Goal: Task Accomplishment & Management: Complete application form

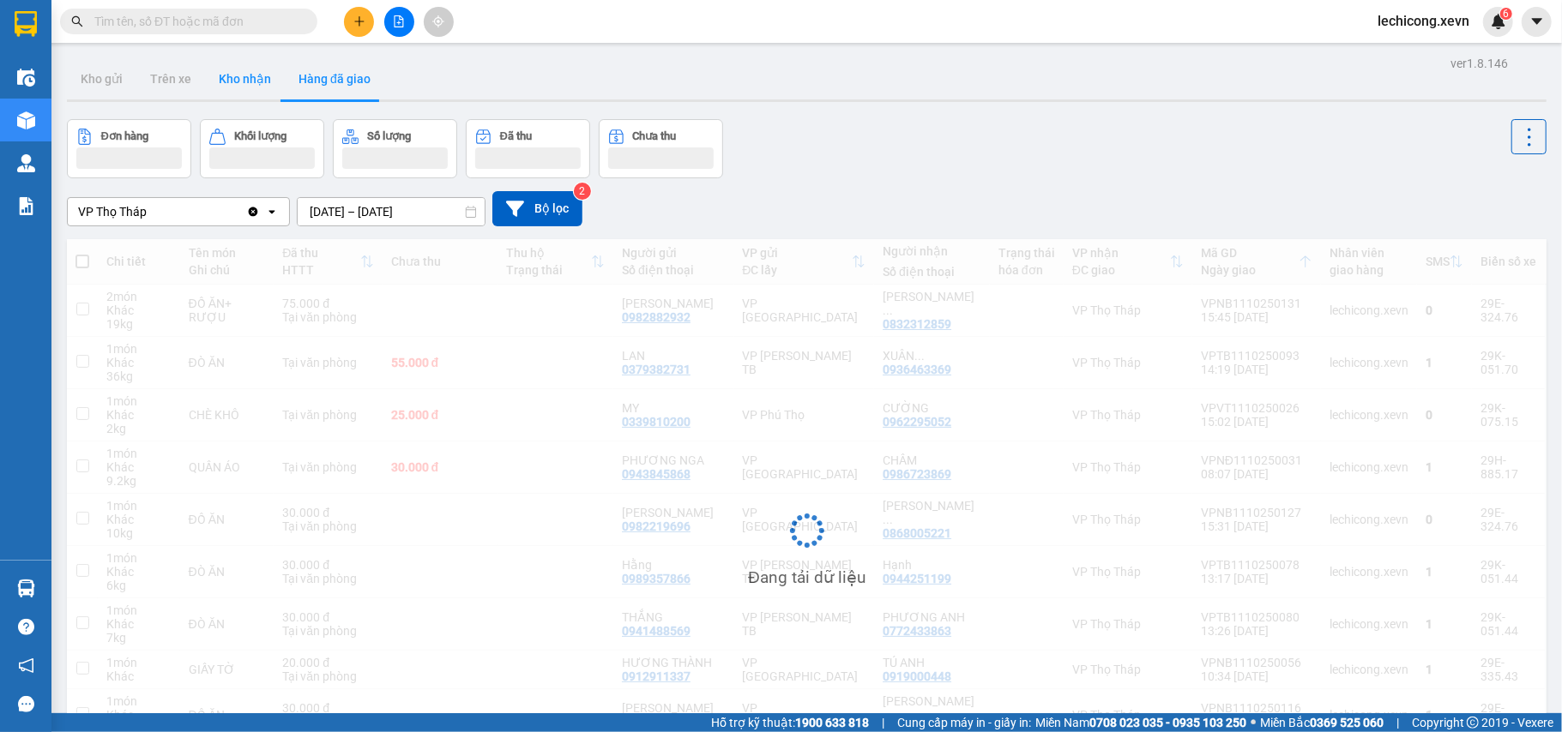
click at [234, 77] on button "Kho nhận" at bounding box center [245, 78] width 80 height 41
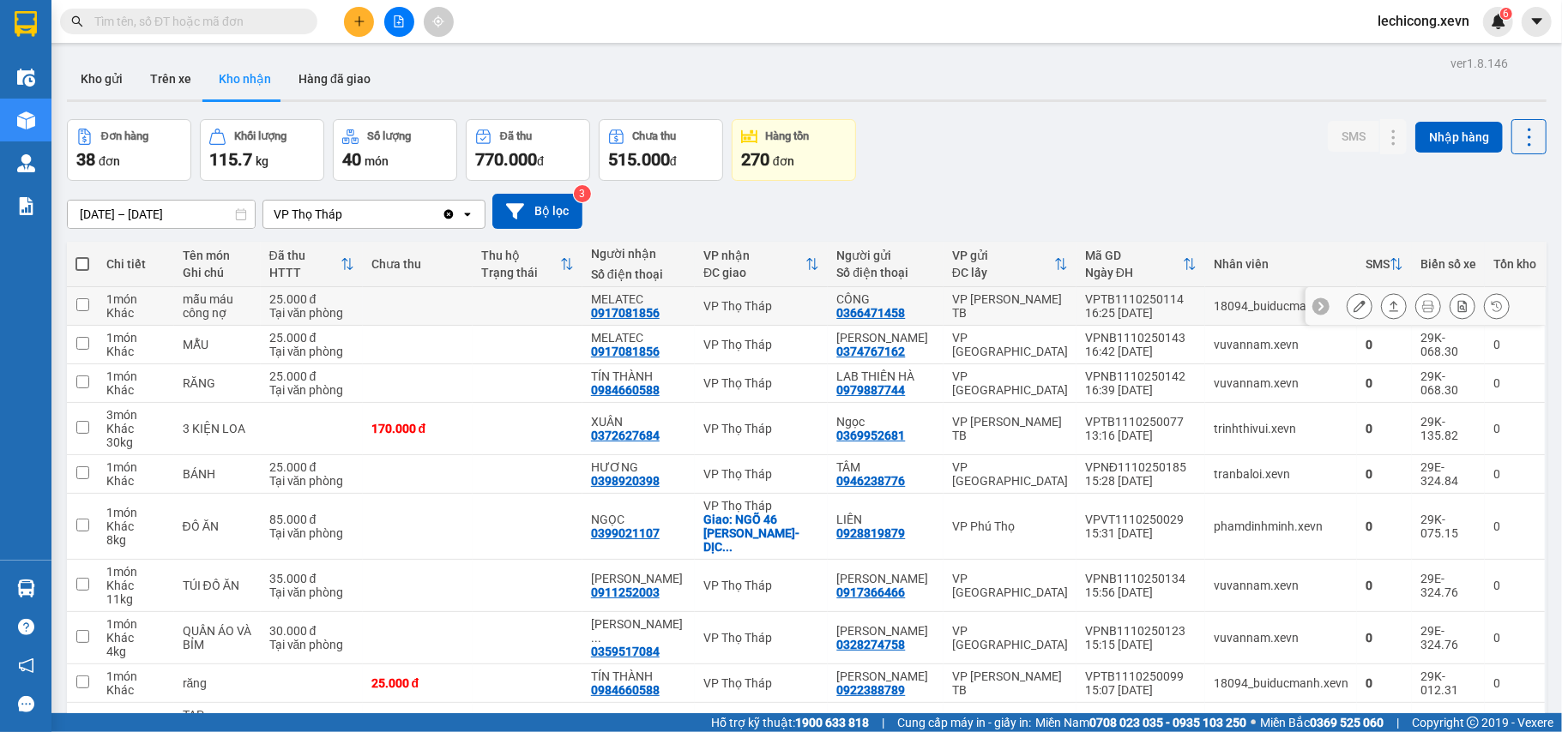
click at [473, 300] on td at bounding box center [418, 306] width 110 height 39
checkbox input "true"
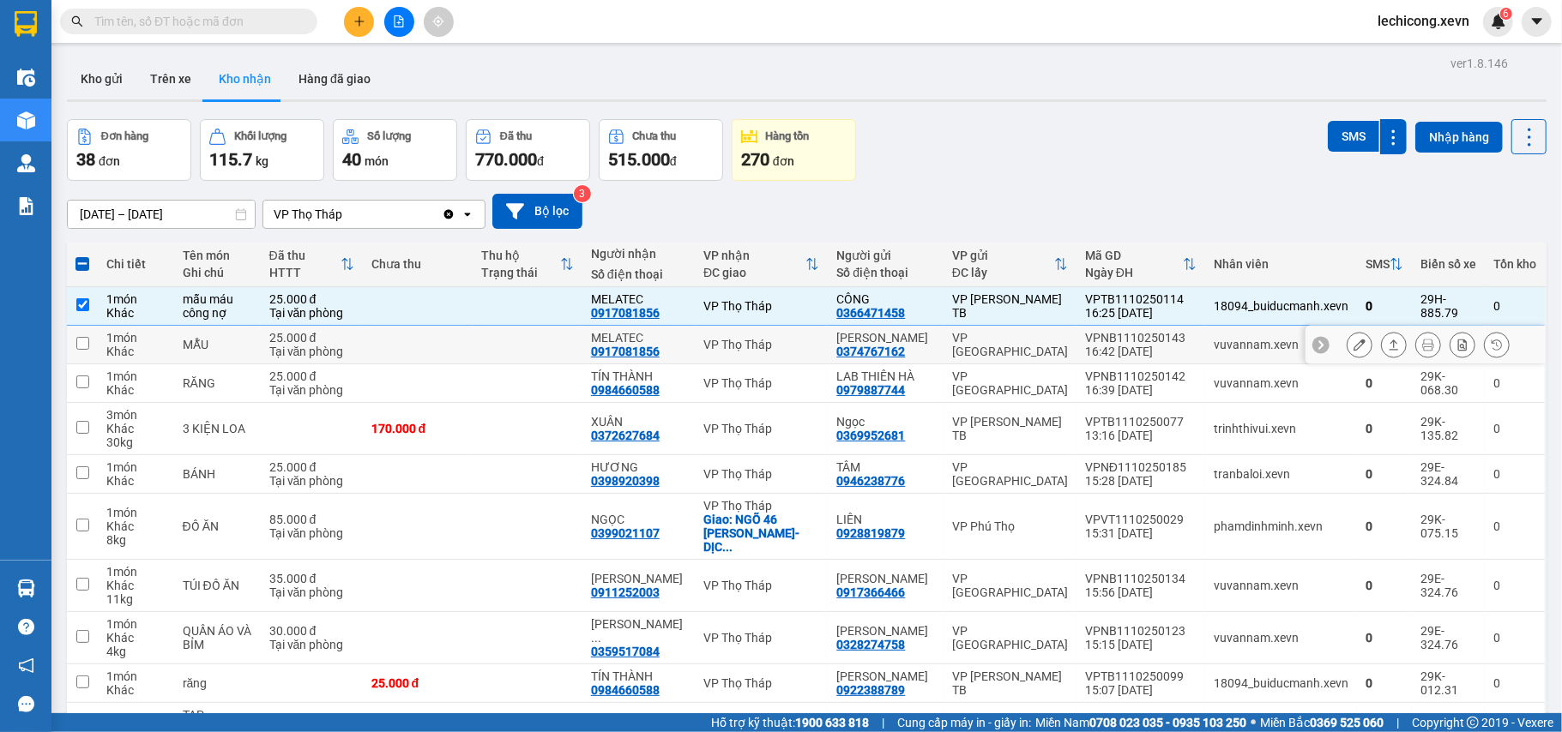
click at [470, 351] on td at bounding box center [418, 345] width 110 height 39
checkbox input "true"
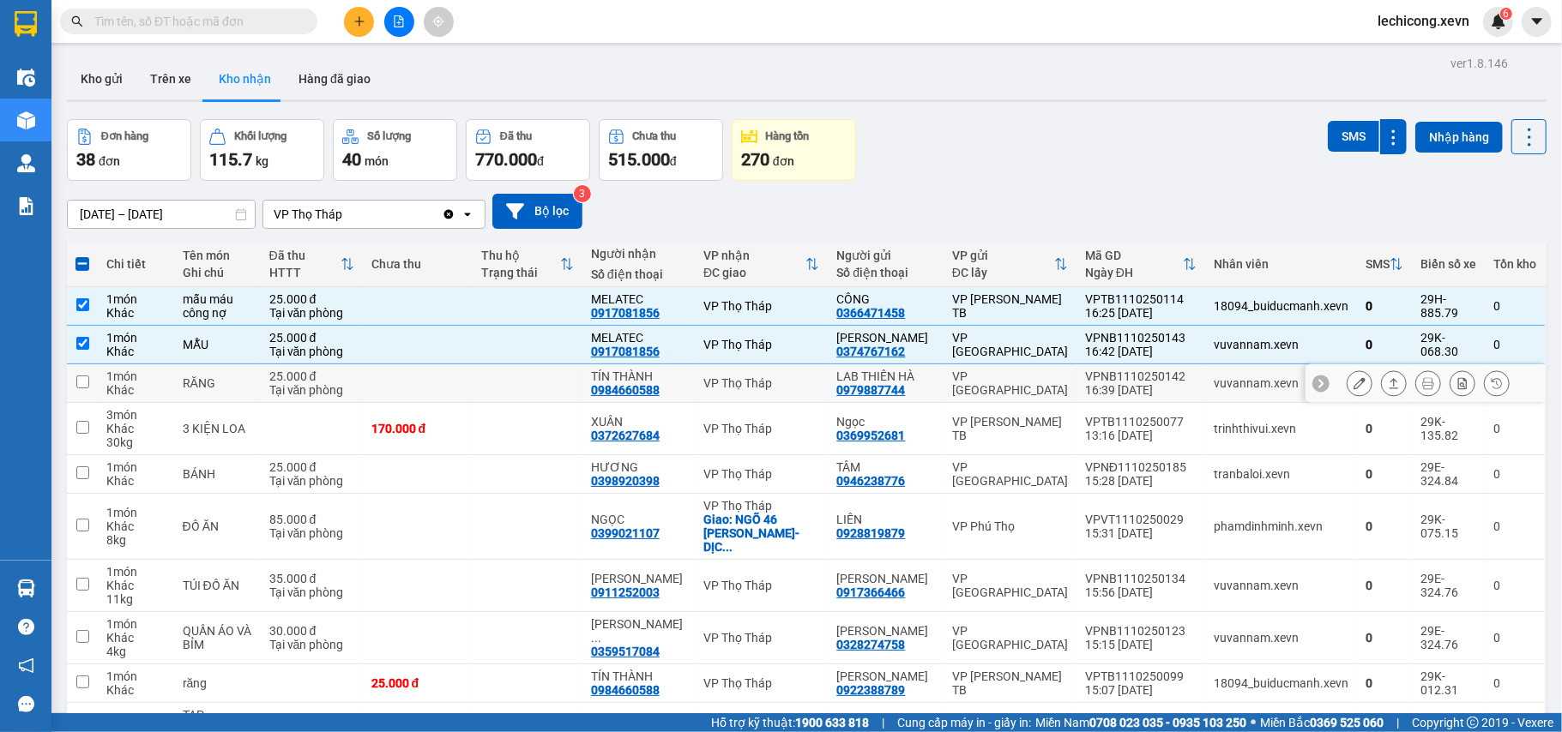
drag, startPoint x: 470, startPoint y: 384, endPoint x: 474, endPoint y: 396, distance: 12.7
click at [471, 388] on td at bounding box center [418, 383] width 110 height 39
checkbox input "true"
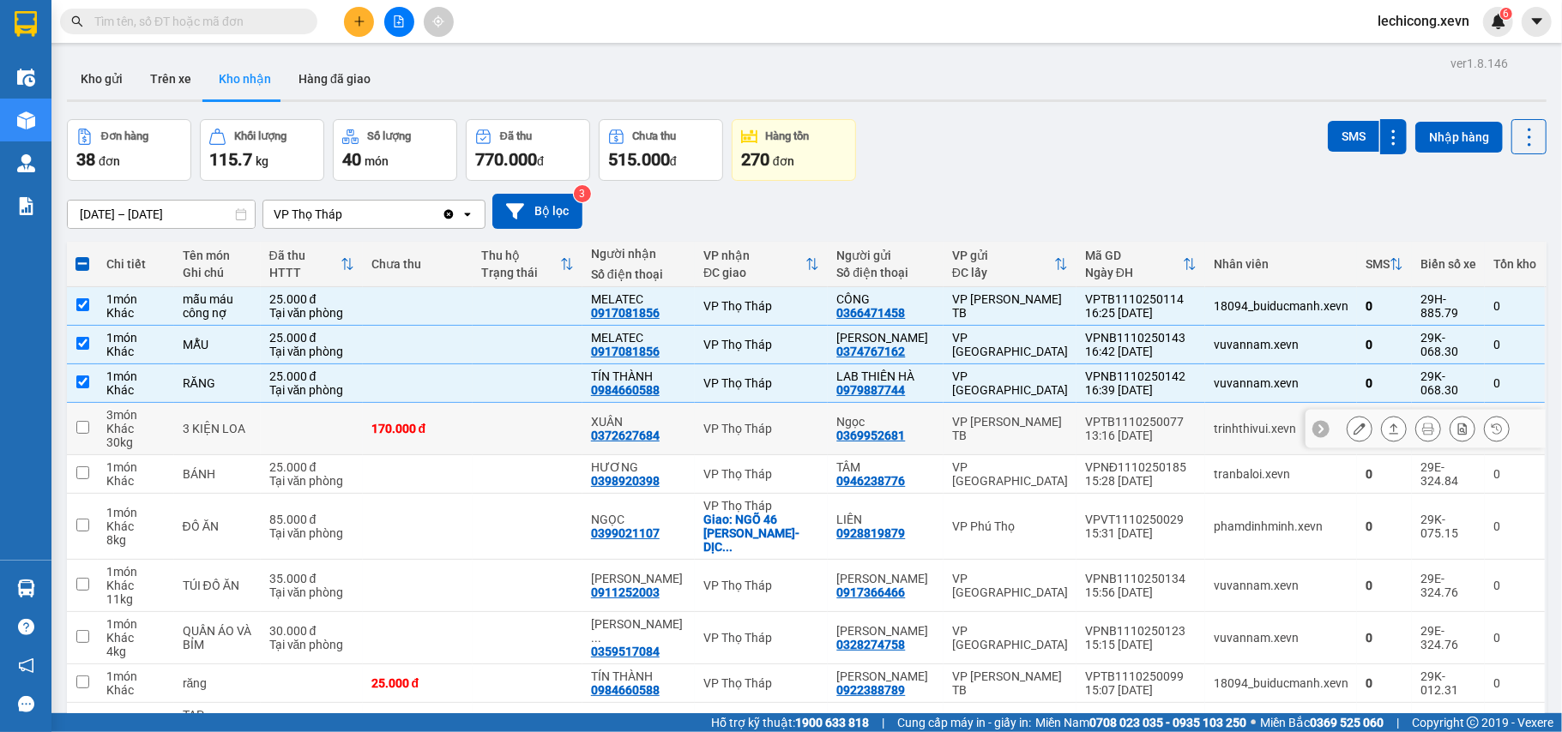
click at [485, 443] on td at bounding box center [528, 429] width 110 height 52
checkbox input "true"
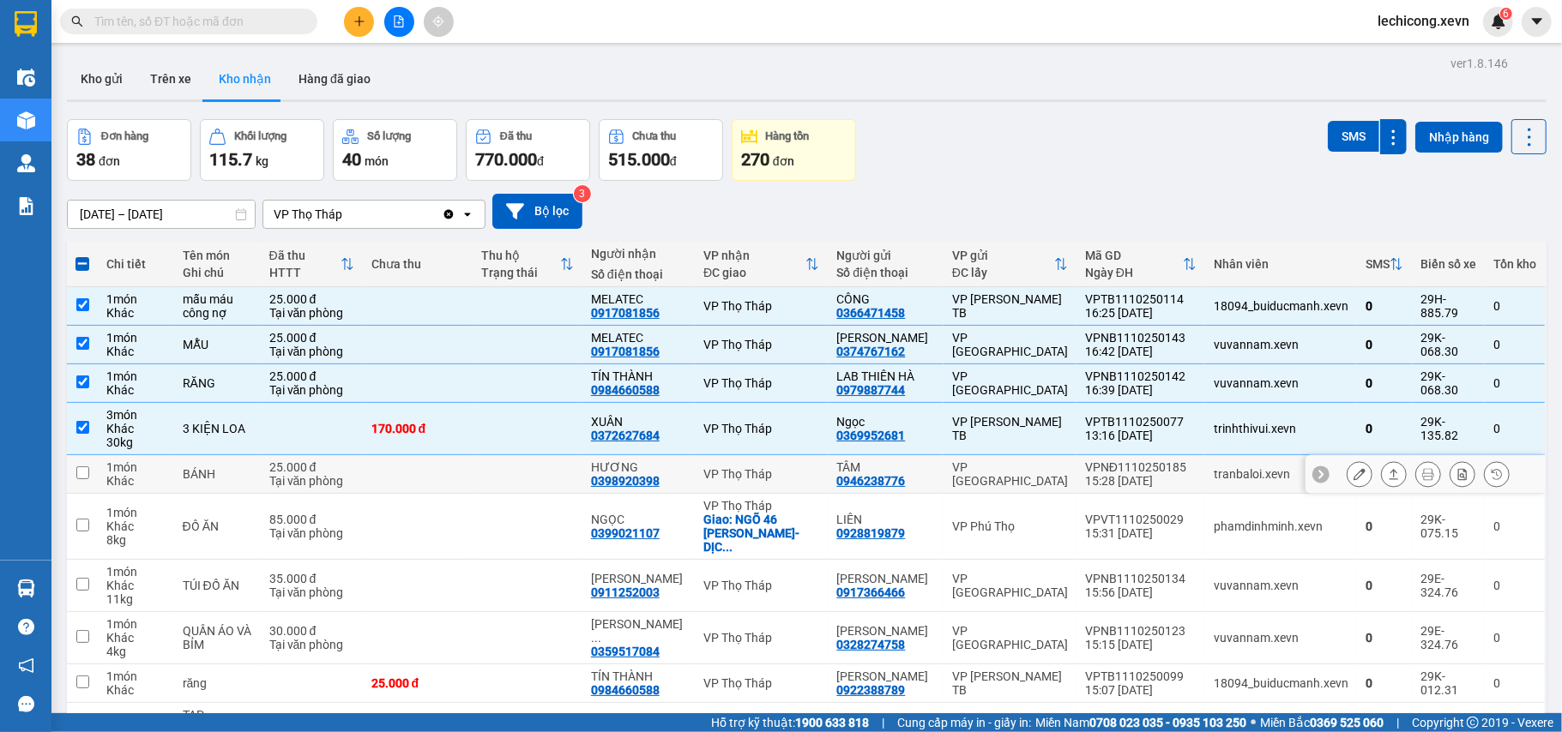
click at [811, 472] on div "VP Thọ Tháp" at bounding box center [761, 474] width 116 height 14
checkbox input "true"
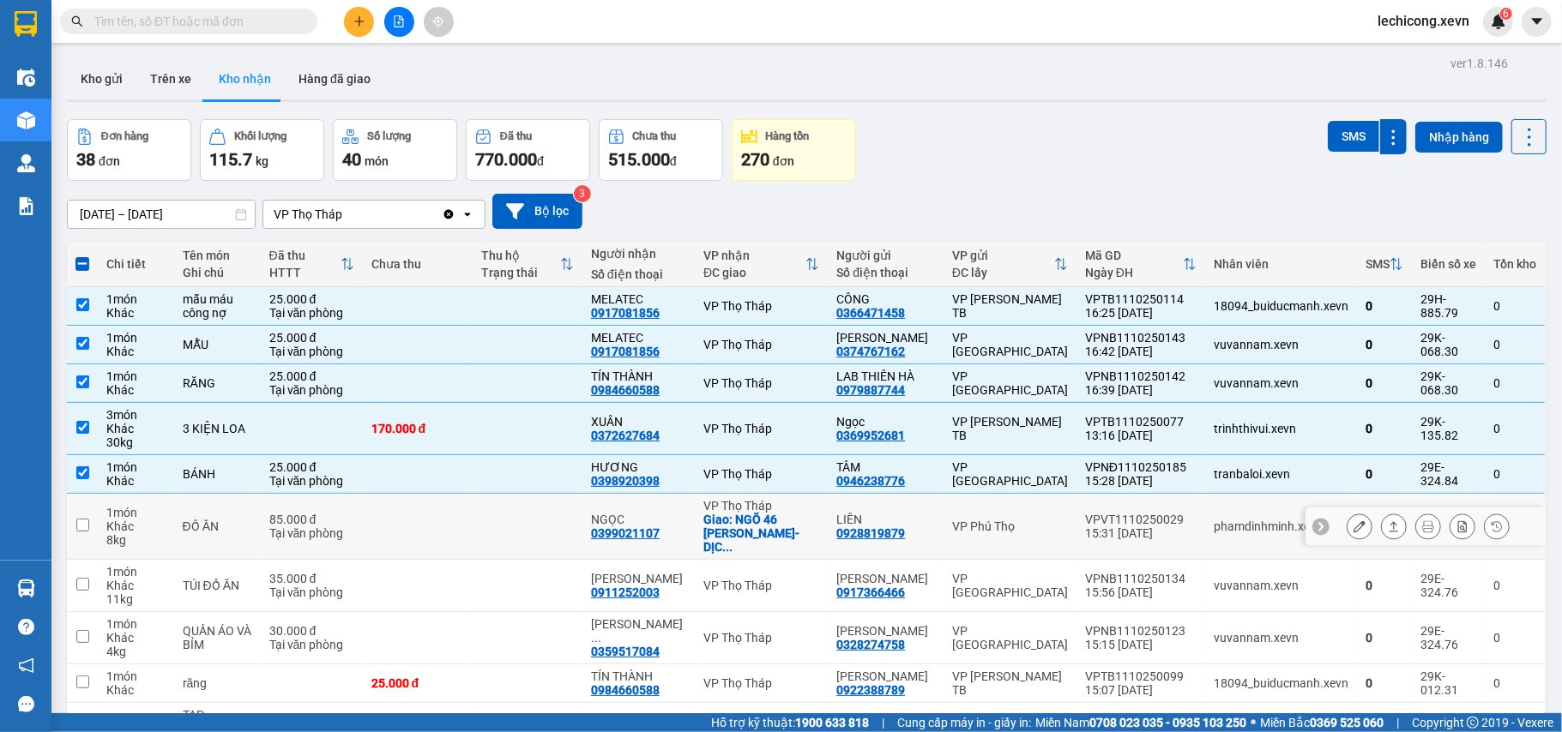
click at [605, 535] on td "NGỌC 0399021107" at bounding box center [638, 527] width 112 height 66
checkbox input "true"
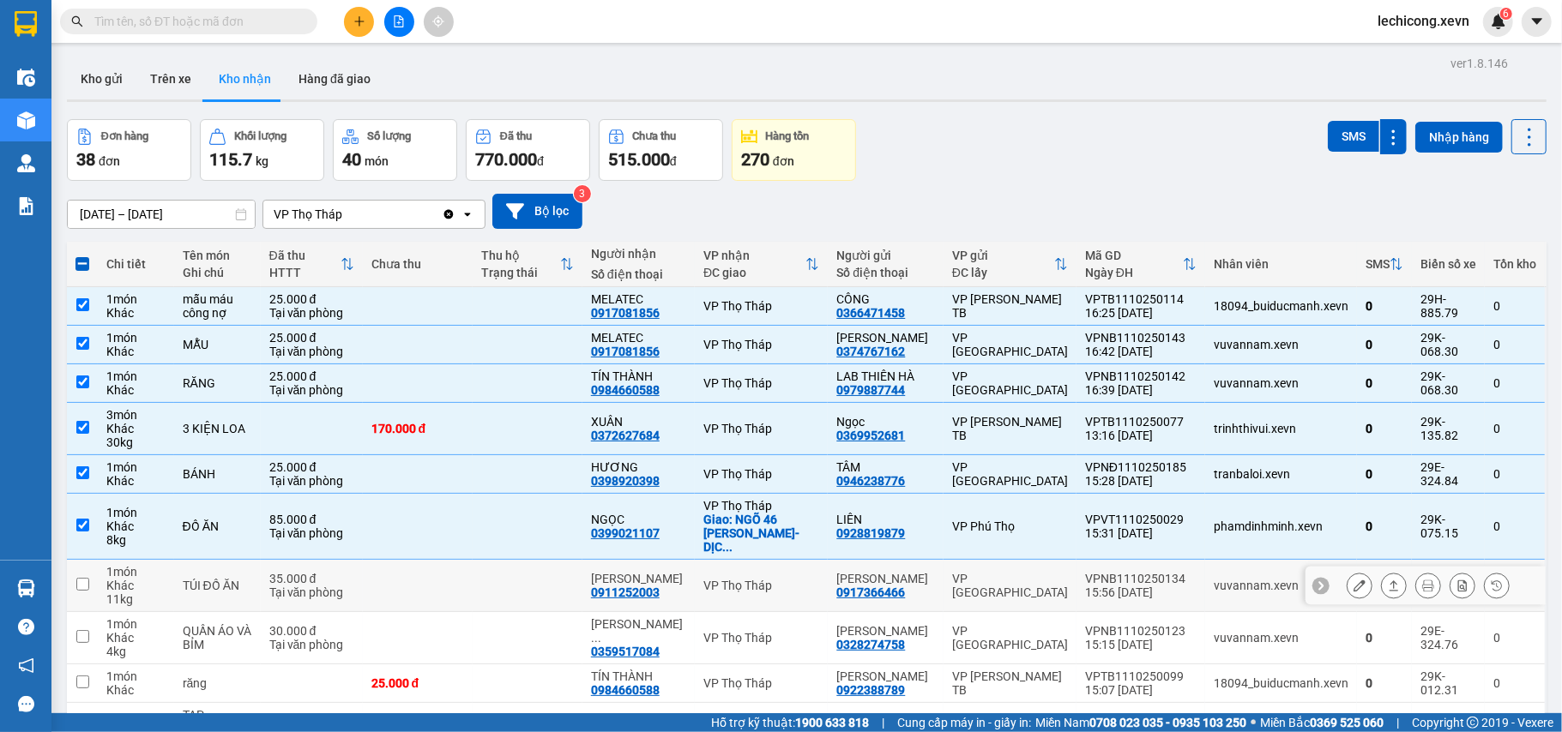
click at [563, 587] on td at bounding box center [528, 586] width 110 height 52
checkbox input "true"
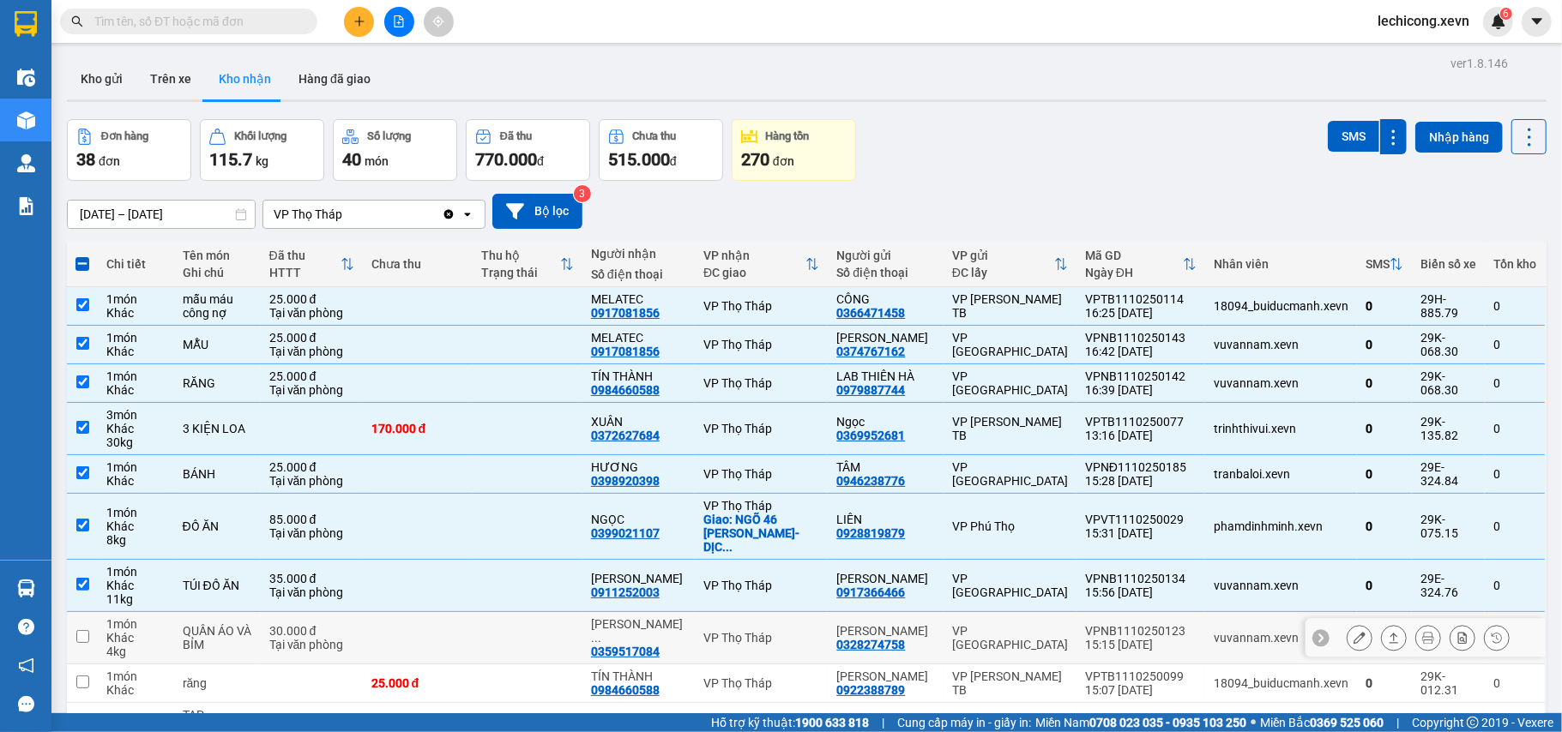
click at [549, 617] on td at bounding box center [528, 638] width 110 height 52
checkbox input "true"
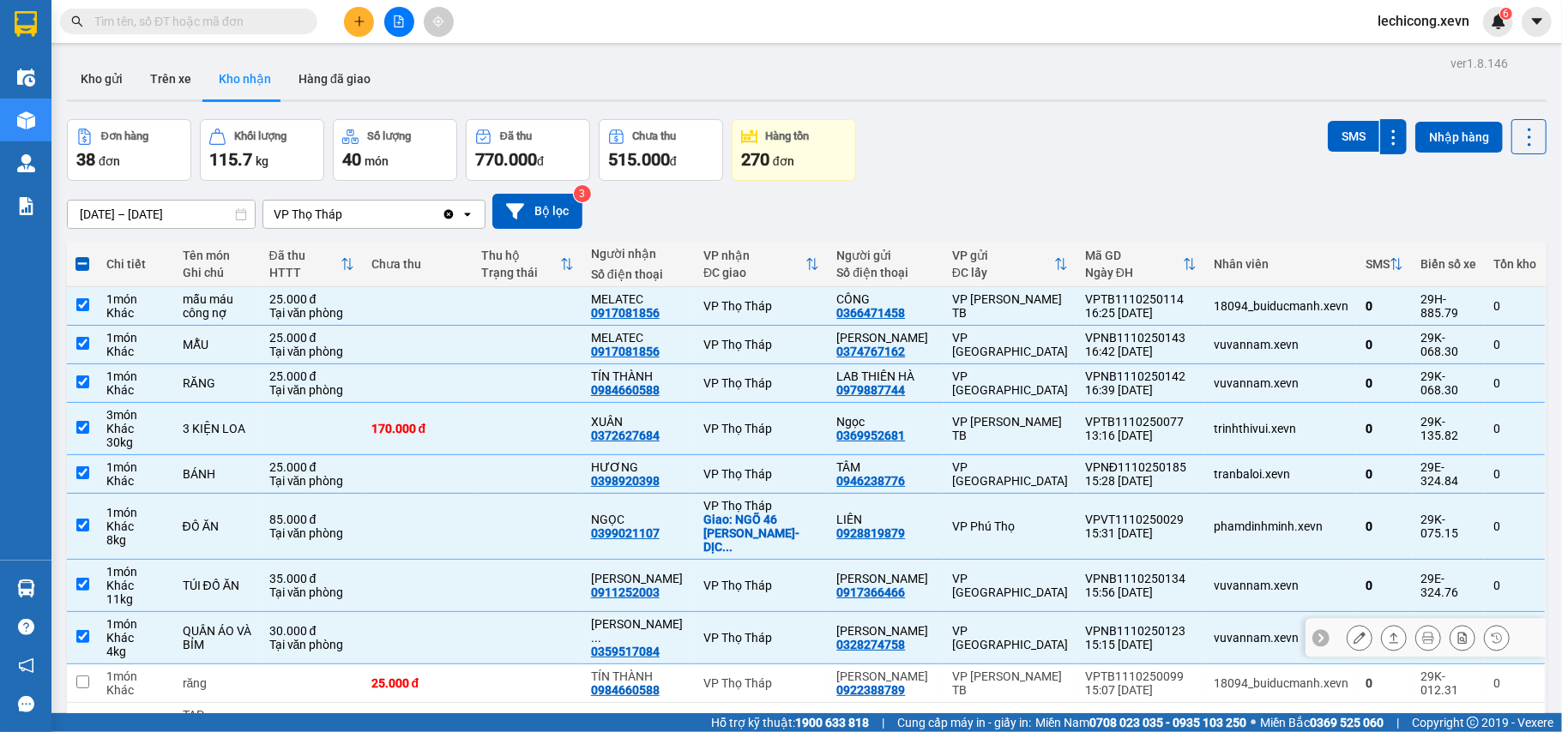
scroll to position [114, 0]
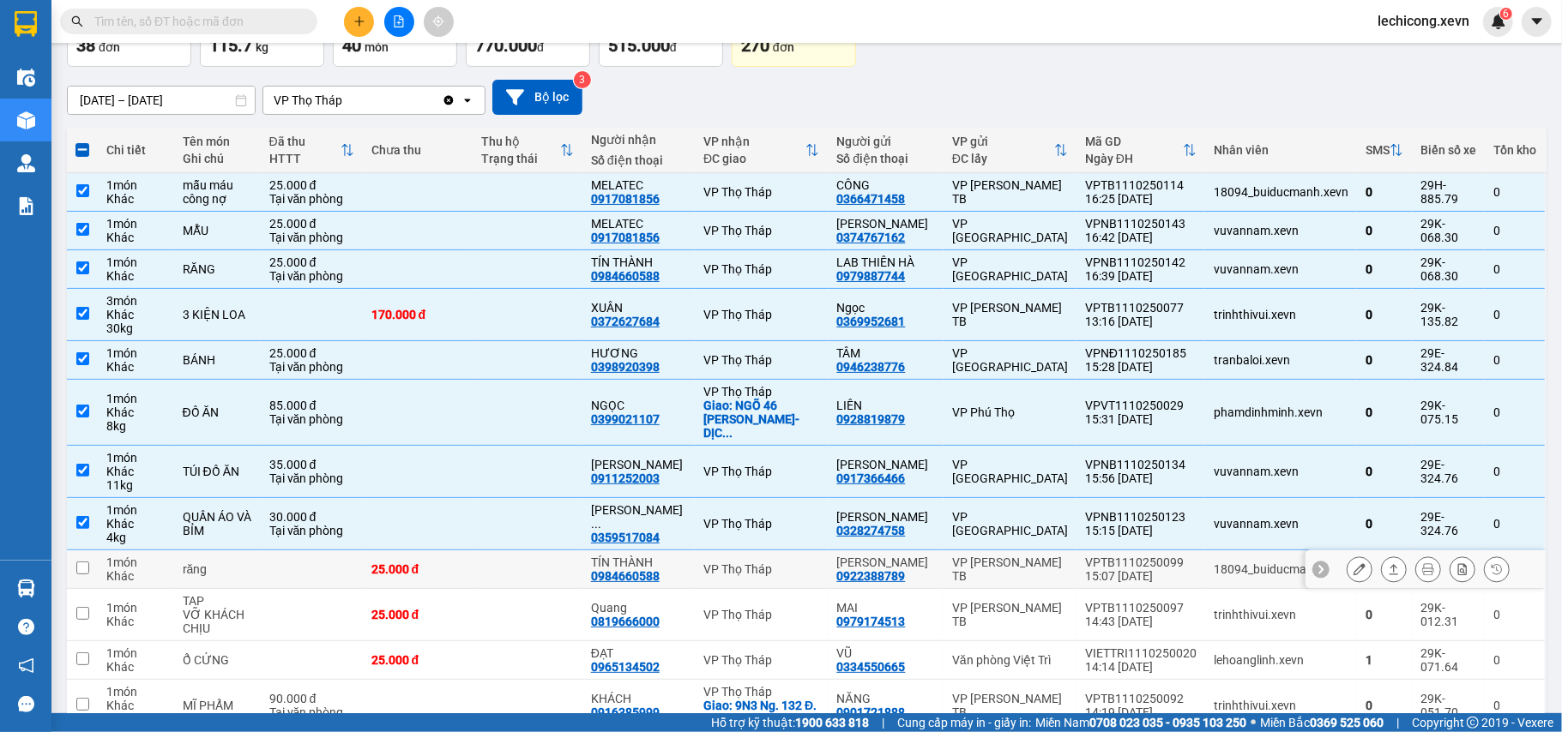
click at [568, 561] on td at bounding box center [528, 570] width 110 height 39
checkbox input "true"
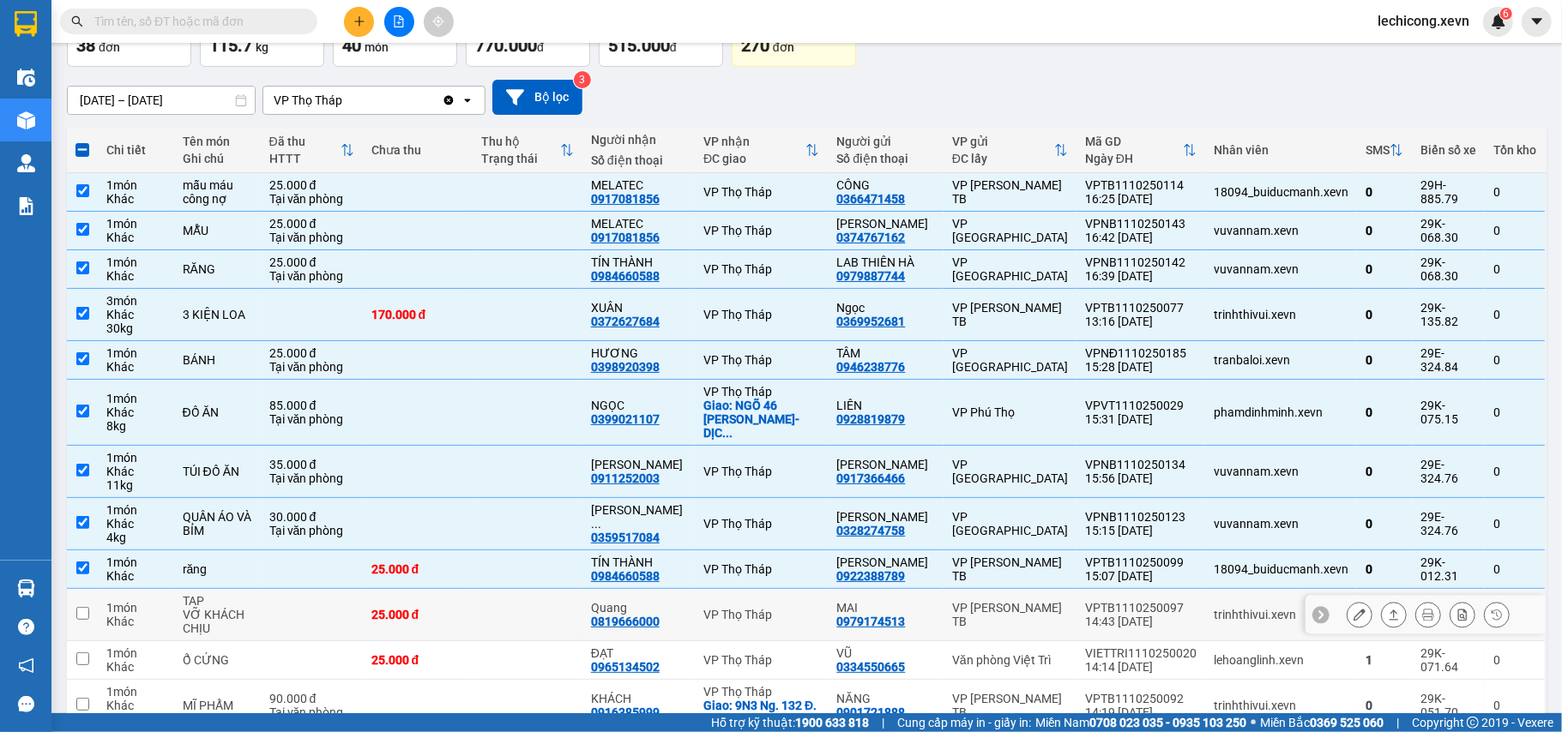
click at [533, 619] on td at bounding box center [528, 615] width 110 height 52
checkbox input "true"
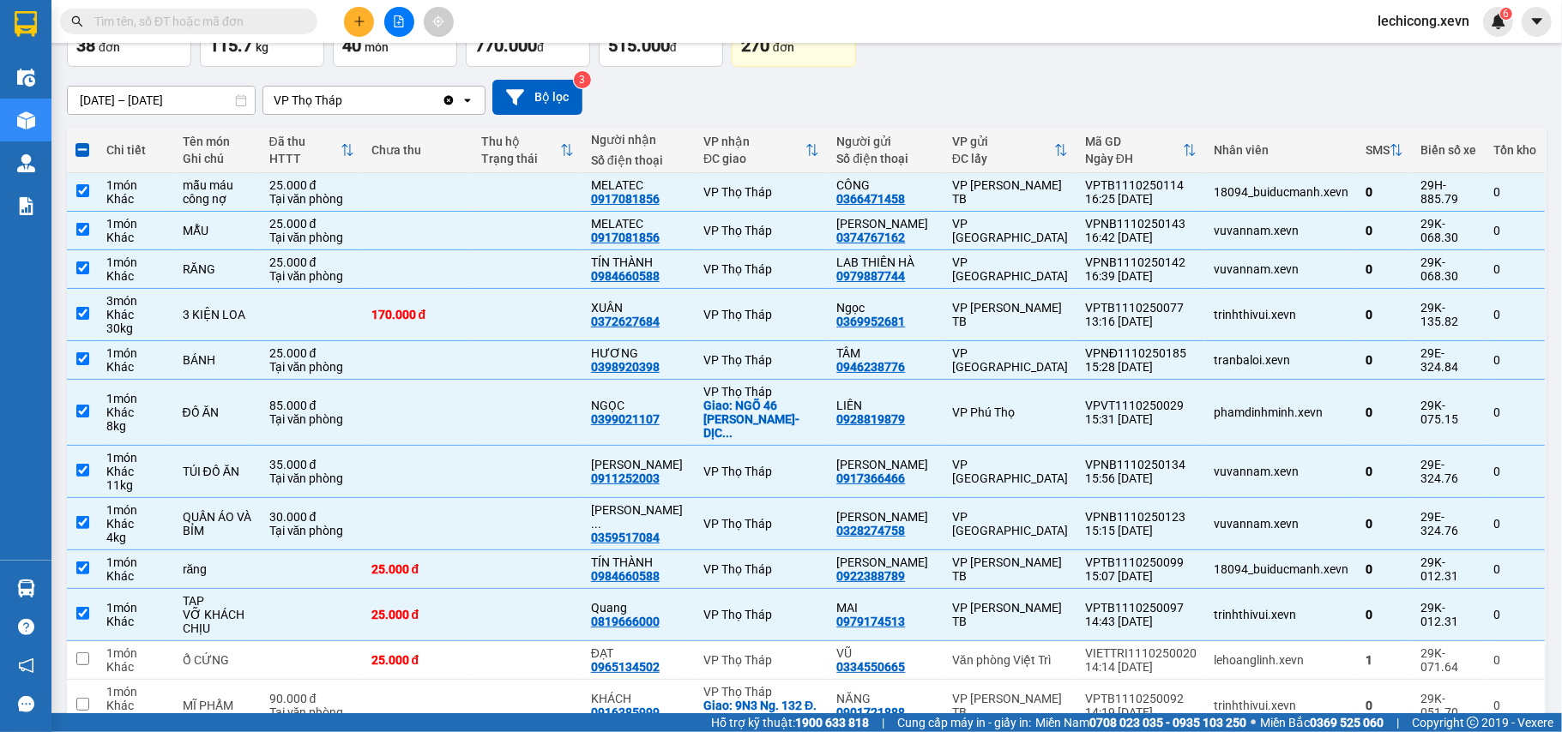
scroll to position [0, 0]
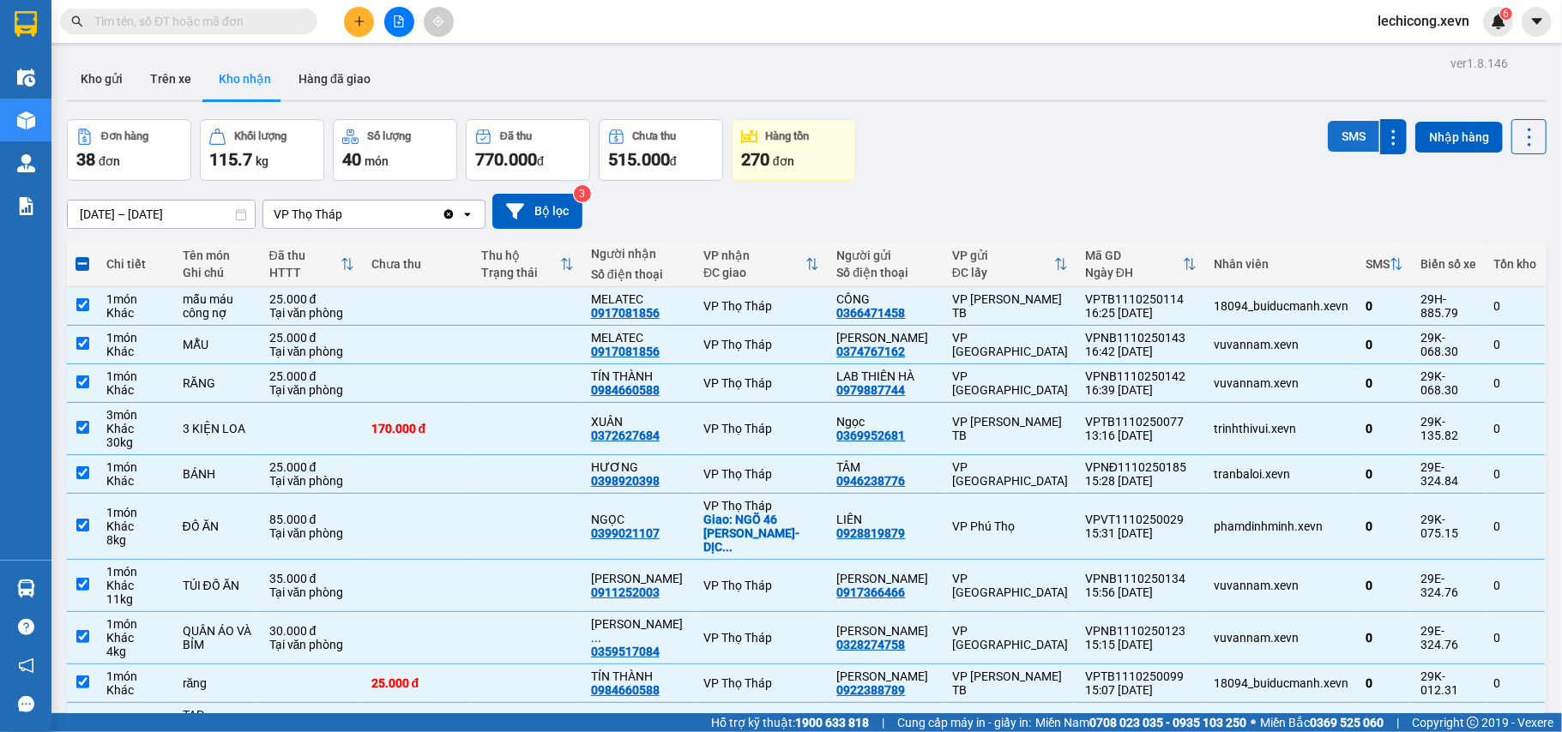
click at [1333, 122] on button "SMS" at bounding box center [1353, 136] width 51 height 31
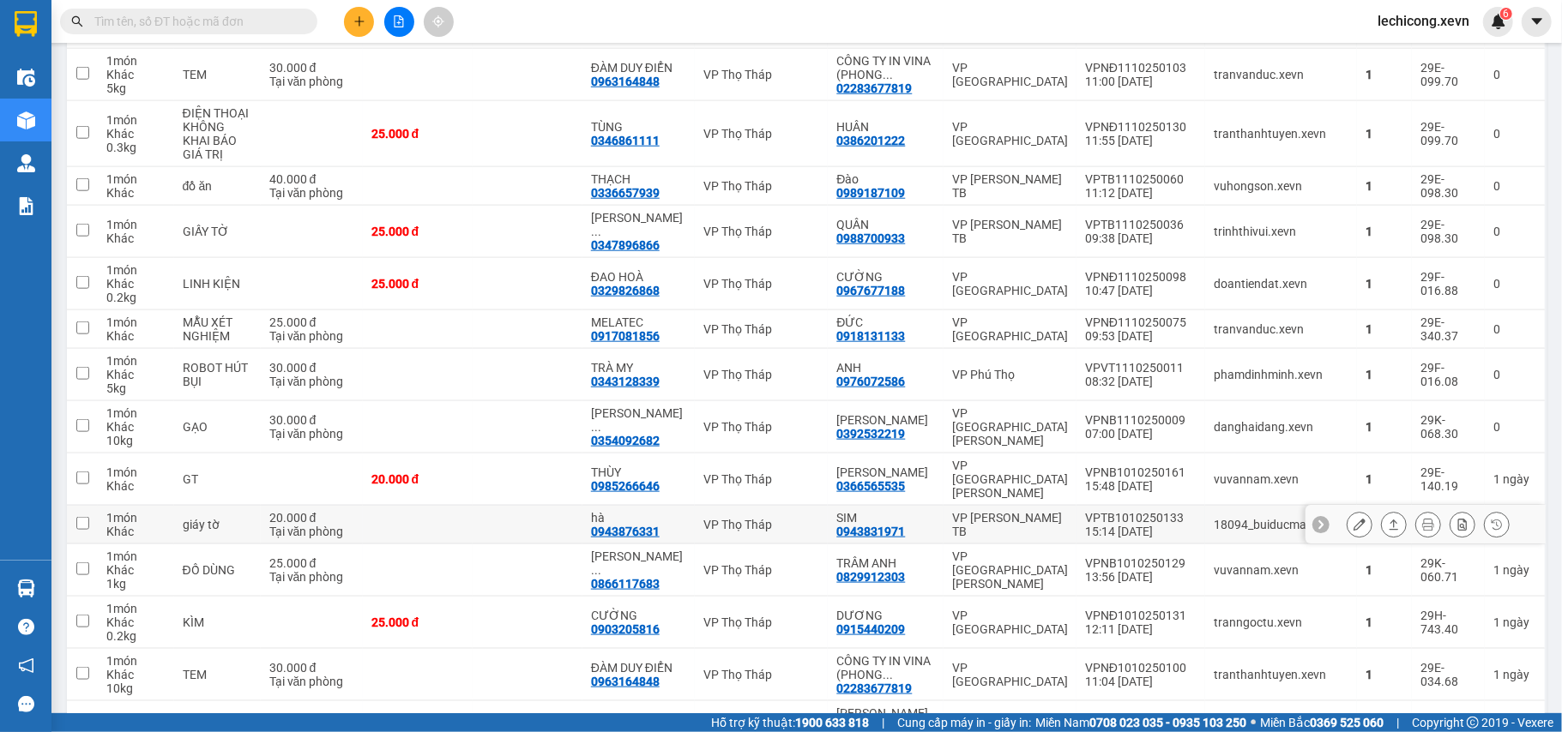
scroll to position [1424, 0]
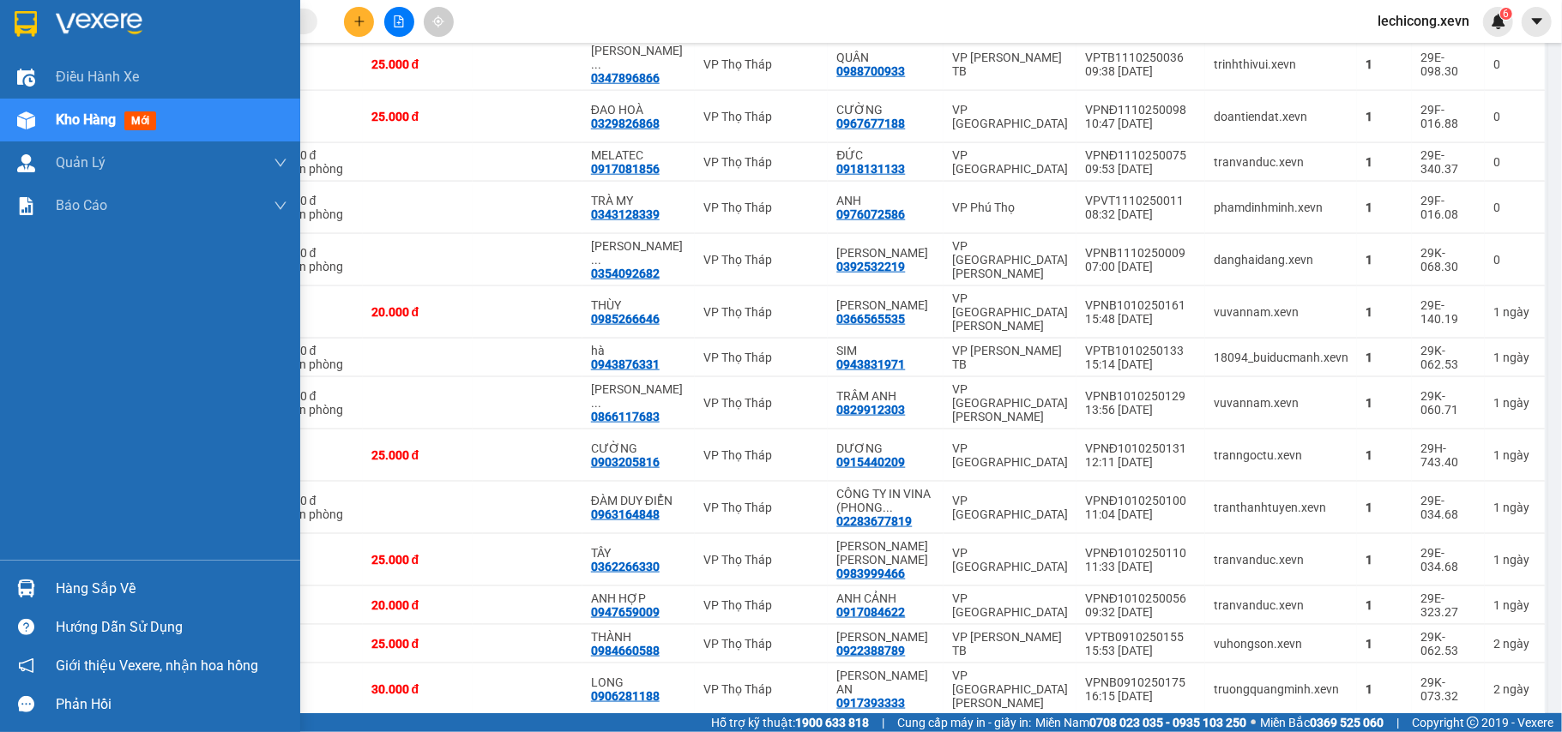
click at [14, 588] on div at bounding box center [26, 589] width 30 height 30
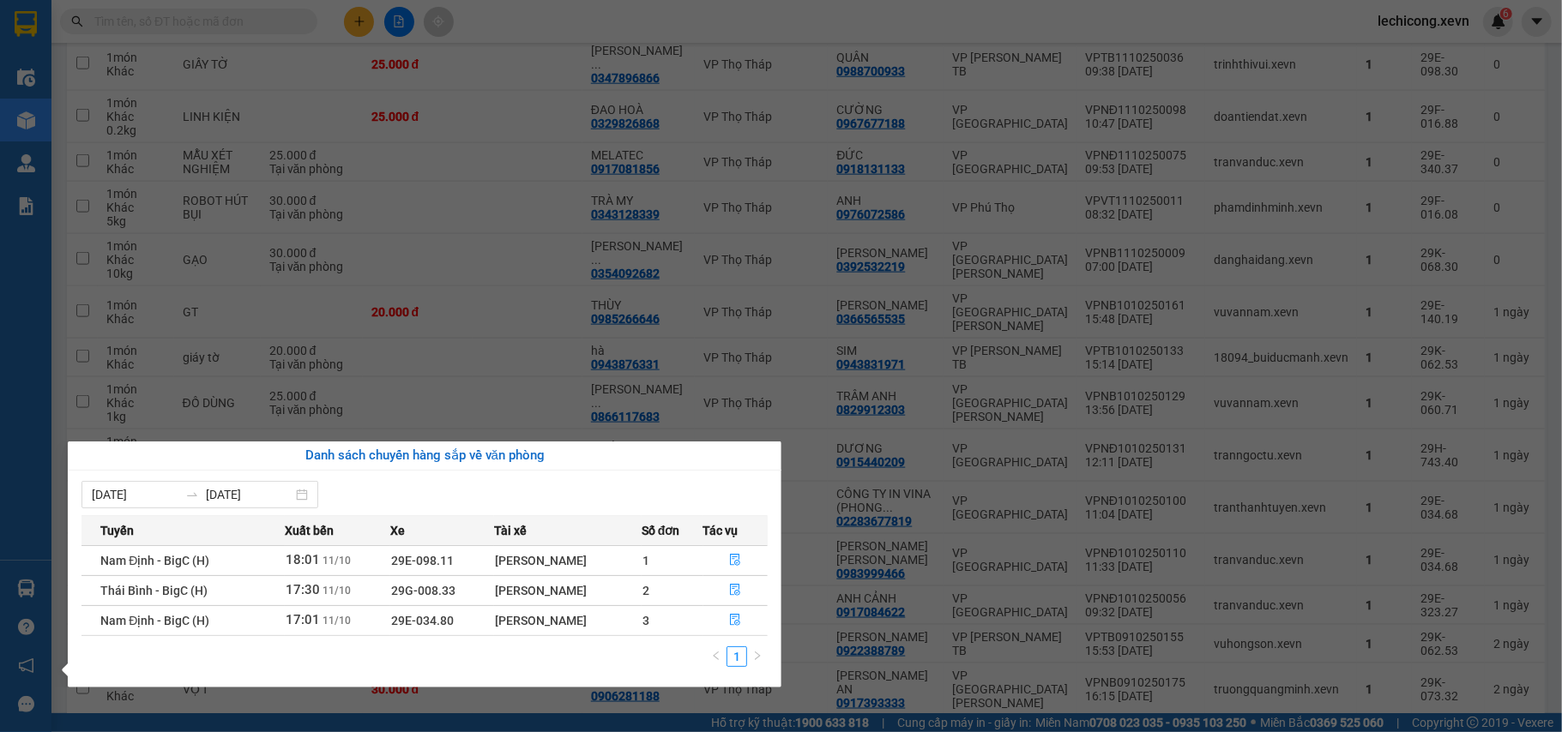
click at [377, 49] on section "Kết quả [PERSON_NAME] ( 0 ) Bộ lọc No Data lechicong.xevn 6 Điều [PERSON_NAME] …" at bounding box center [781, 366] width 1562 height 732
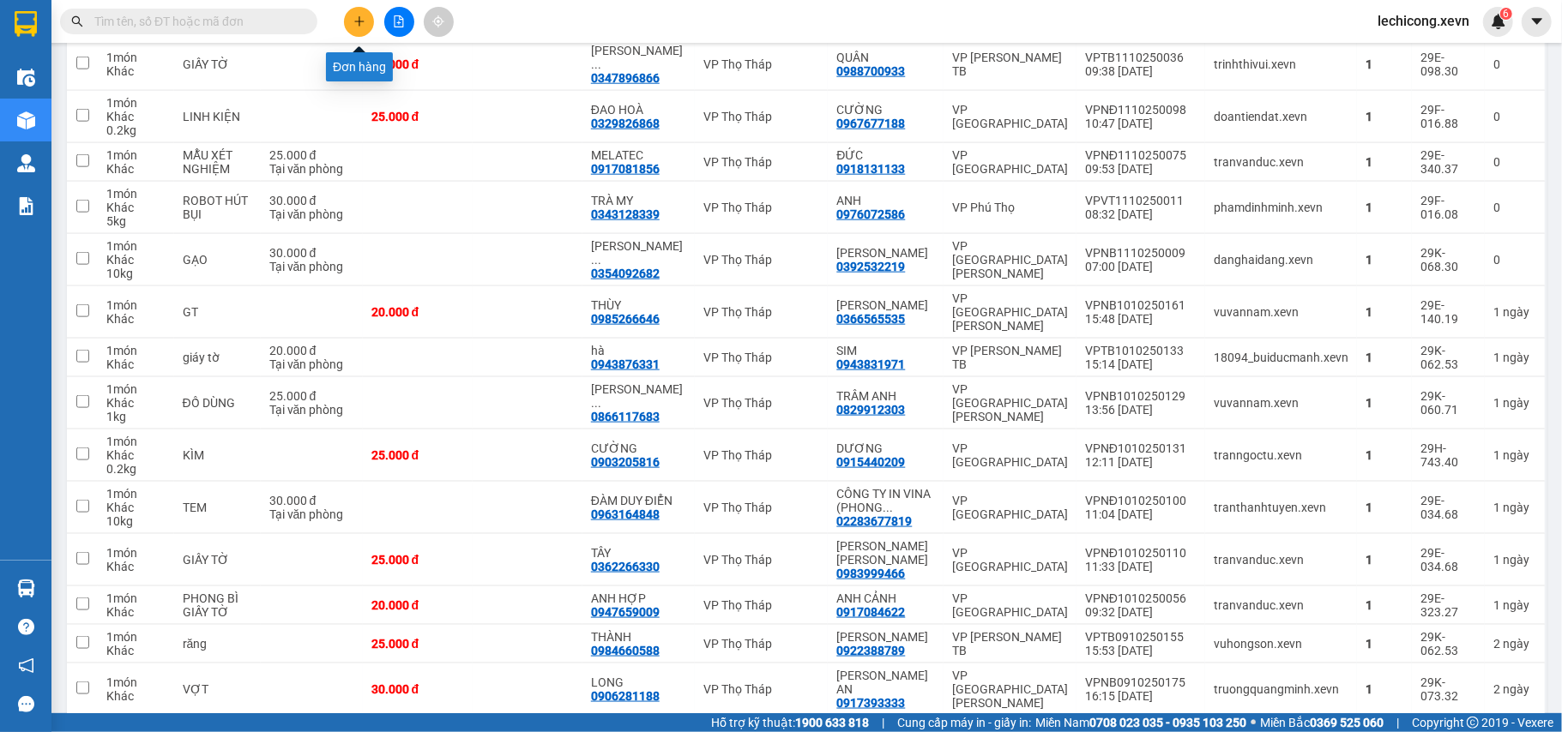
click at [358, 26] on icon "plus" at bounding box center [359, 21] width 12 height 12
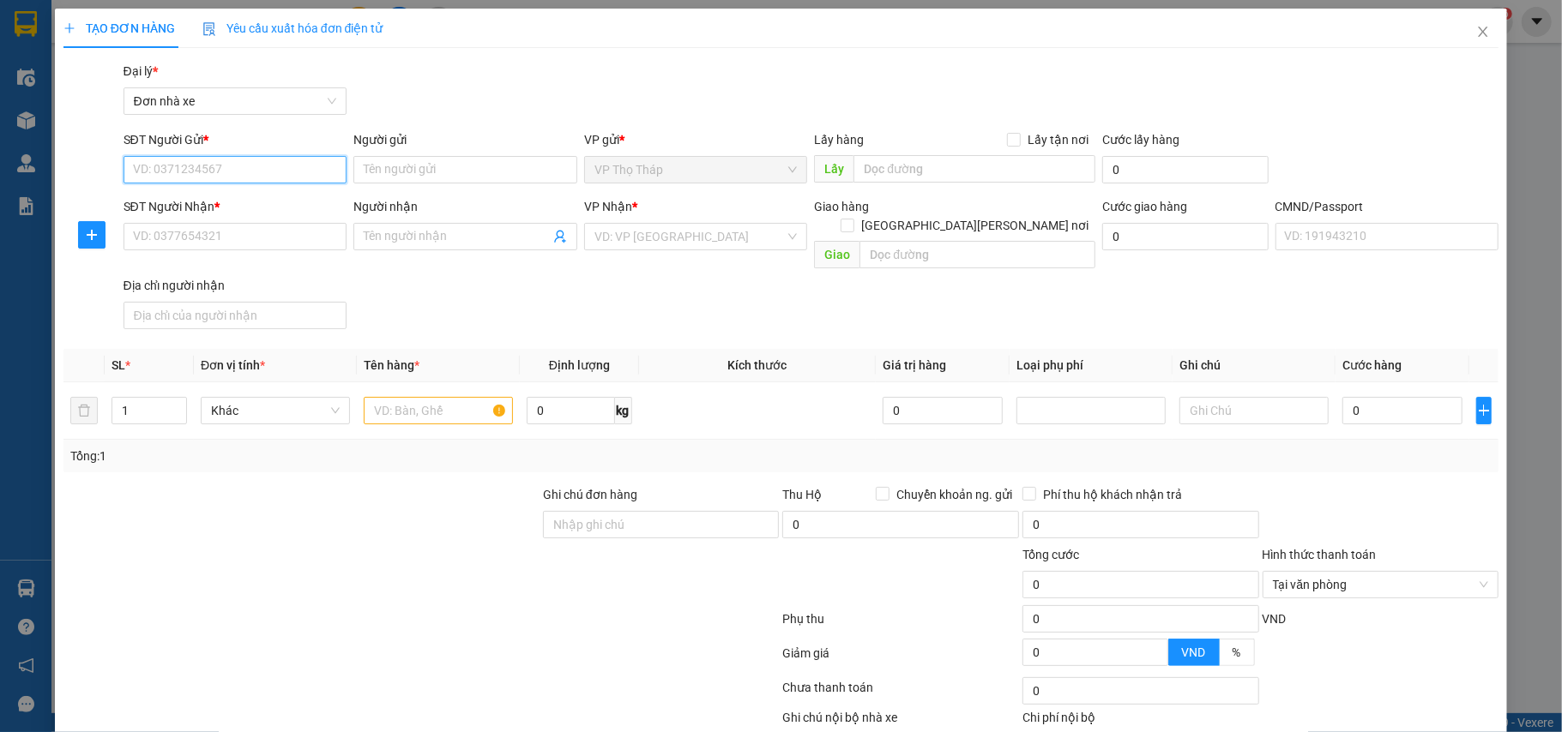
click at [265, 165] on input "SĐT Người Gửi *" at bounding box center [235, 169] width 224 height 27
type input "0393800874"
click at [393, 160] on input "Người gửi" at bounding box center [465, 169] width 224 height 27
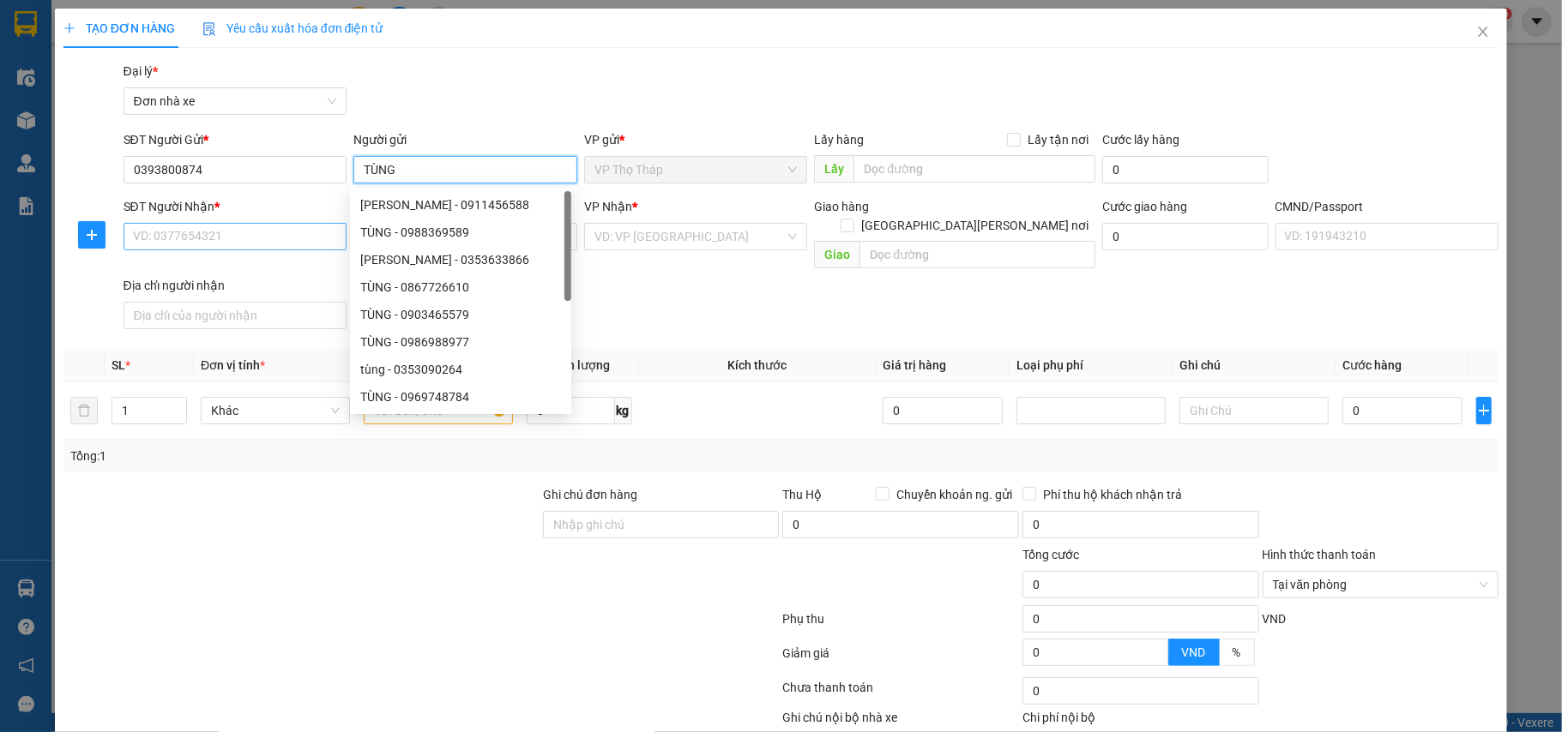
type input "TÙNG"
click at [230, 242] on input "SĐT Người Nhận *" at bounding box center [235, 236] width 224 height 27
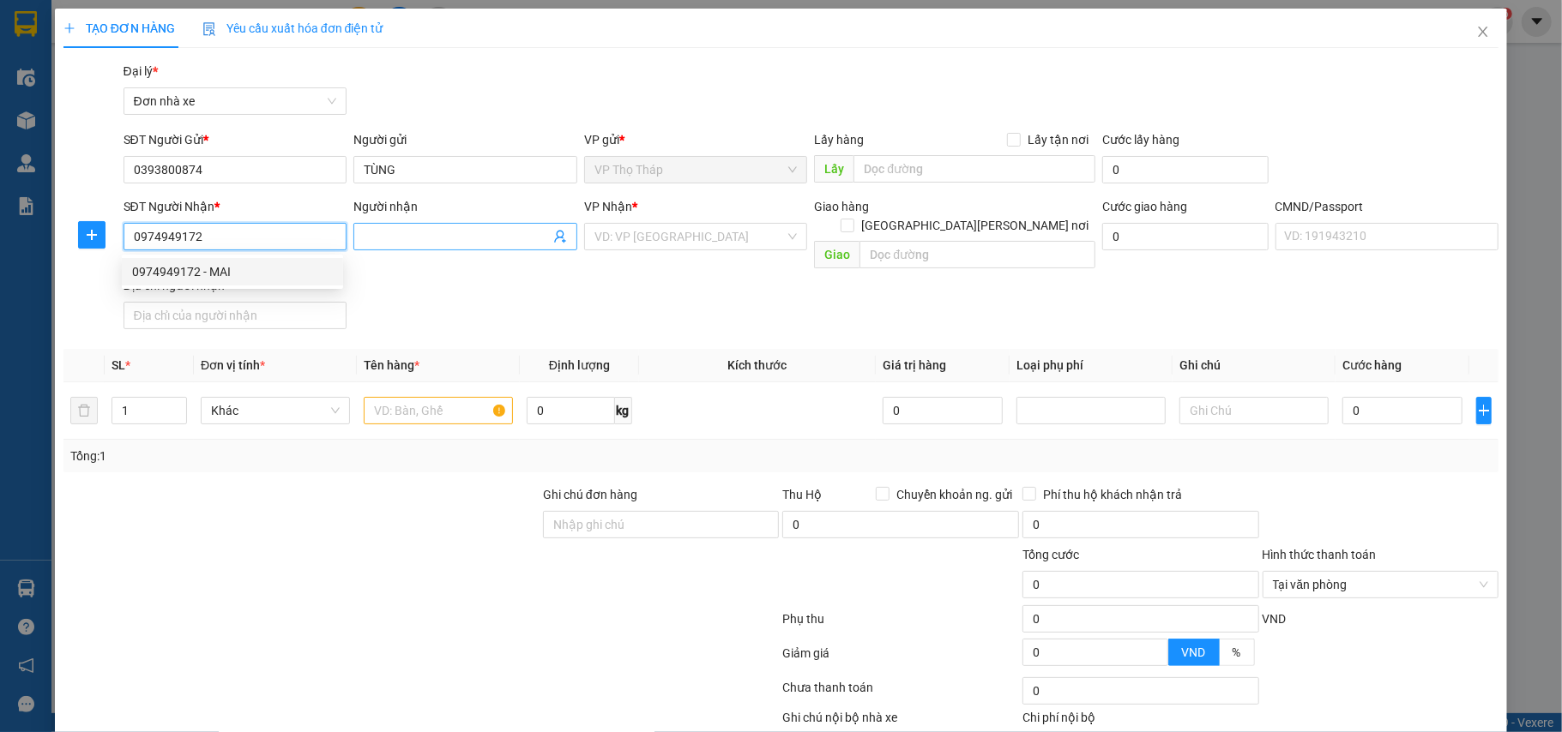
type input "0974949172"
click at [365, 227] on input "Người nhận" at bounding box center [457, 236] width 186 height 19
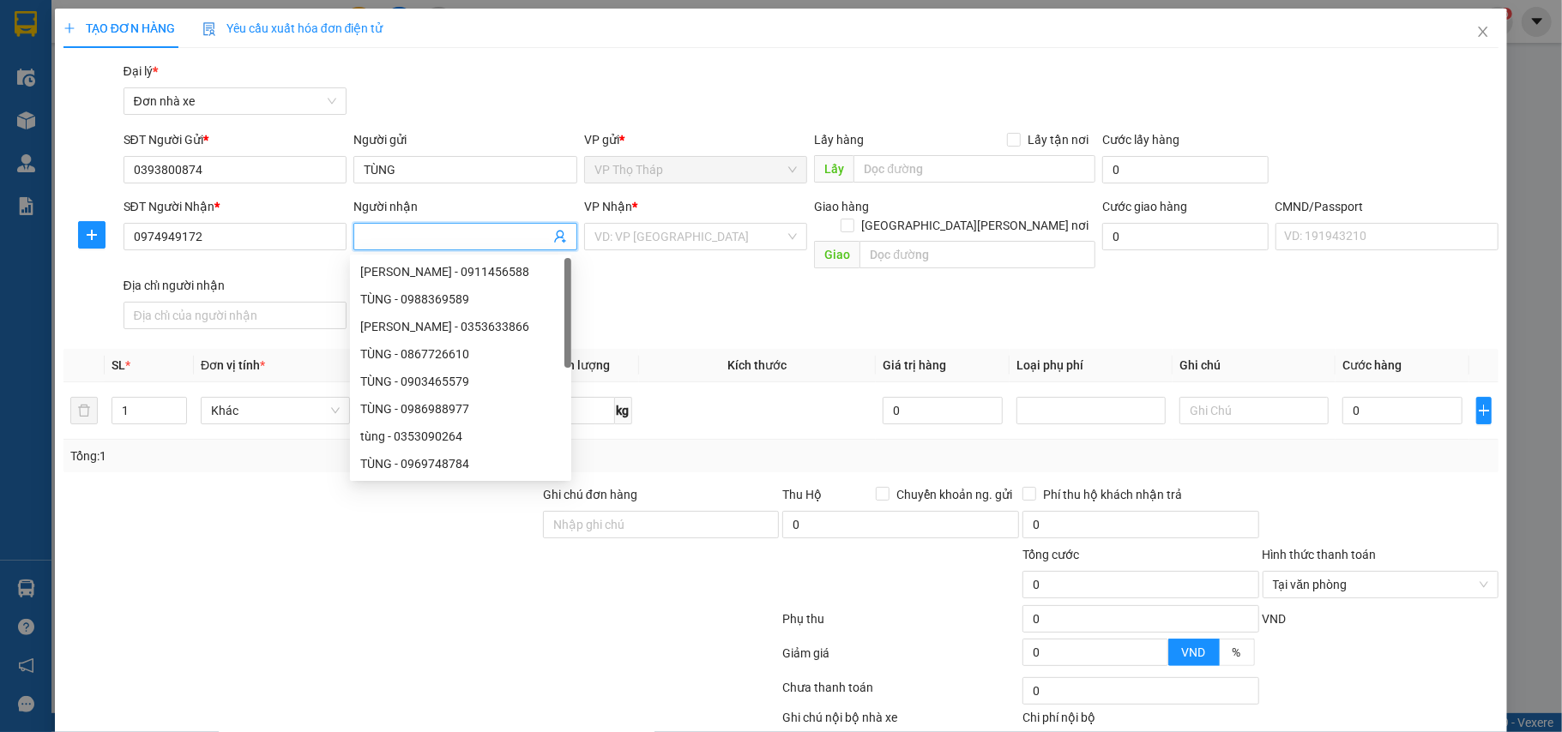
click at [235, 276] on div "Địa chỉ người nhận" at bounding box center [235, 285] width 224 height 19
click at [235, 302] on input "Địa chỉ người nhận" at bounding box center [235, 315] width 224 height 27
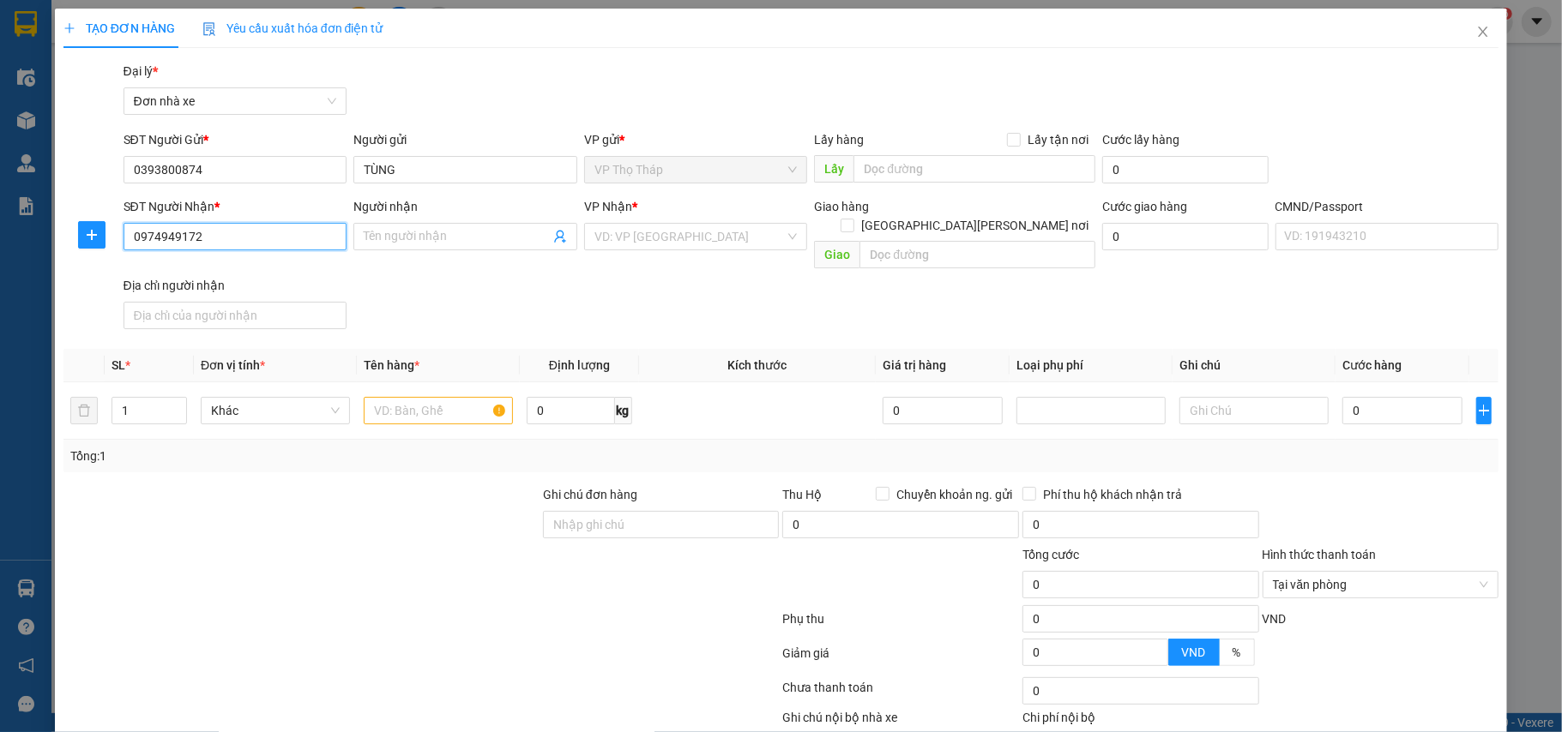
click at [238, 238] on input "0974949172" at bounding box center [235, 236] width 224 height 27
click at [224, 271] on div "0974949172 - MAI" at bounding box center [232, 271] width 201 height 19
type input "MAI"
checkbox input "true"
type input "SO 33 Tân an, Ph.[PERSON_NAME], [PERSON_NAME][GEOGRAPHIC_DATA], [GEOGRAPHIC_DAT…"
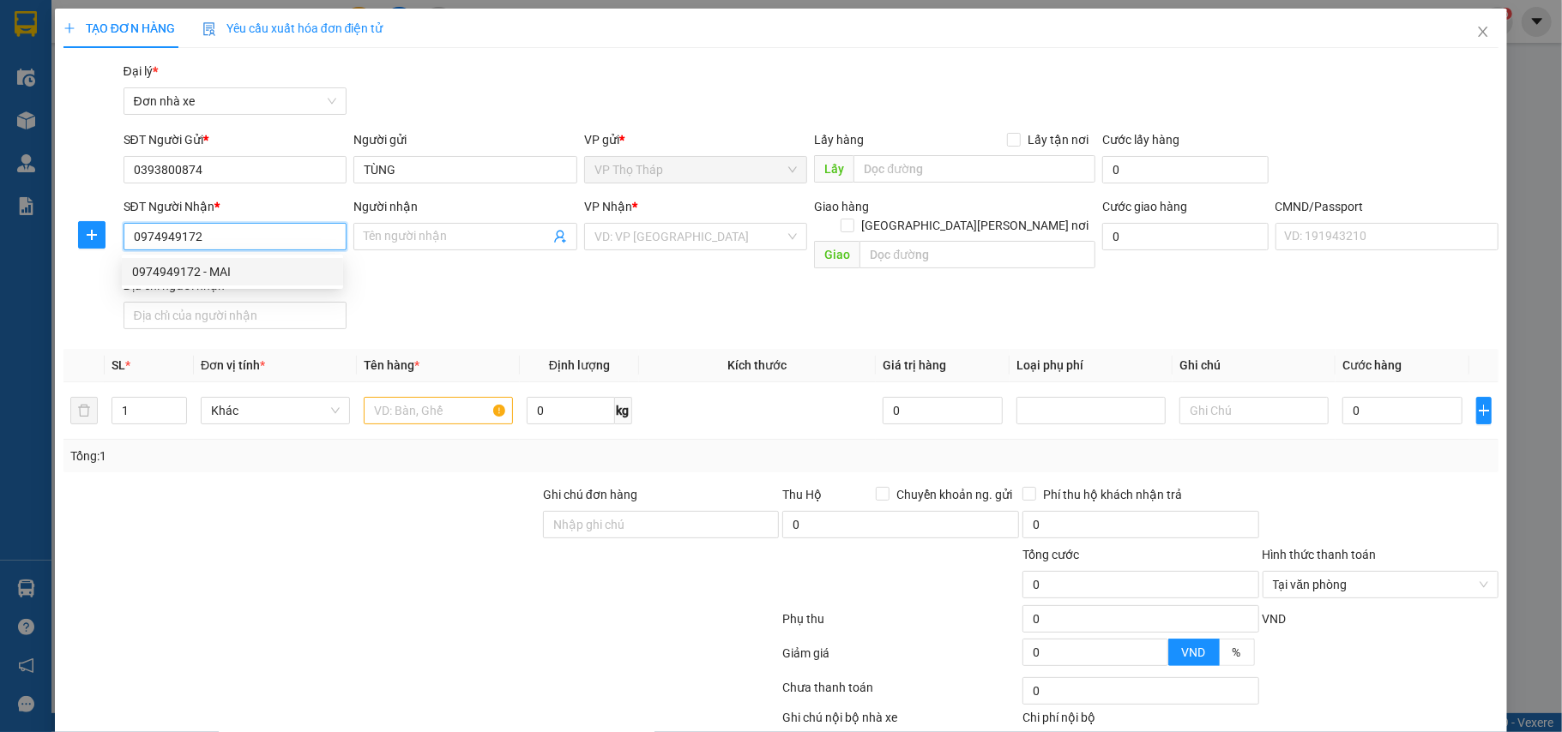
type input "123"
type input "25.000"
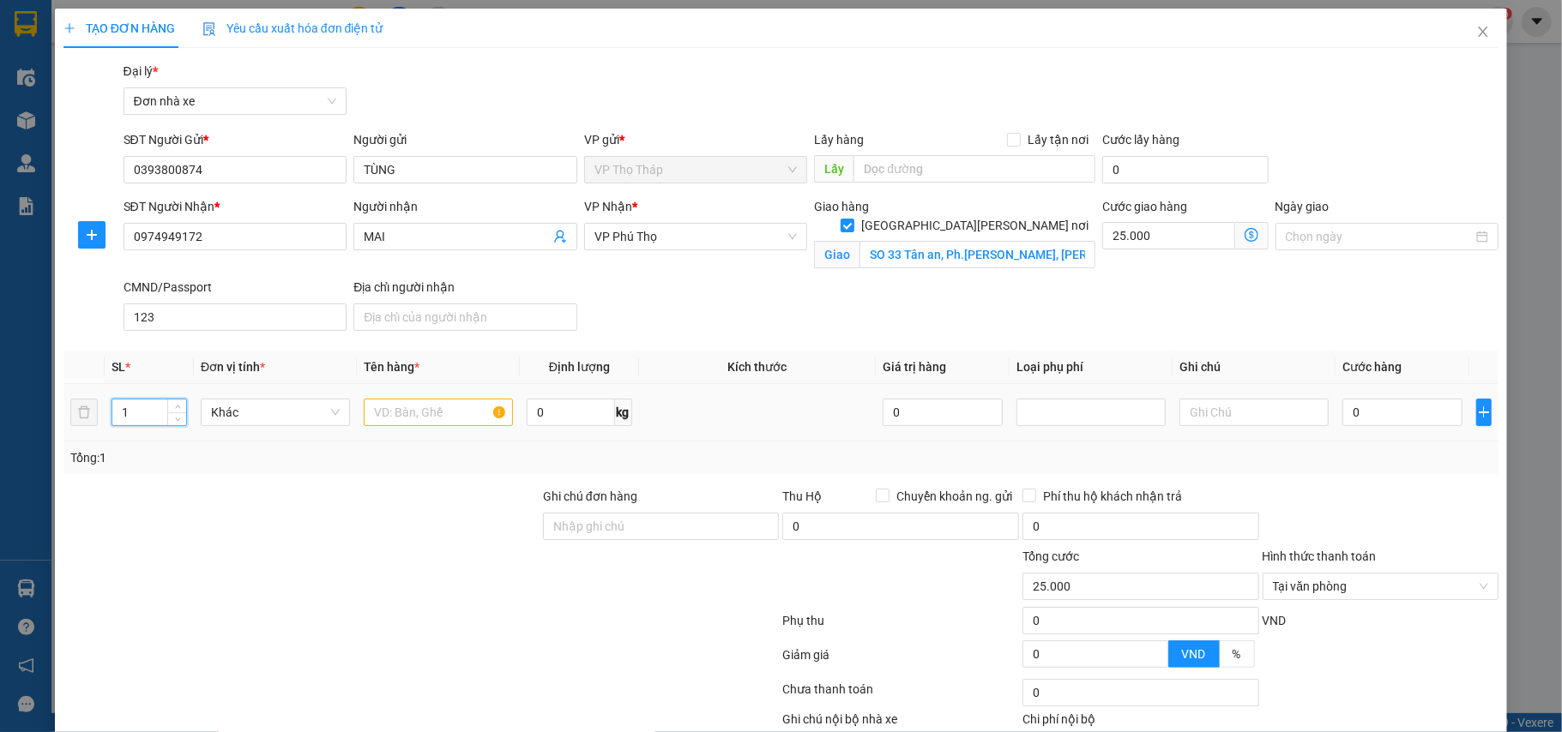
click at [134, 409] on input "1" at bounding box center [149, 413] width 74 height 26
drag, startPoint x: 134, startPoint y: 409, endPoint x: 108, endPoint y: 415, distance: 26.4
click at [101, 413] on tr "1 Khác 0 kg 0 0" at bounding box center [781, 412] width 1436 height 57
type input "2"
click at [391, 413] on input "text" at bounding box center [438, 412] width 149 height 27
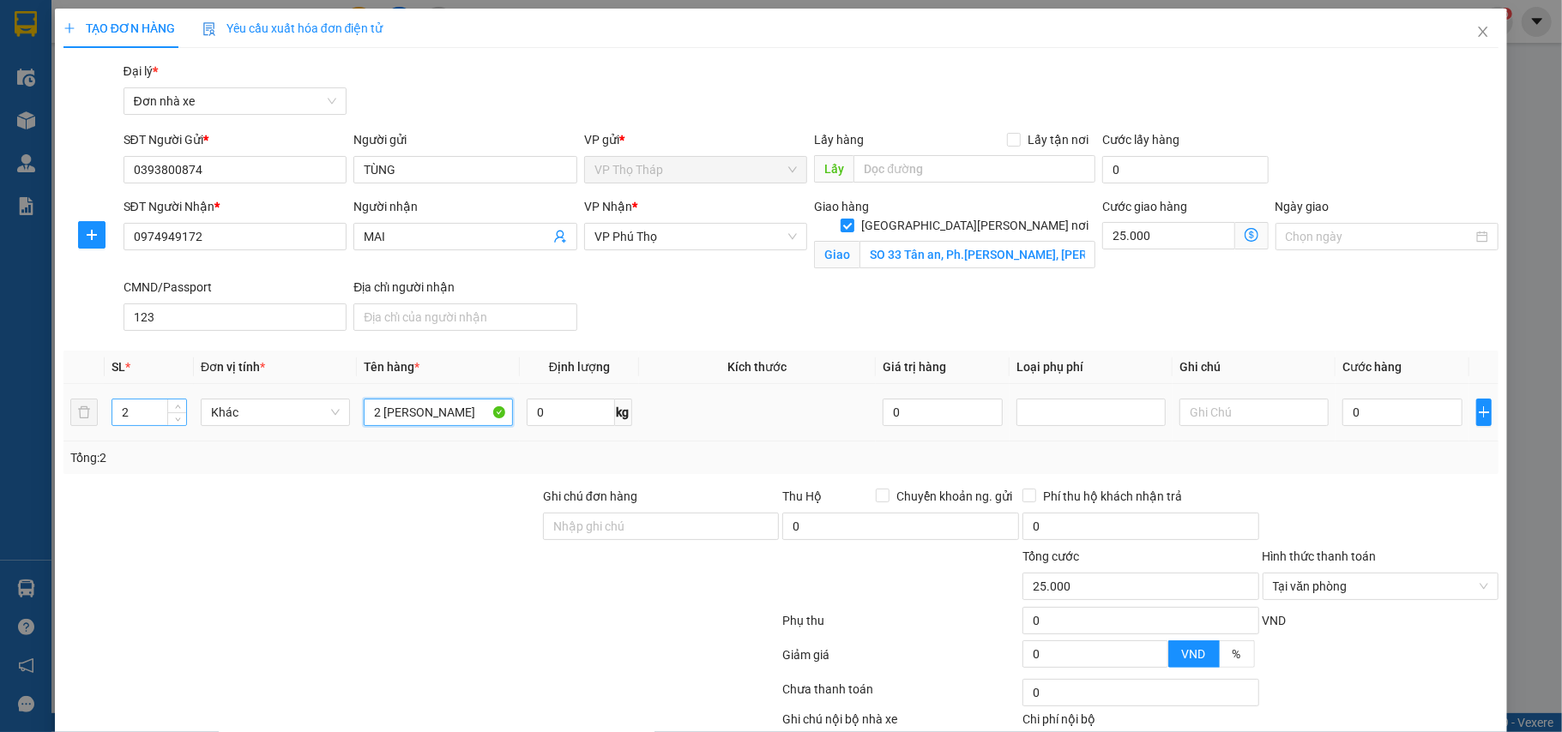
type input "2 [PERSON_NAME]"
click at [79, 410] on tr "2 Khác 2 [PERSON_NAME] 0 kg 0 0" at bounding box center [781, 412] width 1436 height 57
type input "1"
drag, startPoint x: 376, startPoint y: 417, endPoint x: 364, endPoint y: 416, distance: 12.0
click at [364, 416] on input "2 [PERSON_NAME]" at bounding box center [438, 412] width 149 height 27
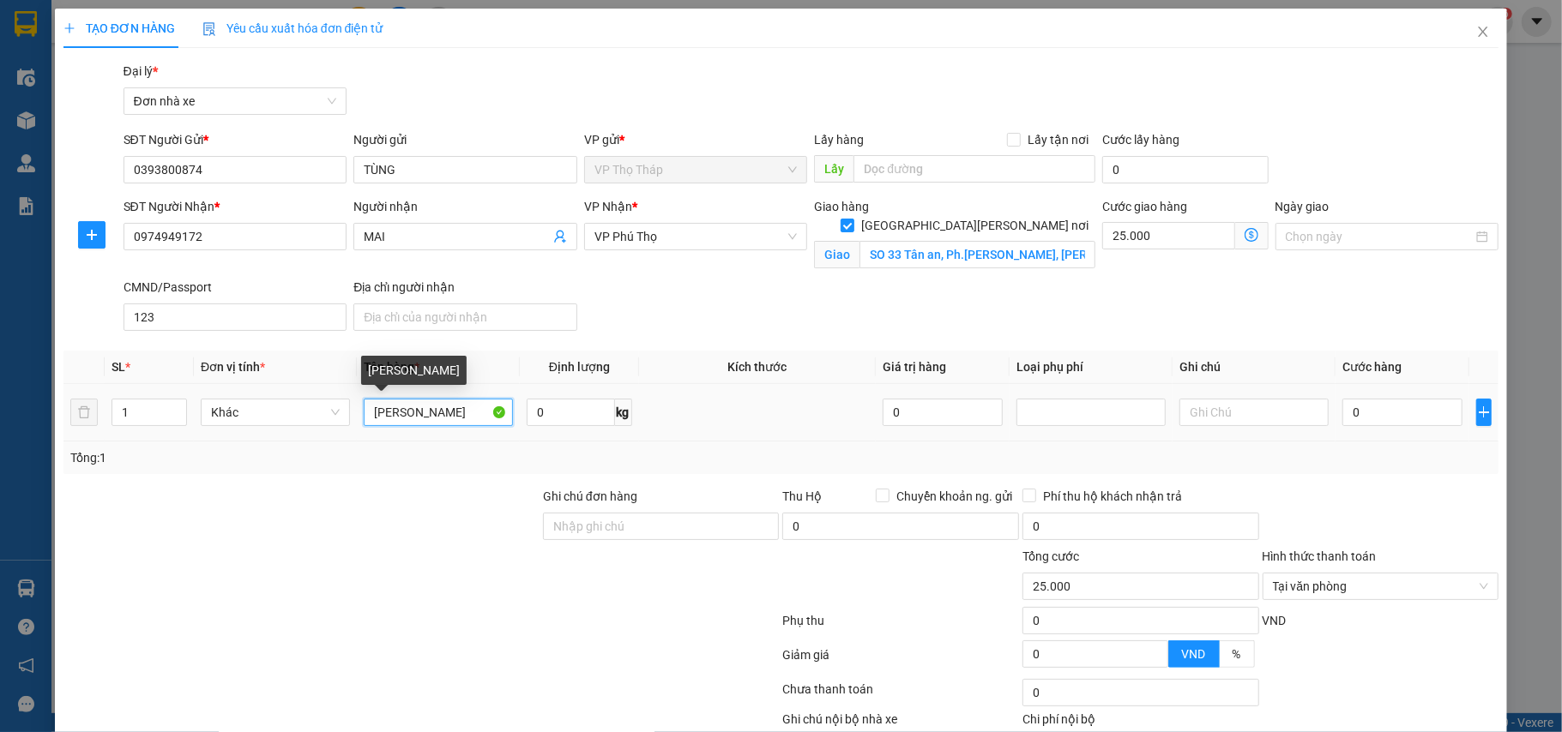
drag, startPoint x: 398, startPoint y: 412, endPoint x: 254, endPoint y: 395, distance: 145.1
click at [254, 395] on tr "1 Khác [PERSON_NAME] 0 kg 0 0" at bounding box center [781, 412] width 1436 height 57
click at [450, 412] on input "[PERSON_NAME]" at bounding box center [438, 412] width 149 height 27
drag, startPoint x: 396, startPoint y: 413, endPoint x: 362, endPoint y: 419, distance: 34.8
click at [364, 419] on input "[PERSON_NAME]( KO [PERSON_NAME] [PERSON_NAME])" at bounding box center [438, 412] width 149 height 27
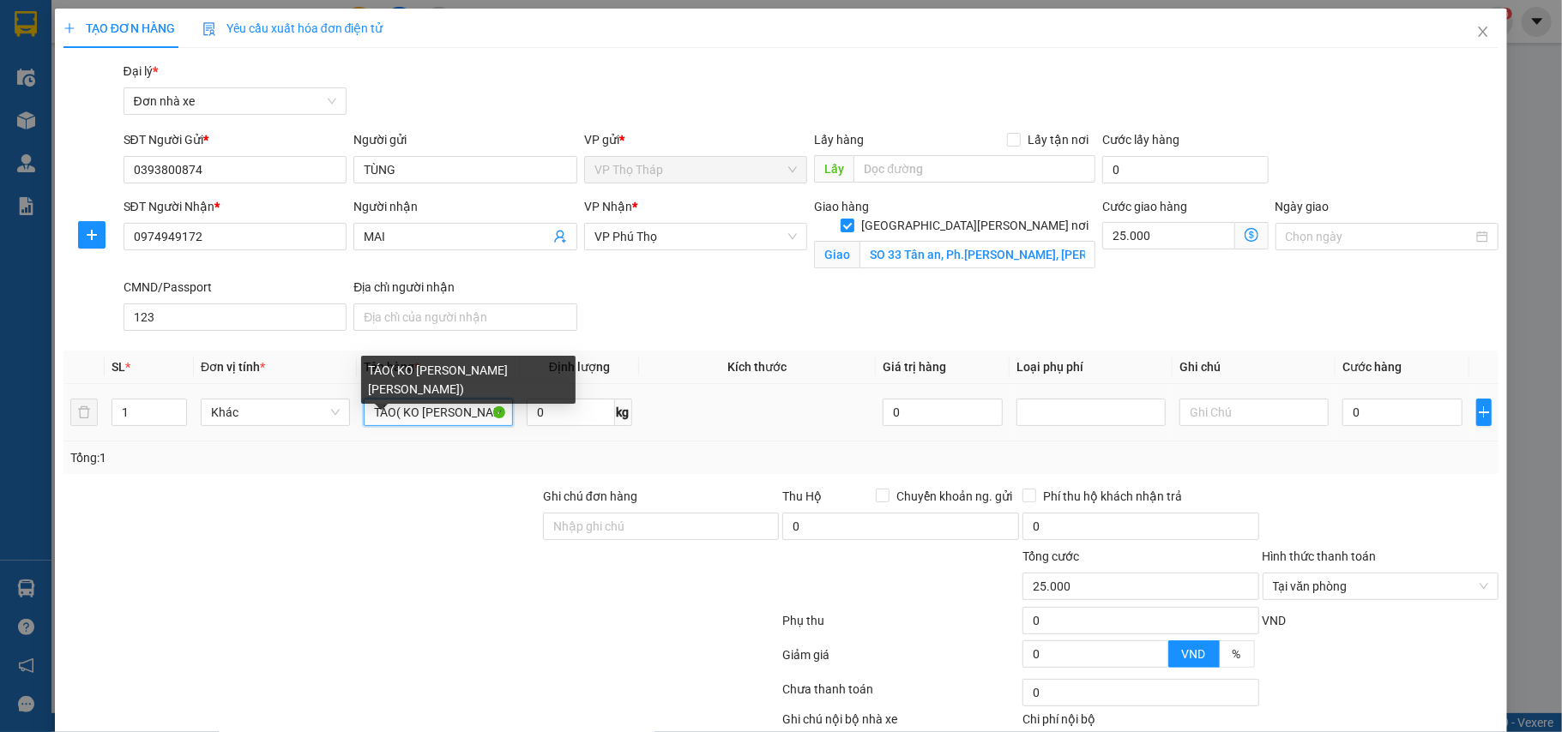
click at [400, 412] on input "TÁO( KO [PERSON_NAME] [PERSON_NAME])" at bounding box center [438, 412] width 149 height 27
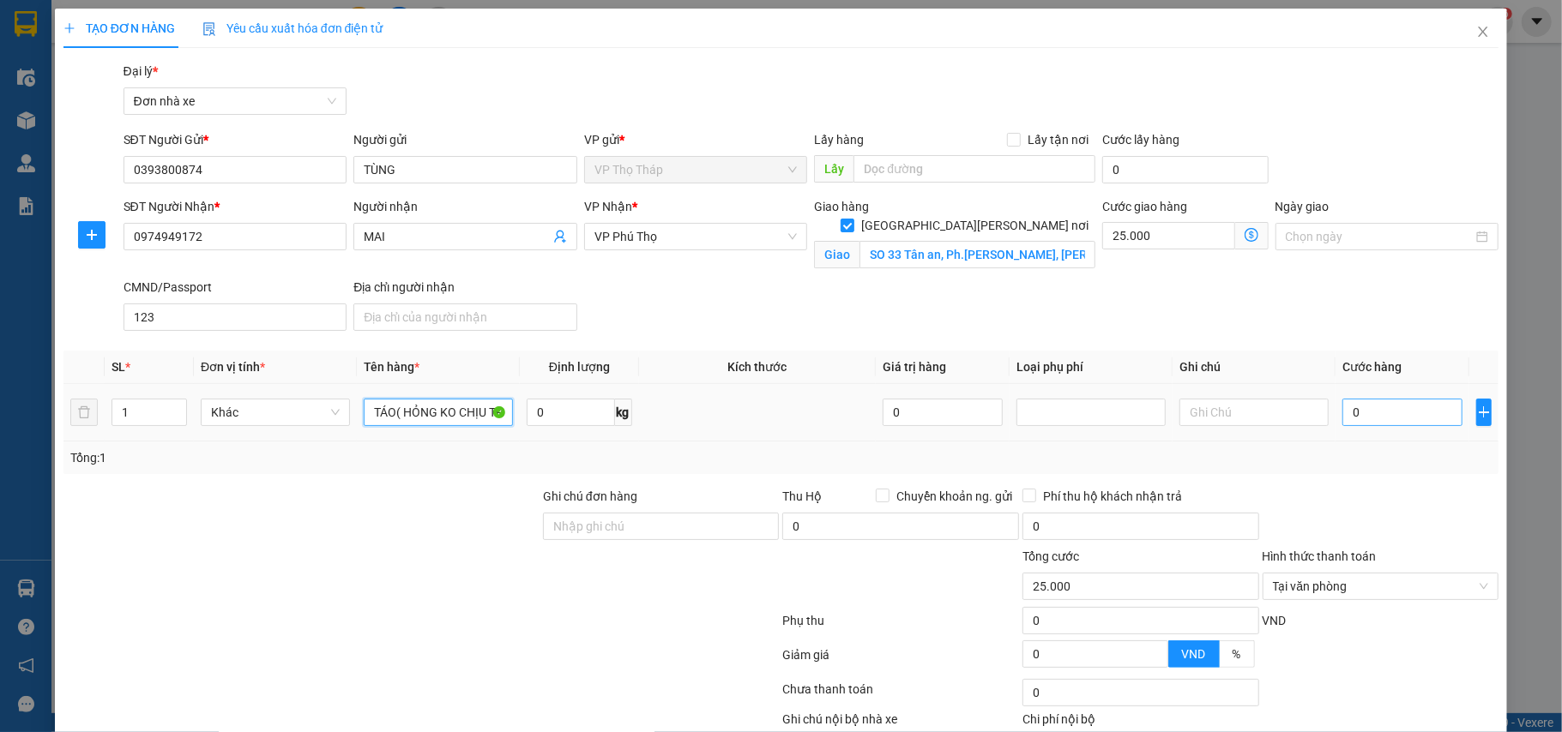
type input "TÁO( HỎNG KO CHỊU TRÁCH NHIỆM)"
click at [1384, 426] on input "0" at bounding box center [1402, 412] width 120 height 27
click at [1384, 424] on input "0" at bounding box center [1402, 412] width 120 height 27
drag, startPoint x: 1374, startPoint y: 415, endPoint x: 1253, endPoint y: 412, distance: 121.0
click at [1253, 412] on tr "1 [PERSON_NAME]( HỎNG KO [PERSON_NAME] [PERSON_NAME]) 0 kg 0 0" at bounding box center [781, 412] width 1436 height 57
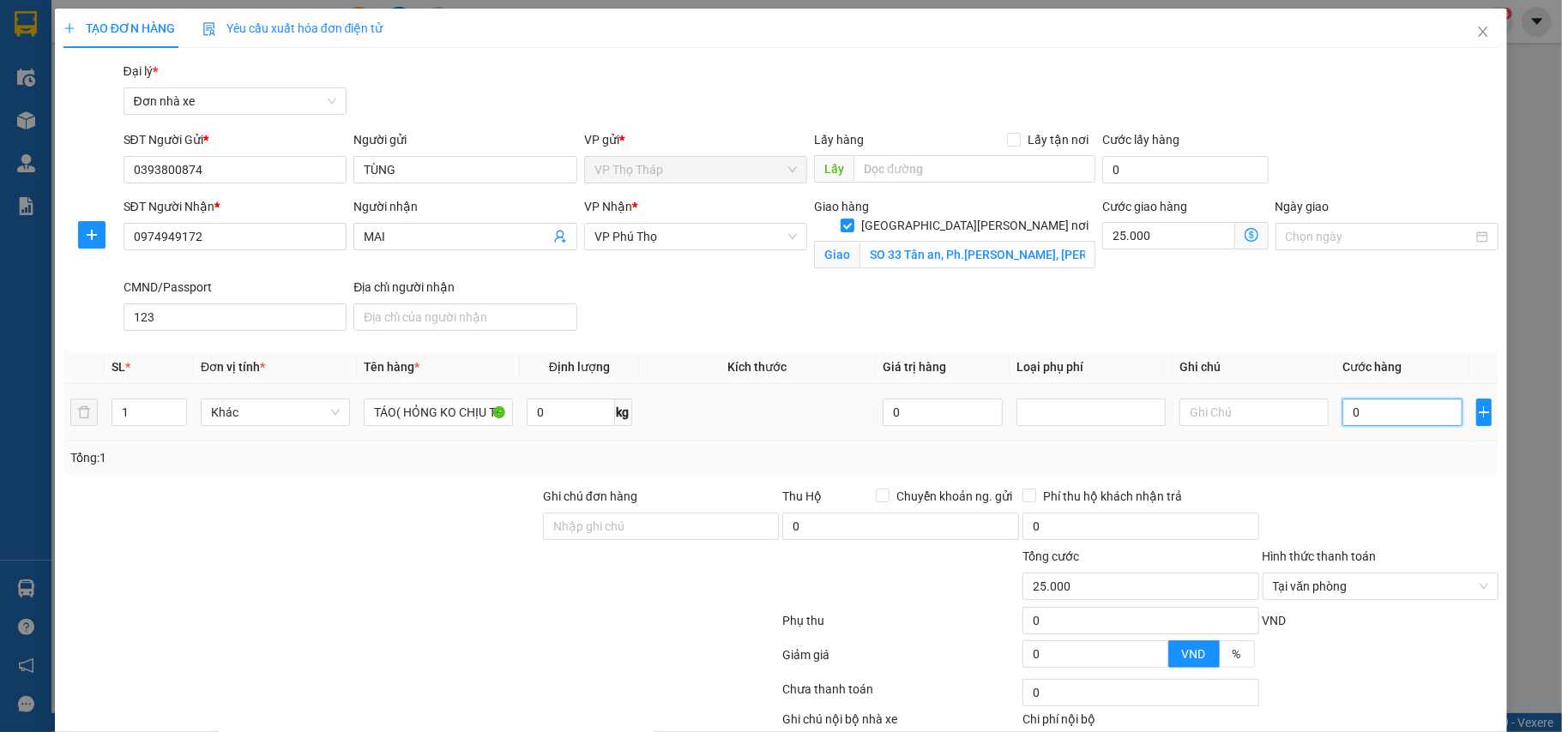
type input "5"
type input "25.005"
type input "50"
type input "25.050"
type input "50.000"
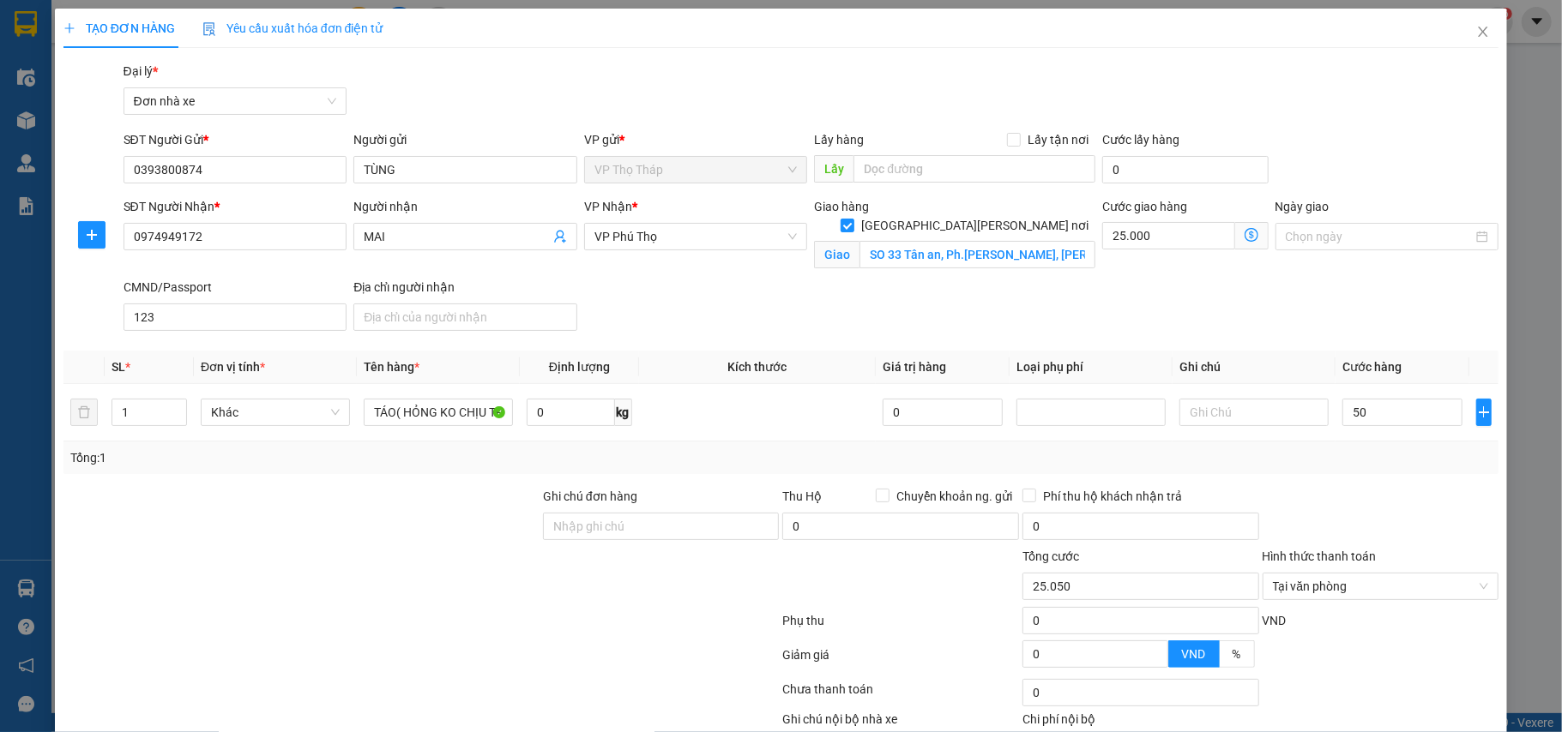
type input "75.000"
click at [1322, 546] on div at bounding box center [1381, 517] width 240 height 60
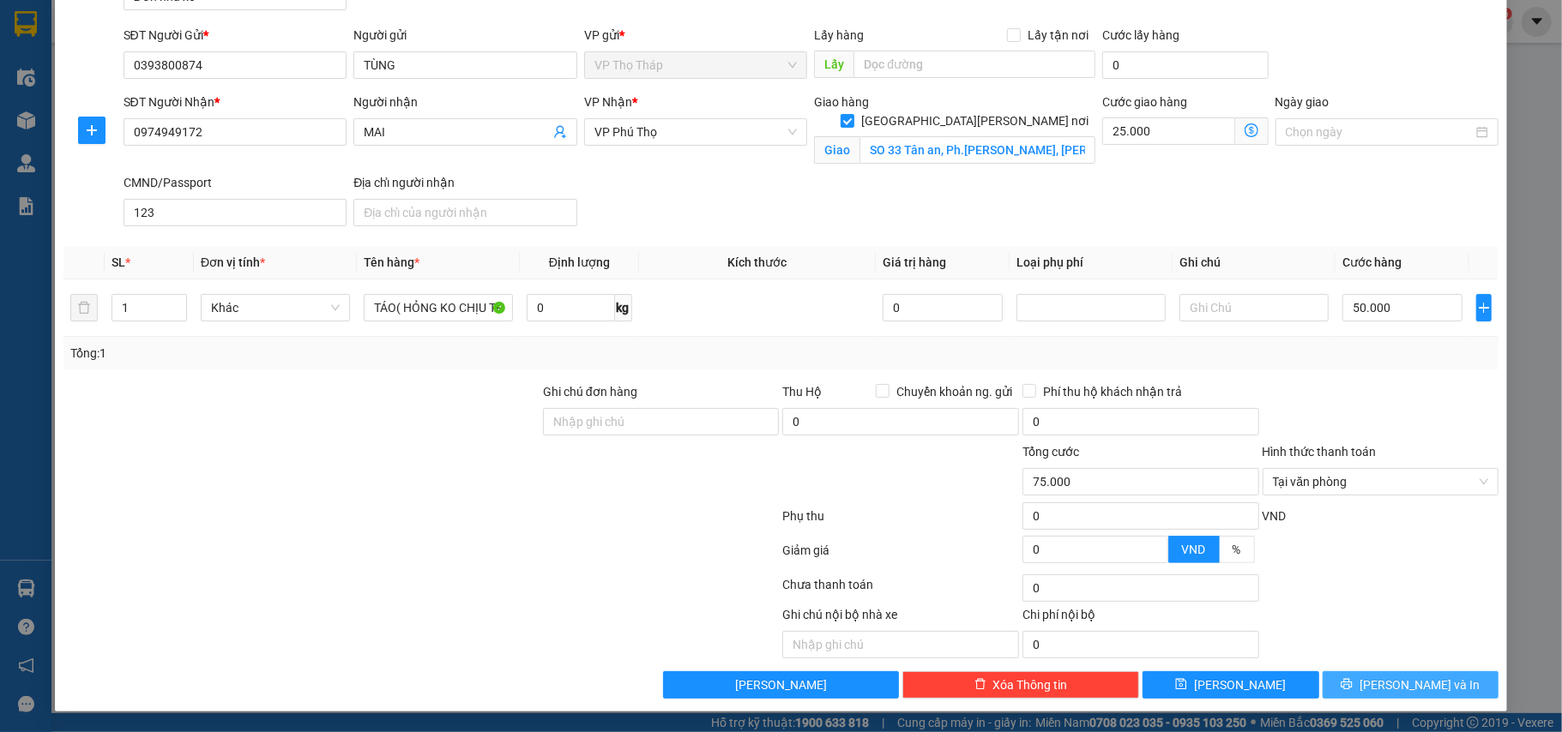
click at [1355, 679] on button "[PERSON_NAME] và In" at bounding box center [1410, 684] width 177 height 27
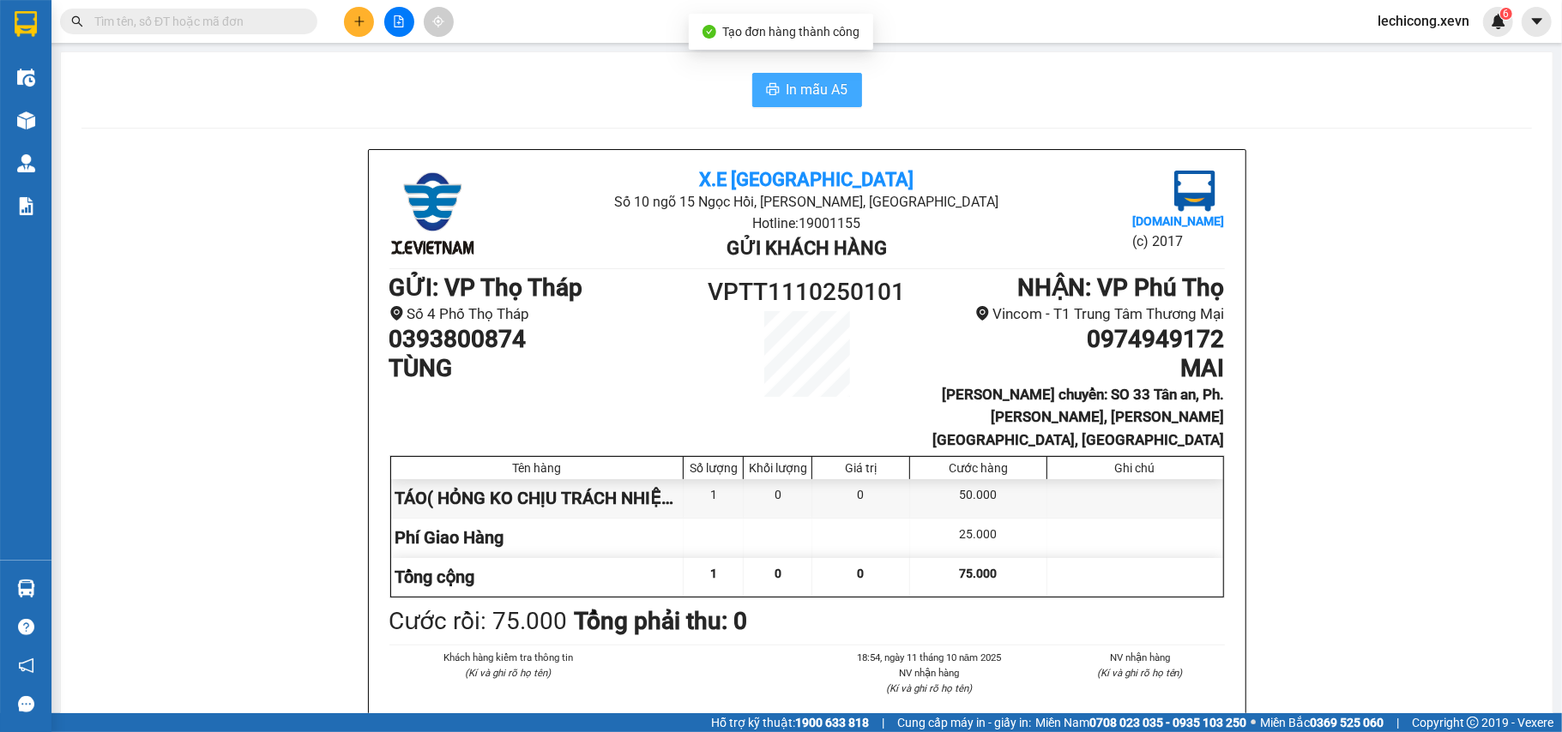
click at [789, 99] on span "In mẫu A5" at bounding box center [817, 89] width 62 height 21
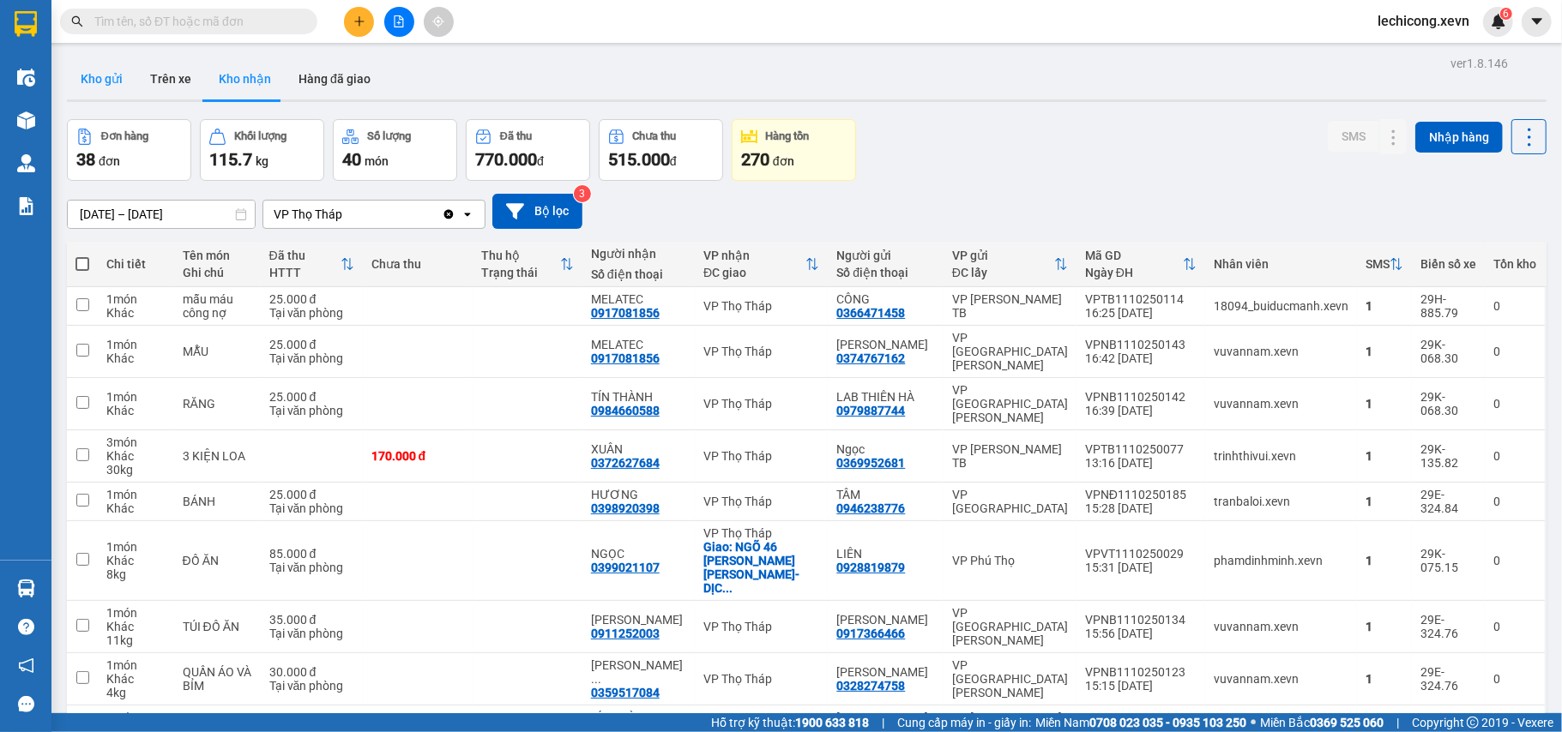
click at [117, 73] on button "Kho gửi" at bounding box center [101, 78] width 69 height 41
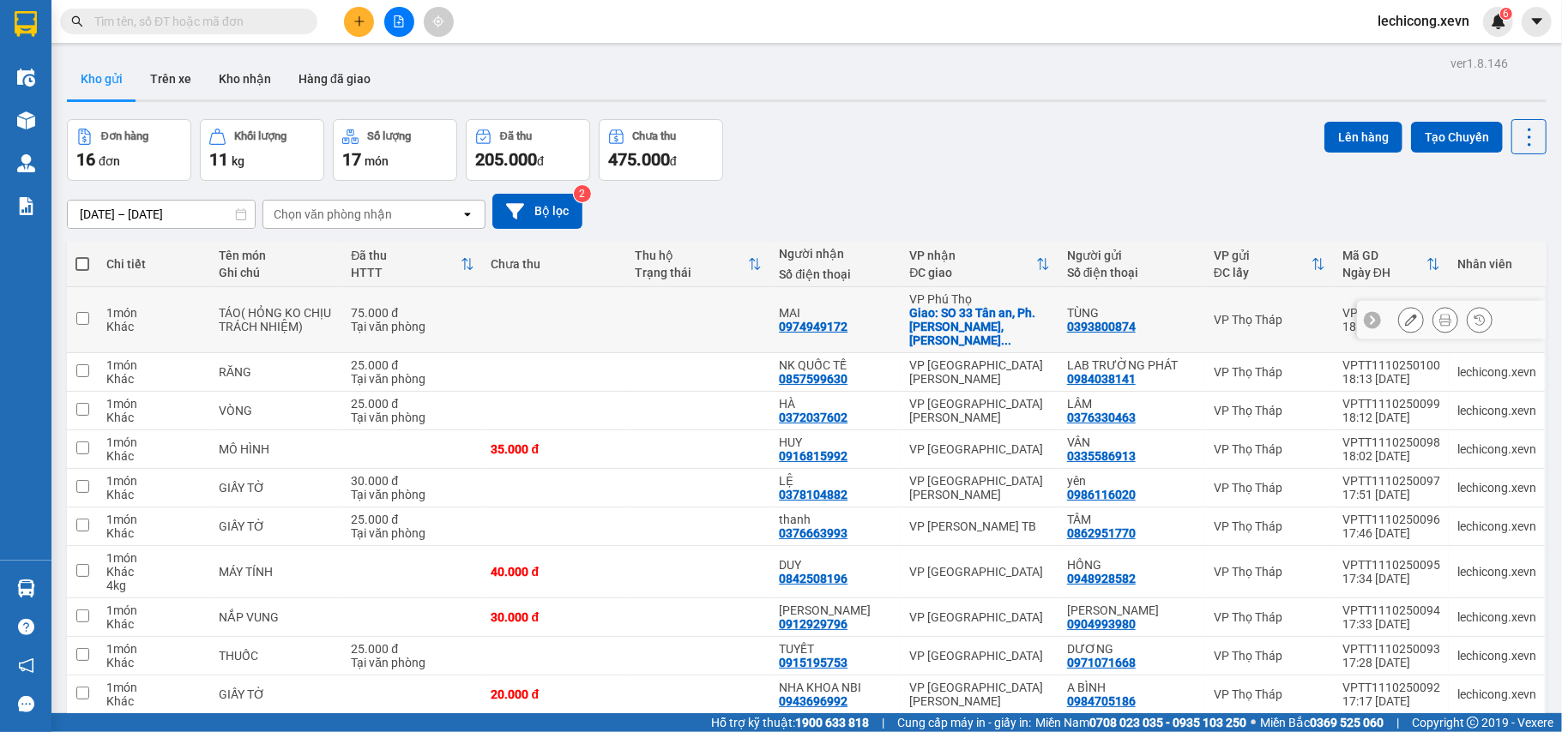
click at [732, 323] on td at bounding box center [698, 320] width 144 height 66
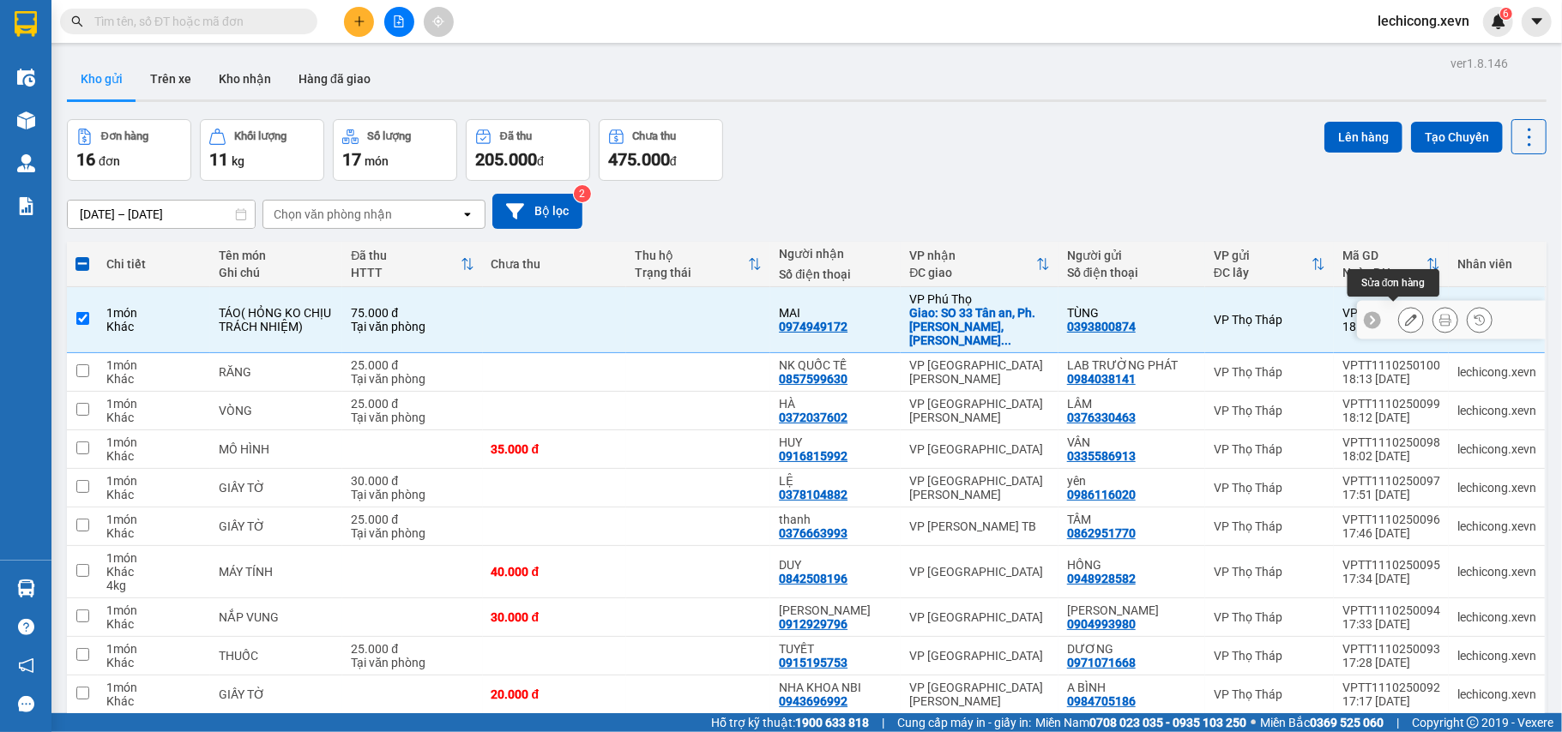
click at [1403, 317] on button at bounding box center [1411, 320] width 24 height 30
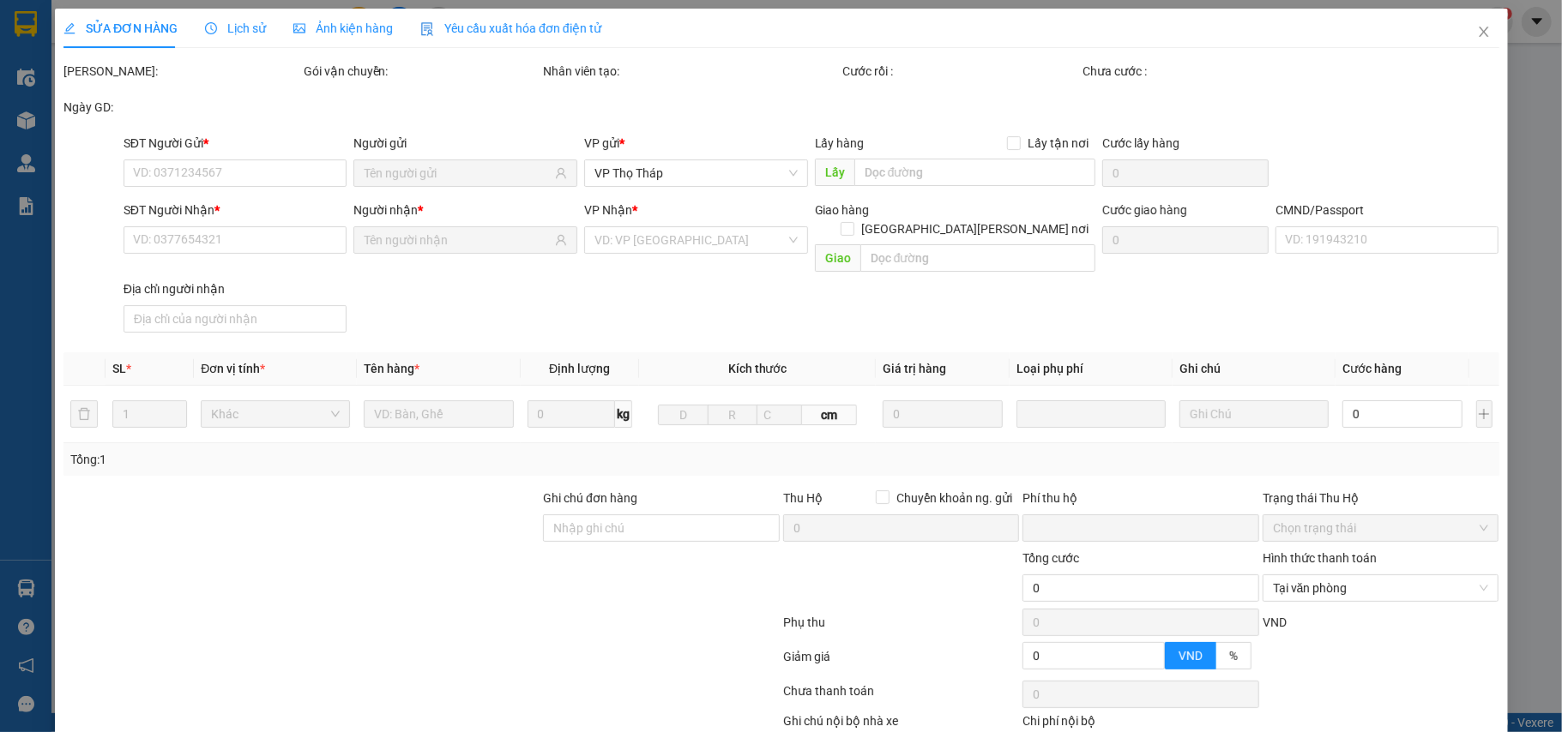
type input "0393800874"
type input "0974949172"
checkbox input "true"
type input "SO 33 Tân an, Ph.[PERSON_NAME], [PERSON_NAME][GEOGRAPHIC_DATA], [GEOGRAPHIC_DAT…"
type input "123"
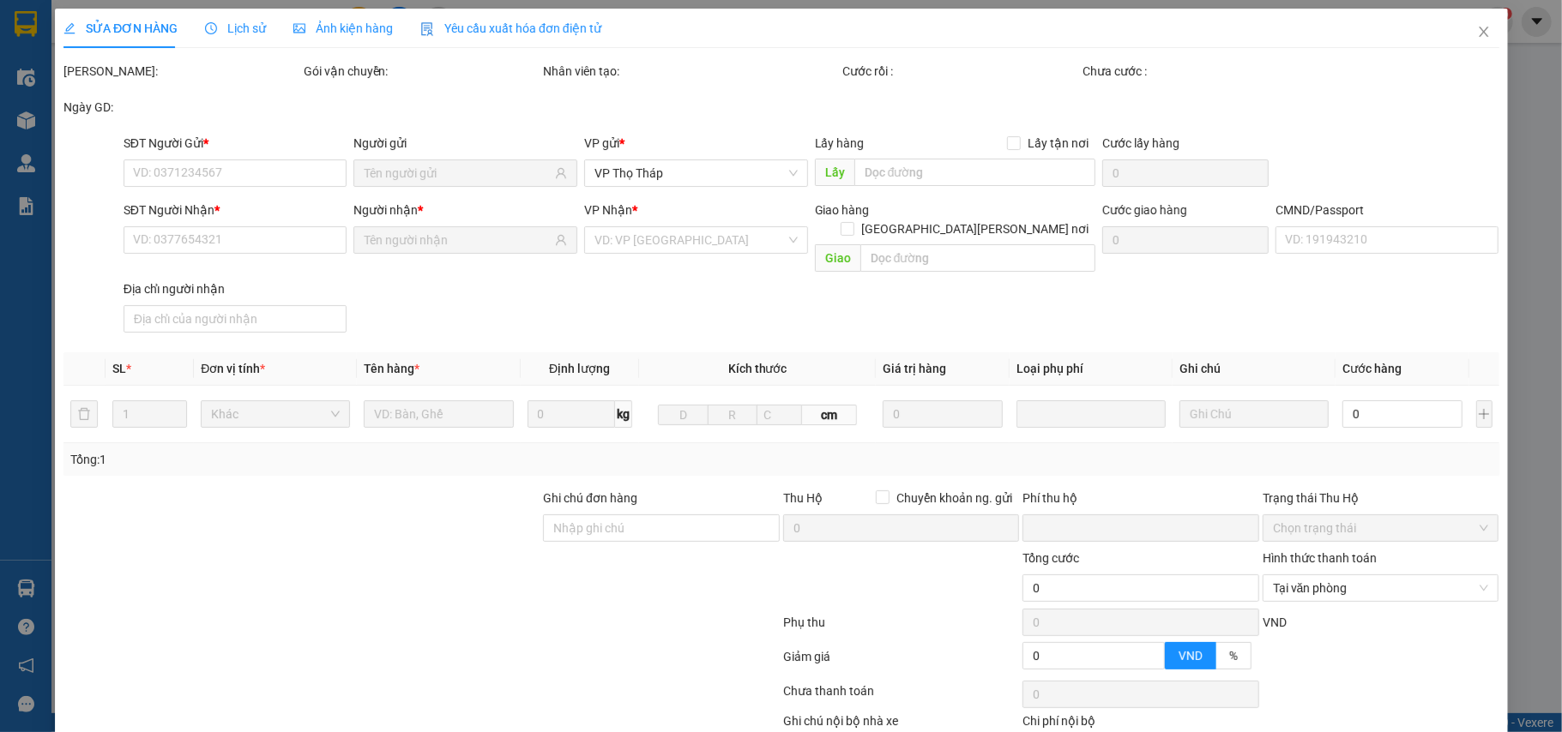
type input "0"
type input "75.000"
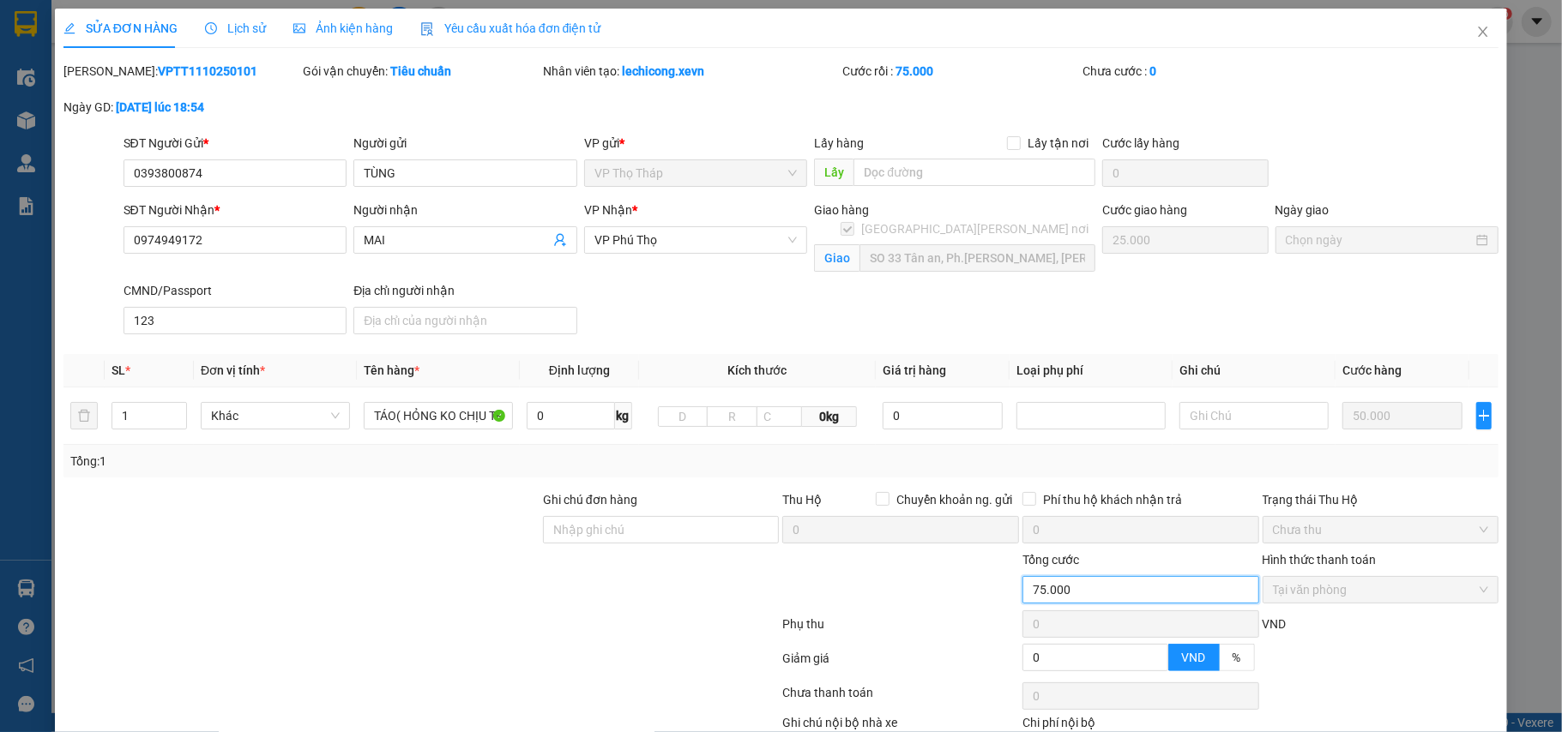
drag, startPoint x: 1078, startPoint y: 599, endPoint x: 962, endPoint y: 605, distance: 115.9
click at [962, 605] on div "[PERSON_NAME] 75.000 [PERSON_NAME] [PERSON_NAME] [PERSON_NAME]" at bounding box center [781, 581] width 1439 height 60
click at [1352, 645] on div "VND" at bounding box center [1381, 630] width 240 height 30
click at [214, 172] on input "0393800874" at bounding box center [235, 173] width 224 height 27
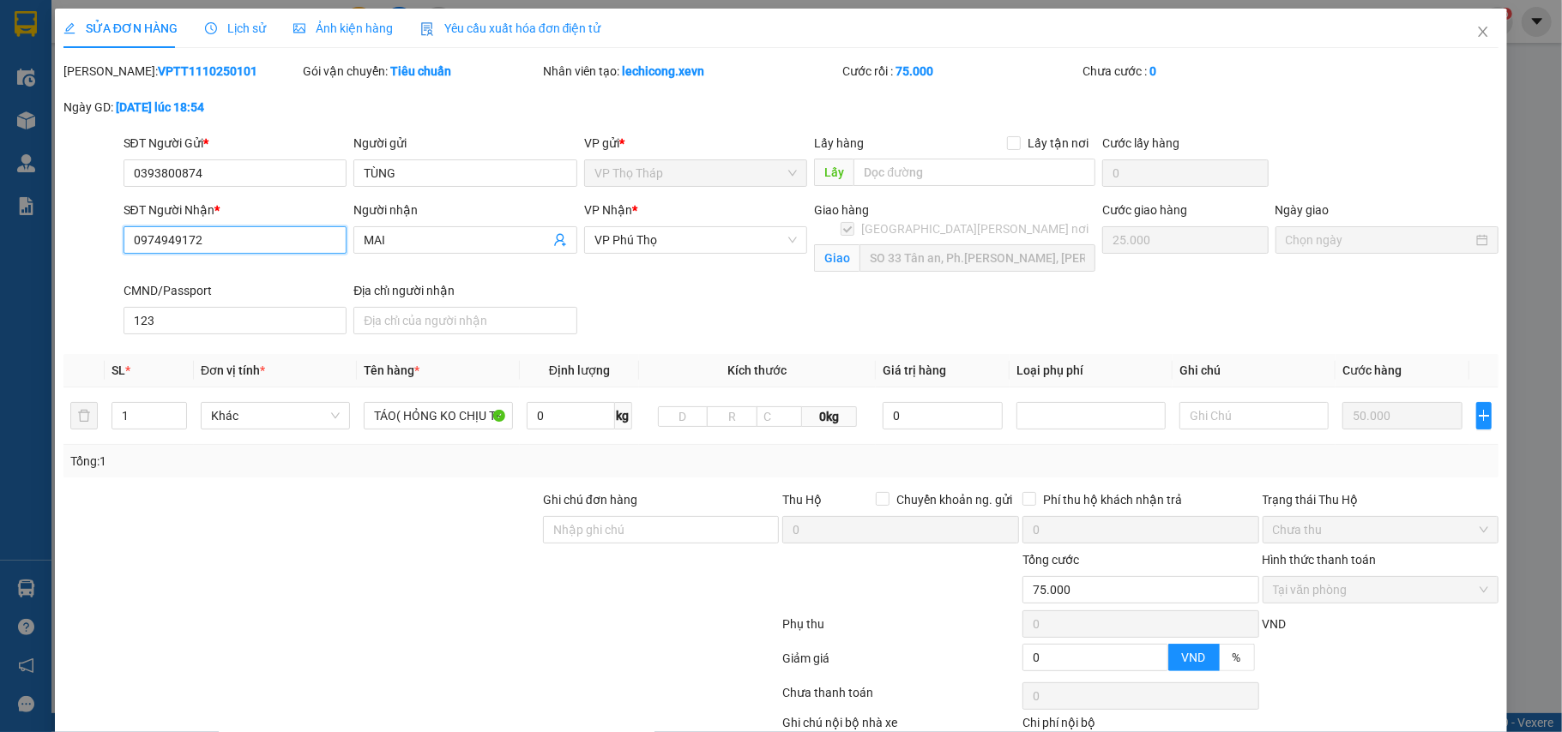
click at [211, 241] on input "0974949172" at bounding box center [235, 239] width 224 height 27
click at [213, 240] on input "0974949172" at bounding box center [235, 239] width 224 height 27
drag, startPoint x: 231, startPoint y: 177, endPoint x: 130, endPoint y: 179, distance: 100.4
click at [132, 178] on input "0393800874" at bounding box center [235, 173] width 224 height 27
type input "0786266266"
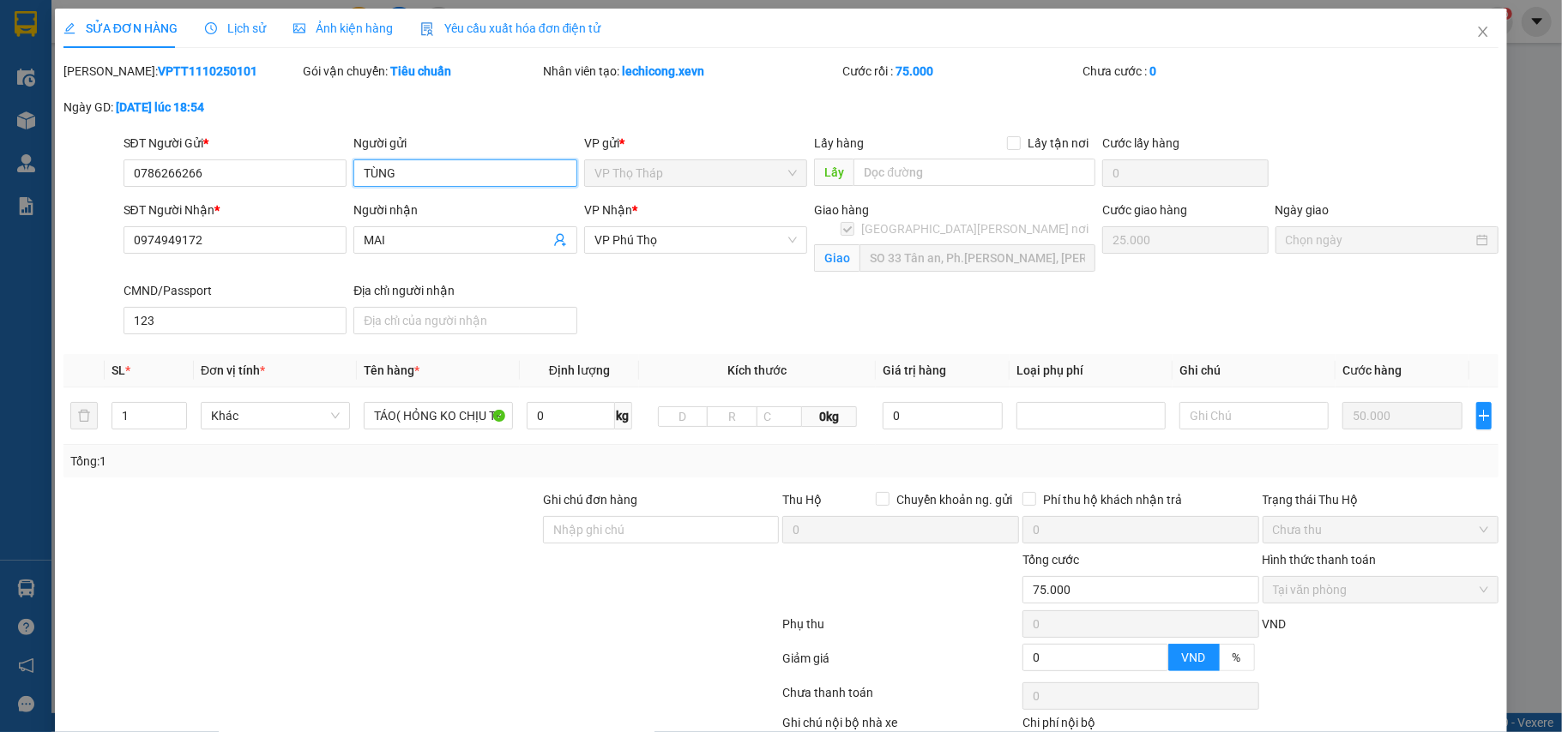
drag, startPoint x: 443, startPoint y: 170, endPoint x: 111, endPoint y: 161, distance: 332.8
click at [111, 161] on div "SĐT Người Gửi * 0786266266 Người gửi [PERSON_NAME] VP gửi * VP Thọ Tháp Lấy hàn…" at bounding box center [781, 164] width 1439 height 60
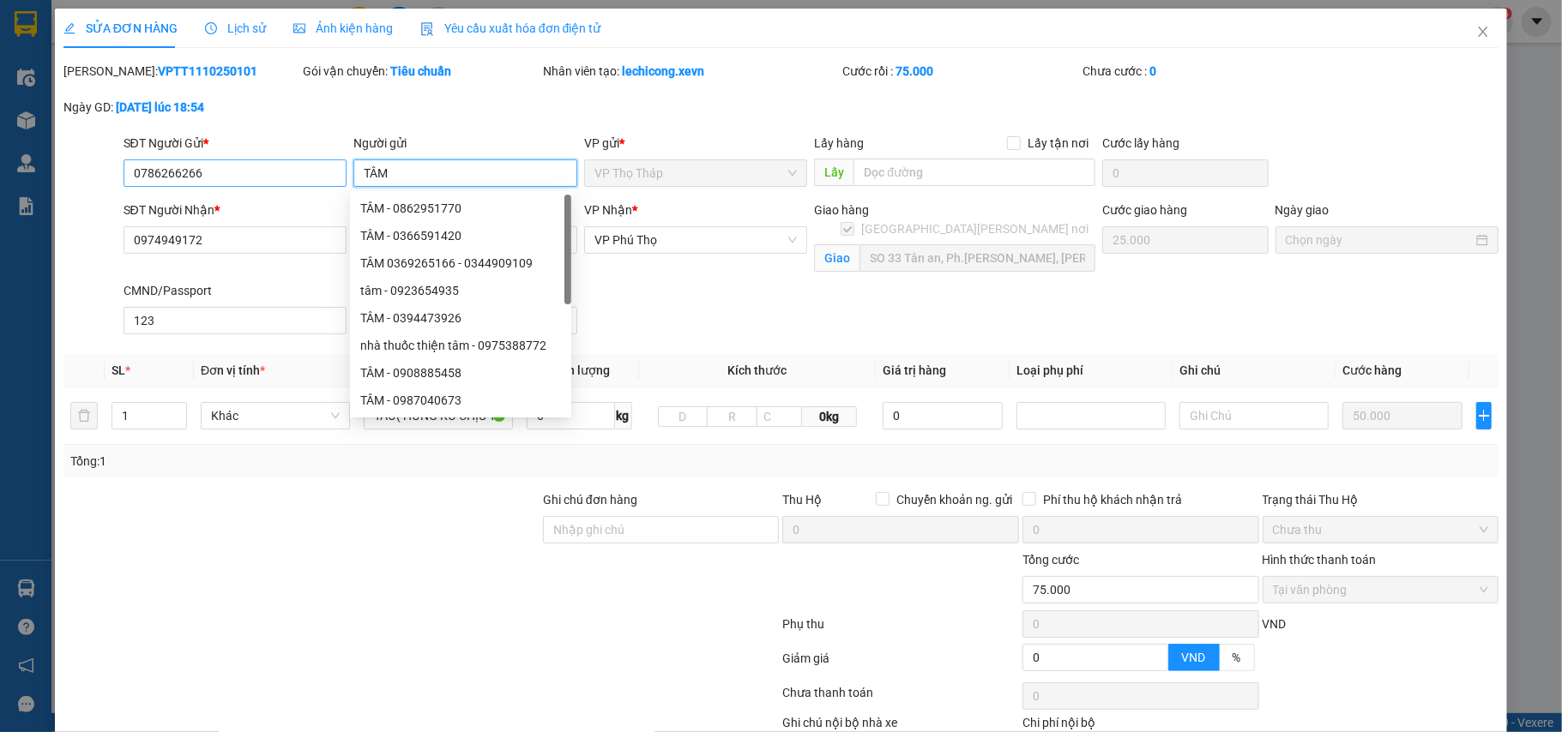
type input "TÂM"
drag, startPoint x: 233, startPoint y: 172, endPoint x: 84, endPoint y: 185, distance: 149.8
click at [84, 185] on div "SĐT Người Gửi * 0786266266 0786266266 Người gửi TÂM VP gửi * VP Thọ Tháp Lấy hà…" at bounding box center [781, 164] width 1439 height 60
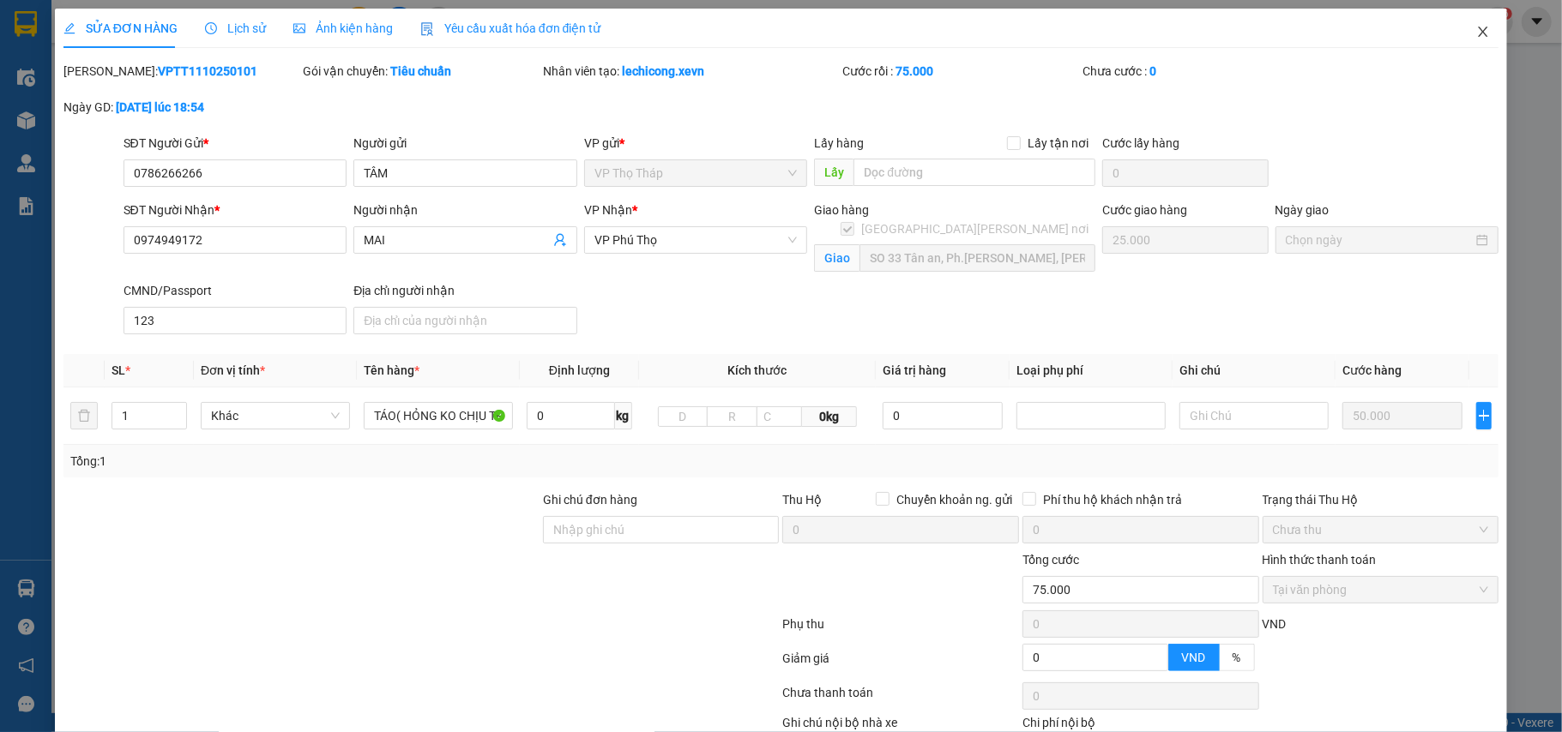
click at [1476, 31] on icon "close" at bounding box center [1483, 32] width 14 height 14
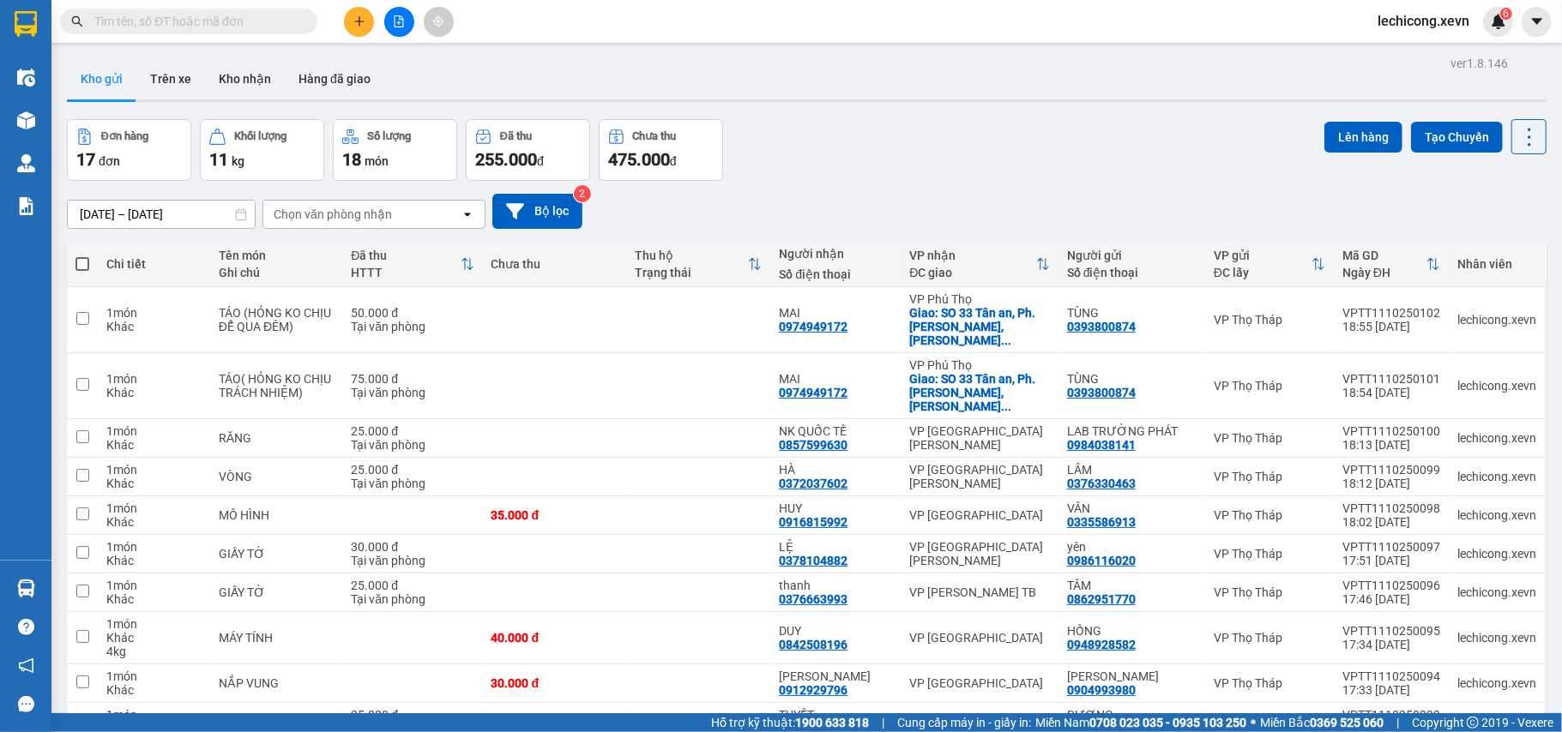
click at [364, 11] on button at bounding box center [359, 22] width 30 height 30
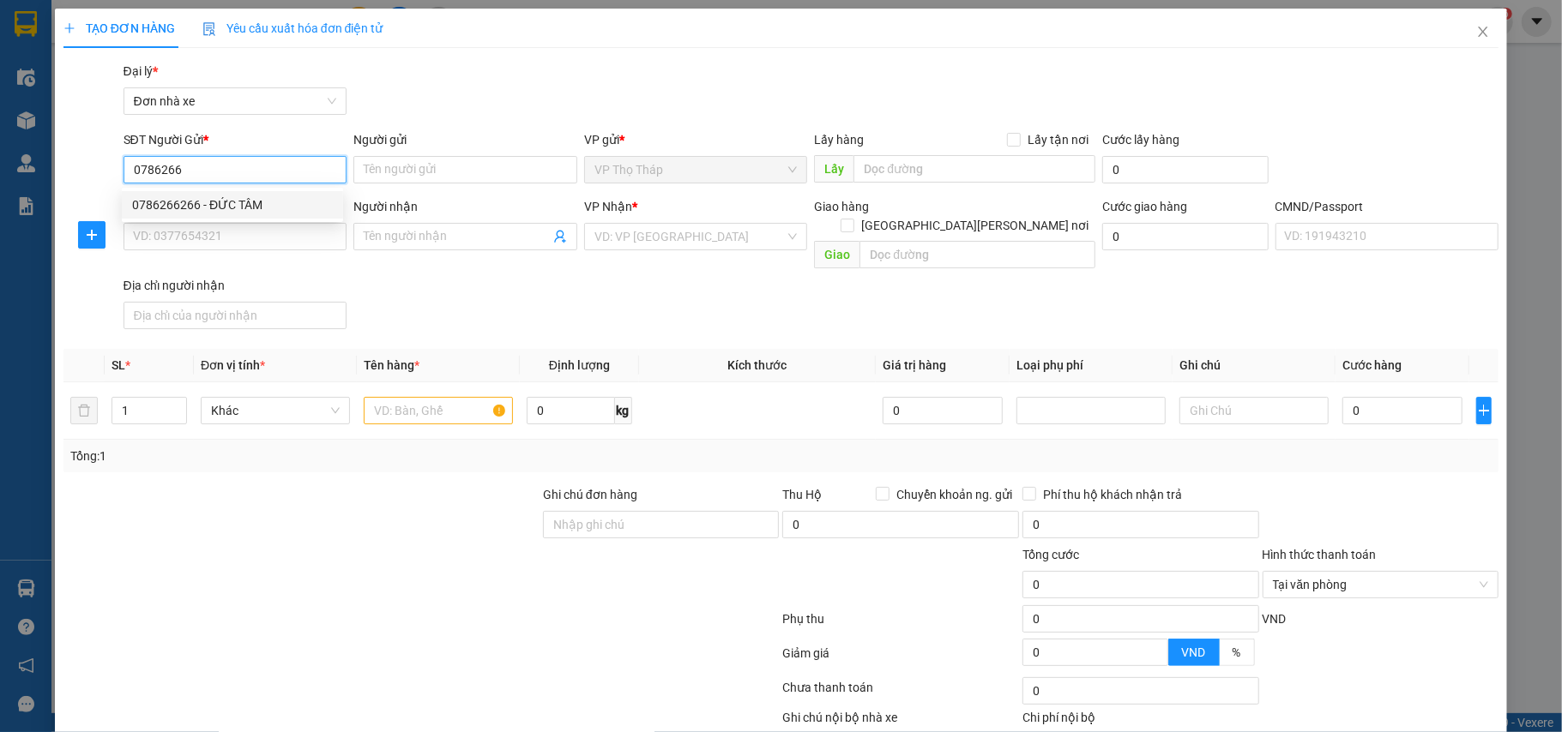
click at [273, 197] on div "0786266266 - ĐỨC TÂM" at bounding box center [232, 205] width 201 height 19
type input "0786266266"
type input "ĐỨC TÂM"
type input "0869582916"
type input "DŨNG ĐẠT VT"
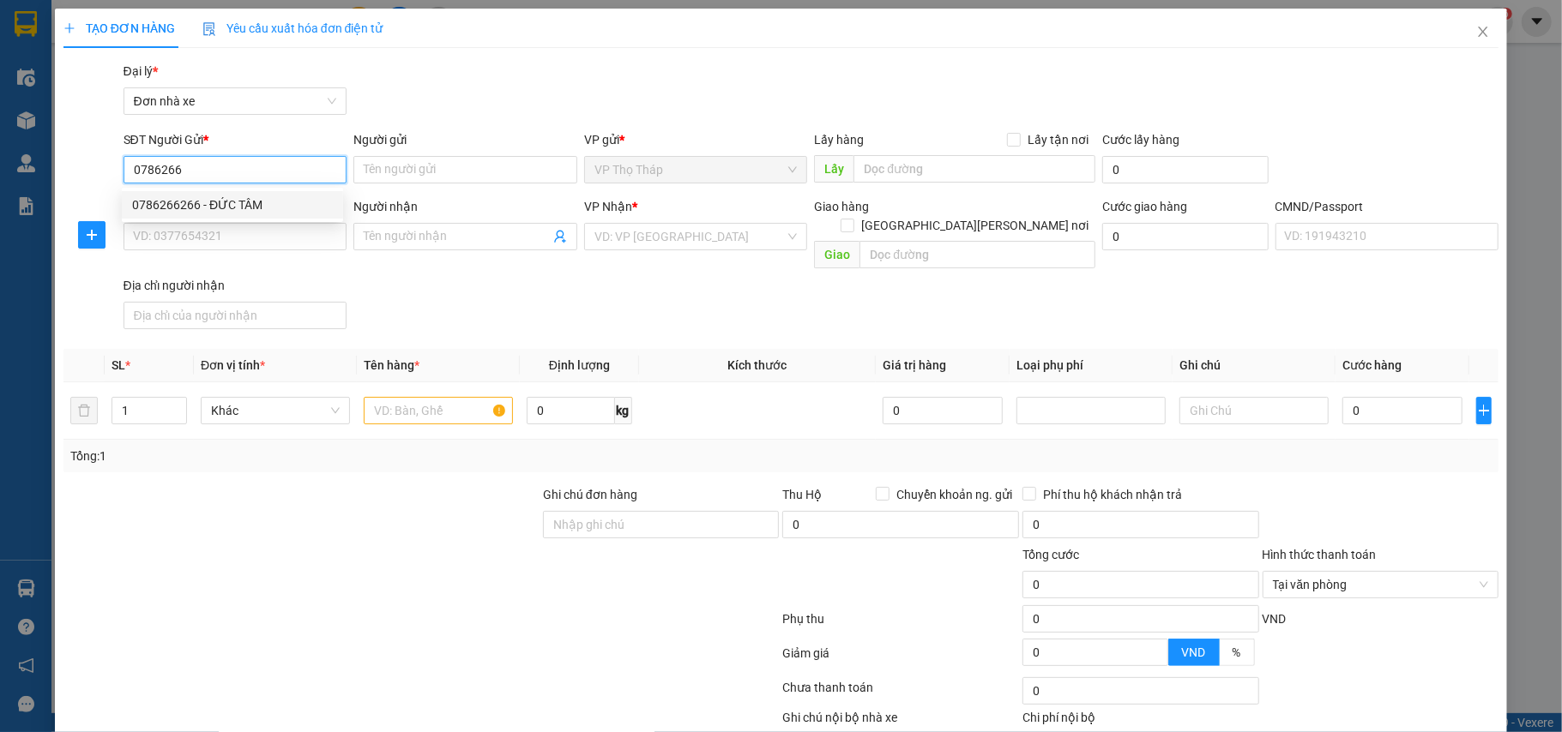
type input "SƠN"
type input "0786266266"
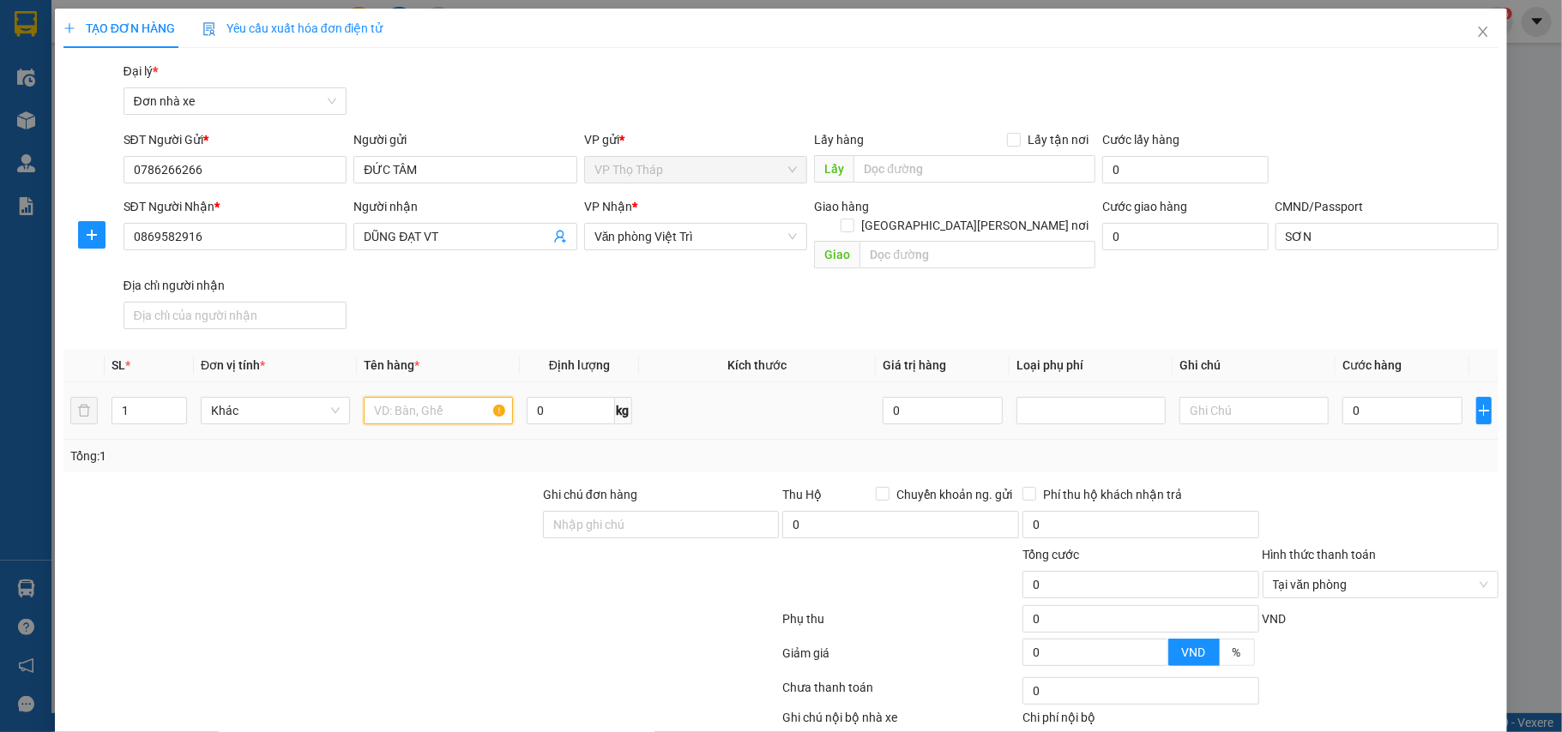
click at [427, 397] on input "text" at bounding box center [438, 410] width 149 height 27
type input "LAPTOP"
click at [1346, 399] on input "0" at bounding box center [1402, 410] width 120 height 27
type input "3"
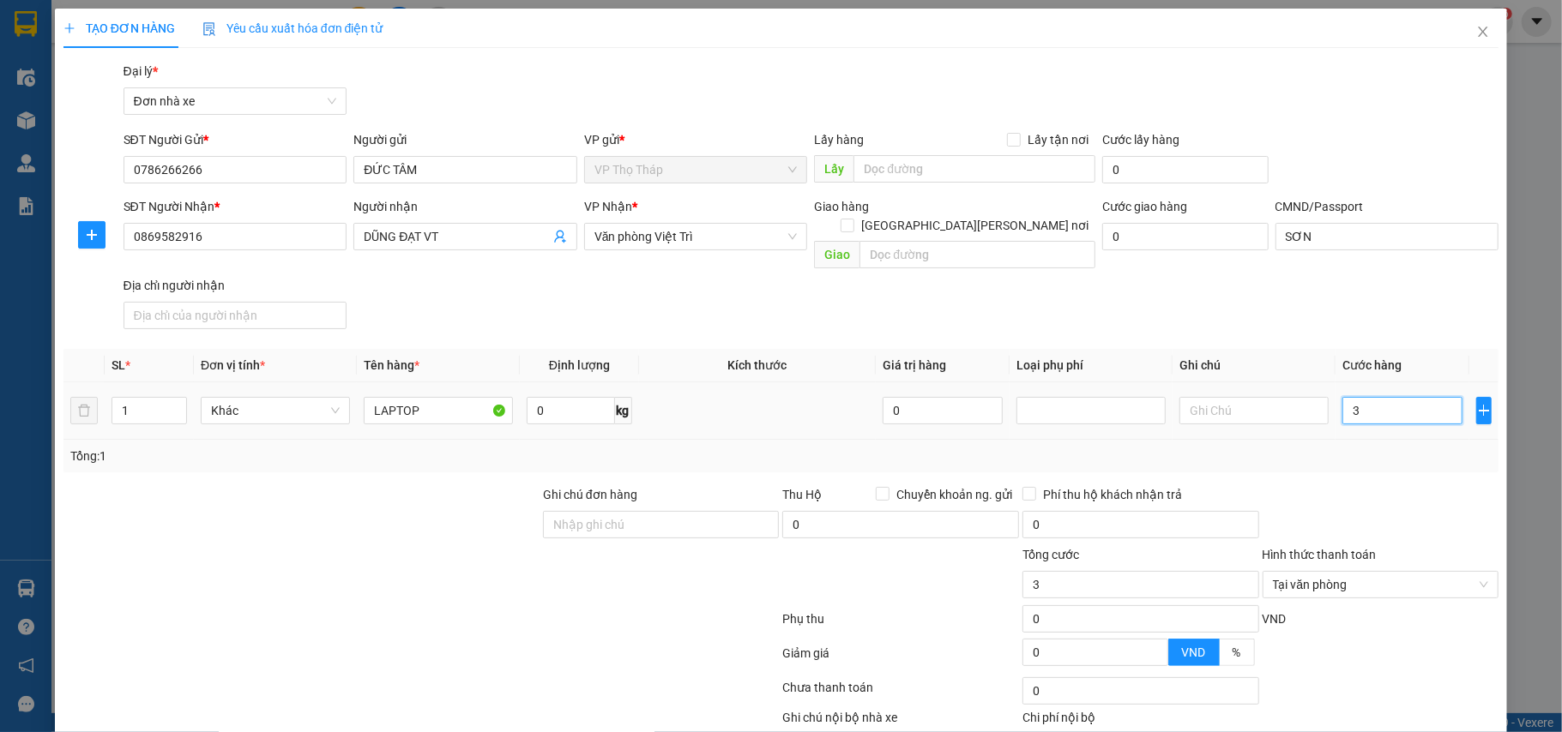
type input "30"
type input "30.000"
click at [1356, 496] on div at bounding box center [1381, 515] width 240 height 60
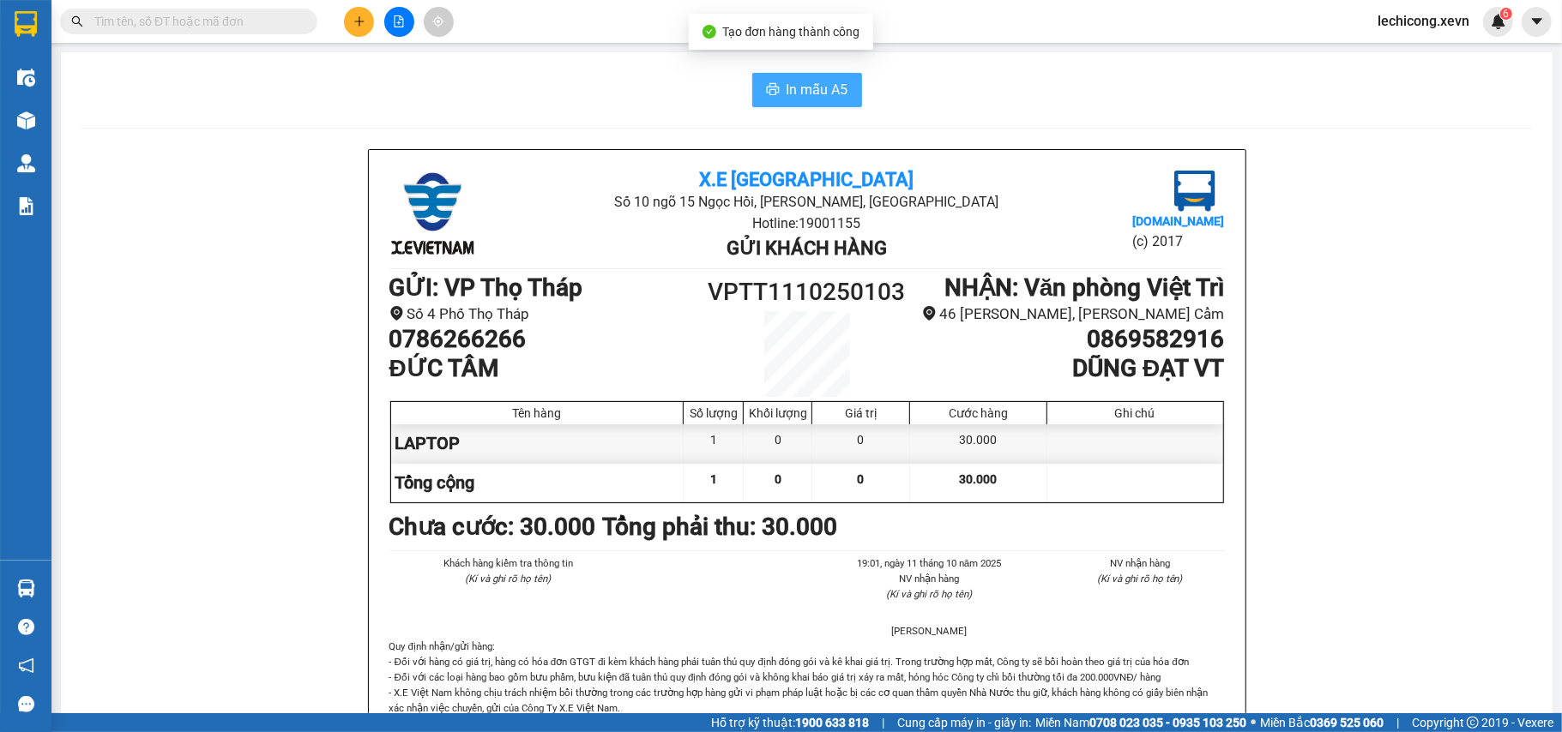
click at [803, 83] on span "In mẫu A5" at bounding box center [817, 89] width 62 height 21
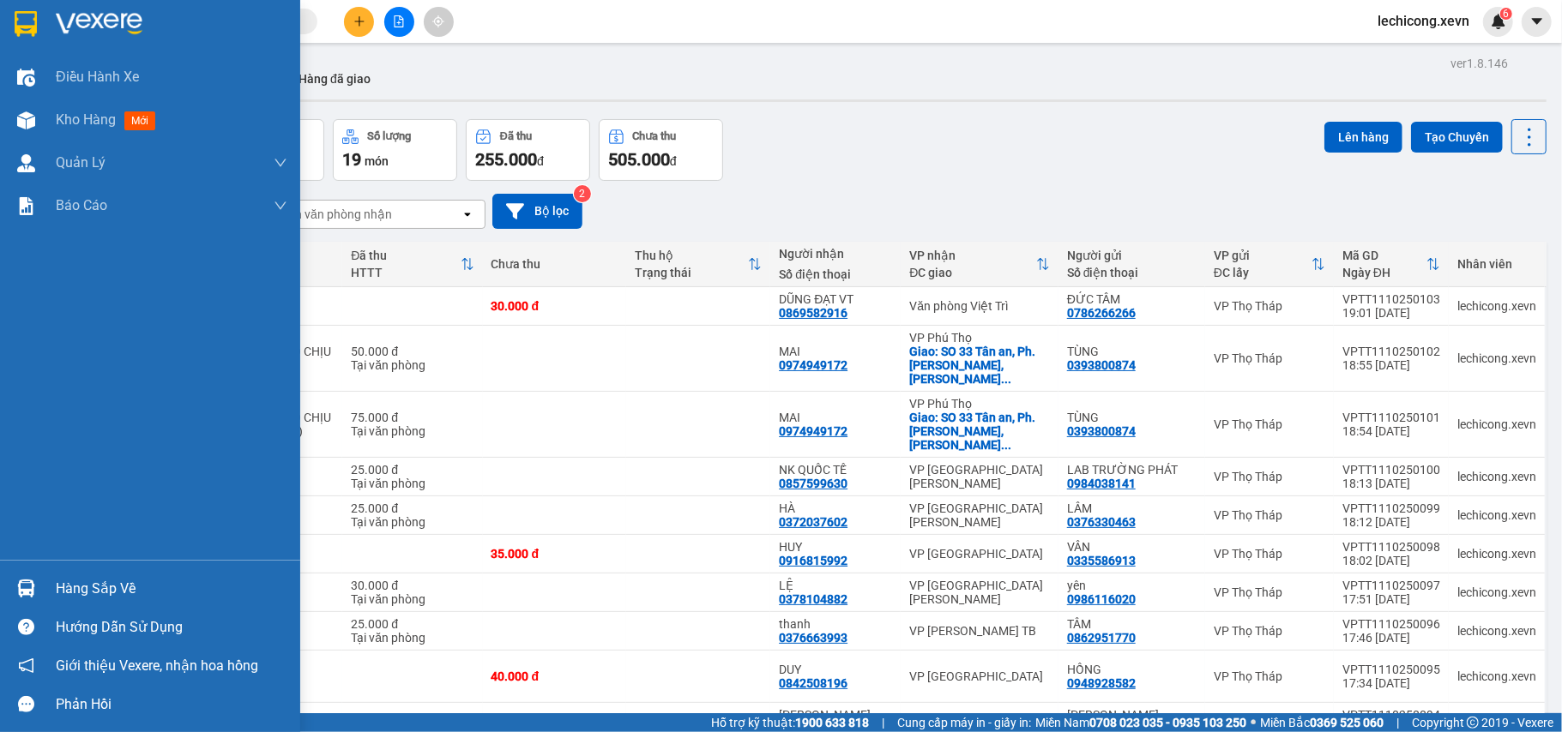
click at [41, 578] on div "Hàng sắp về" at bounding box center [150, 588] width 300 height 39
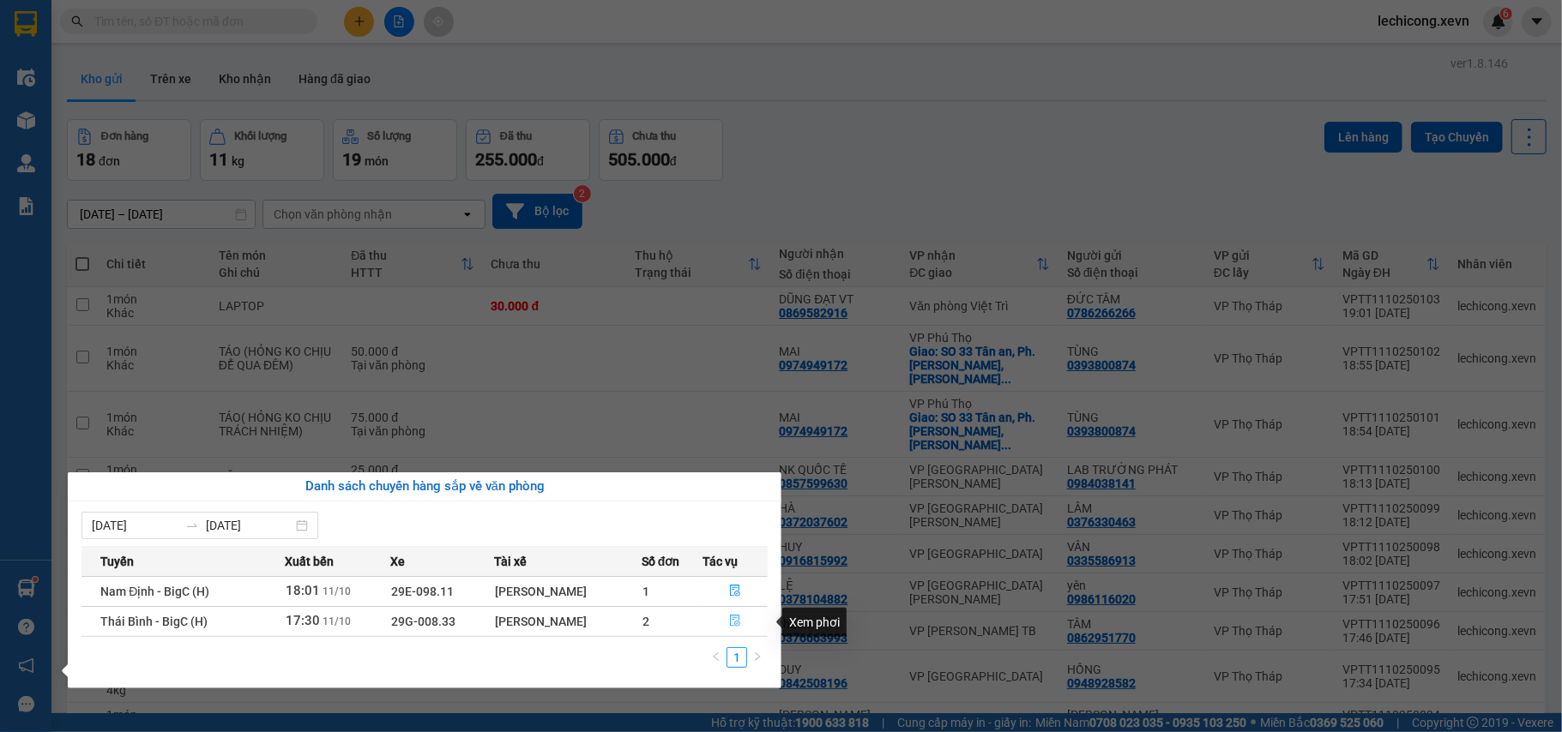
click at [741, 622] on button "button" at bounding box center [735, 621] width 63 height 27
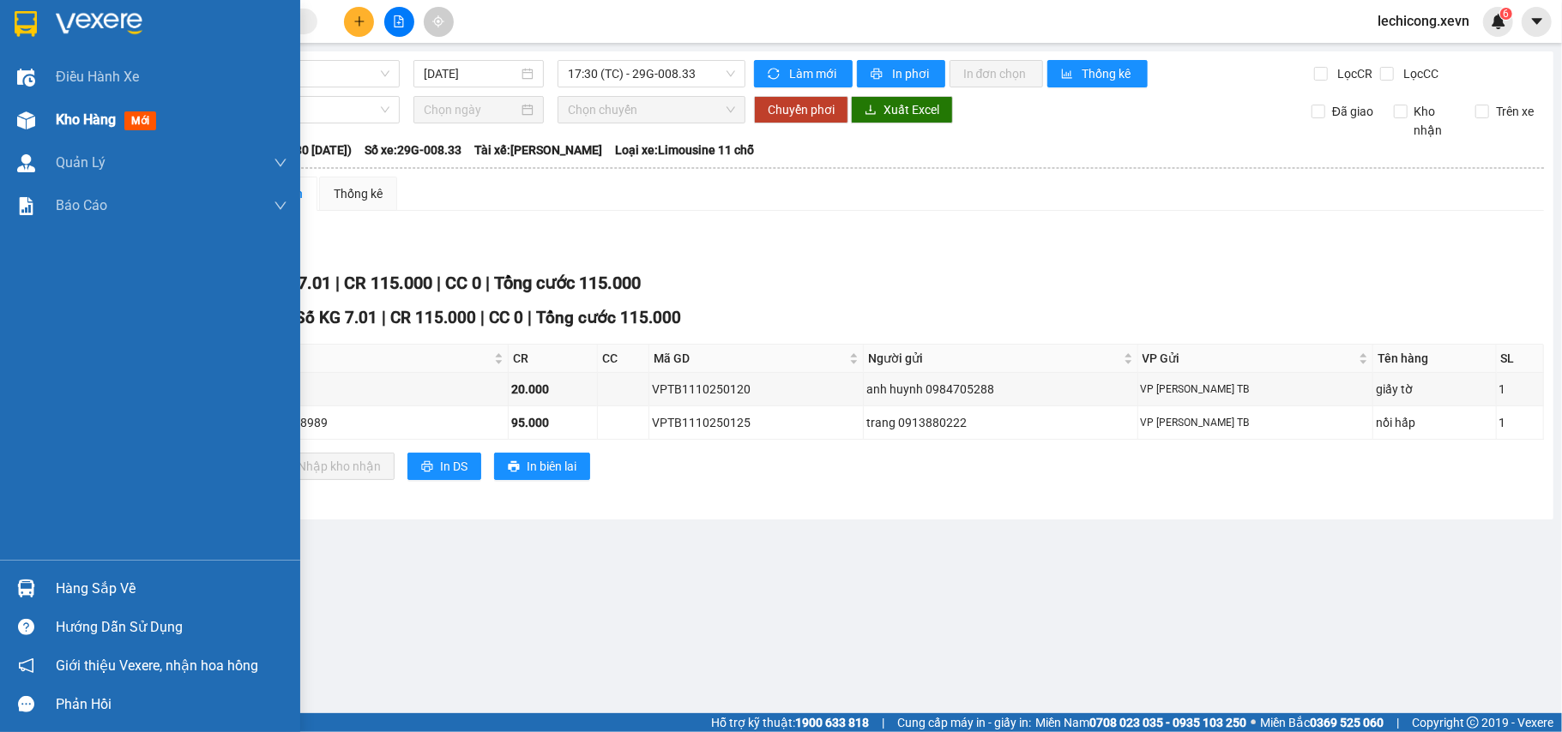
click at [113, 111] on span "Kho hàng" at bounding box center [86, 119] width 60 height 16
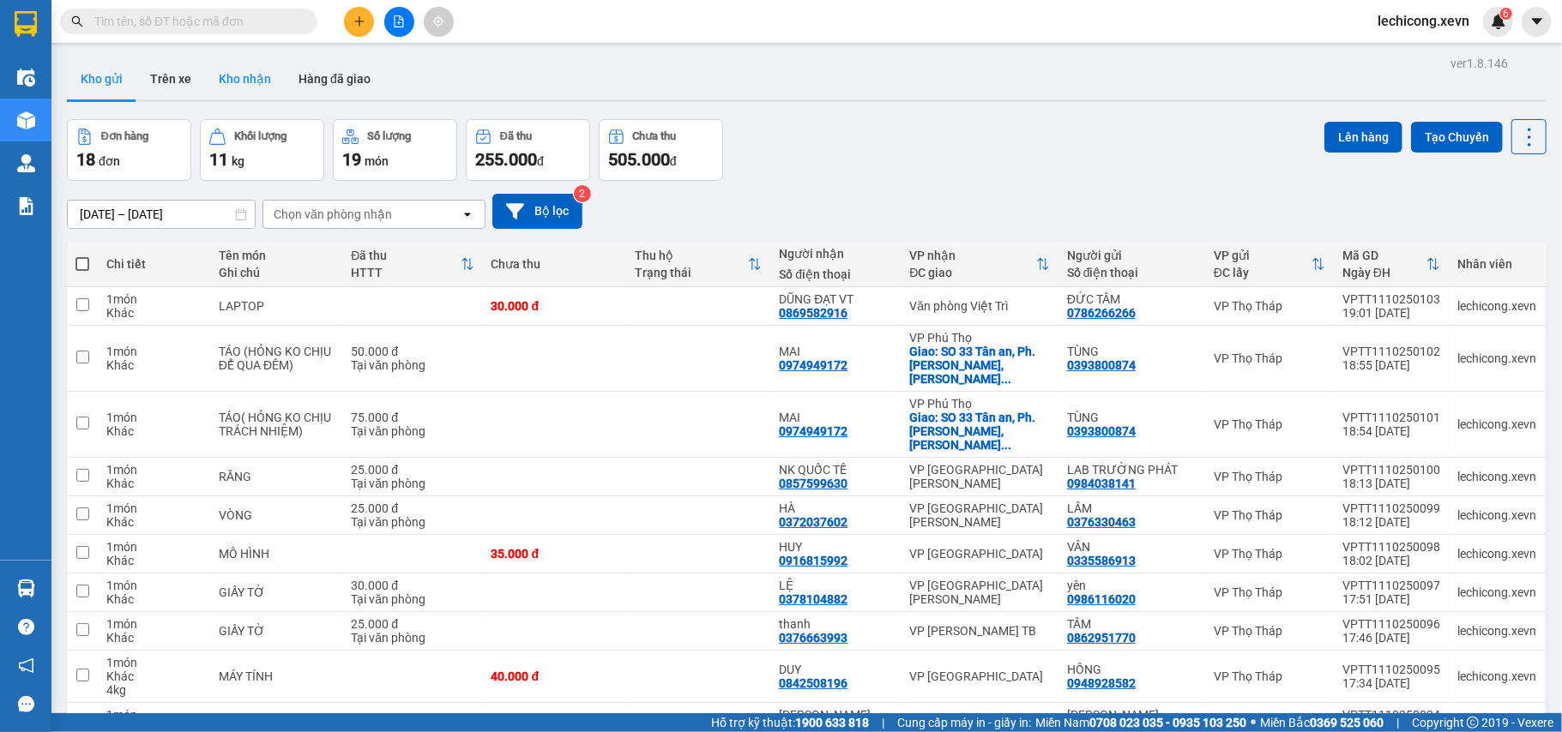
click at [262, 81] on button "Kho nhận" at bounding box center [245, 78] width 80 height 41
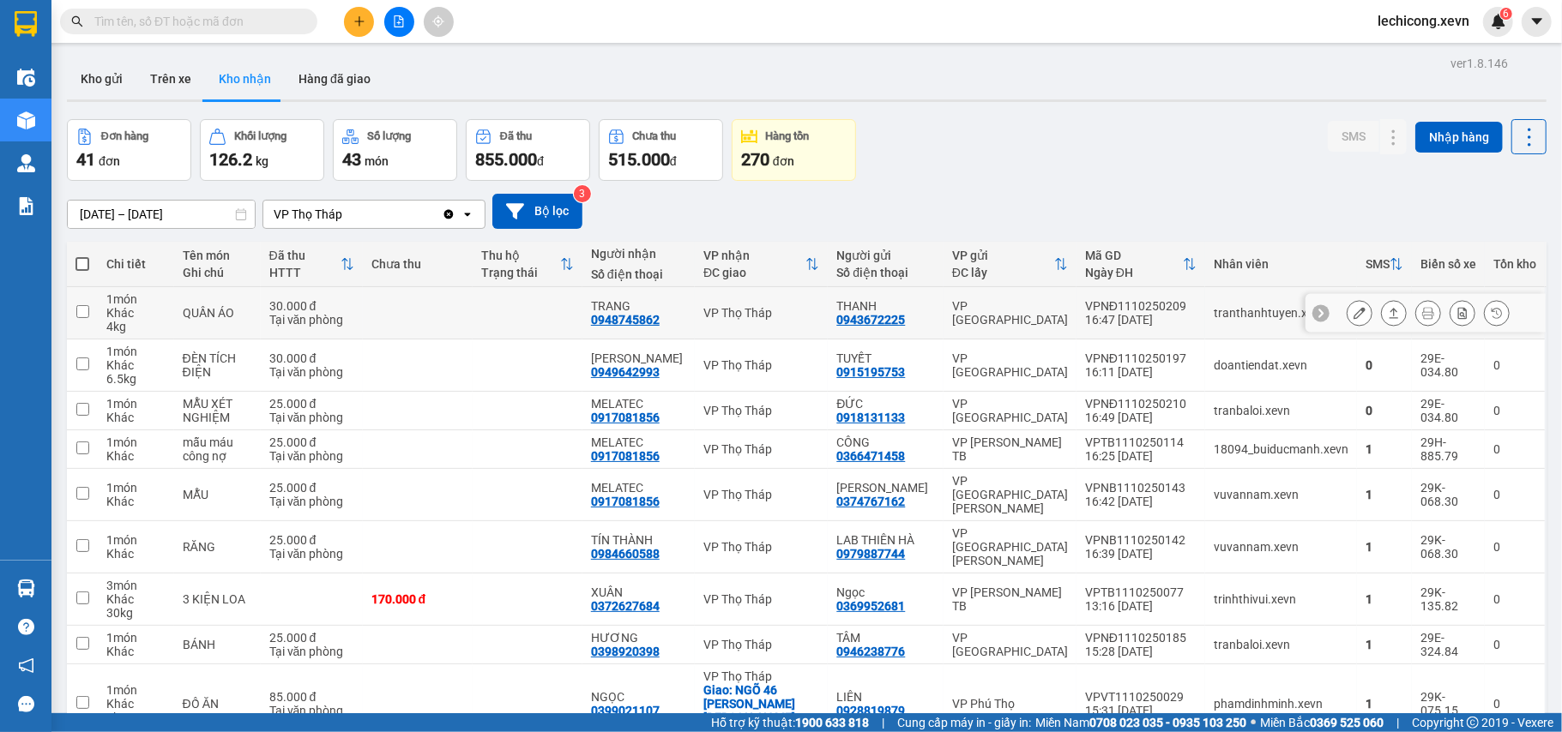
click at [331, 316] on div "Tại văn phòng" at bounding box center [311, 320] width 85 height 14
checkbox input "true"
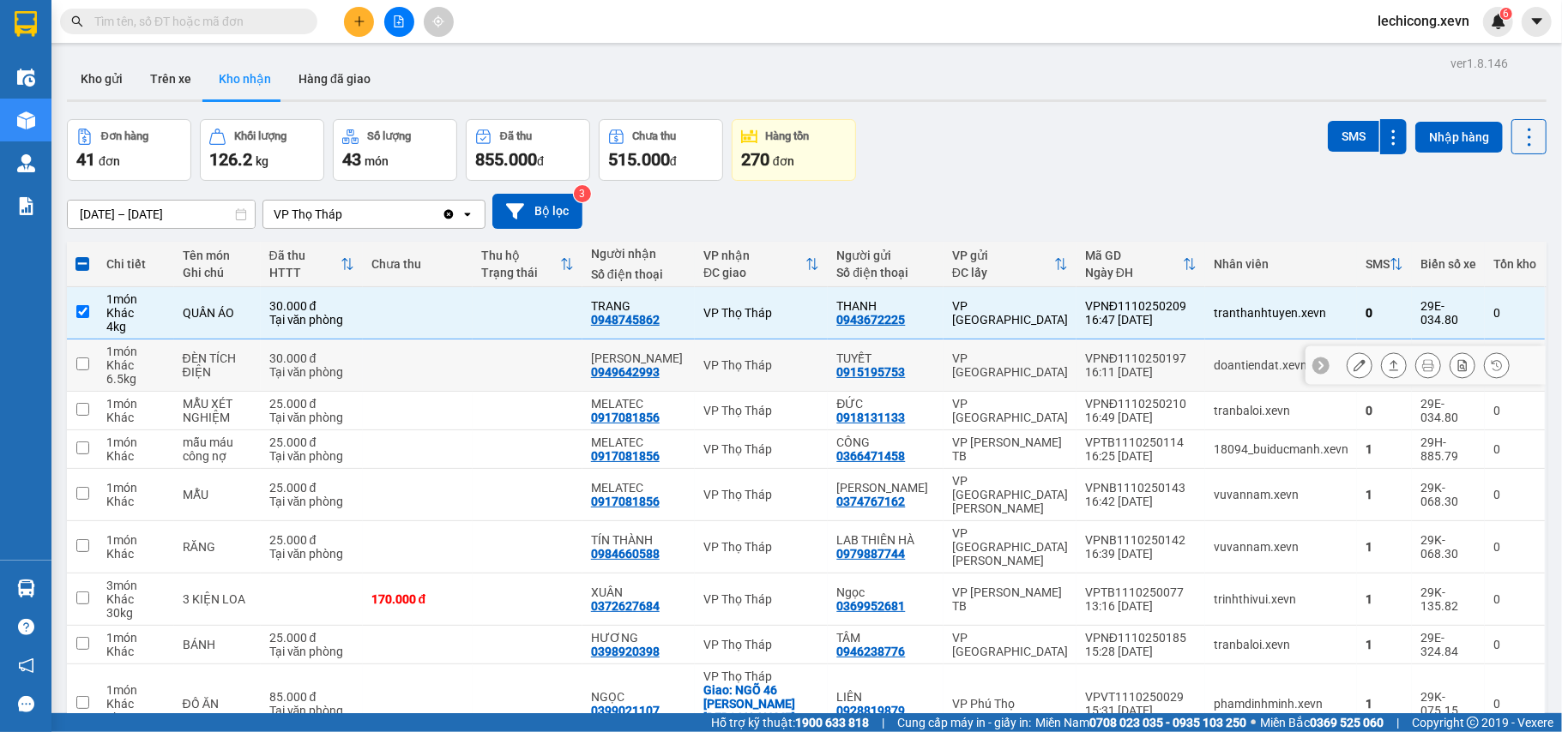
click at [312, 389] on td "30.000 đ Tại văn phòng" at bounding box center [312, 366] width 102 height 52
checkbox input "true"
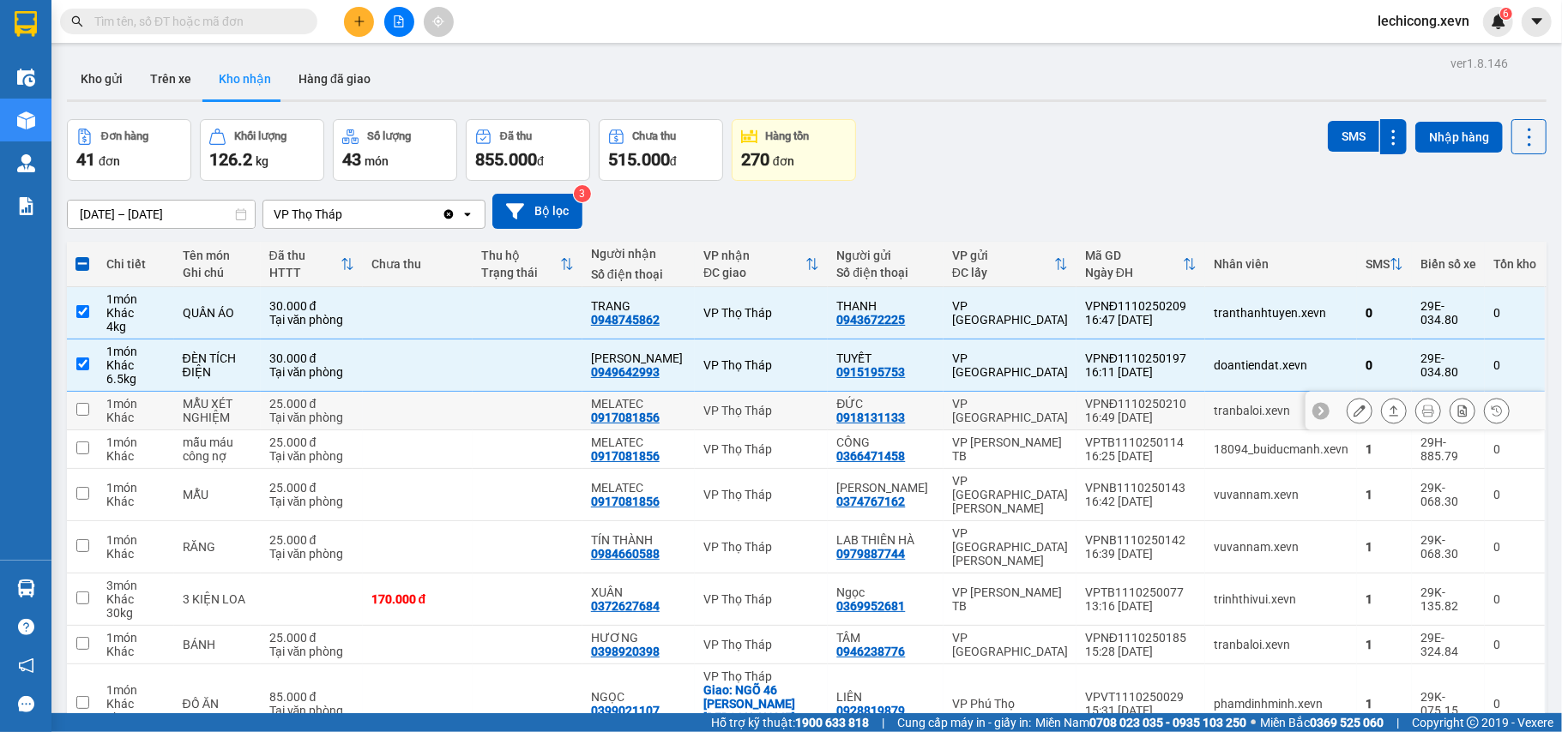
click at [307, 413] on div "Tại văn phòng" at bounding box center [311, 418] width 85 height 14
checkbox input "true"
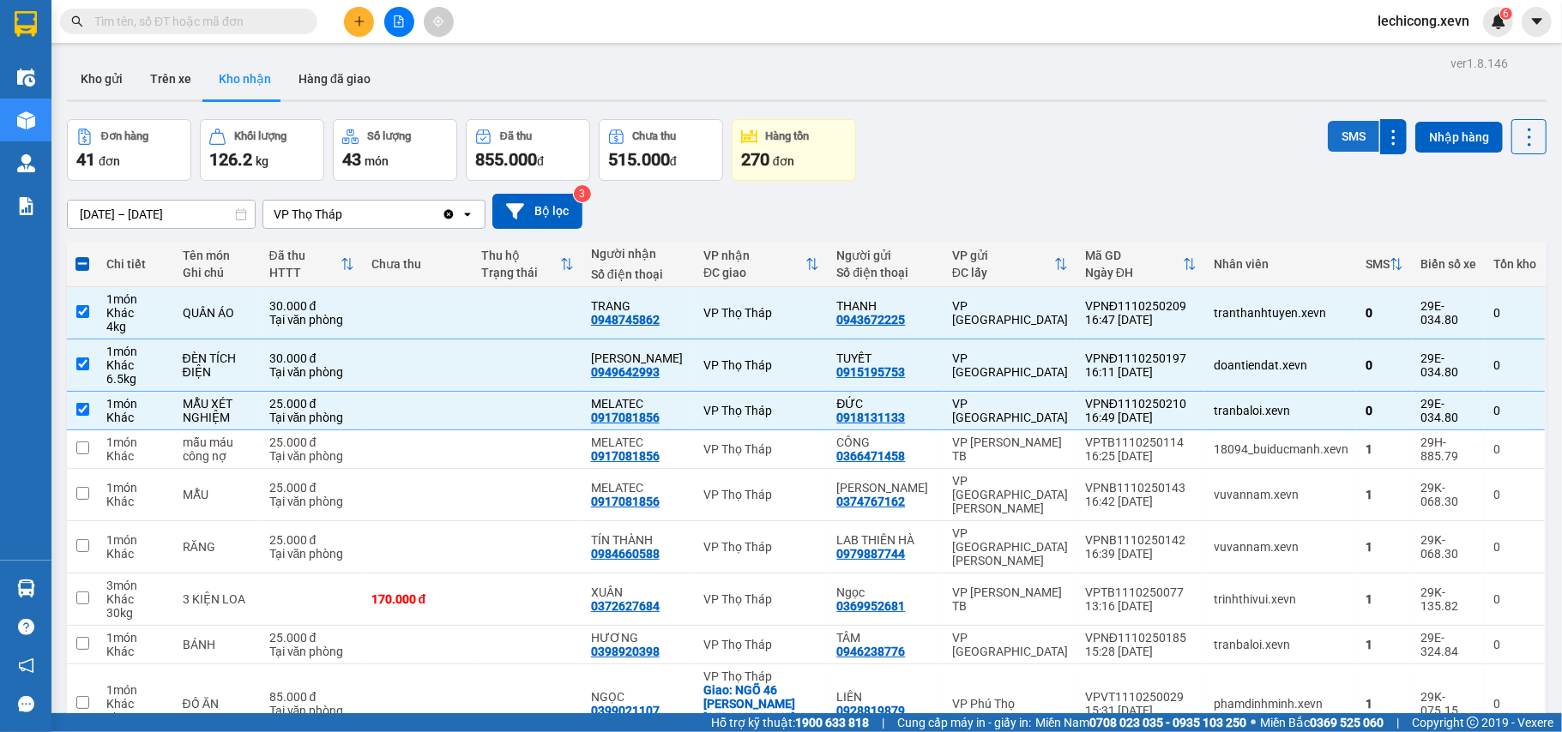
click at [1341, 145] on button "SMS" at bounding box center [1353, 136] width 51 height 31
click at [103, 80] on button "Kho gửi" at bounding box center [101, 78] width 69 height 41
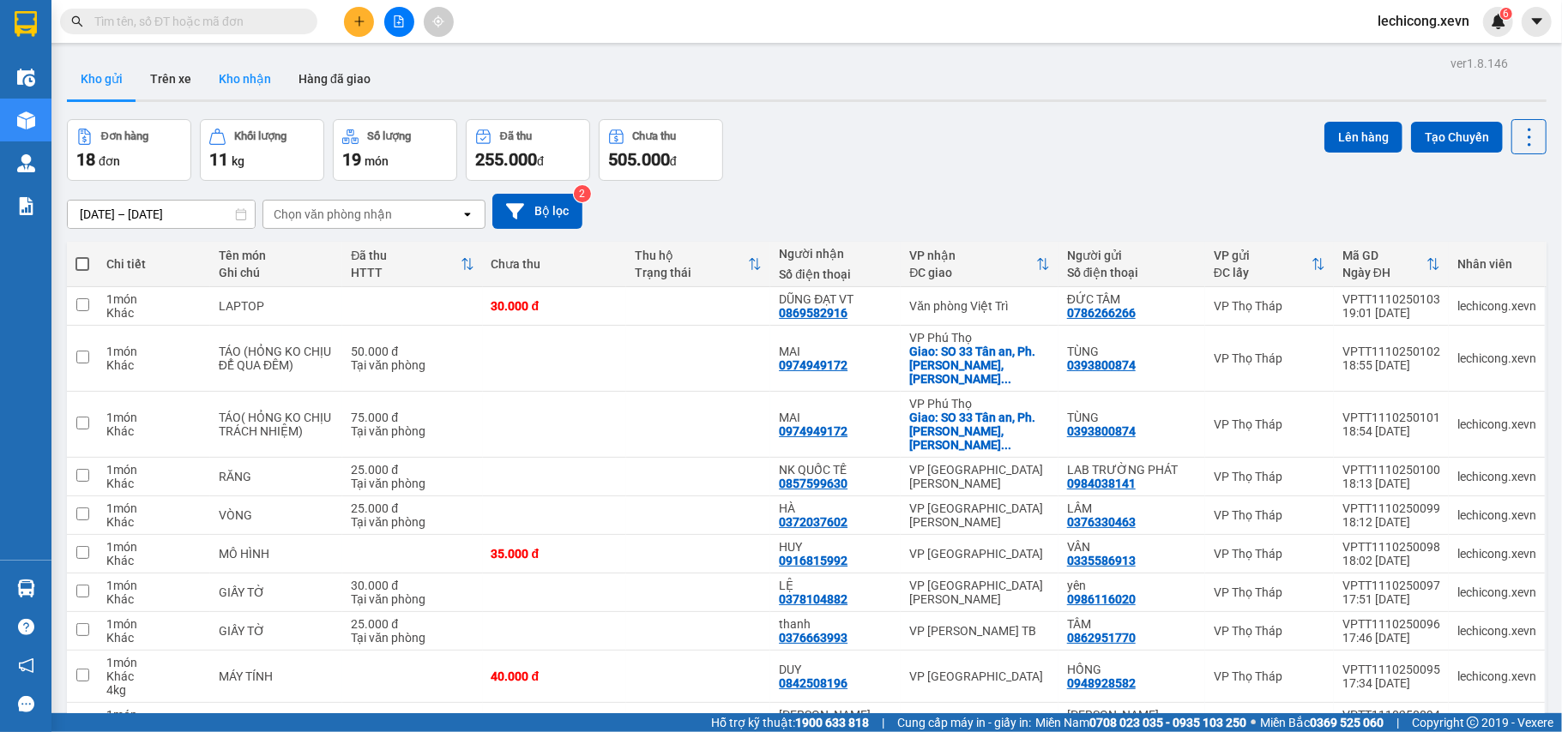
click at [238, 91] on button "Kho nhận" at bounding box center [245, 78] width 80 height 41
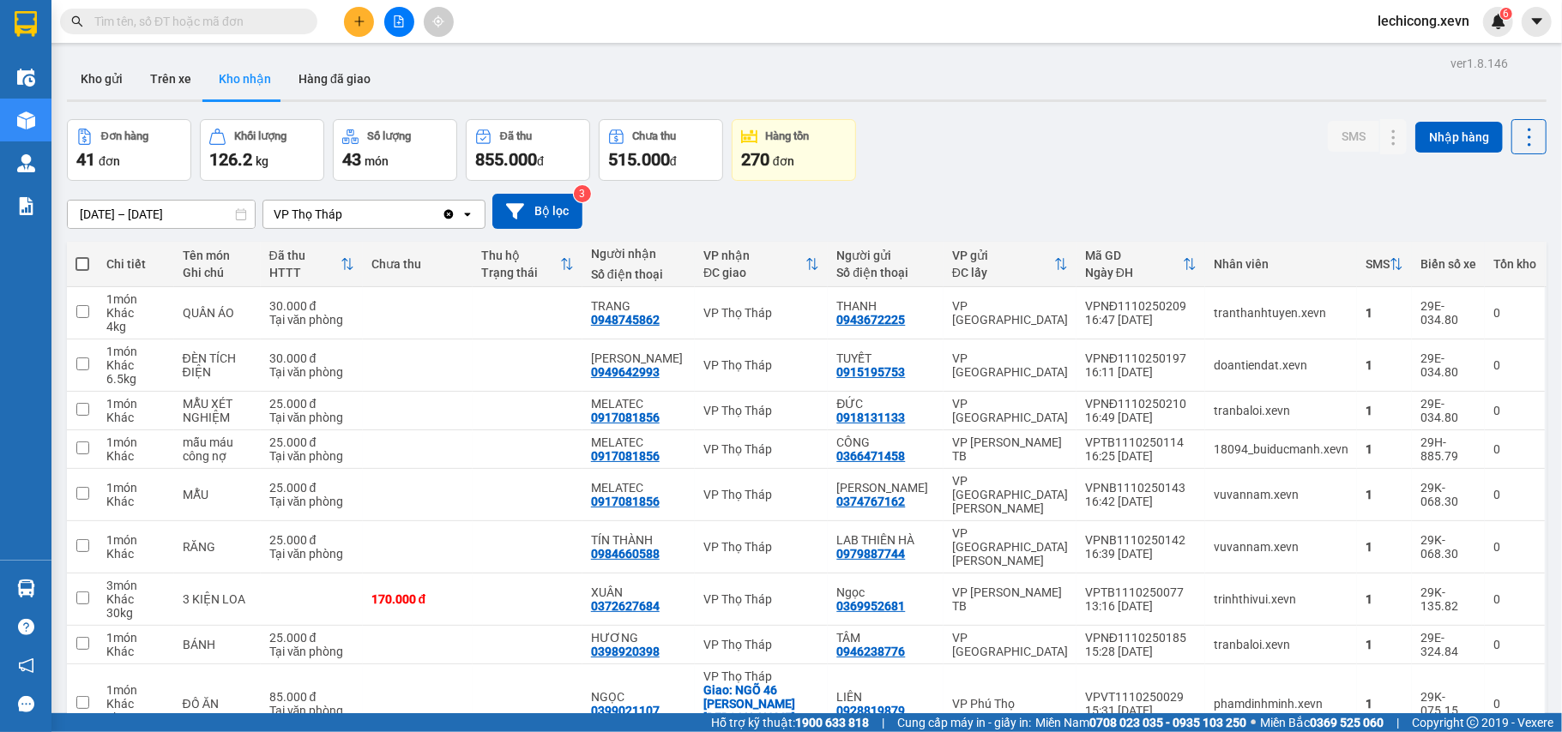
click at [453, 216] on icon "Clear value" at bounding box center [449, 215] width 14 height 14
click at [247, 29] on input "text" at bounding box center [195, 21] width 202 height 19
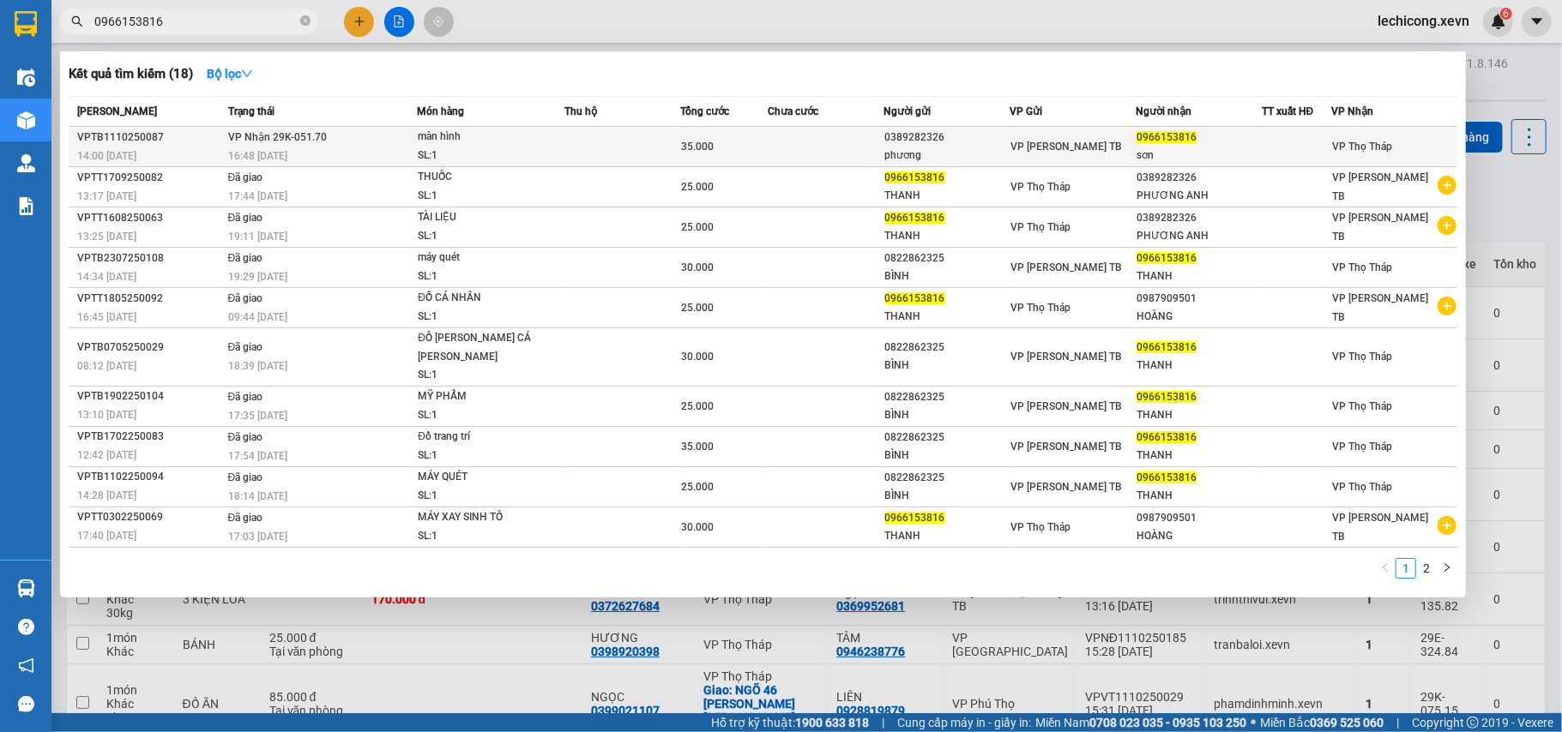
type input "0966153816"
click at [1117, 139] on div "VP [PERSON_NAME] TB" at bounding box center [1072, 146] width 124 height 19
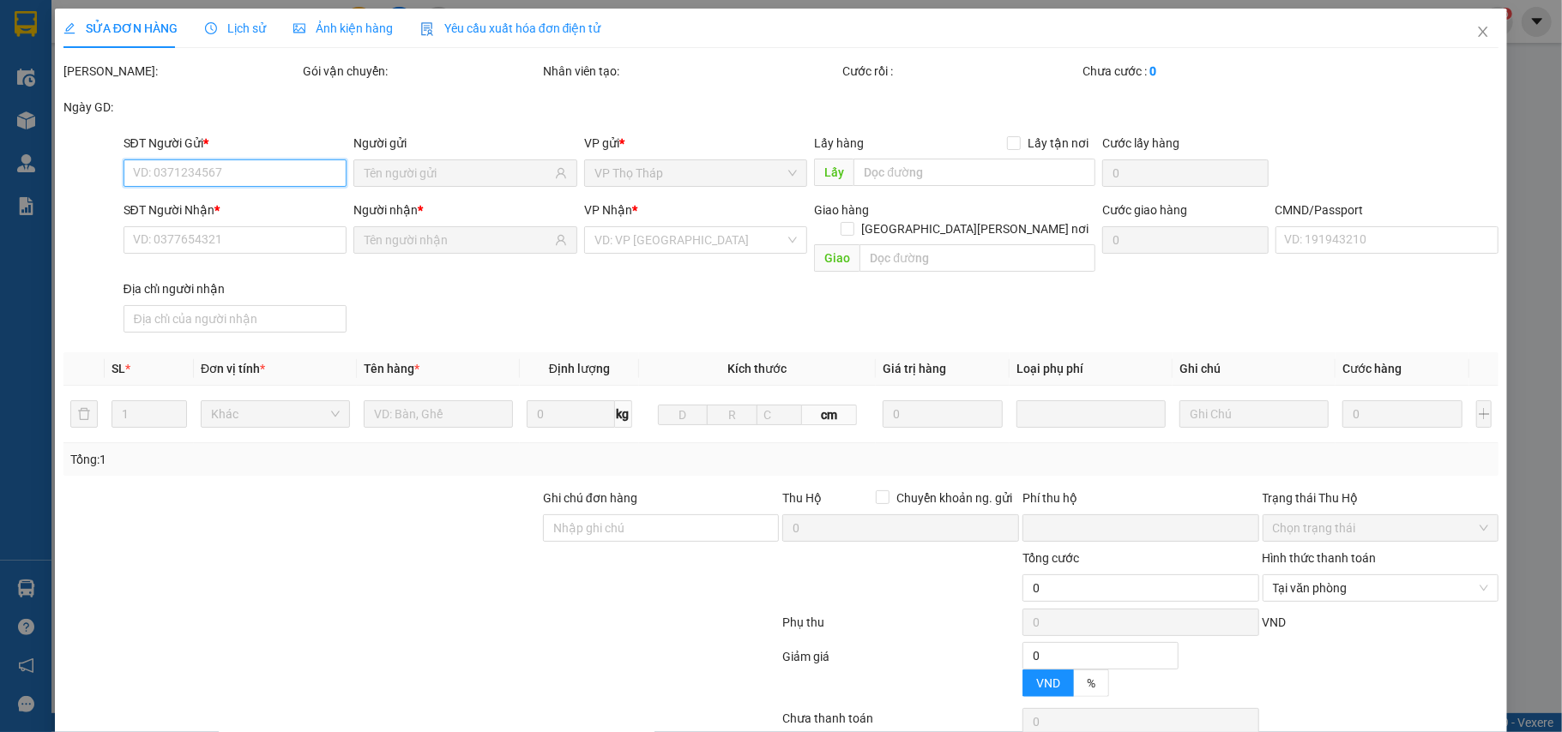
type input "0389282326"
type input "phương"
type input "0966153816"
type input "sơn"
type input "0"
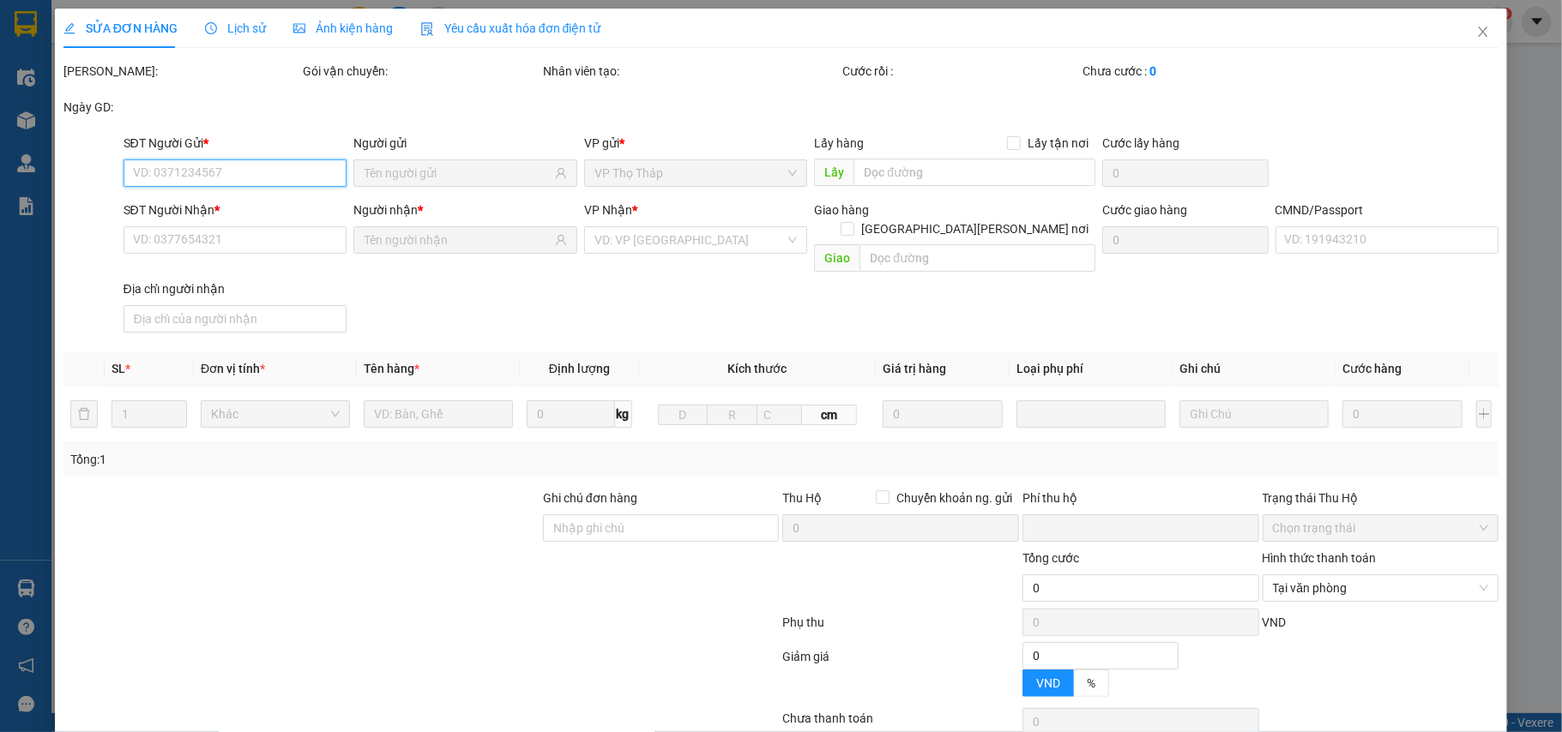
type input "35.000"
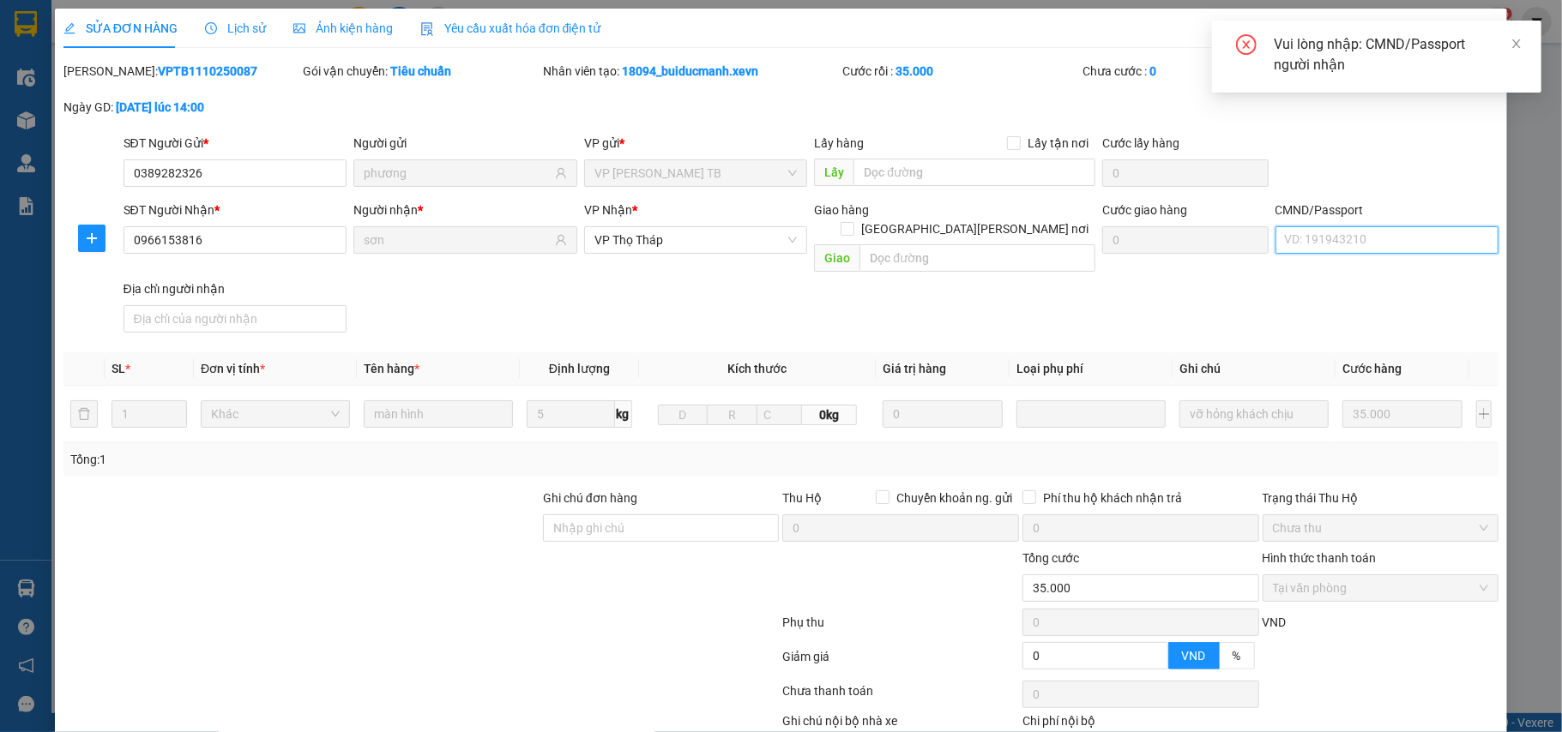
click at [1324, 226] on input "CMND/Passport" at bounding box center [1387, 239] width 224 height 27
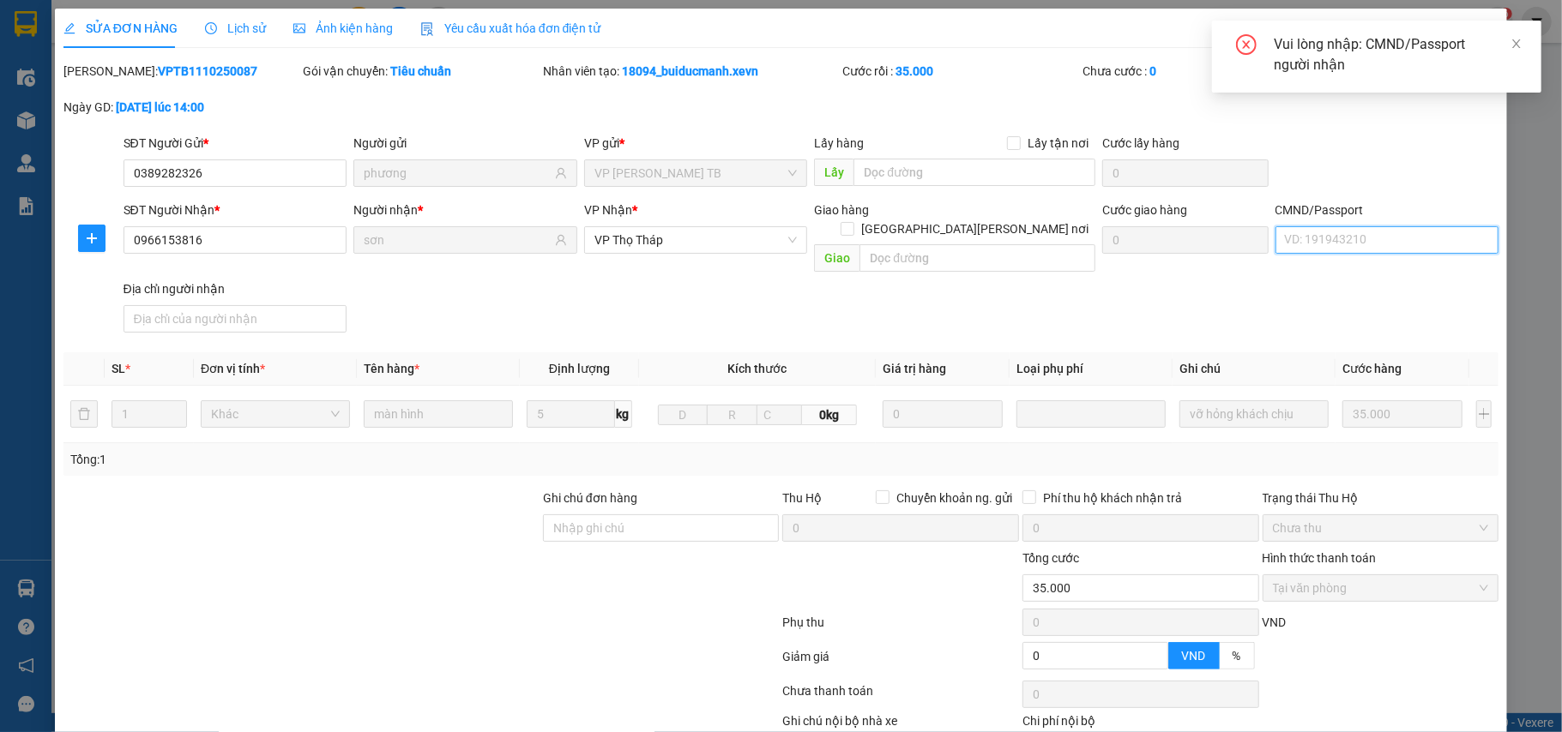
click at [1356, 226] on input "CMND/Passport" at bounding box center [1387, 239] width 224 height 27
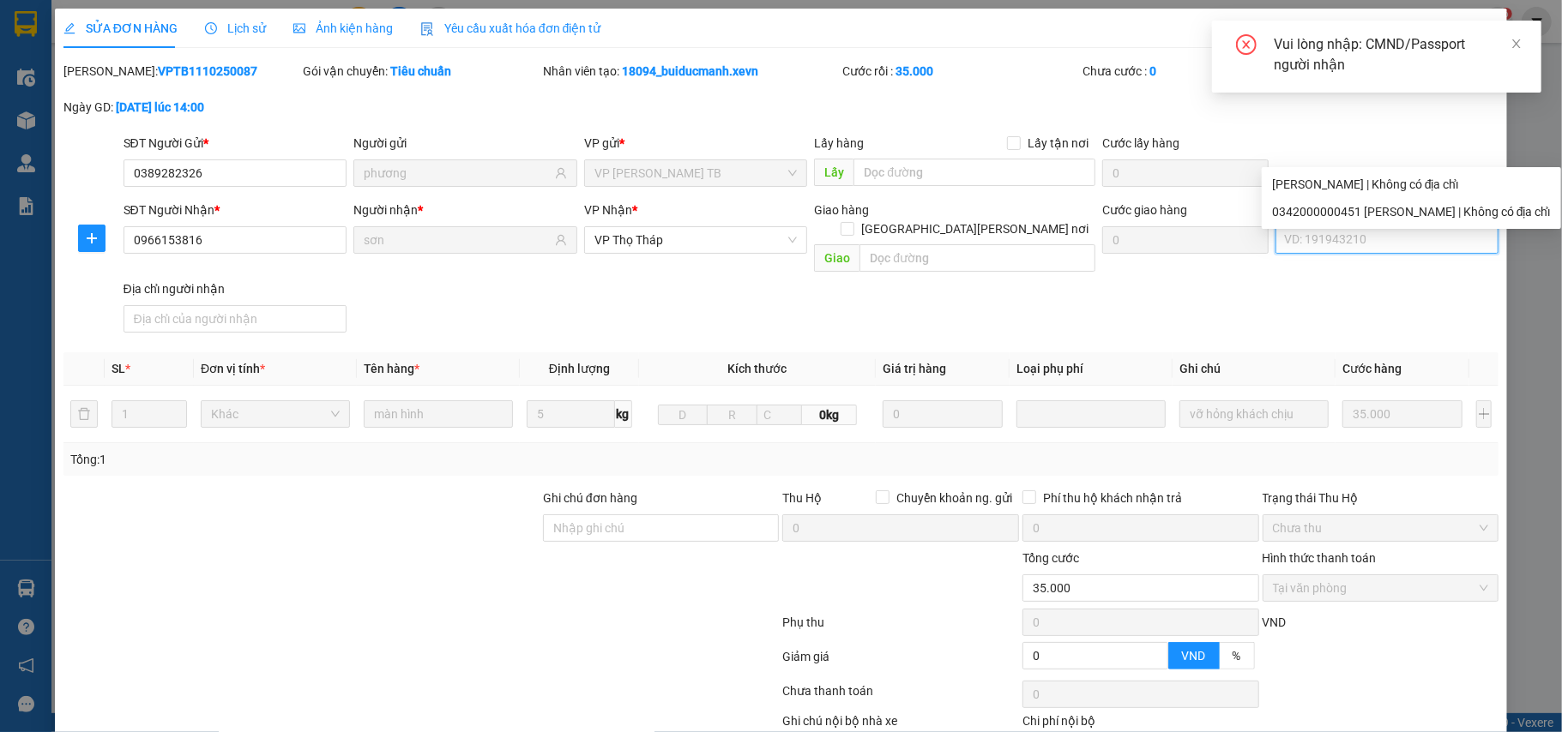
type input "1"
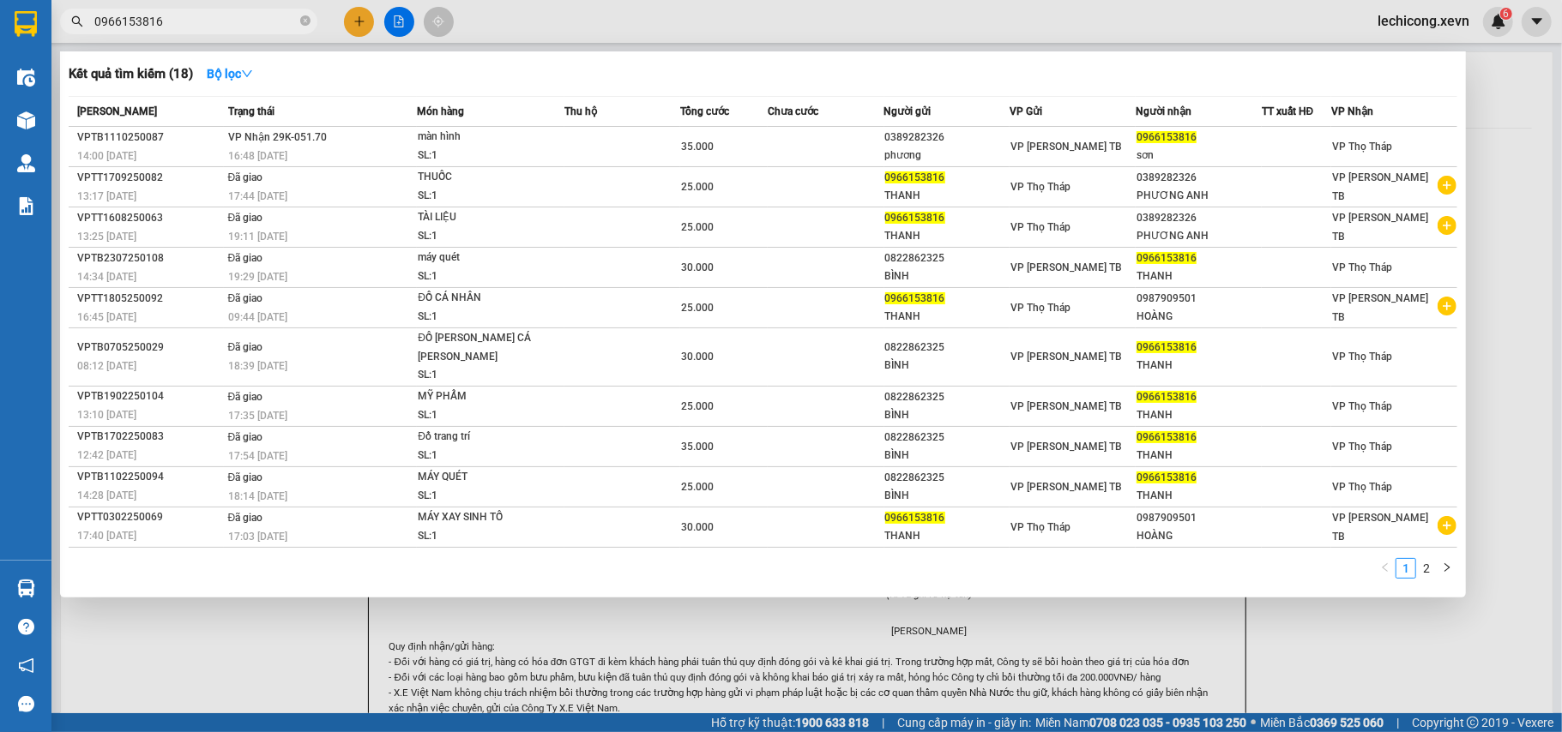
click at [194, 26] on input "0966153816" at bounding box center [195, 21] width 202 height 19
click at [358, 22] on div at bounding box center [781, 366] width 1562 height 732
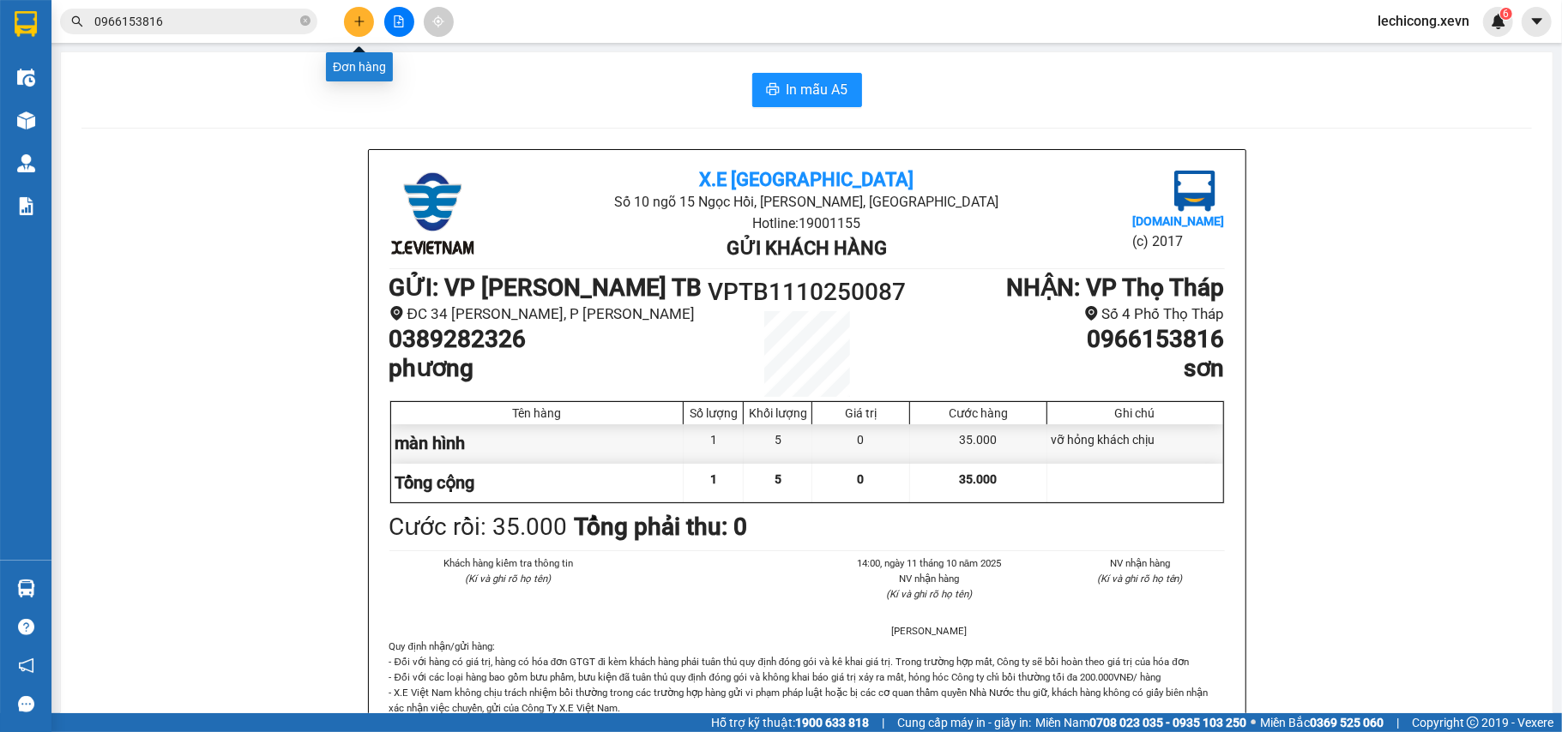
click at [358, 19] on icon "plus" at bounding box center [359, 21] width 12 height 12
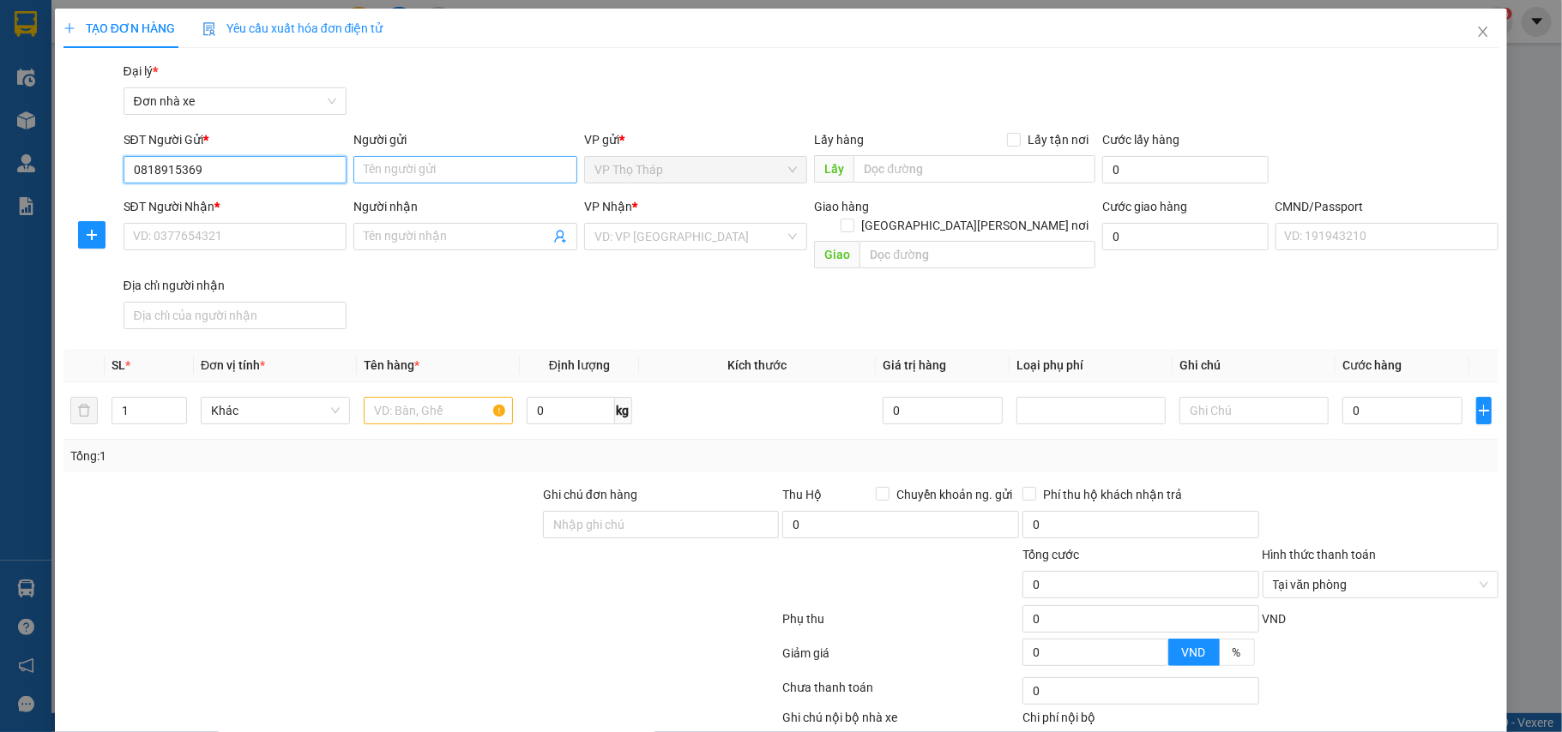
type input "0818915369"
click at [365, 172] on input "Người gửi" at bounding box center [465, 169] width 224 height 27
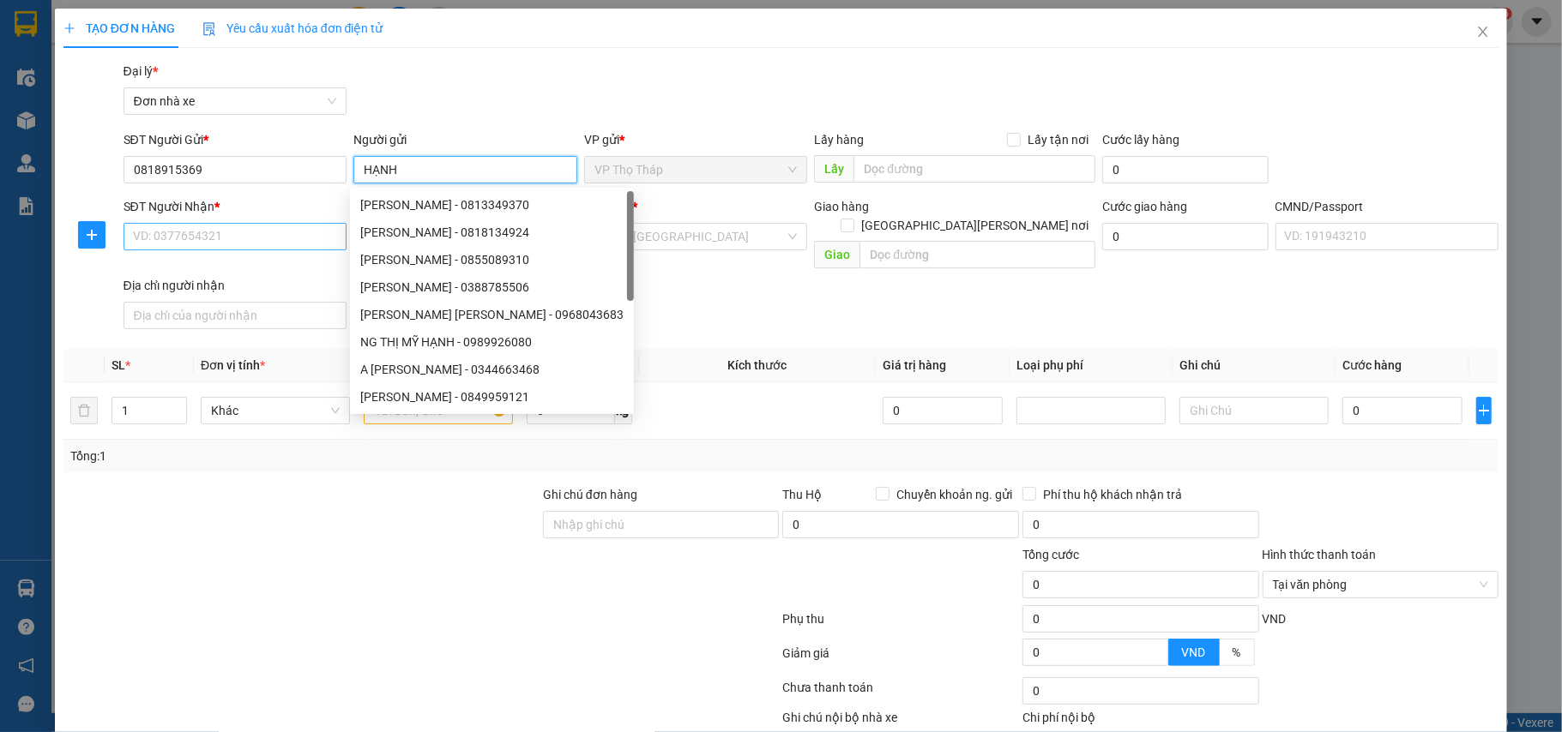
type input "HẠNH"
click at [194, 244] on input "SĐT Người Nhận *" at bounding box center [235, 236] width 224 height 27
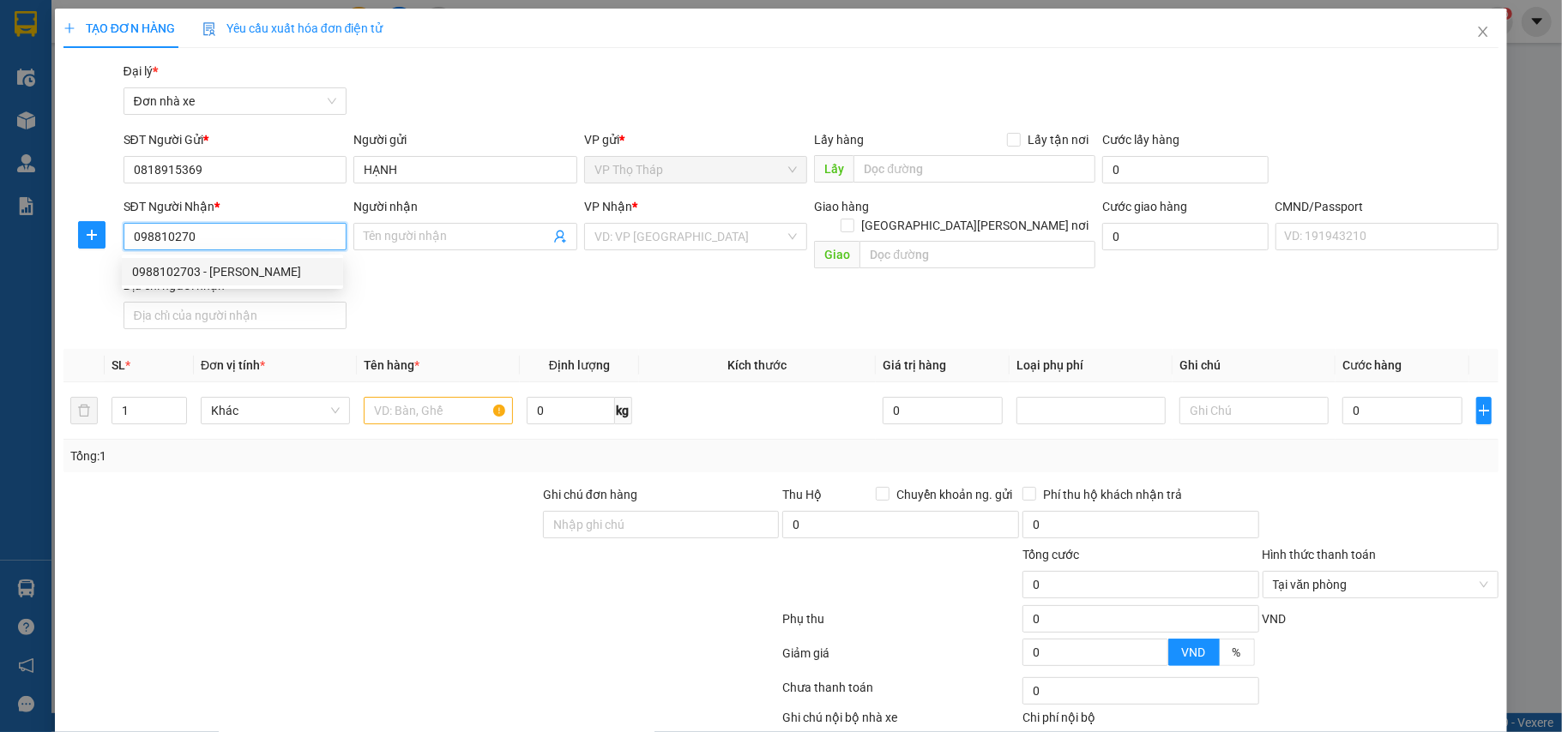
click at [233, 274] on div "0988102703 - [PERSON_NAME]" at bounding box center [232, 271] width 201 height 19
type input "0988102703"
type input "[PERSON_NAME]"
type input "TUYỀN SHIP"
type input "0988102703"
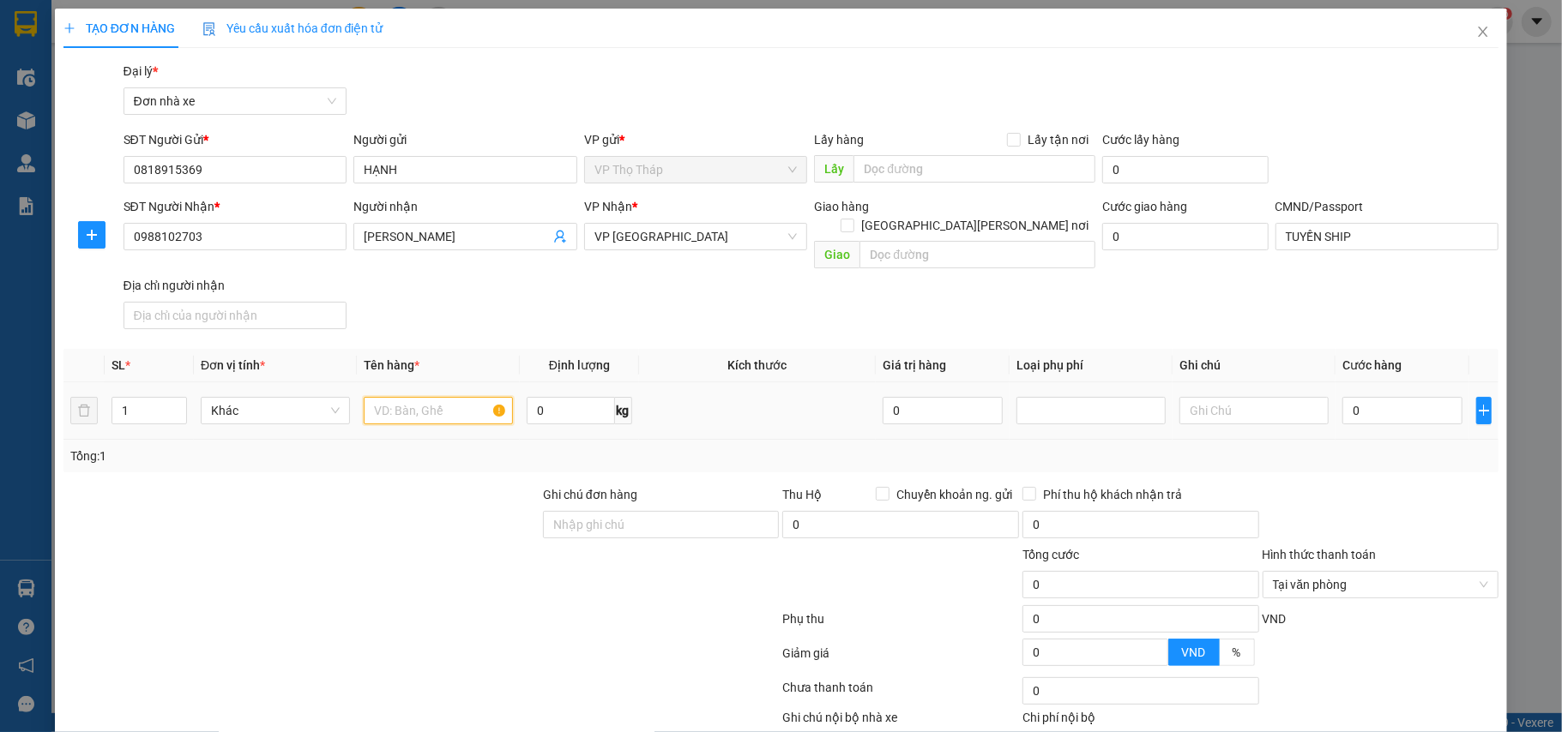
click at [460, 398] on input "text" at bounding box center [438, 410] width 149 height 27
type input "MY PHẨM"
click at [1415, 405] on input "0" at bounding box center [1402, 410] width 120 height 27
type input "2"
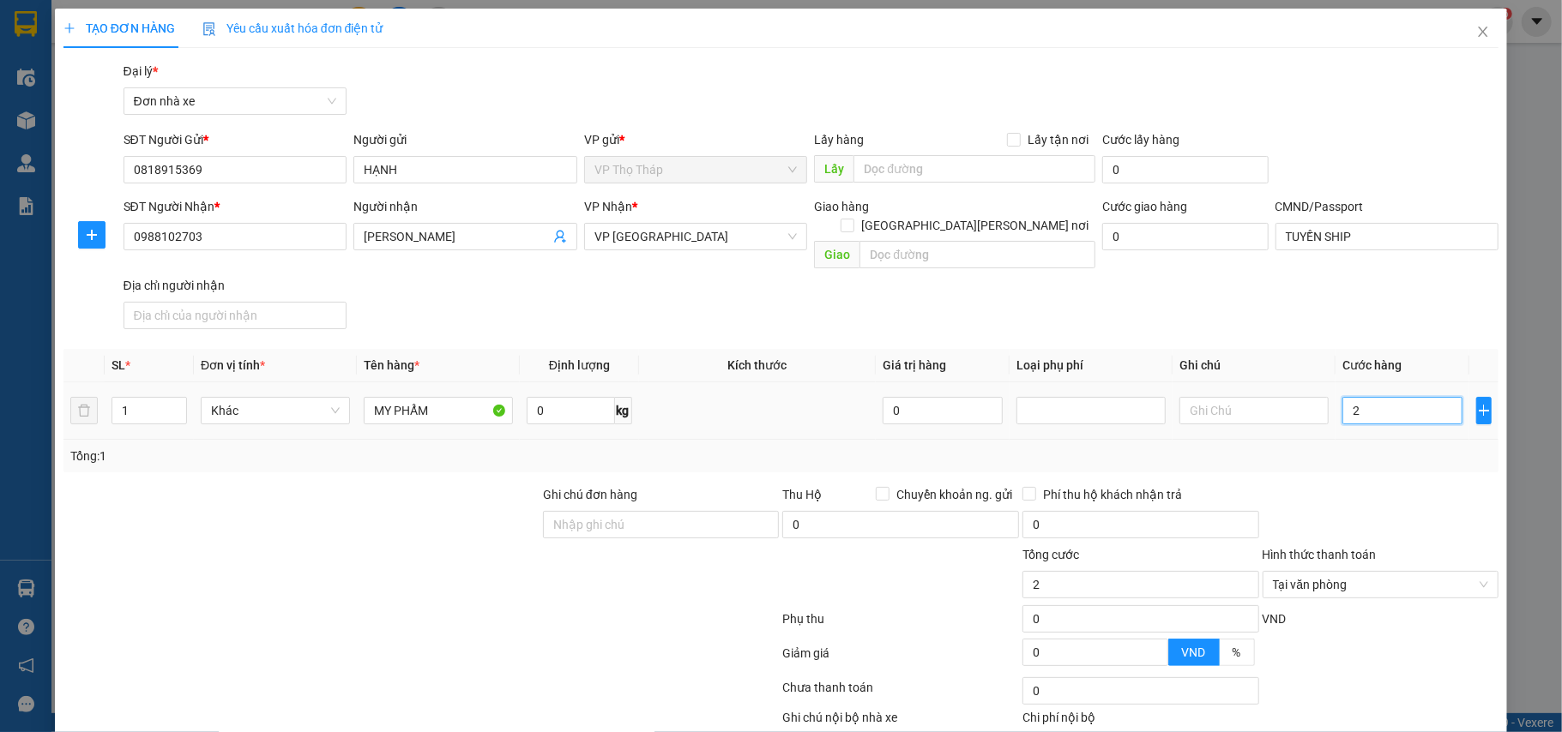
type input "25"
type input "25.000"
click at [1472, 485] on div at bounding box center [1381, 515] width 240 height 60
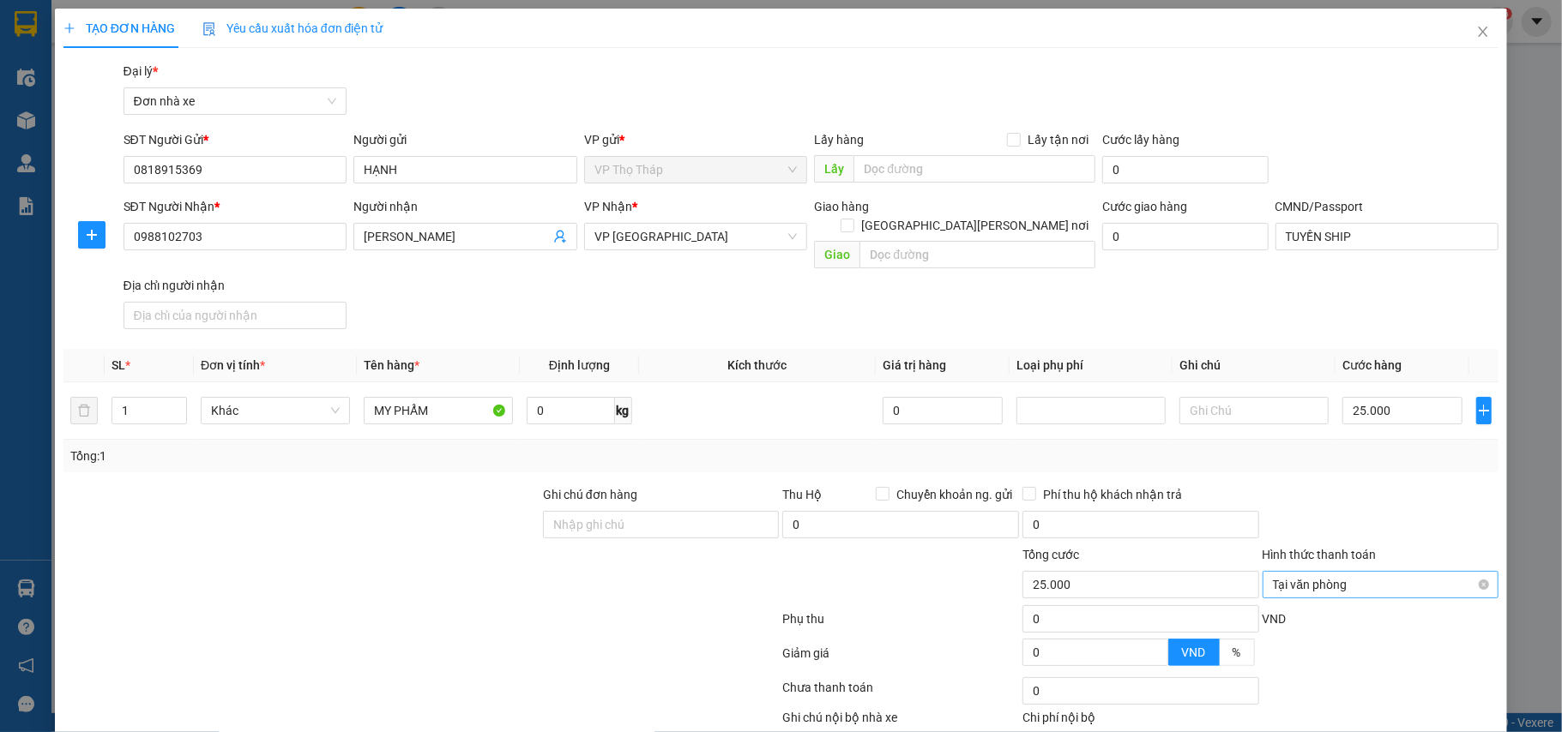
click at [1473, 571] on div "Tại văn phòng" at bounding box center [1380, 584] width 237 height 27
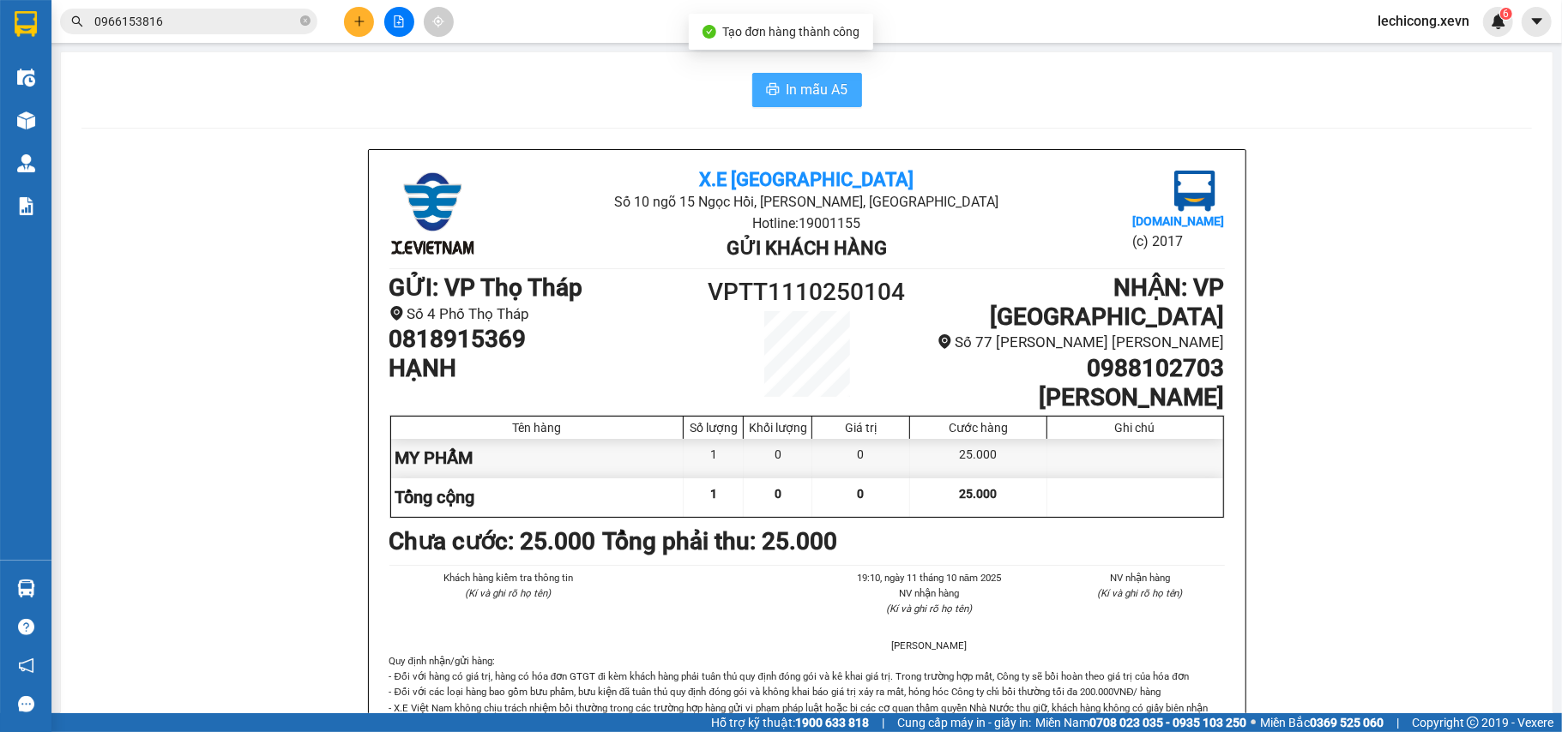
click at [839, 93] on button "In mẫu A5" at bounding box center [807, 90] width 110 height 34
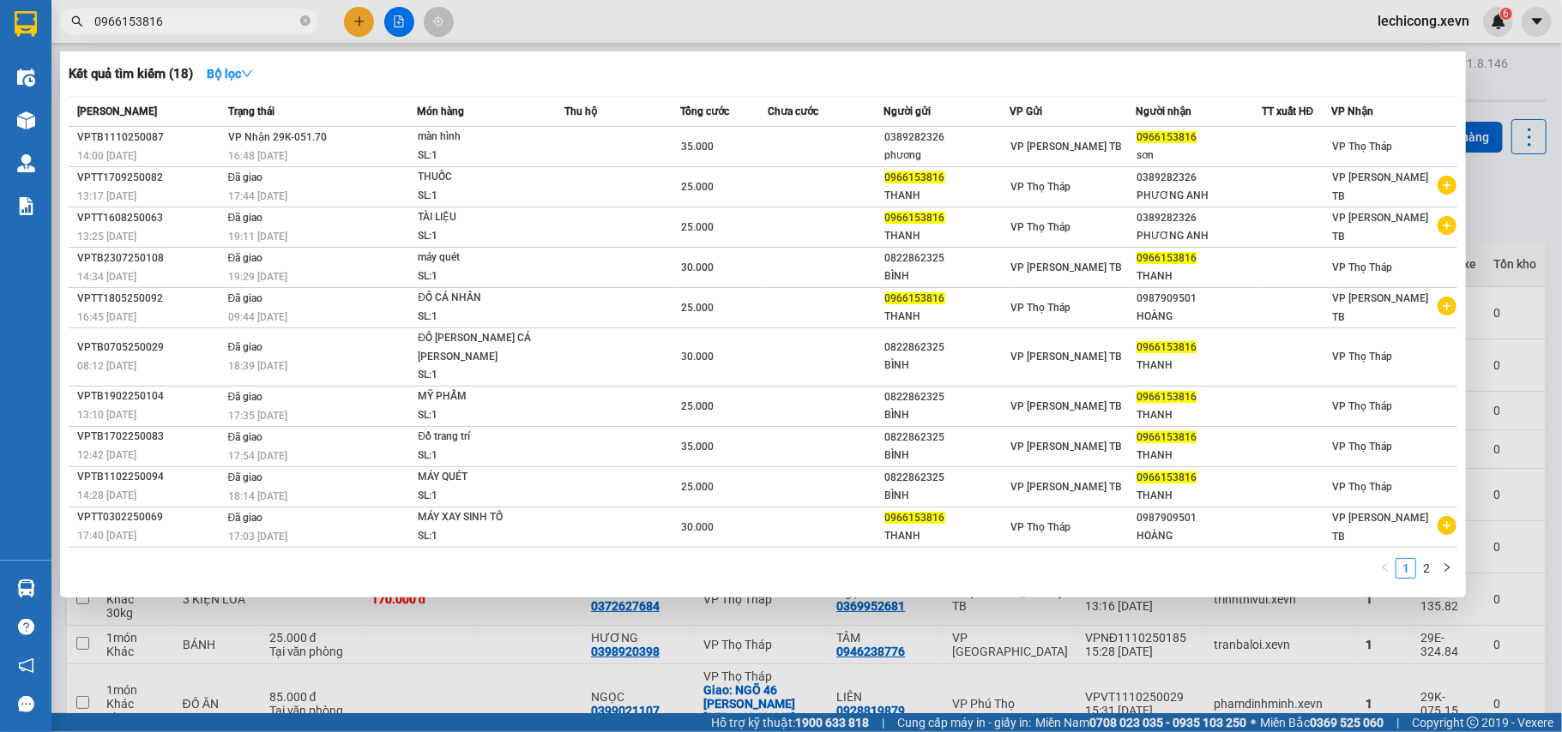
click at [233, 22] on input "0966153816" at bounding box center [195, 21] width 202 height 19
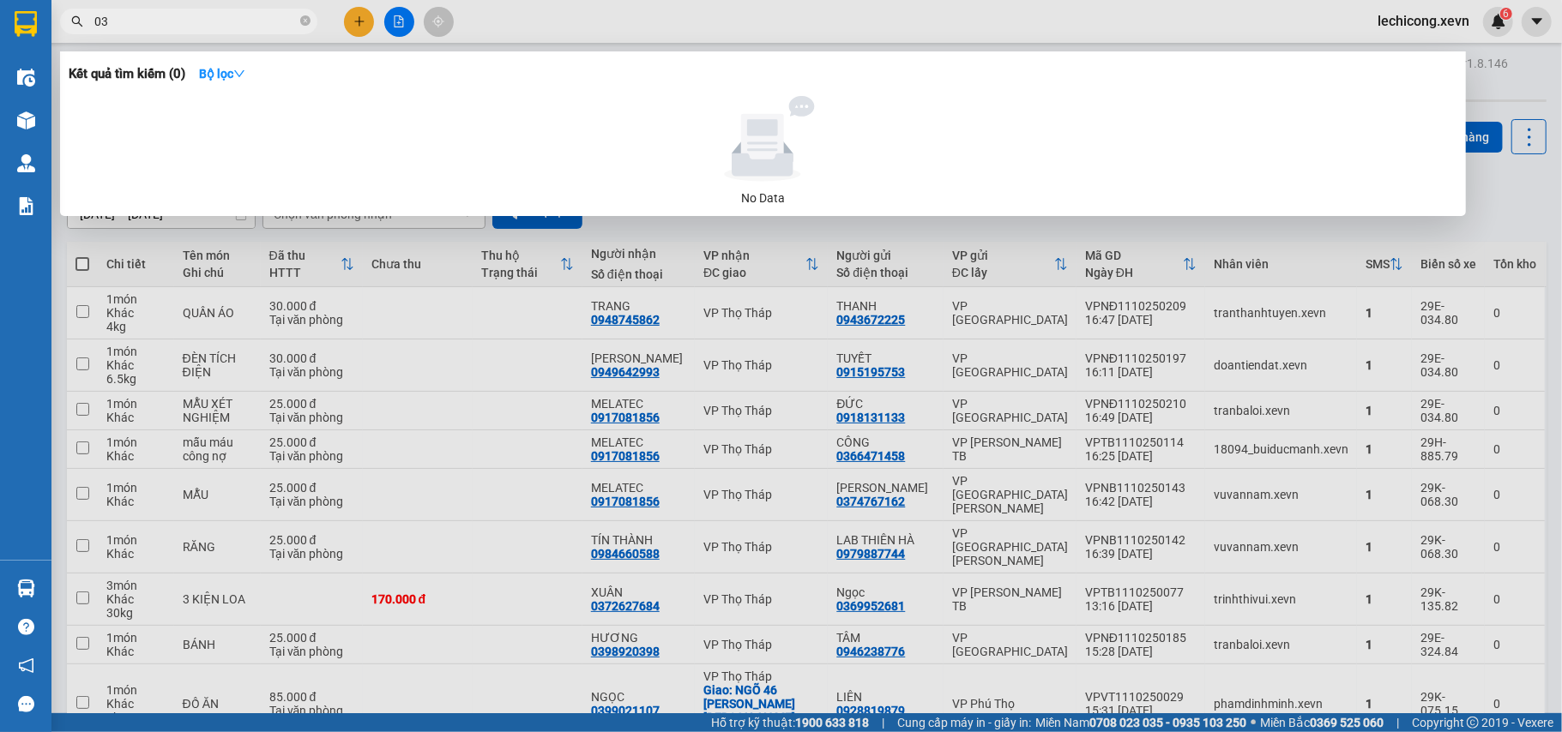
type input "0"
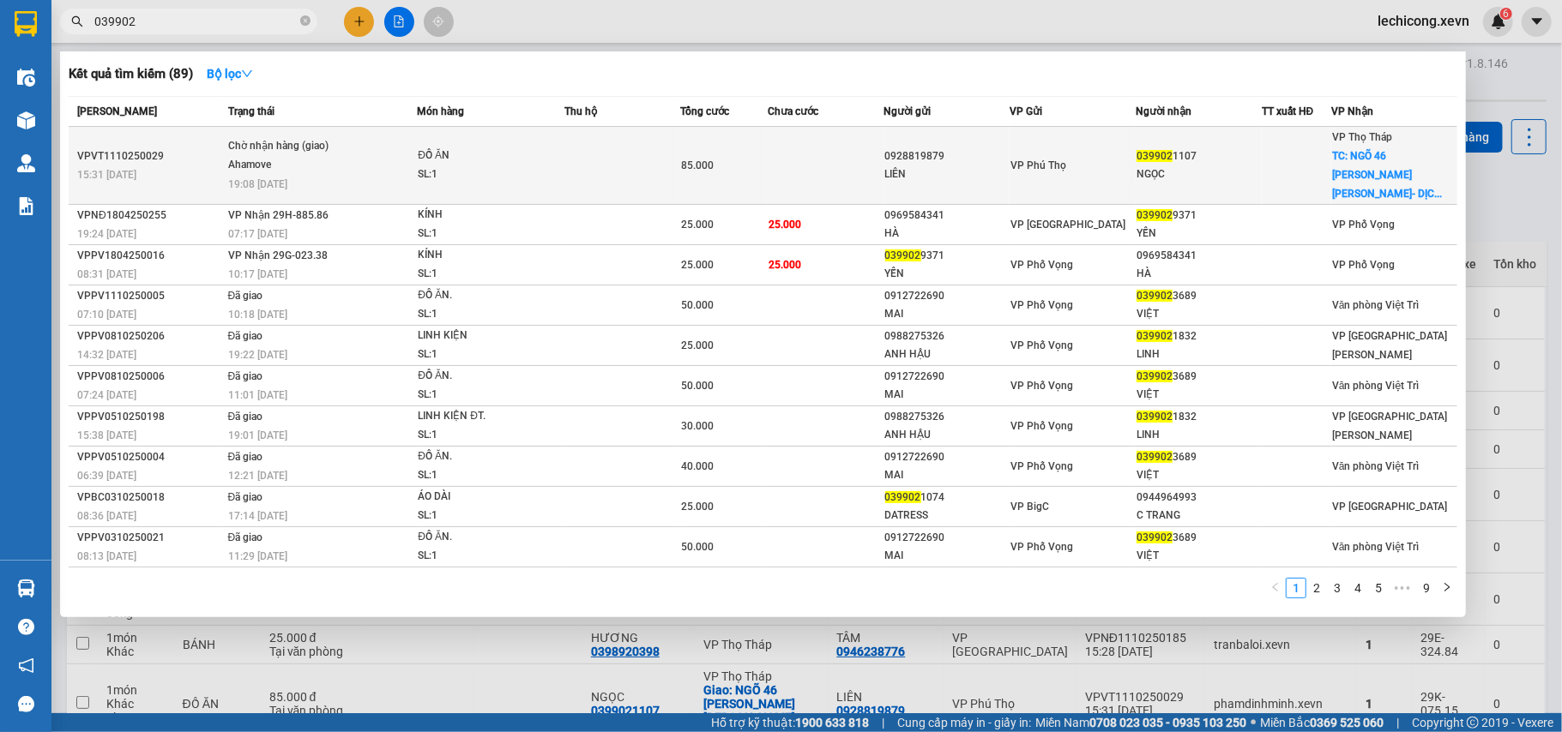
type input "039902"
click at [888, 148] on div "0928819879" at bounding box center [947, 157] width 124 height 18
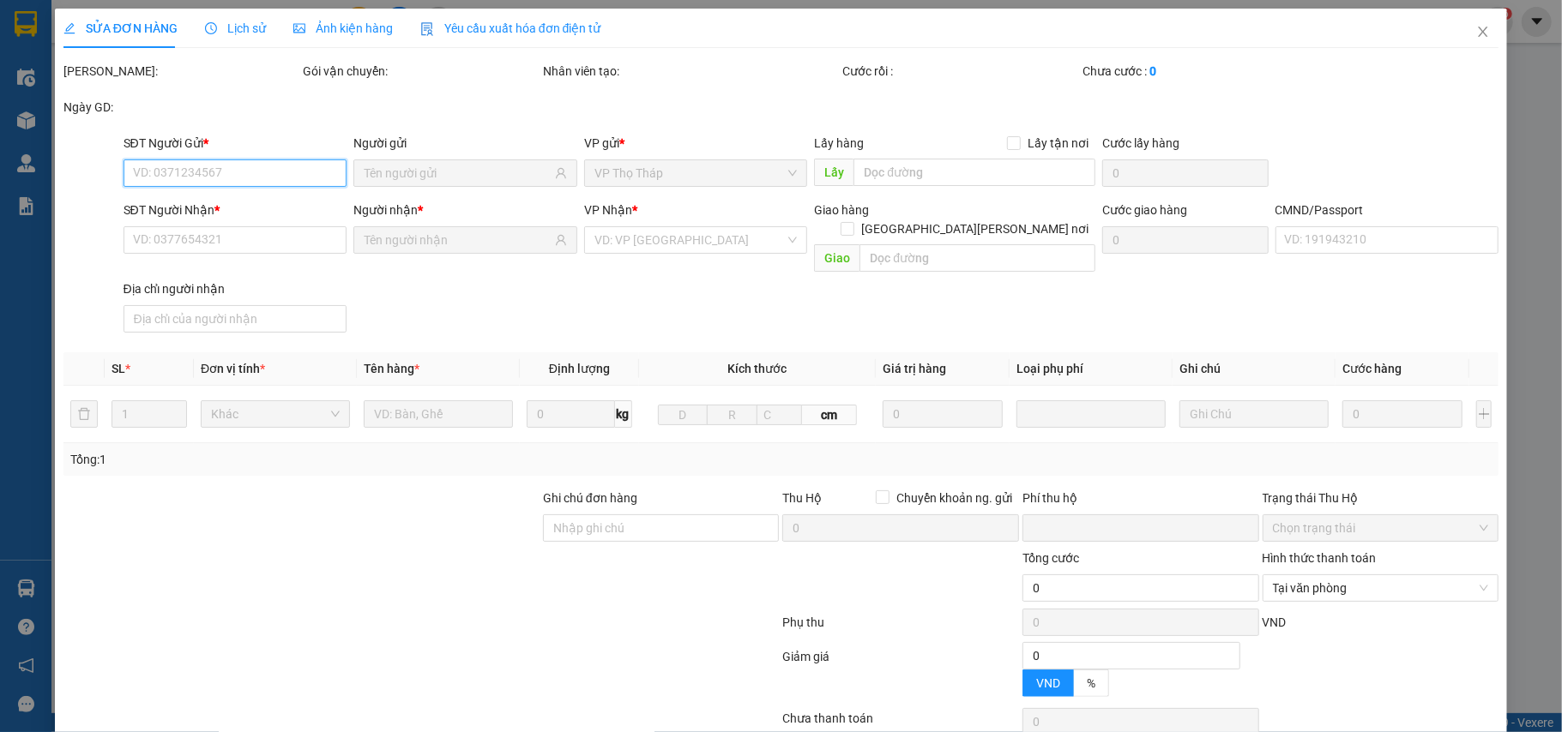
type input "0928819879"
type input "LIÊN"
type input "0399021107"
type input "NGỌC"
checkbox input "true"
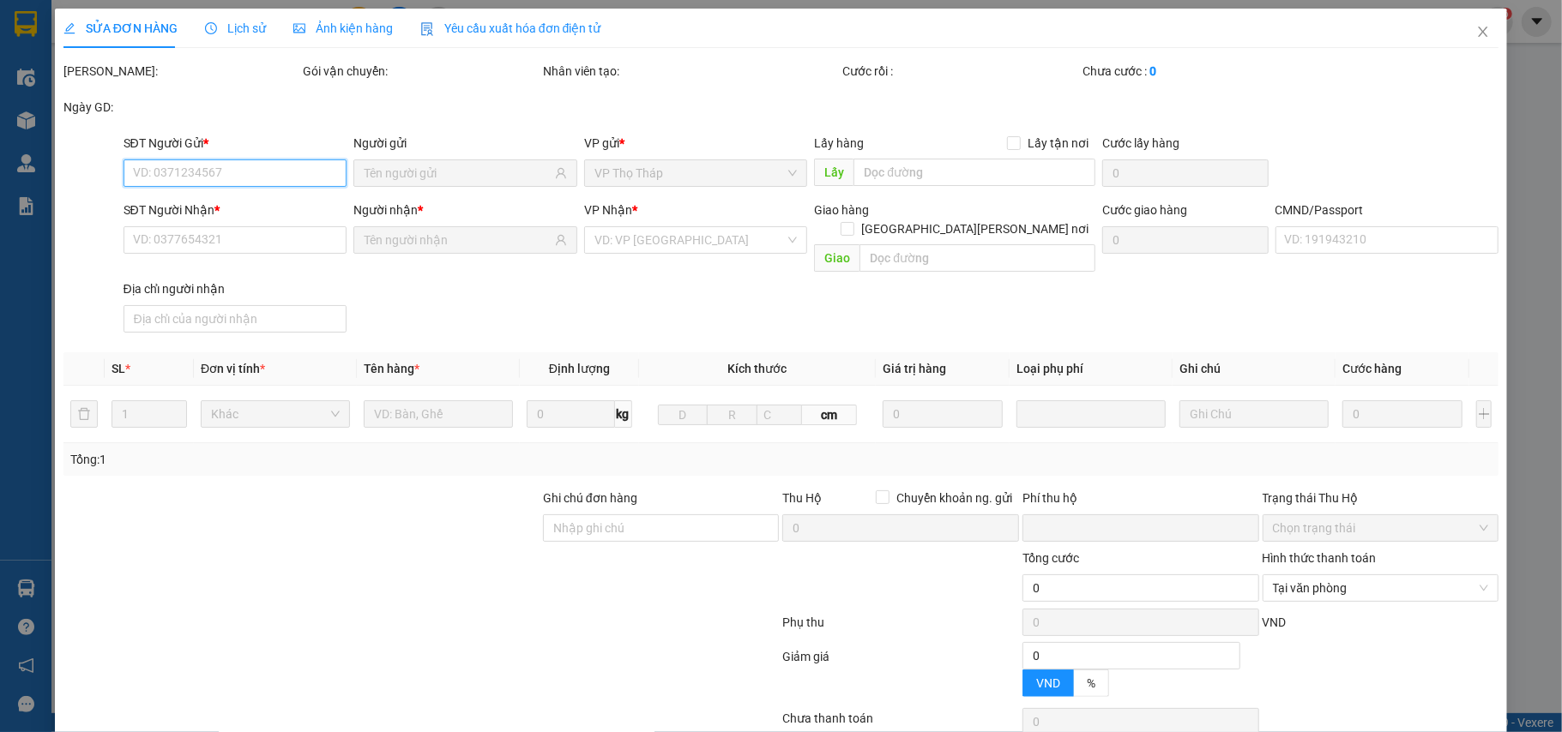
type input "NGÕ 46 [PERSON_NAME] [PERSON_NAME]- DỊCH [PERSON_NAME] CẦU GIẤY"
type input "50.000"
type input "123"
type input "19h"
type input "0"
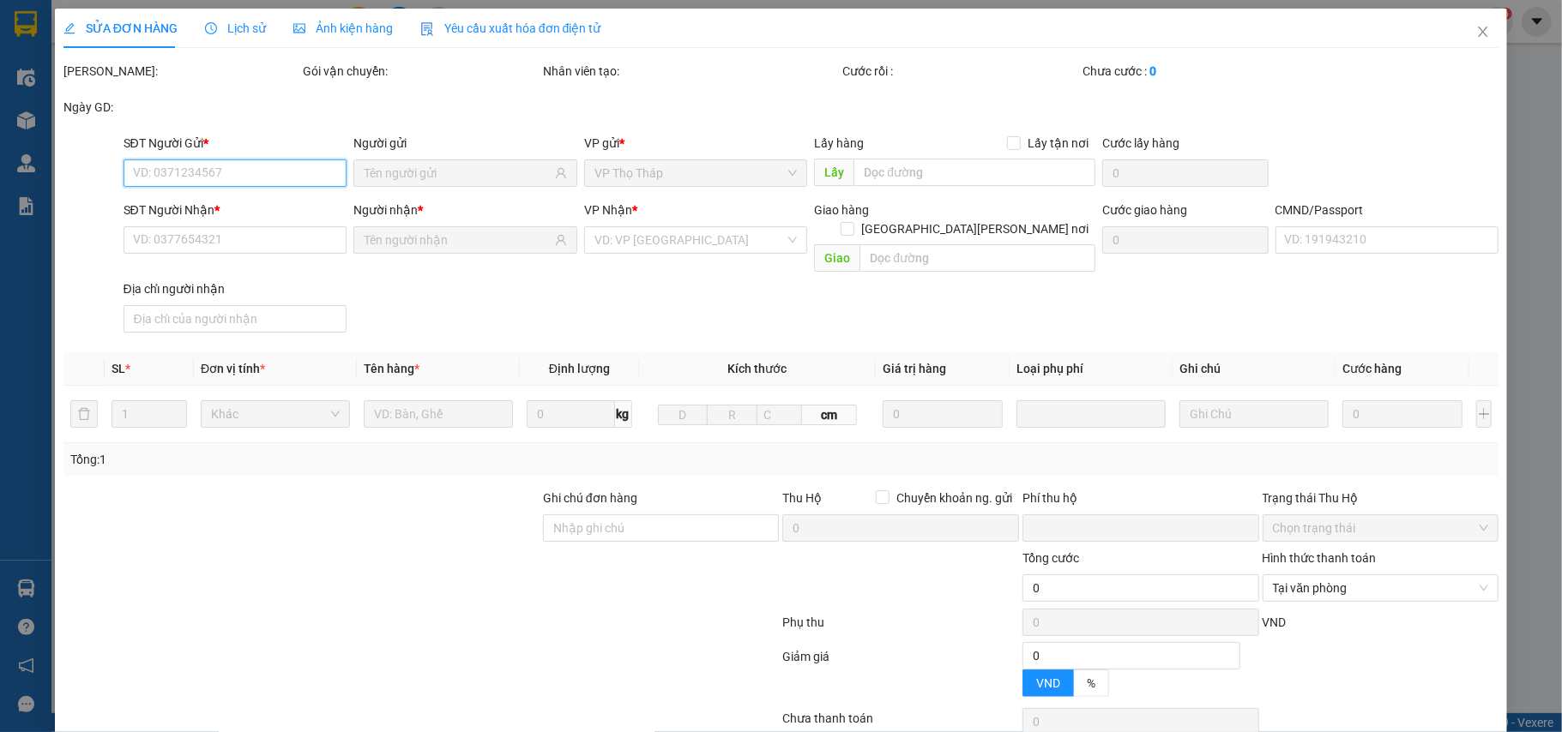
type input "85.000"
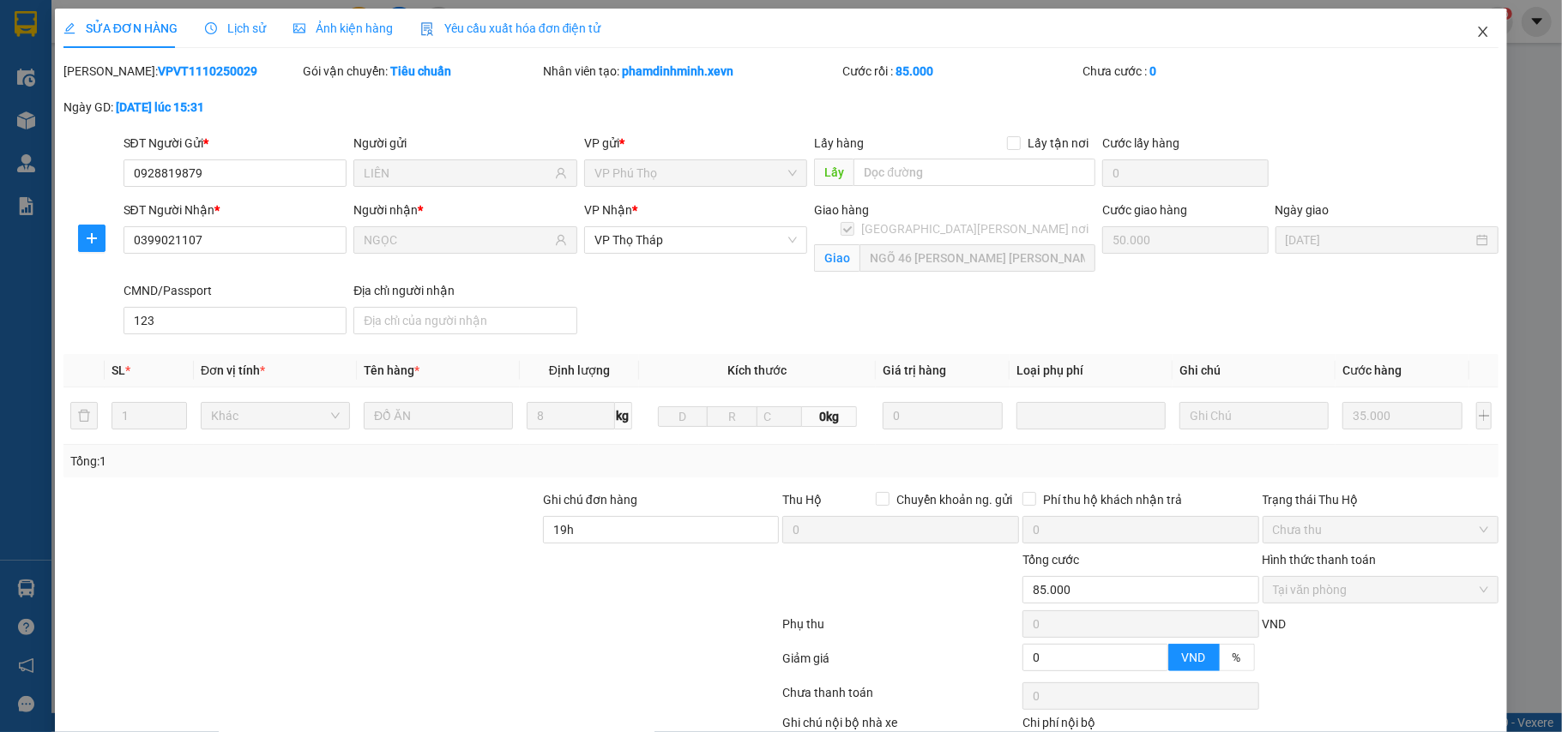
click at [1473, 26] on span "Close" at bounding box center [1483, 33] width 48 height 48
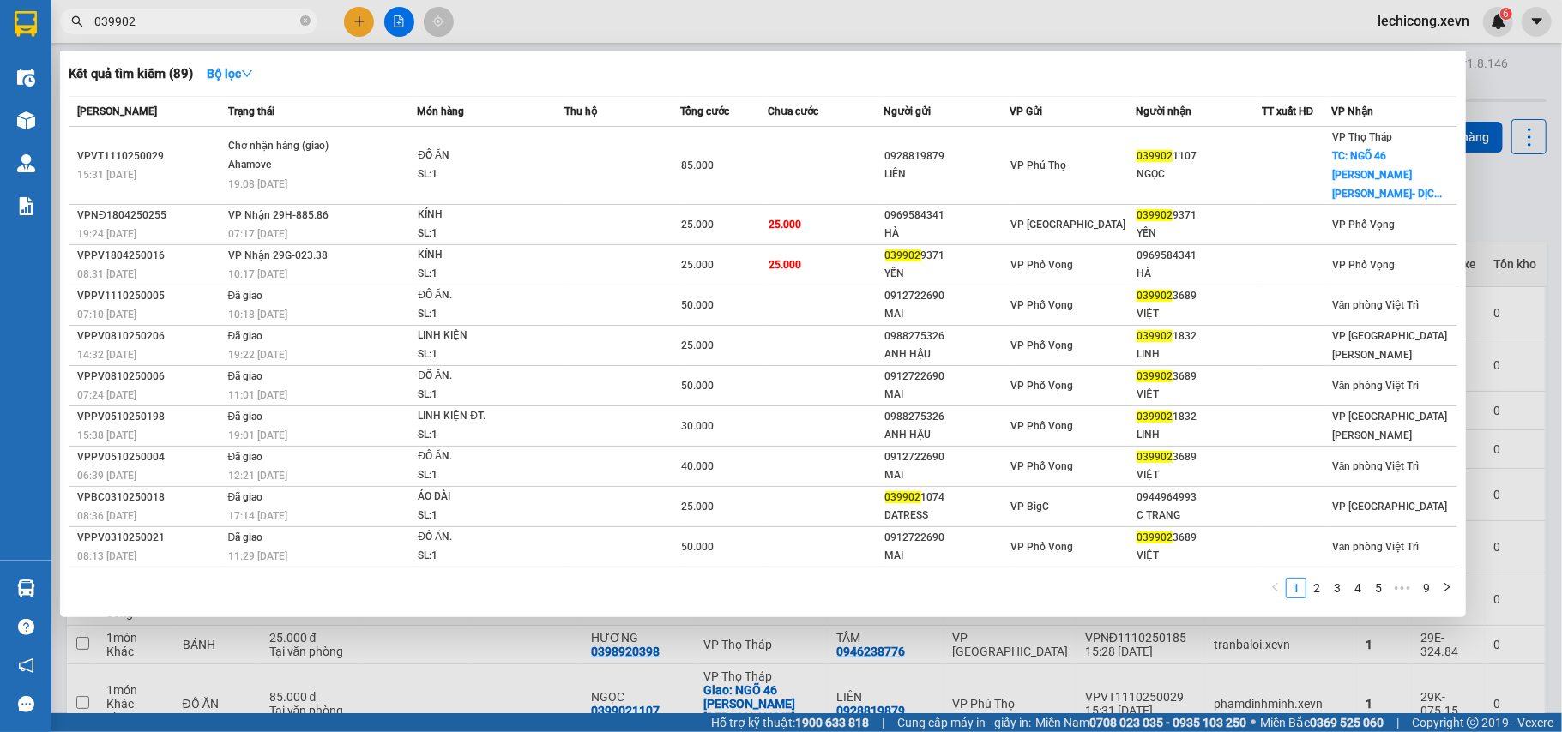
click at [228, 22] on input "039902" at bounding box center [195, 21] width 202 height 19
click at [159, 19] on input "039902" at bounding box center [195, 21] width 202 height 19
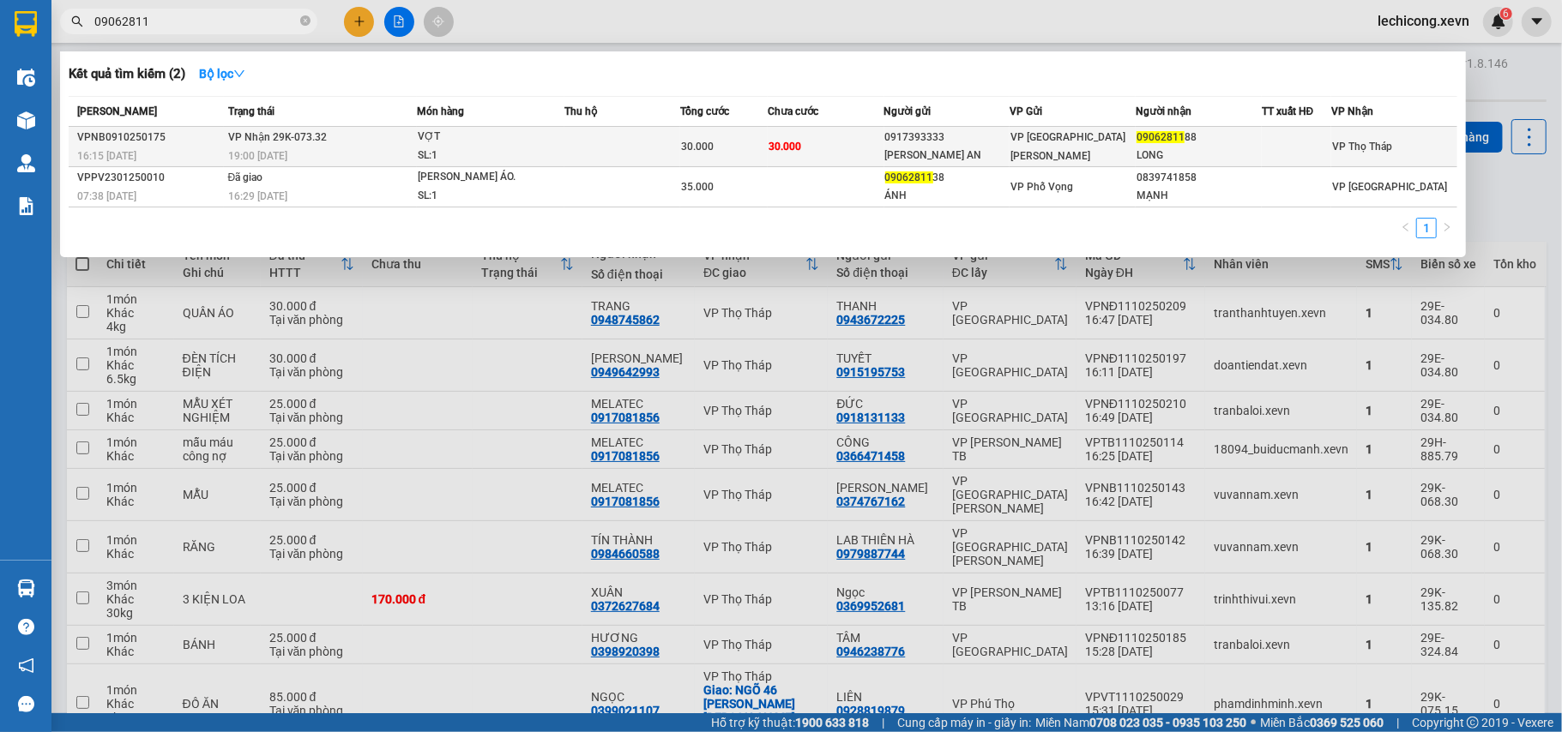
type input "09062811"
click at [1029, 138] on span "VP [GEOGRAPHIC_DATA][PERSON_NAME]" at bounding box center [1067, 146] width 115 height 31
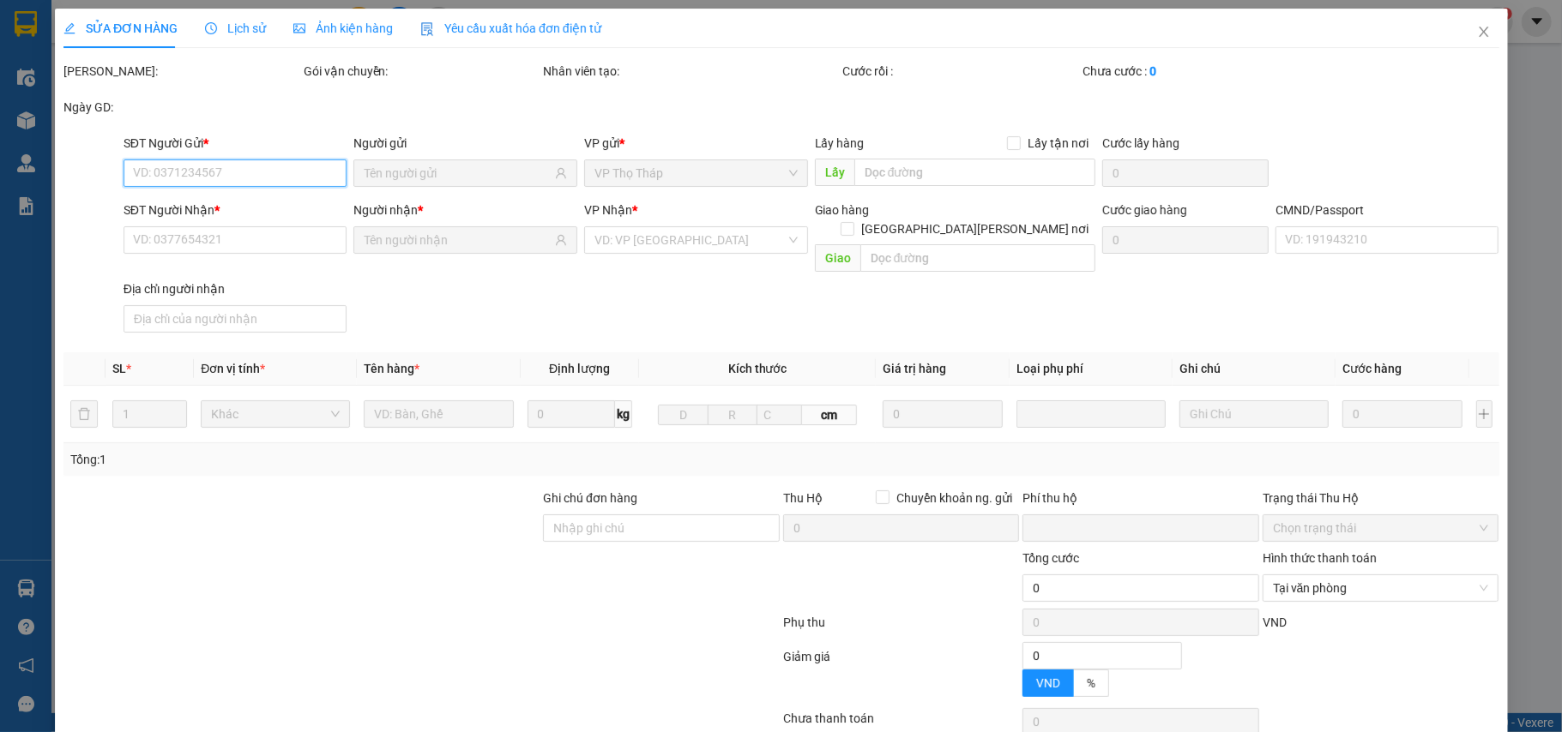
type input "0917393333"
type input "[PERSON_NAME] AN"
type input "0906281188"
type input "LONG"
type input "[PERSON_NAME] [PERSON_NAME]"
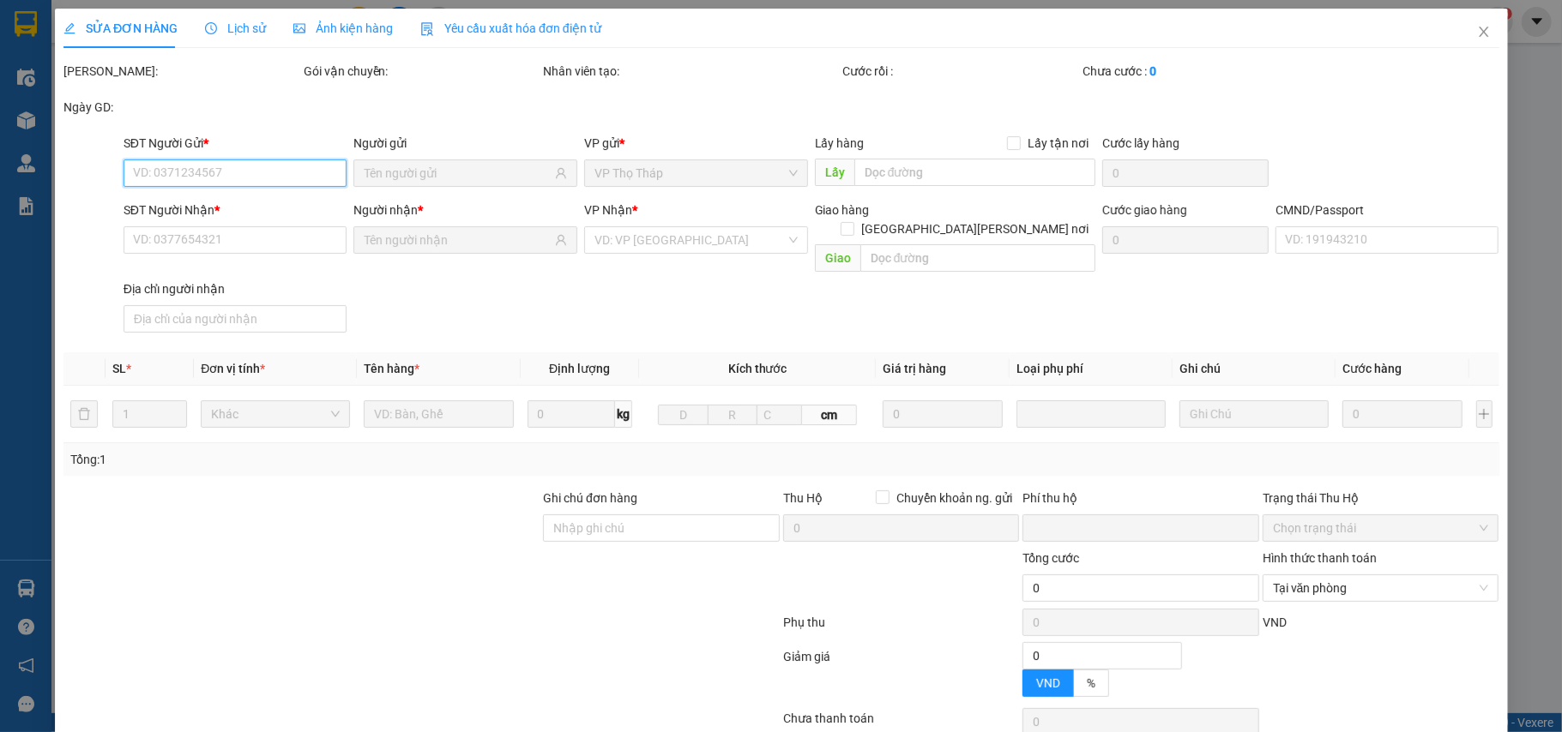
type input "0"
type input "30.000"
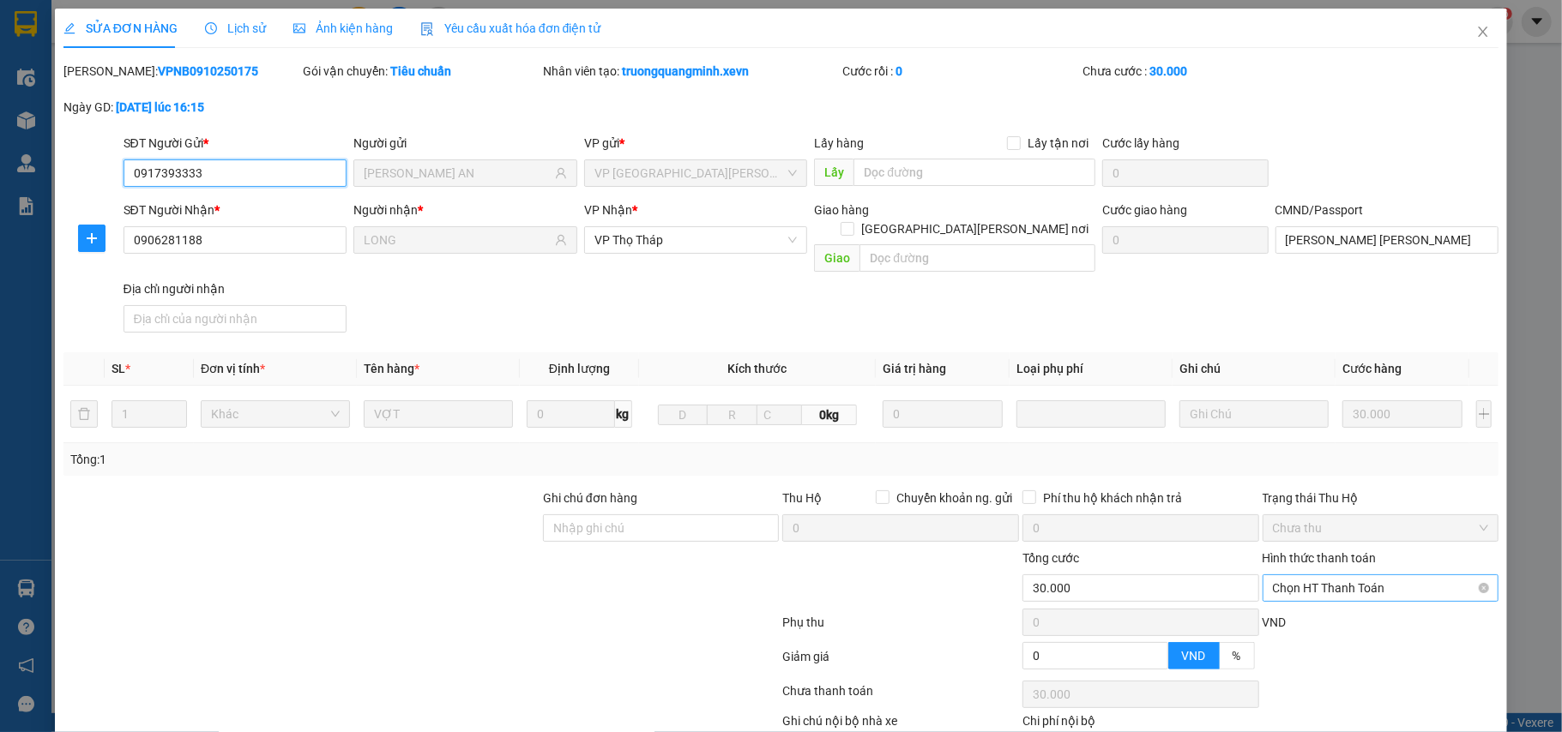
click at [1394, 575] on span "Chọn HT Thanh Toán" at bounding box center [1381, 588] width 216 height 26
click at [1346, 597] on div "Tại văn phòng" at bounding box center [1367, 606] width 214 height 19
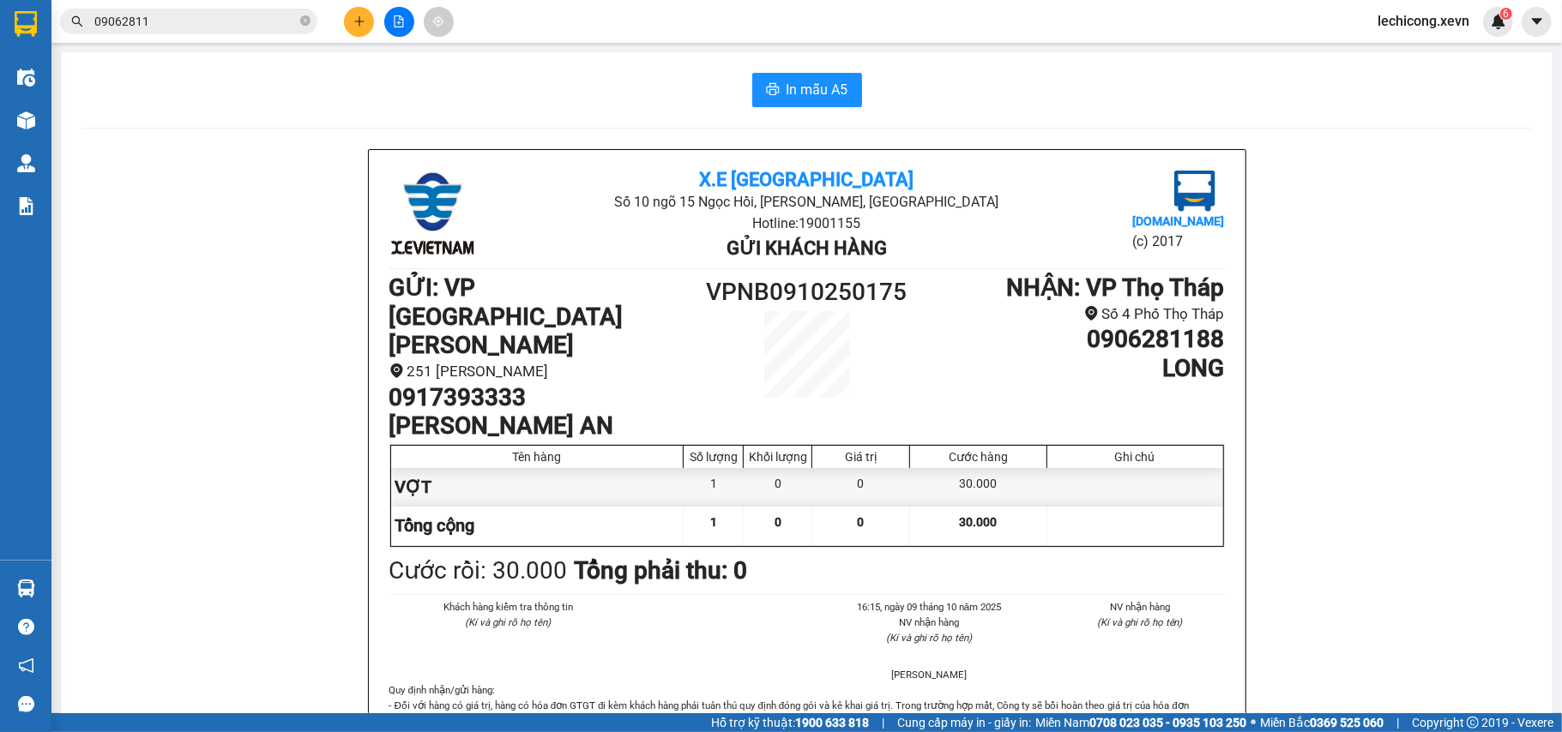
click at [235, 24] on input "09062811" at bounding box center [195, 21] width 202 height 19
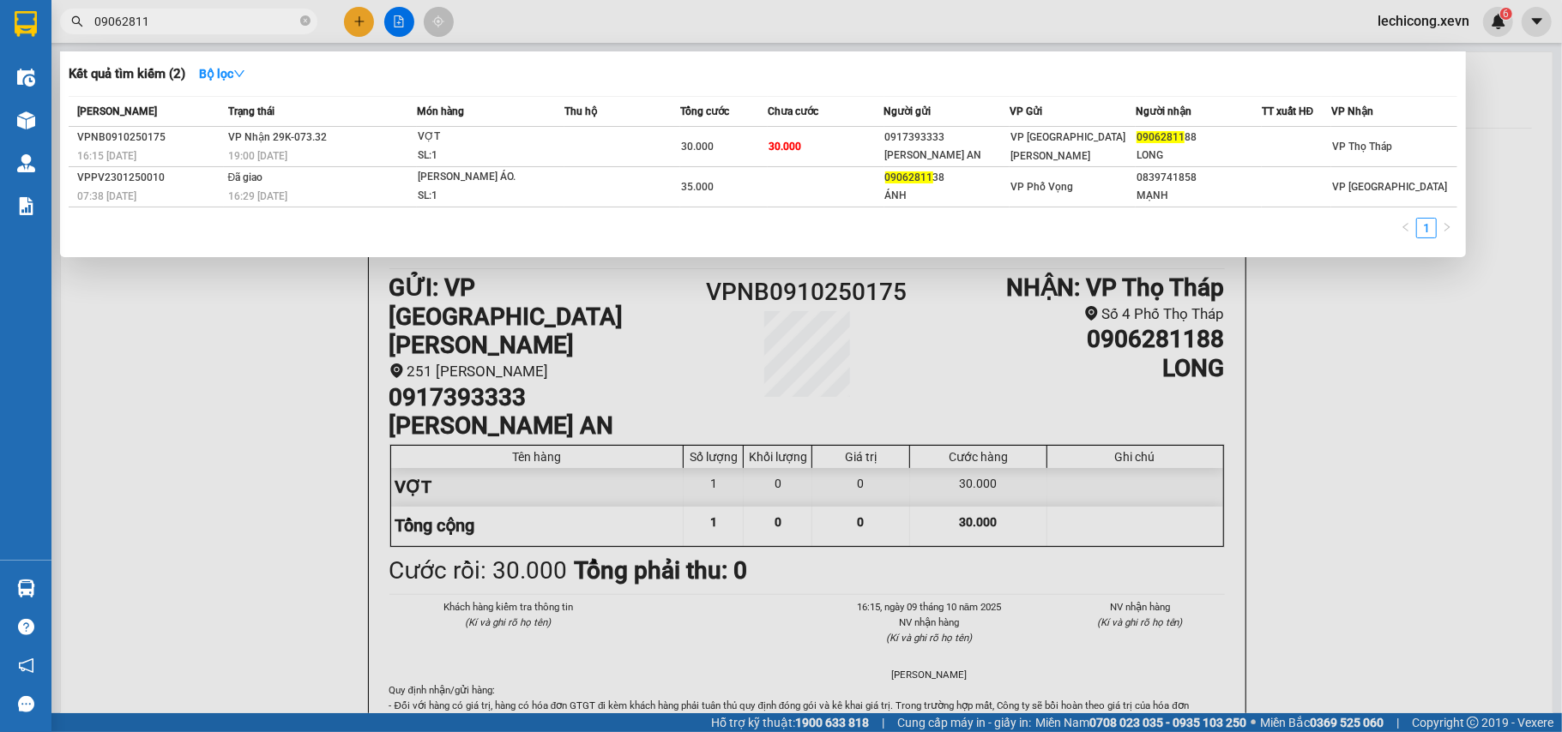
click at [235, 24] on input "09062811" at bounding box center [195, 21] width 202 height 19
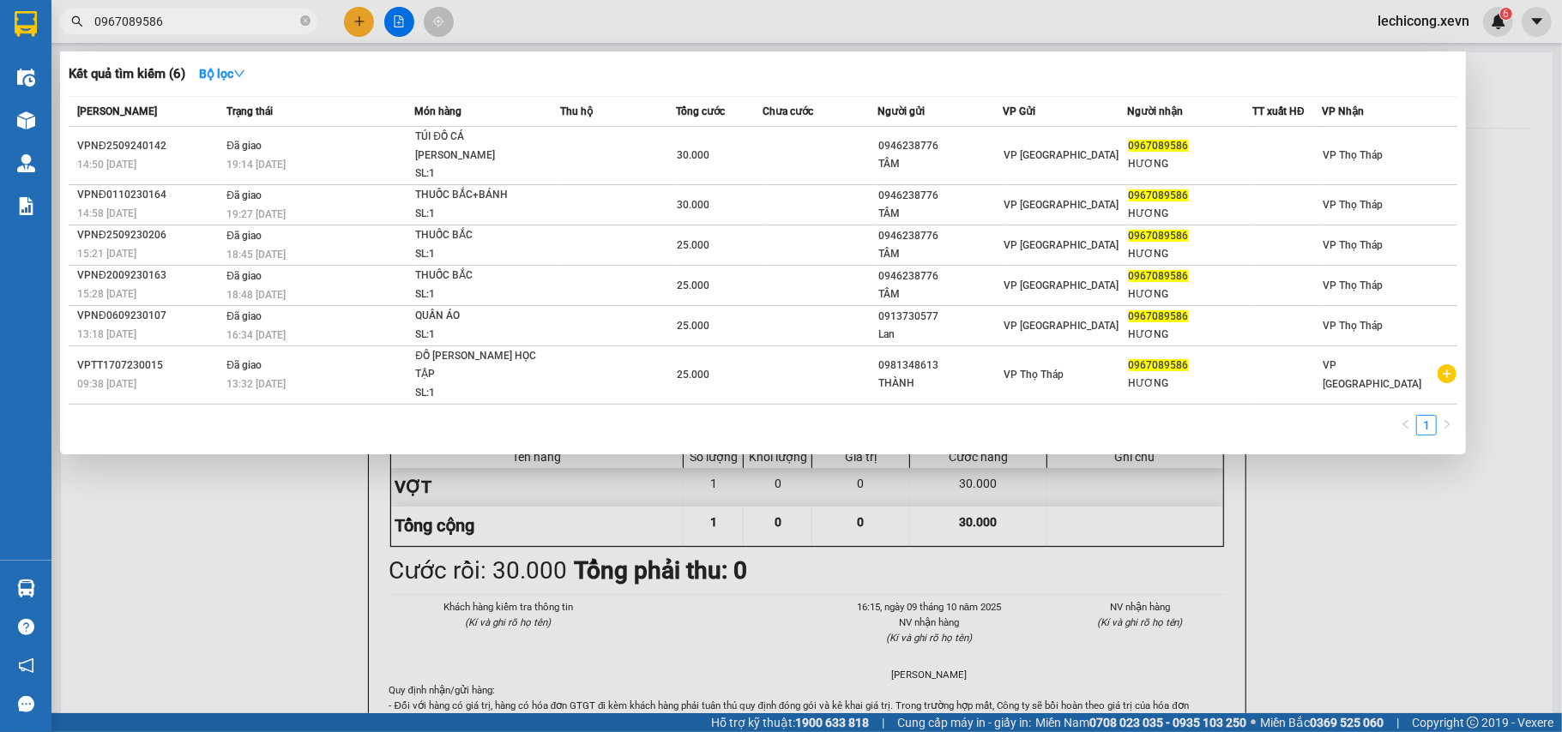
click at [186, 25] on input "0967089586" at bounding box center [195, 21] width 202 height 19
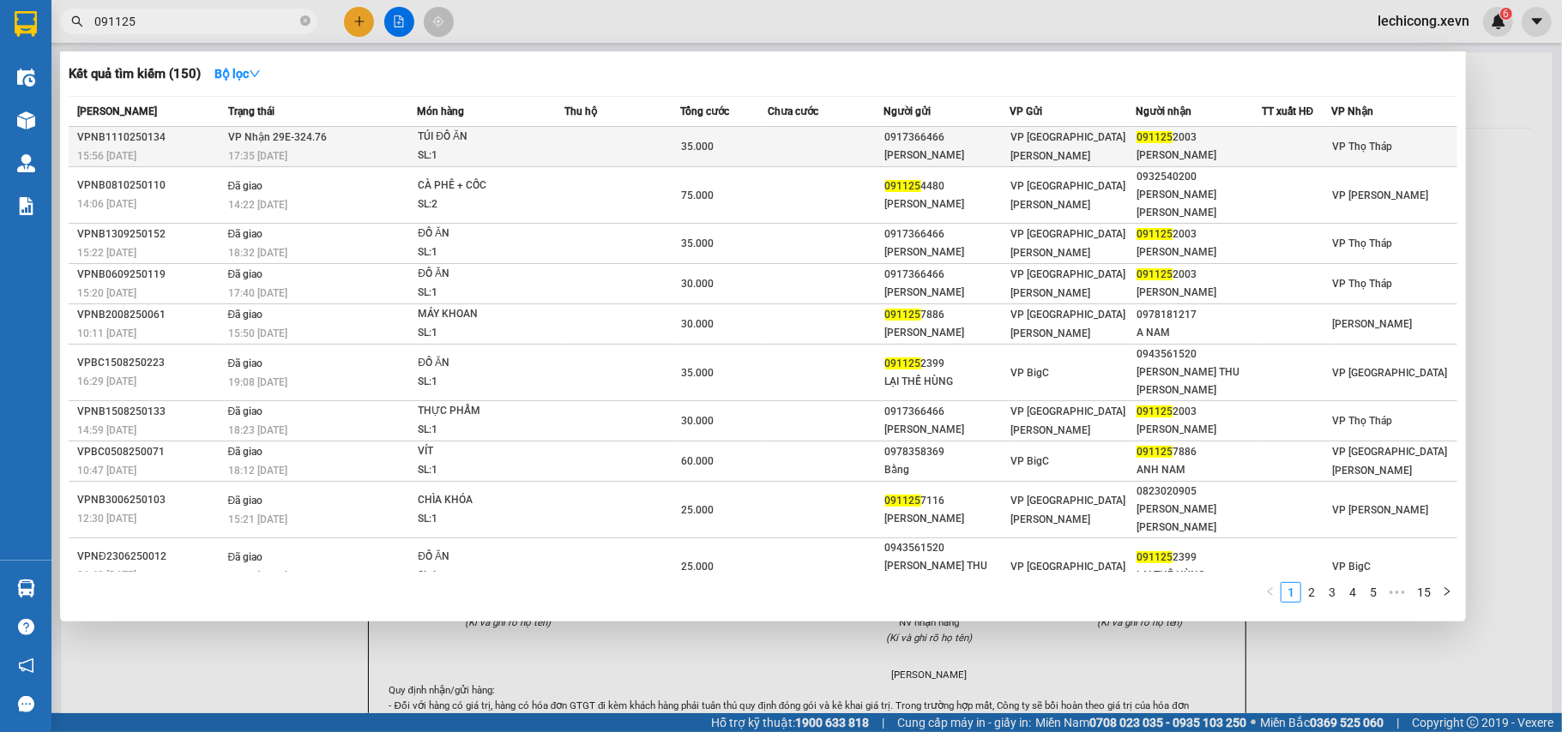
click at [965, 135] on div "0917366466" at bounding box center [947, 138] width 124 height 18
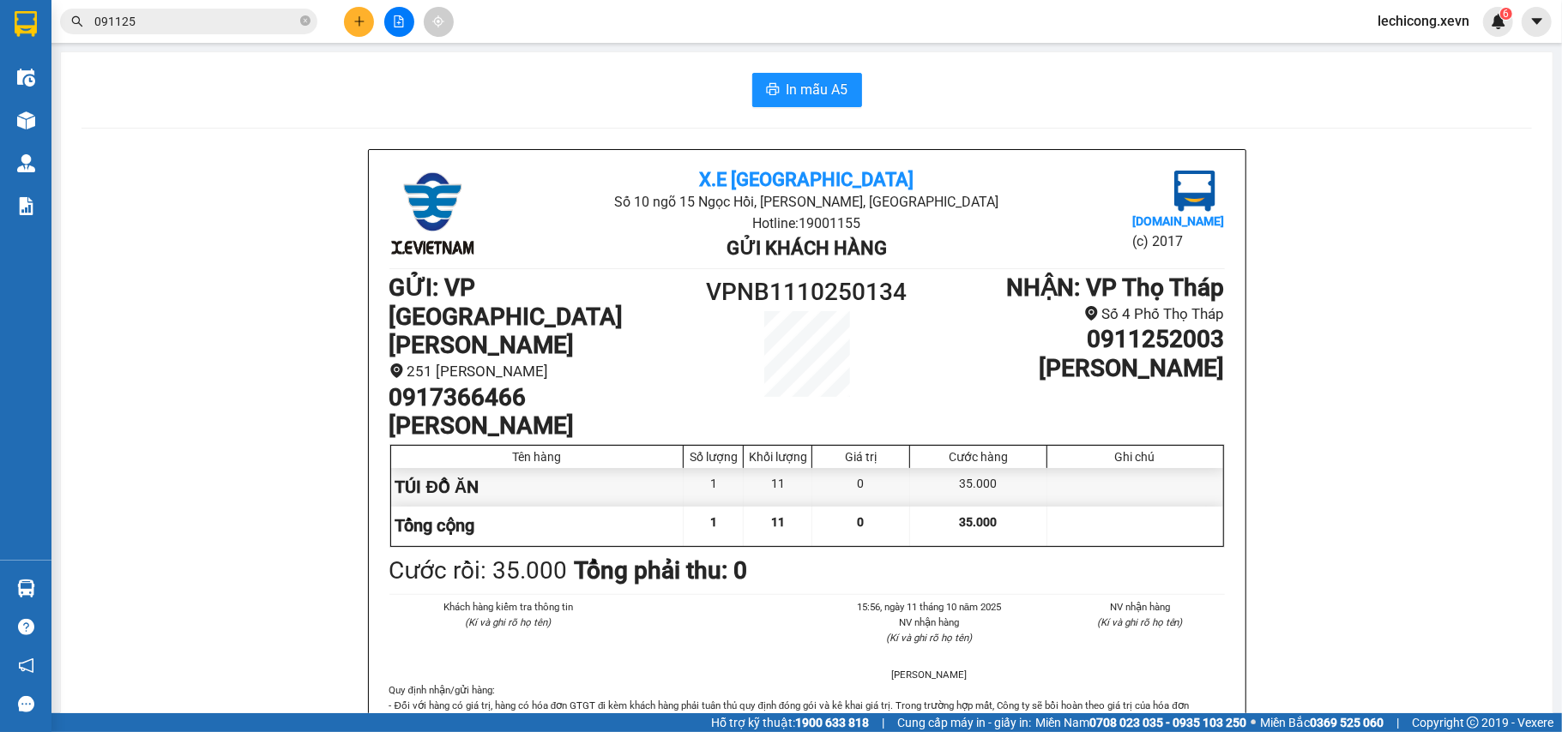
click at [204, 35] on div "Kết quả [PERSON_NAME] ( 150 ) Bộ lọc Mã ĐH Trạng thái Món hàng Thu hộ [PERSON_N…" at bounding box center [167, 22] width 334 height 30
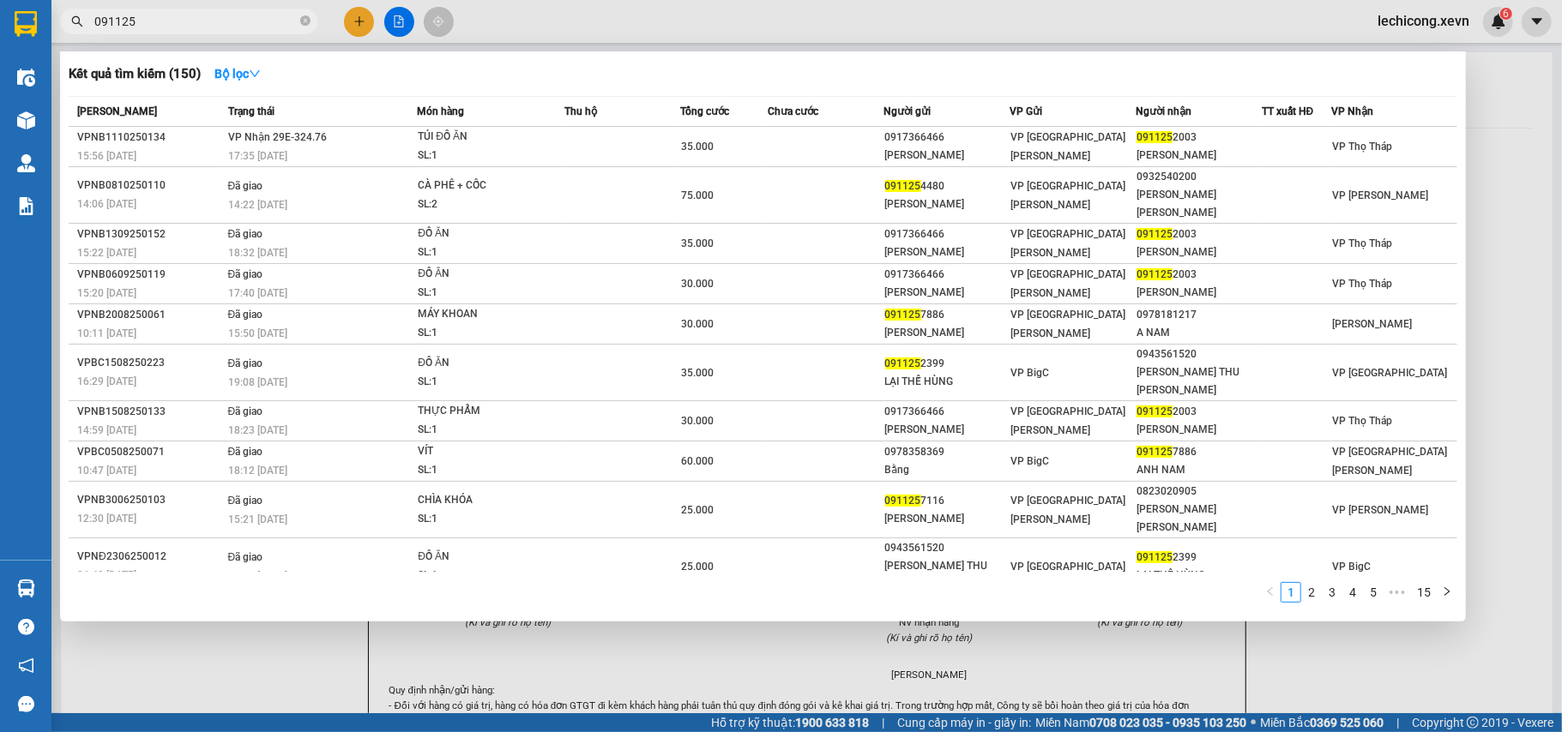
click at [209, 29] on input "091125" at bounding box center [195, 21] width 202 height 19
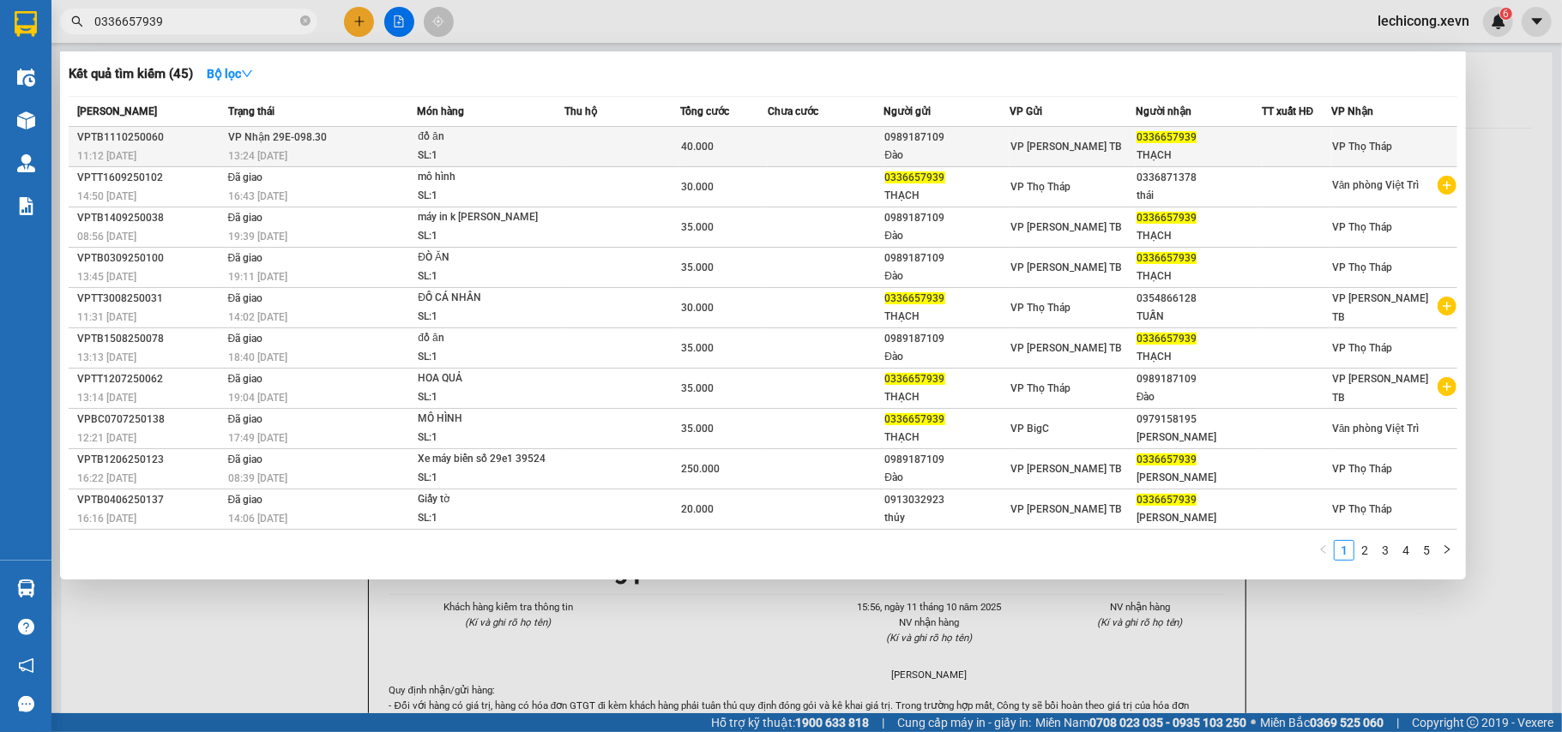
type input "0336657939"
click at [539, 156] on div "SL: 1" at bounding box center [482, 156] width 129 height 19
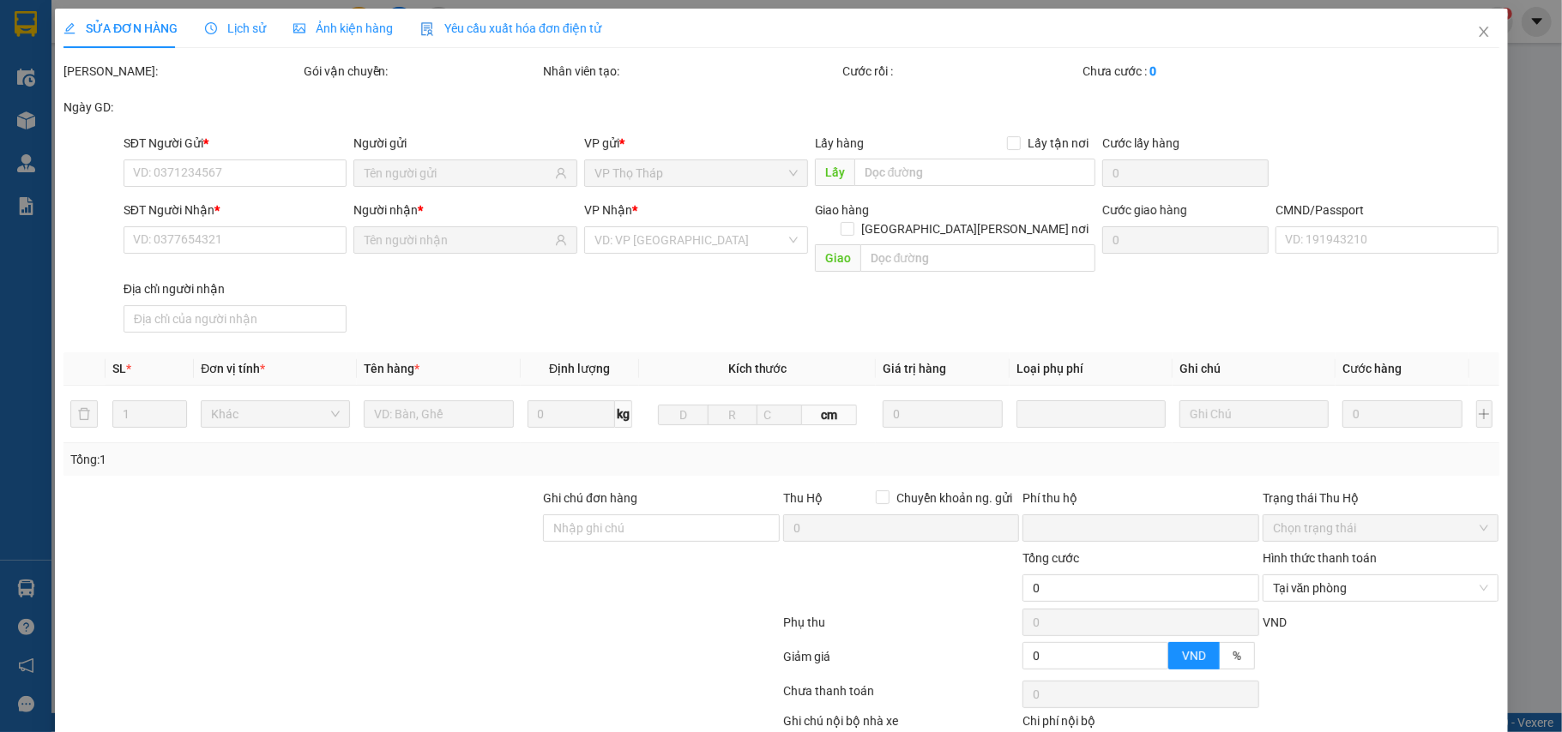
type input "0989187109"
type input "Đào"
type input "0336657939"
type input "THẠCH"
type input "034197006106 [PERSON_NAME]"
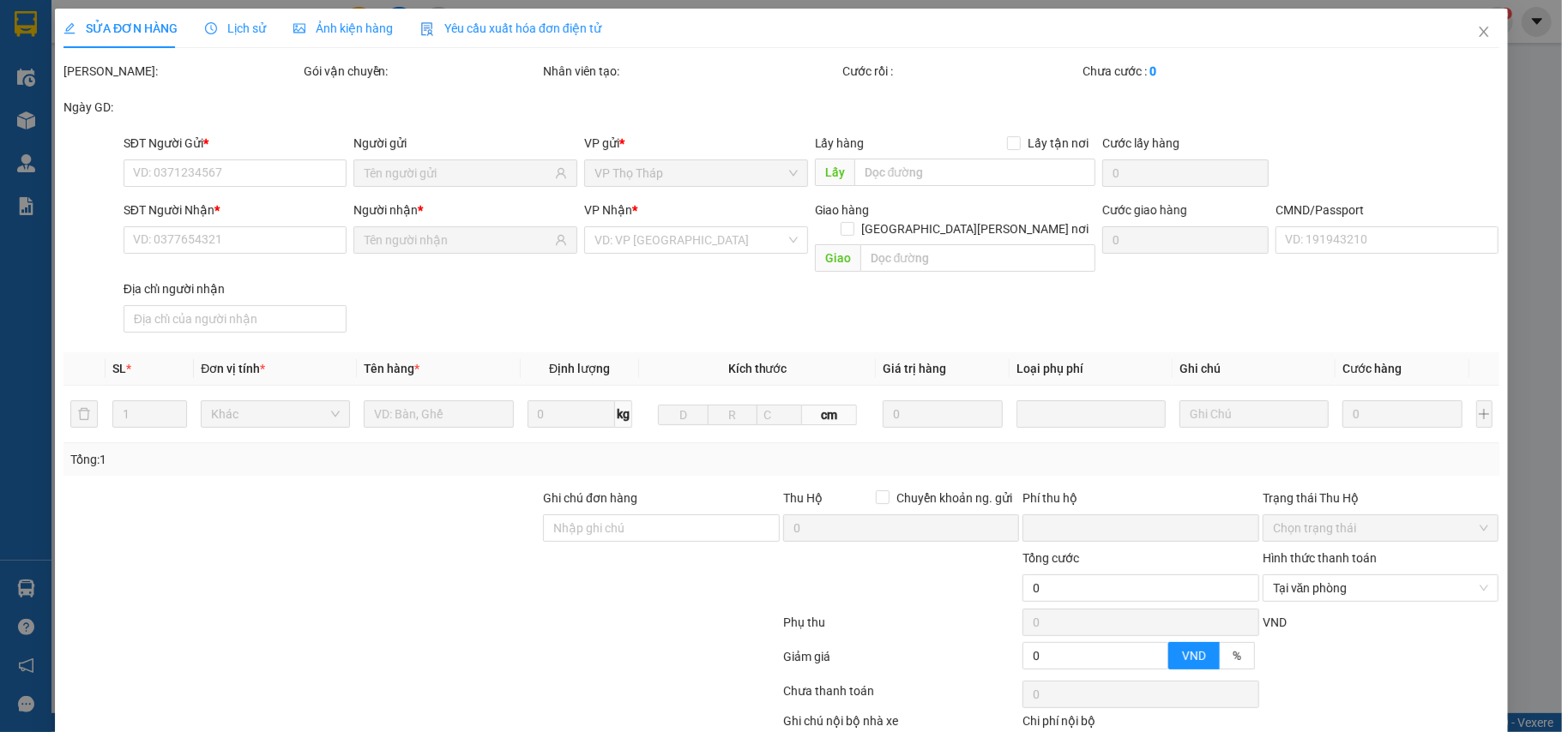
type input "0"
type input "40.000"
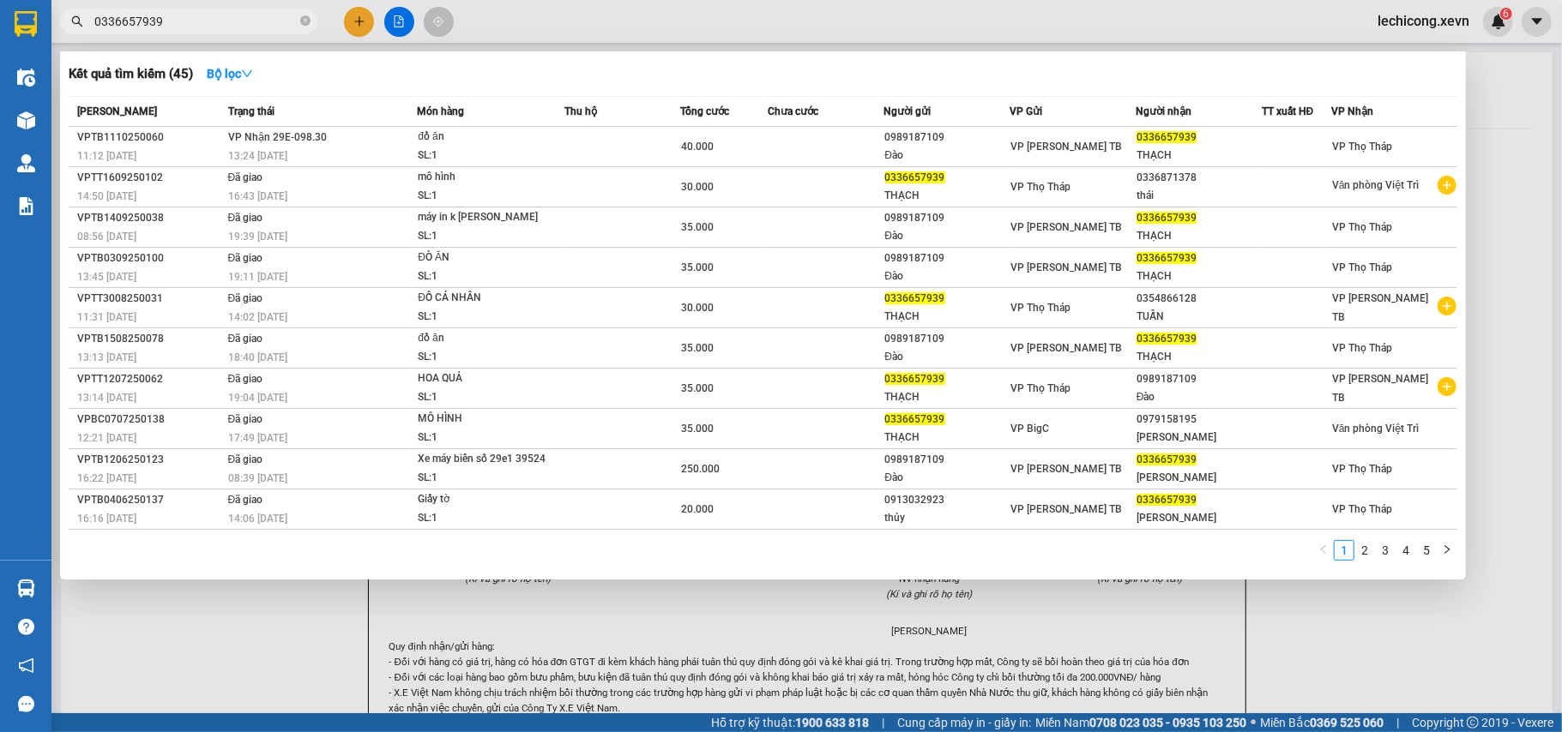
click at [178, 24] on input "0336657939" at bounding box center [195, 21] width 202 height 19
click at [179, 24] on input "0336657939" at bounding box center [195, 21] width 202 height 19
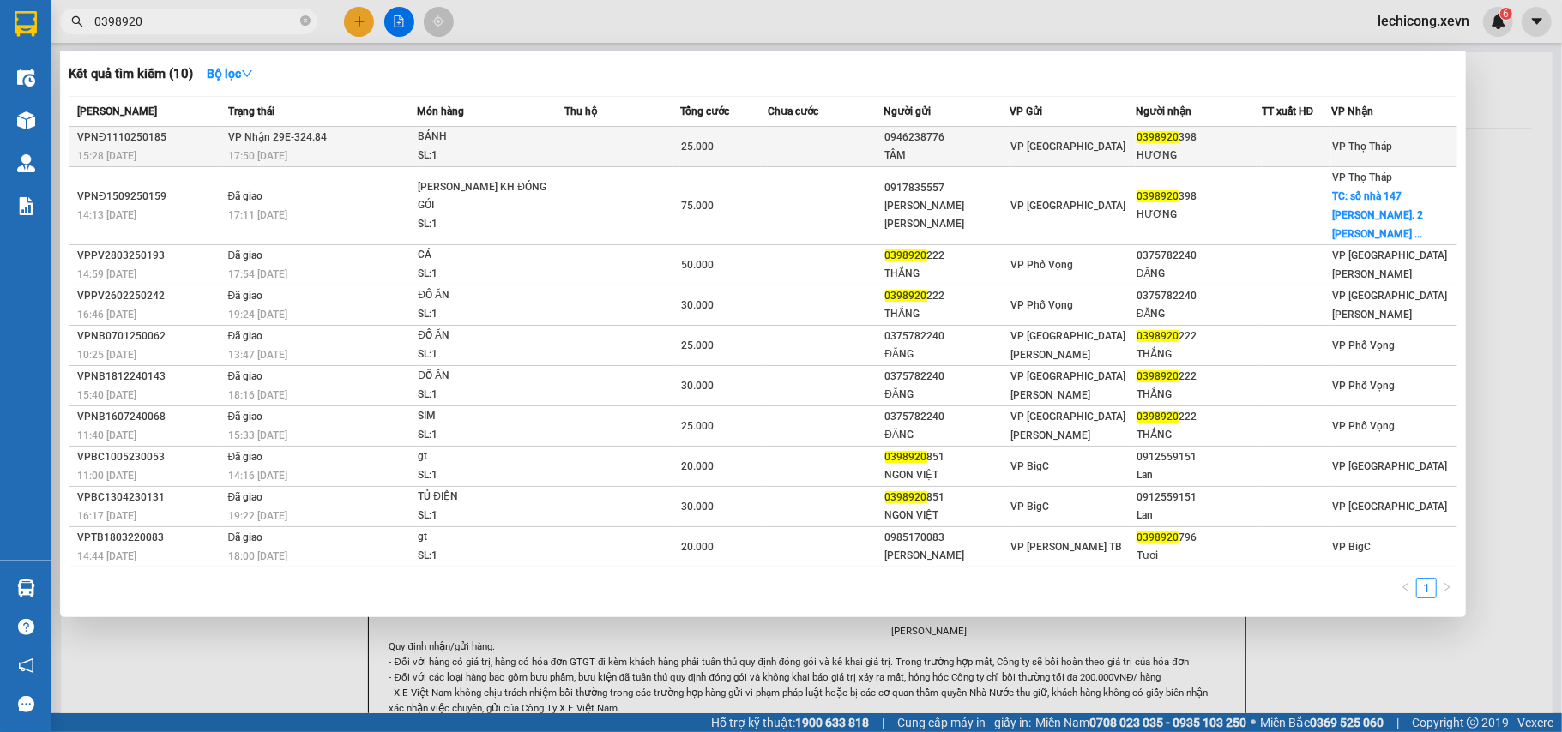
type input "0398920"
click at [1185, 130] on div "0398920 398" at bounding box center [1198, 138] width 124 height 18
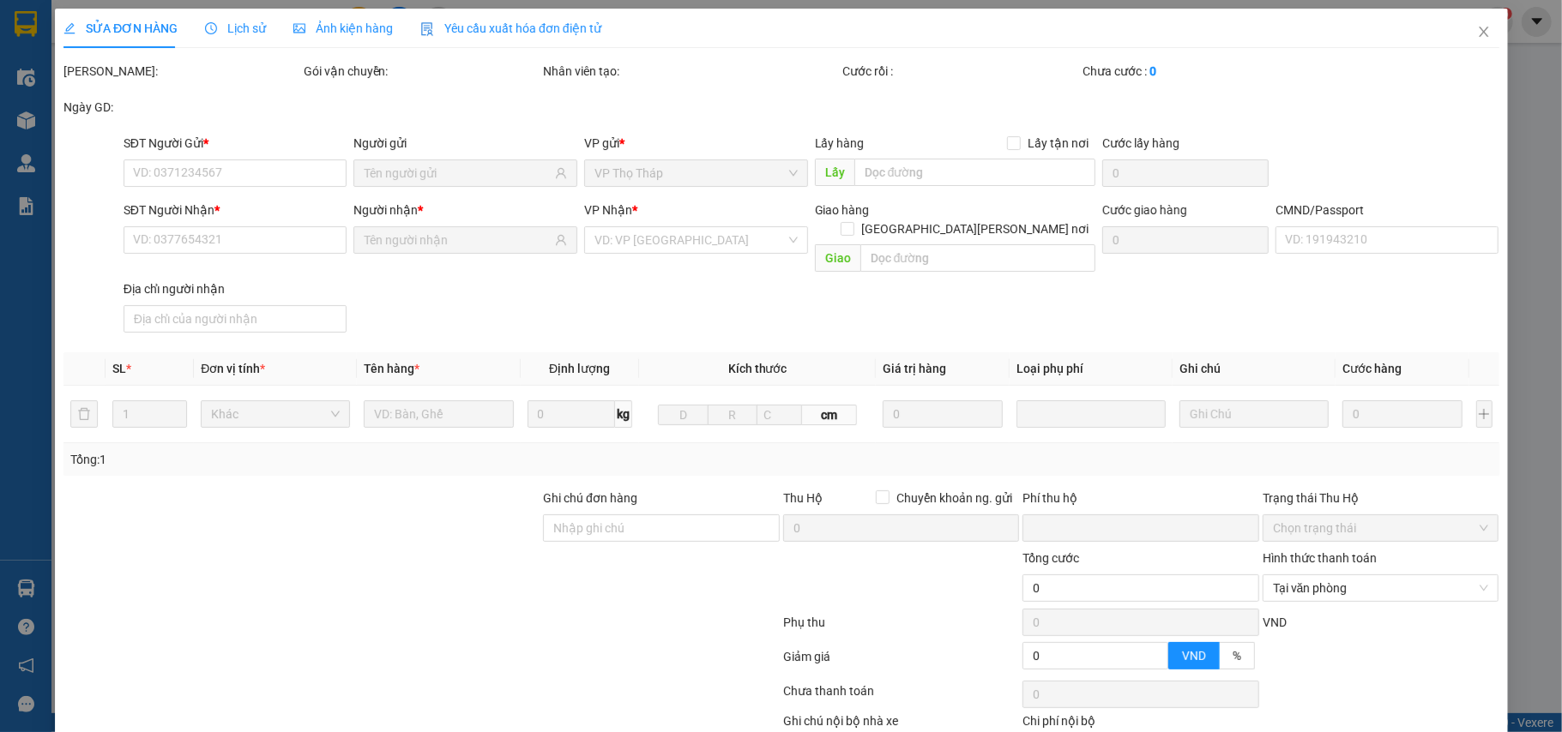
type input "0946238776"
type input "TÂM"
type input "0398920398"
type input "HƯƠNG"
type input "ship 0865885976"
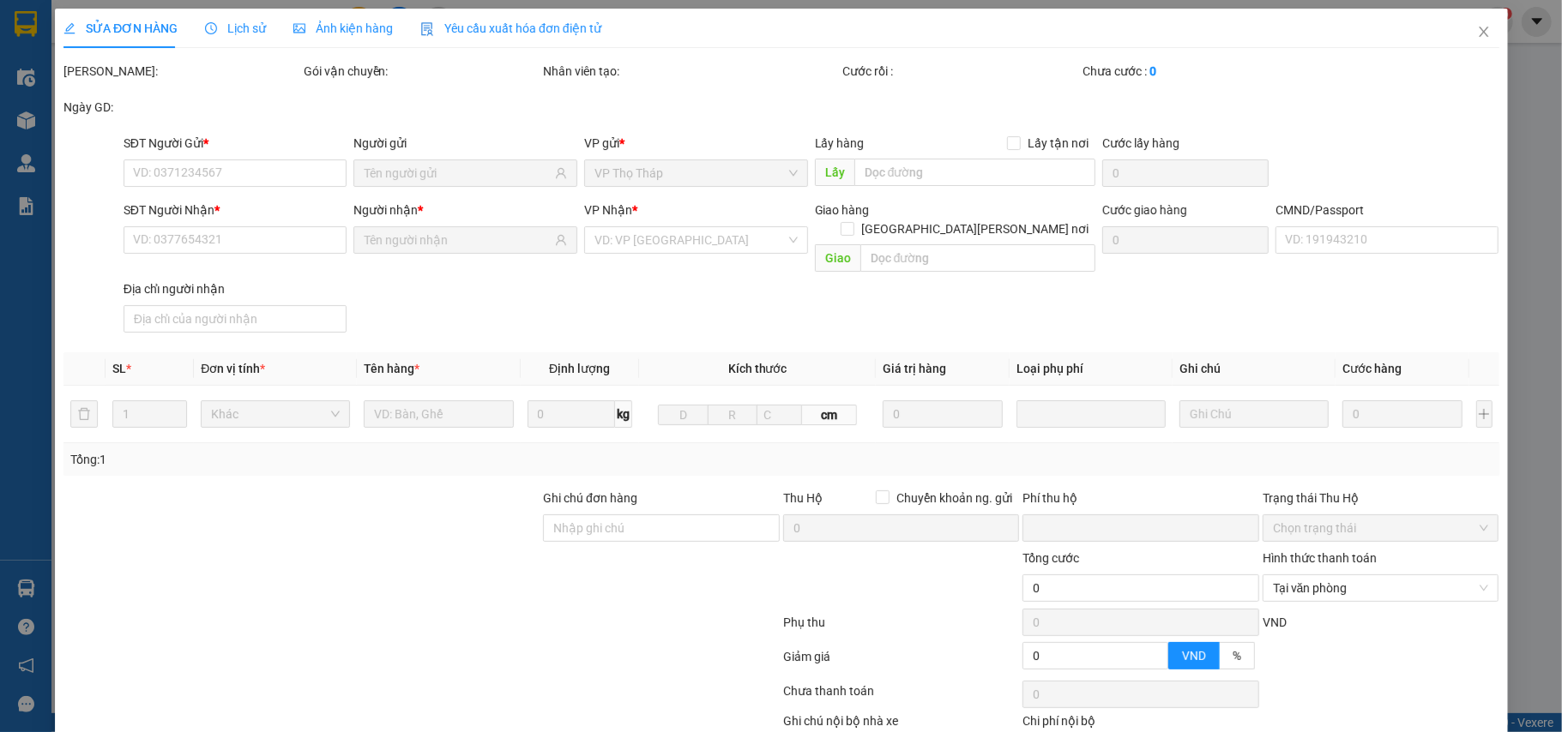
type input "0"
type input "25.000"
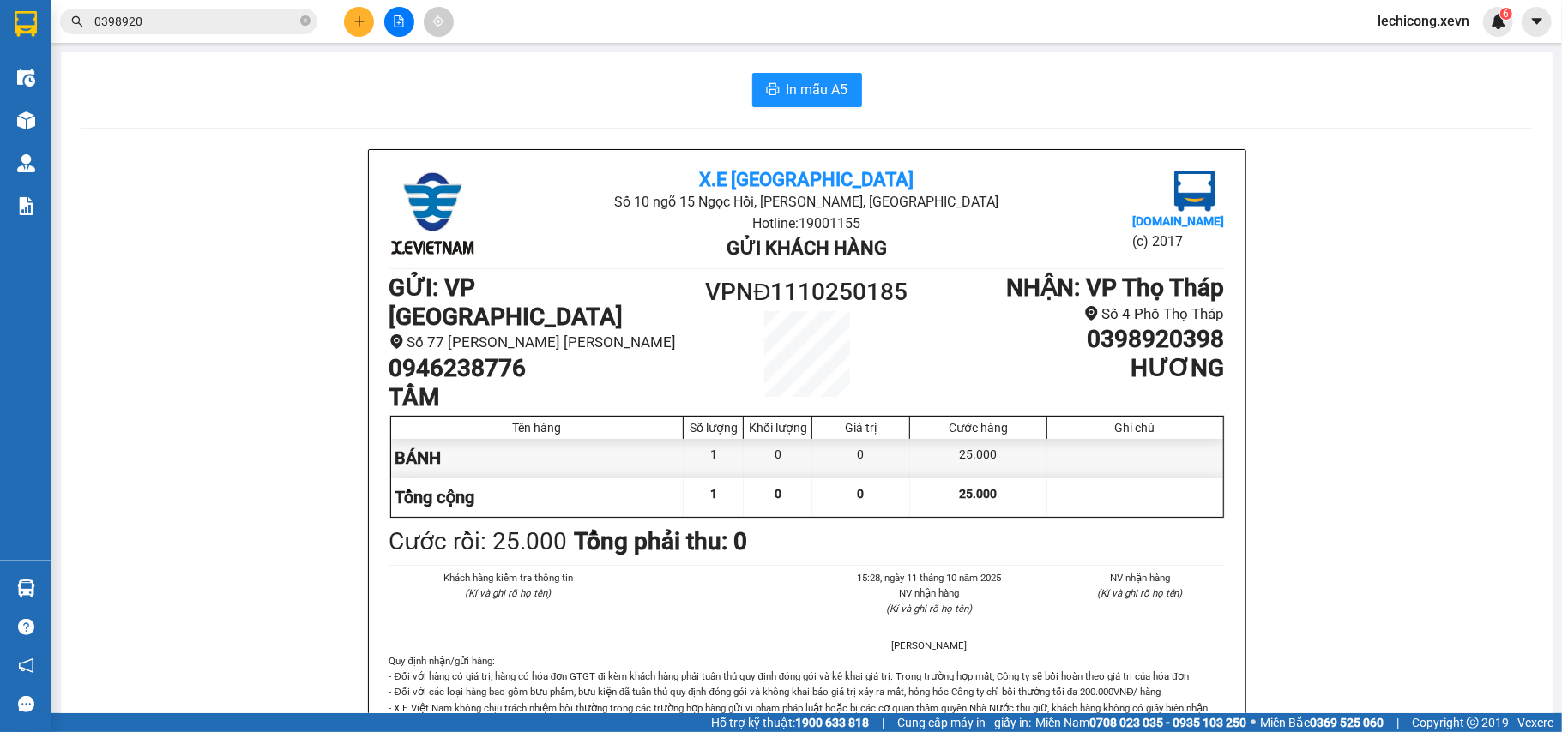
click at [159, 14] on input "0398920" at bounding box center [195, 21] width 202 height 19
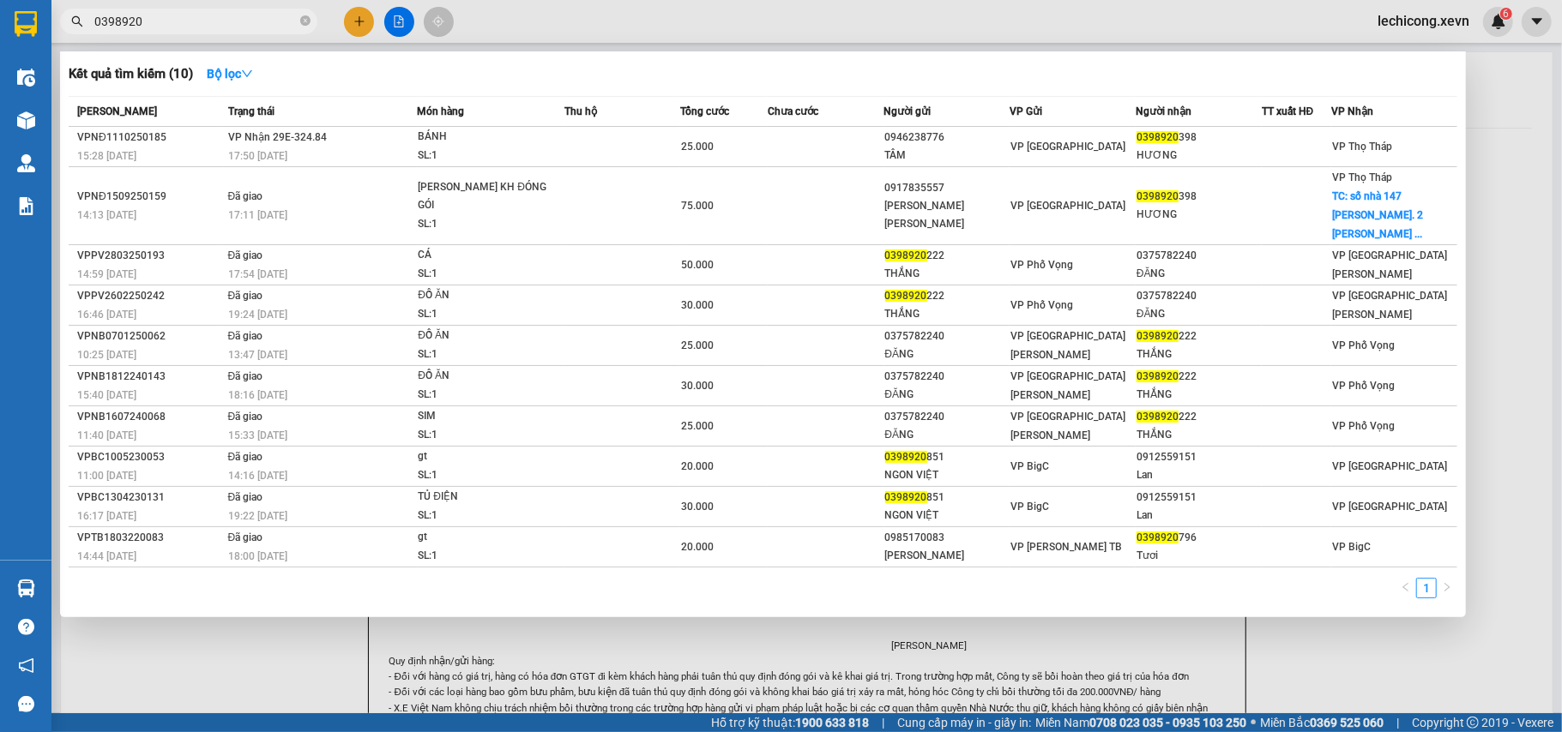
click at [159, 14] on input "0398920" at bounding box center [195, 21] width 202 height 19
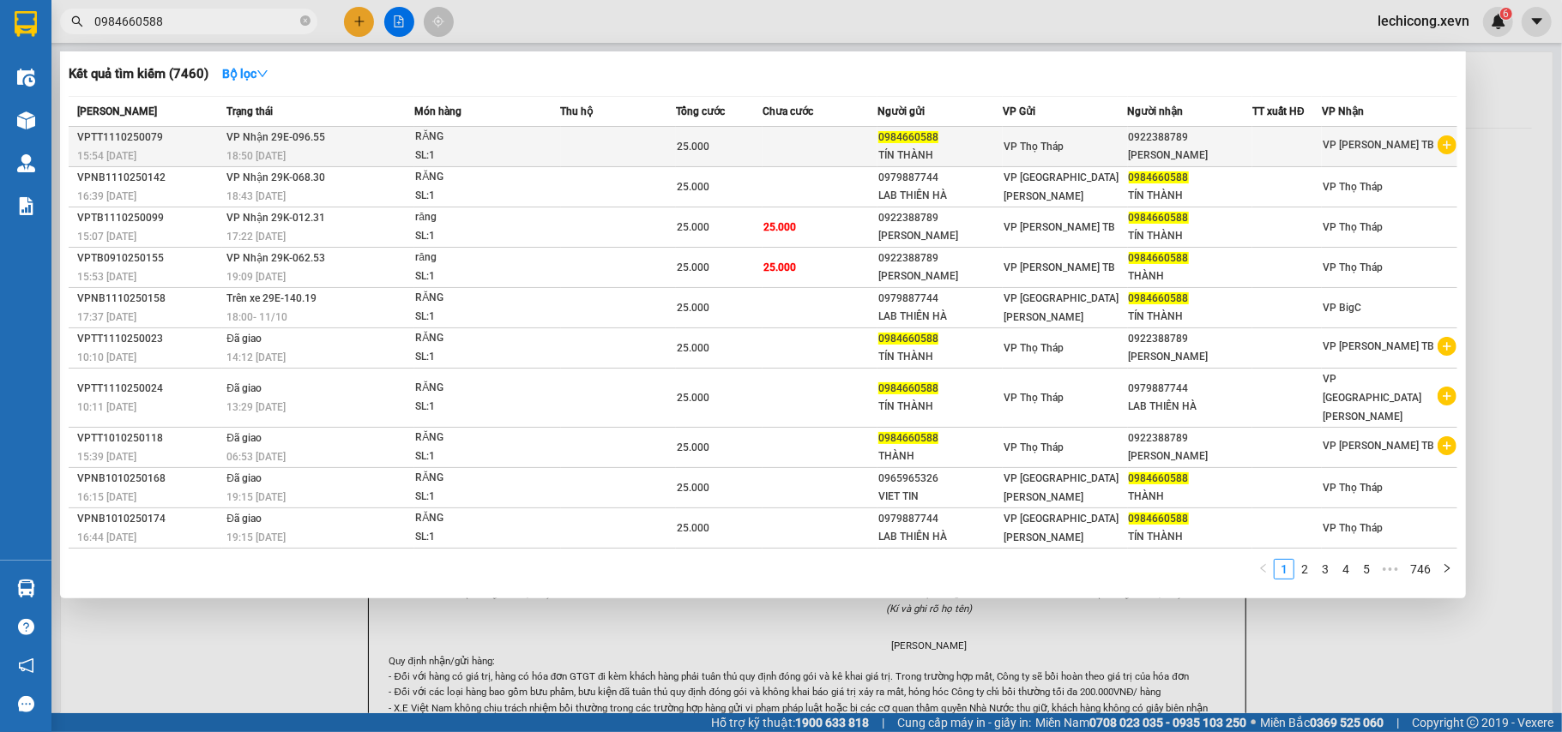
type input "0984660588"
click at [1102, 144] on div "VP Thọ Tháp" at bounding box center [1064, 146] width 123 height 19
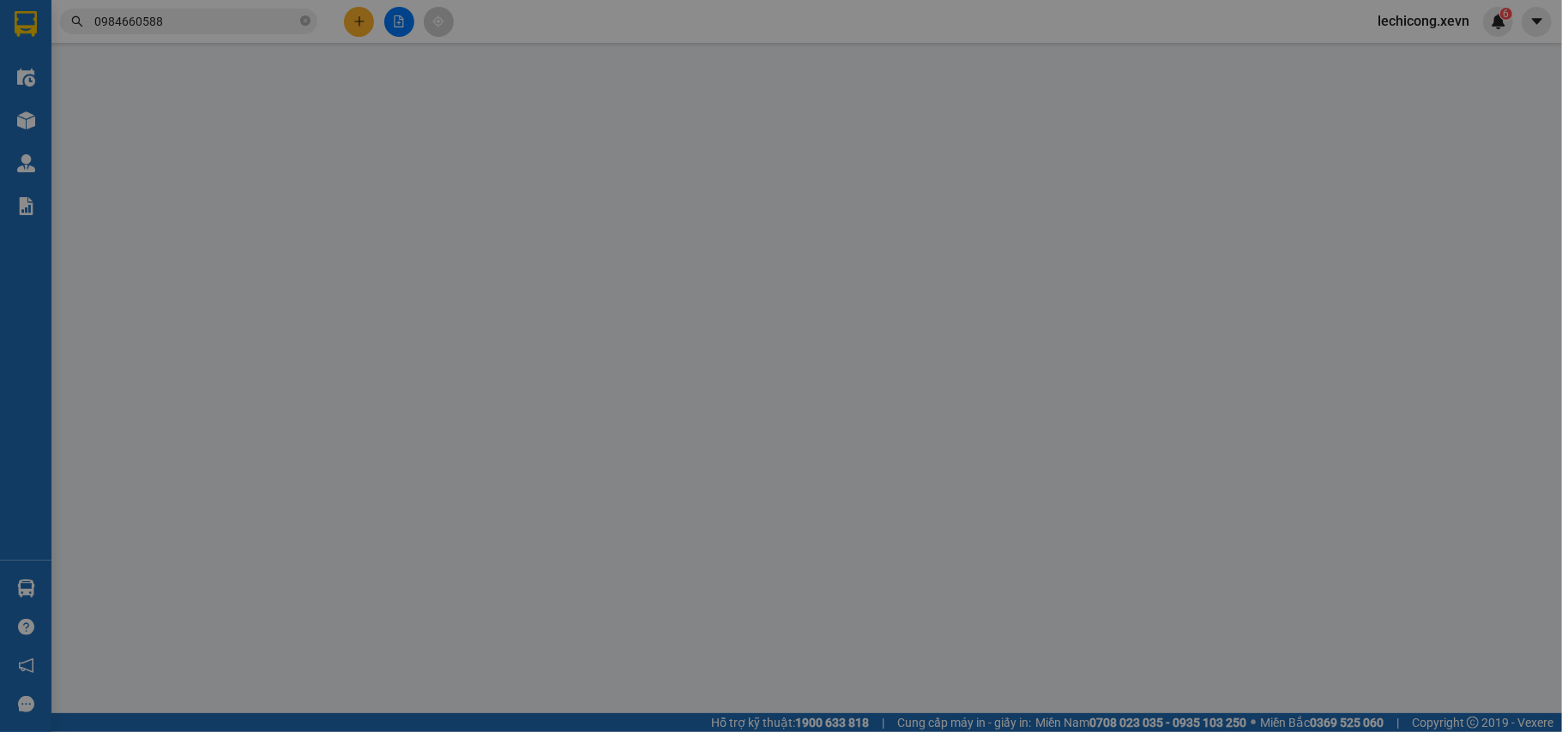
type input "0984660588"
type input "0922388789"
type input "anh linh"
type input "0"
type input "25.000"
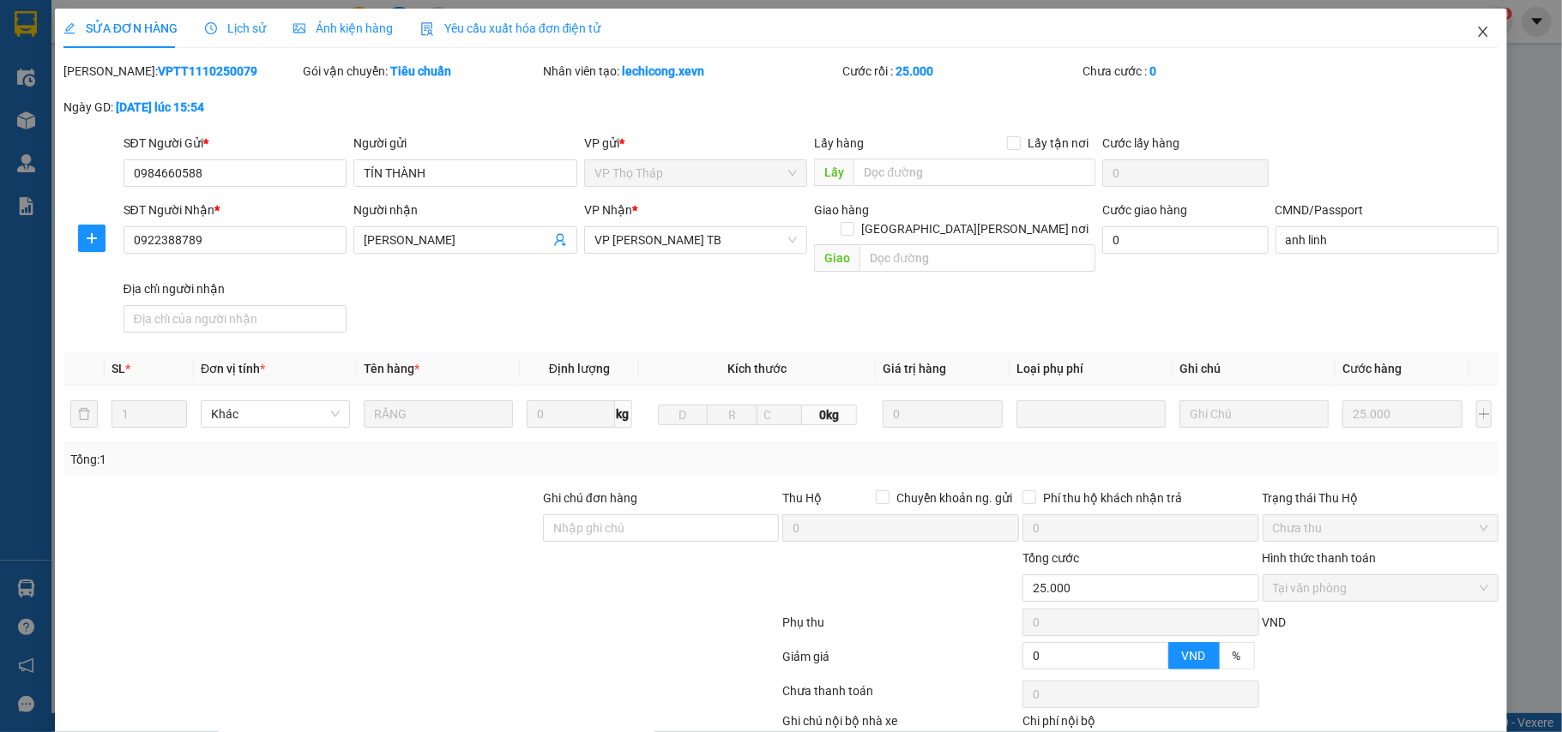
click at [1476, 35] on icon "close" at bounding box center [1483, 32] width 14 height 14
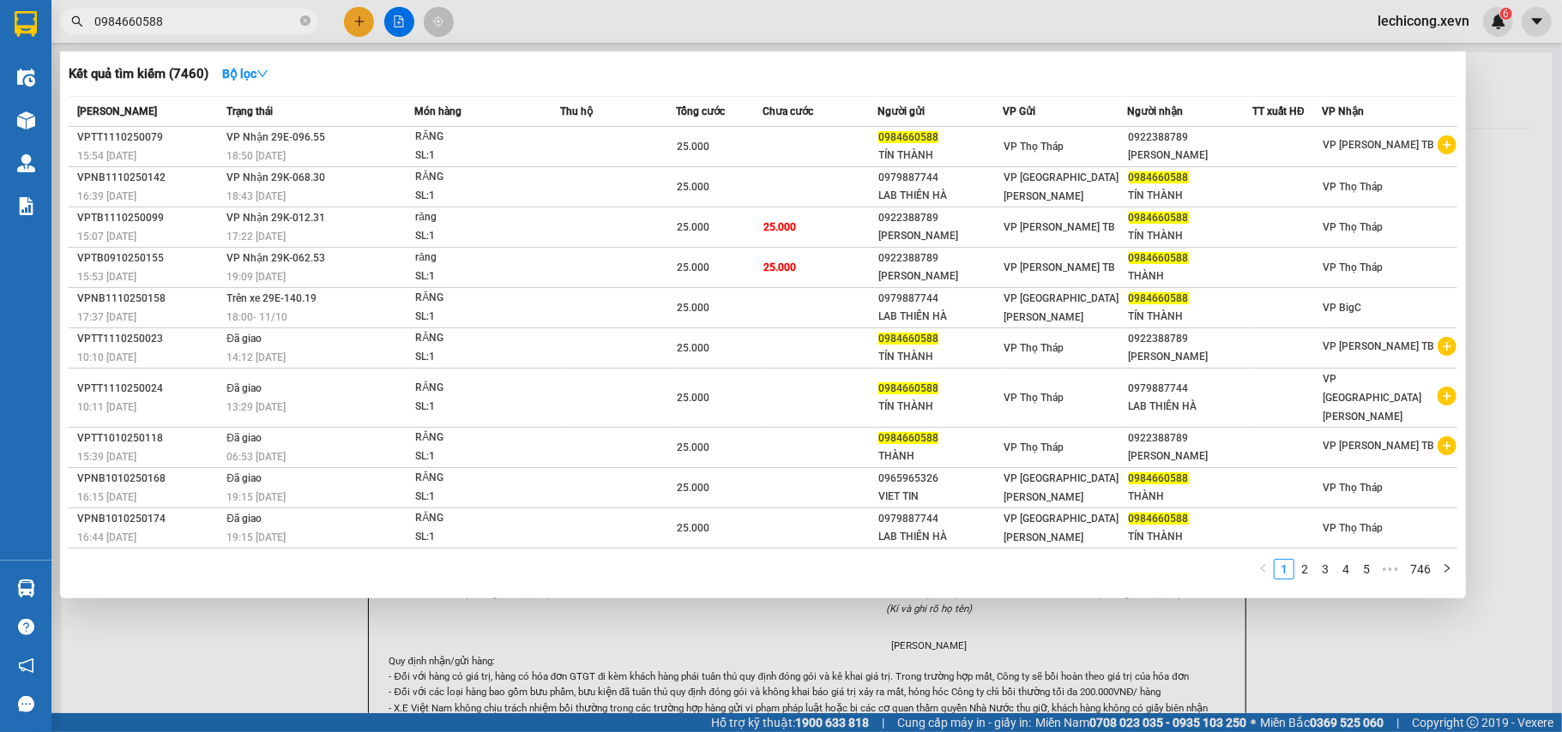
click at [201, 19] on input "0984660588" at bounding box center [195, 21] width 202 height 19
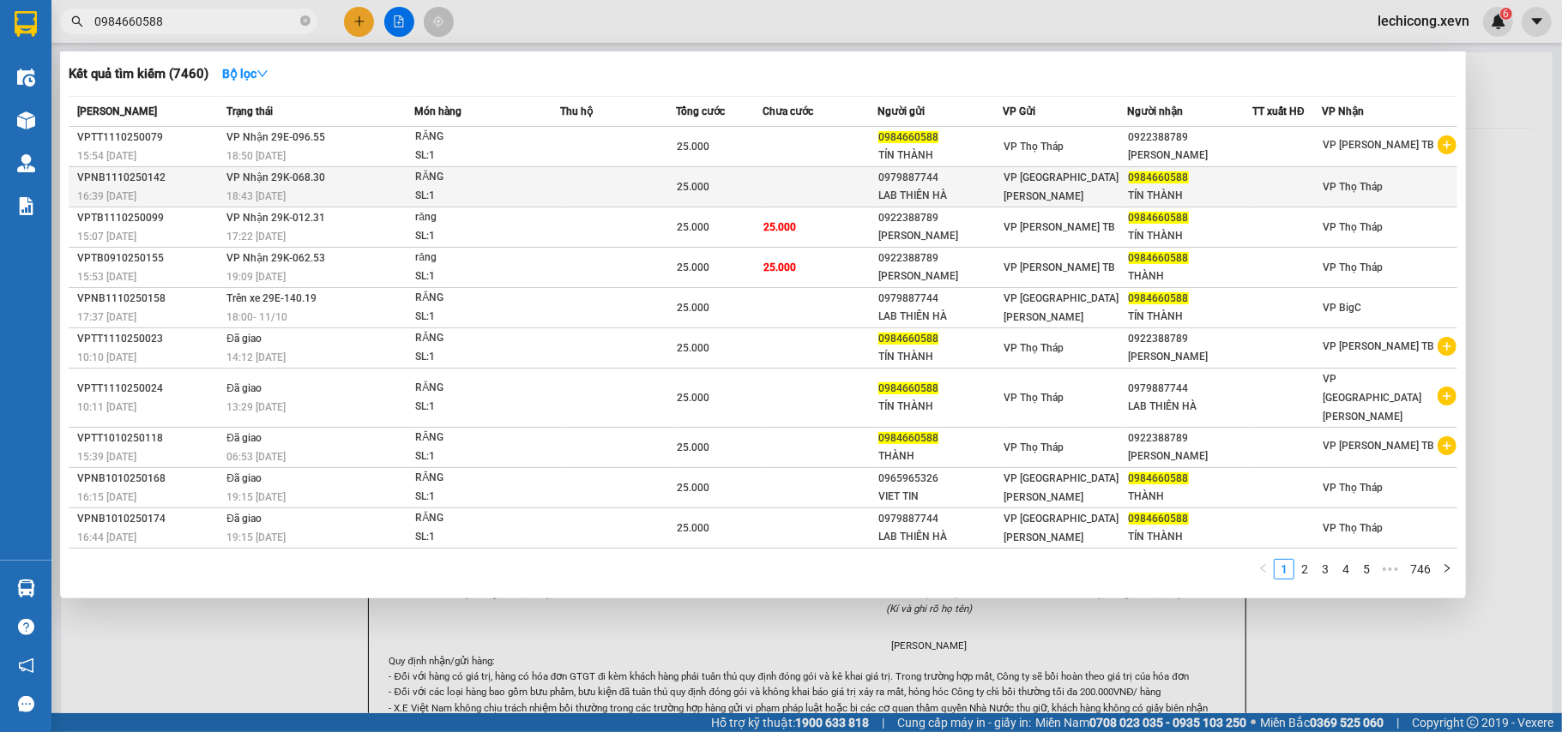
click at [1156, 177] on span "0984660588" at bounding box center [1159, 178] width 60 height 12
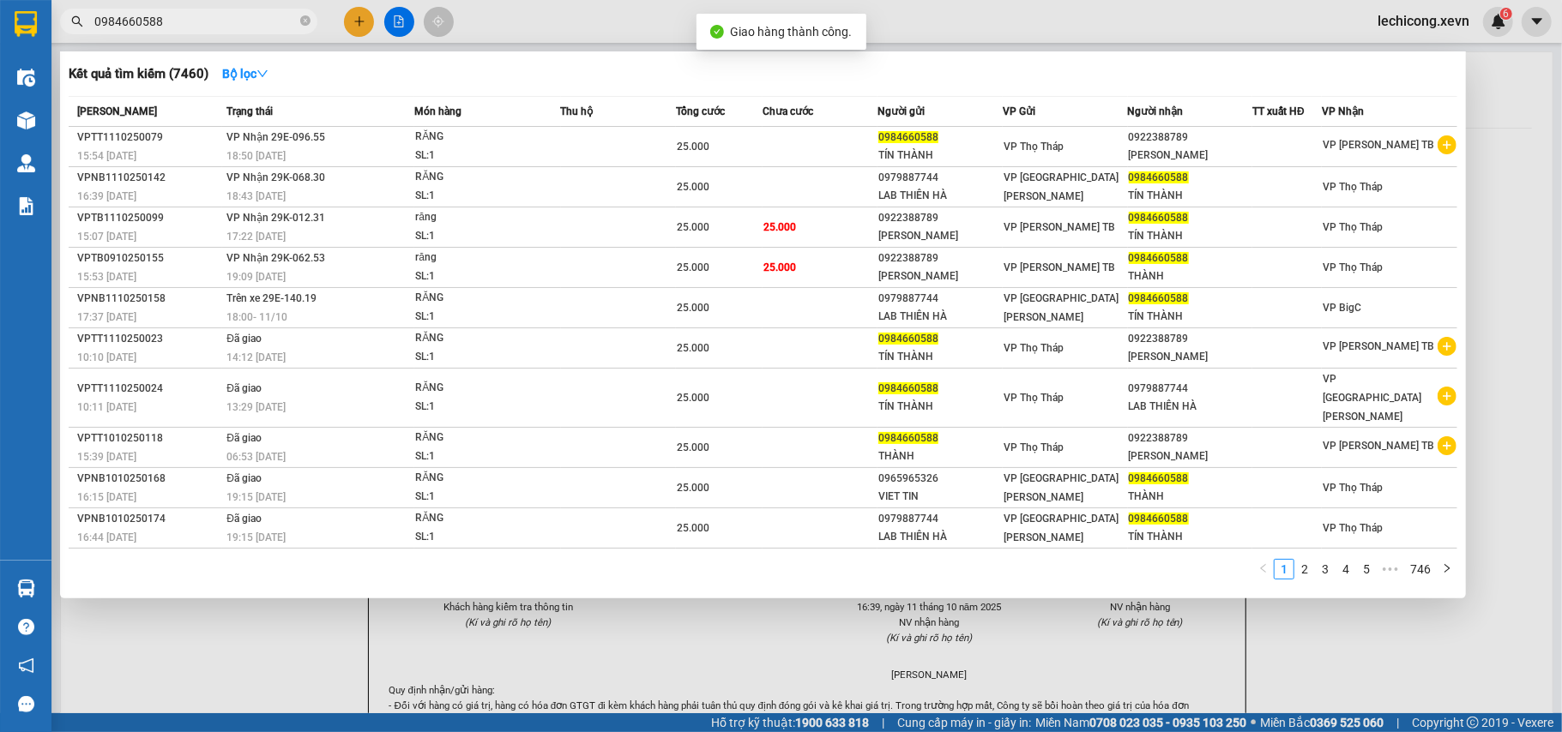
click at [192, 26] on input "0984660588" at bounding box center [195, 21] width 202 height 19
click at [227, 18] on input "0984660588" at bounding box center [195, 21] width 202 height 19
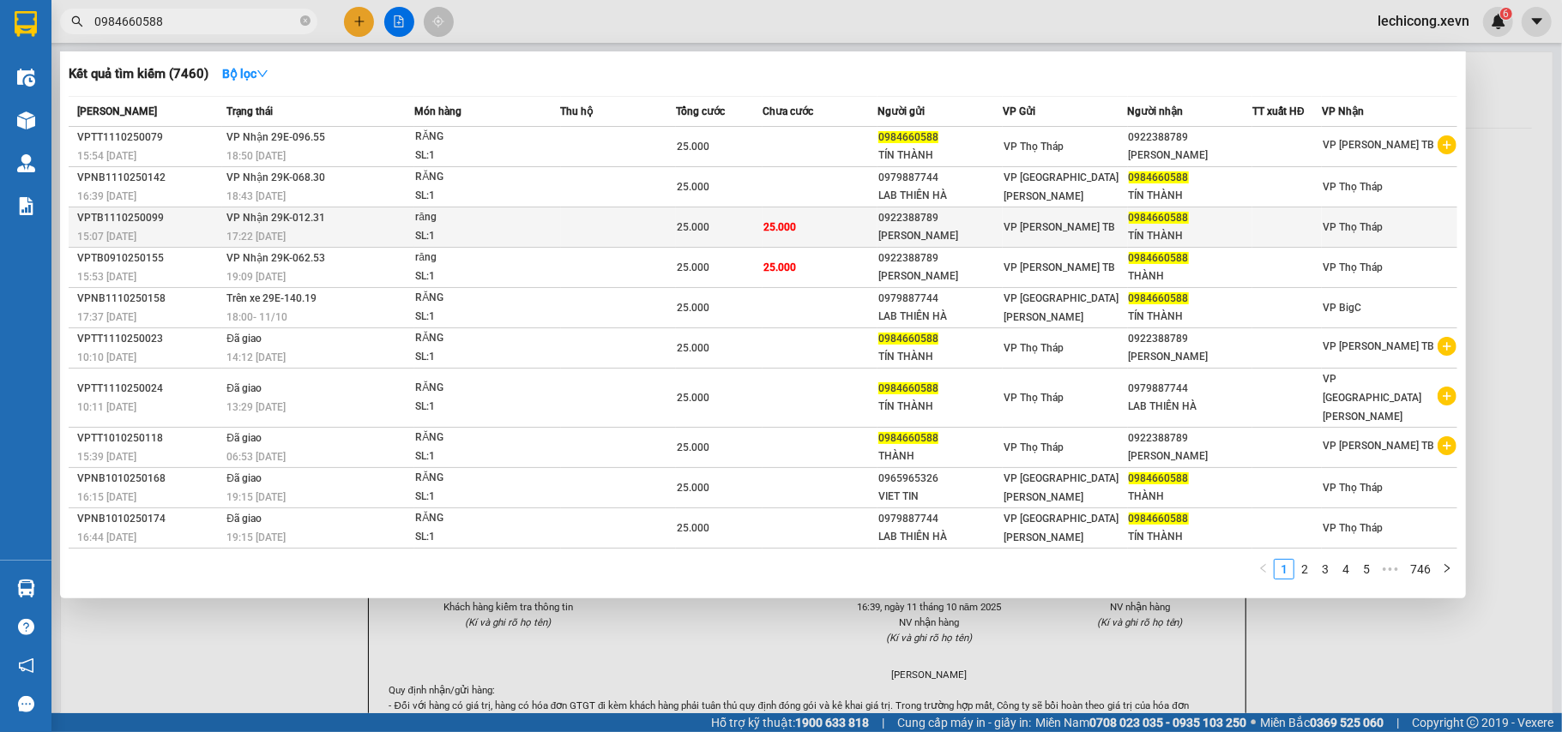
click at [847, 235] on td "25.000" at bounding box center [819, 228] width 115 height 40
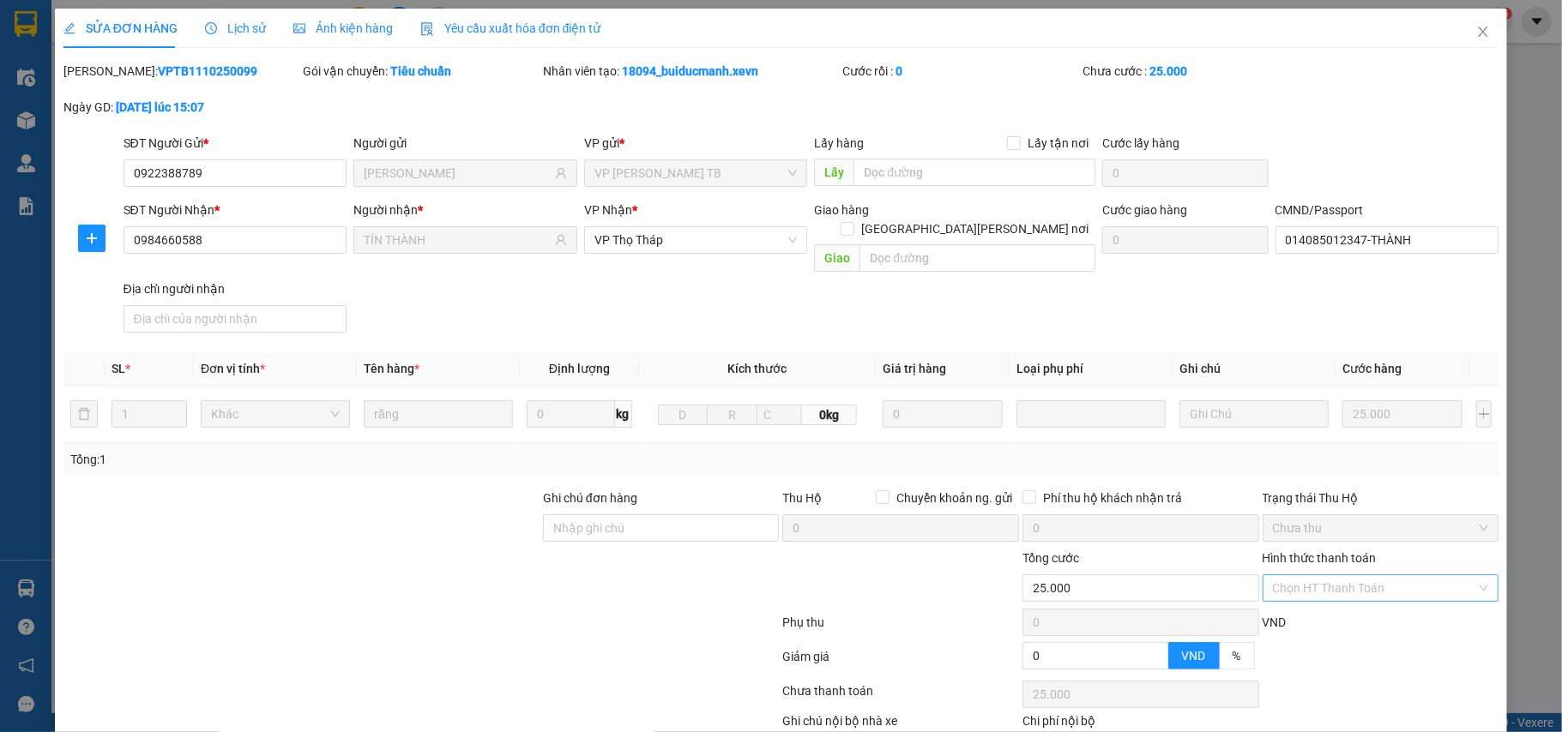
click at [1431, 575] on input "Hình thức thanh toán" at bounding box center [1375, 588] width 204 height 26
click at [1382, 597] on div "Tại văn phòng" at bounding box center [1367, 606] width 214 height 19
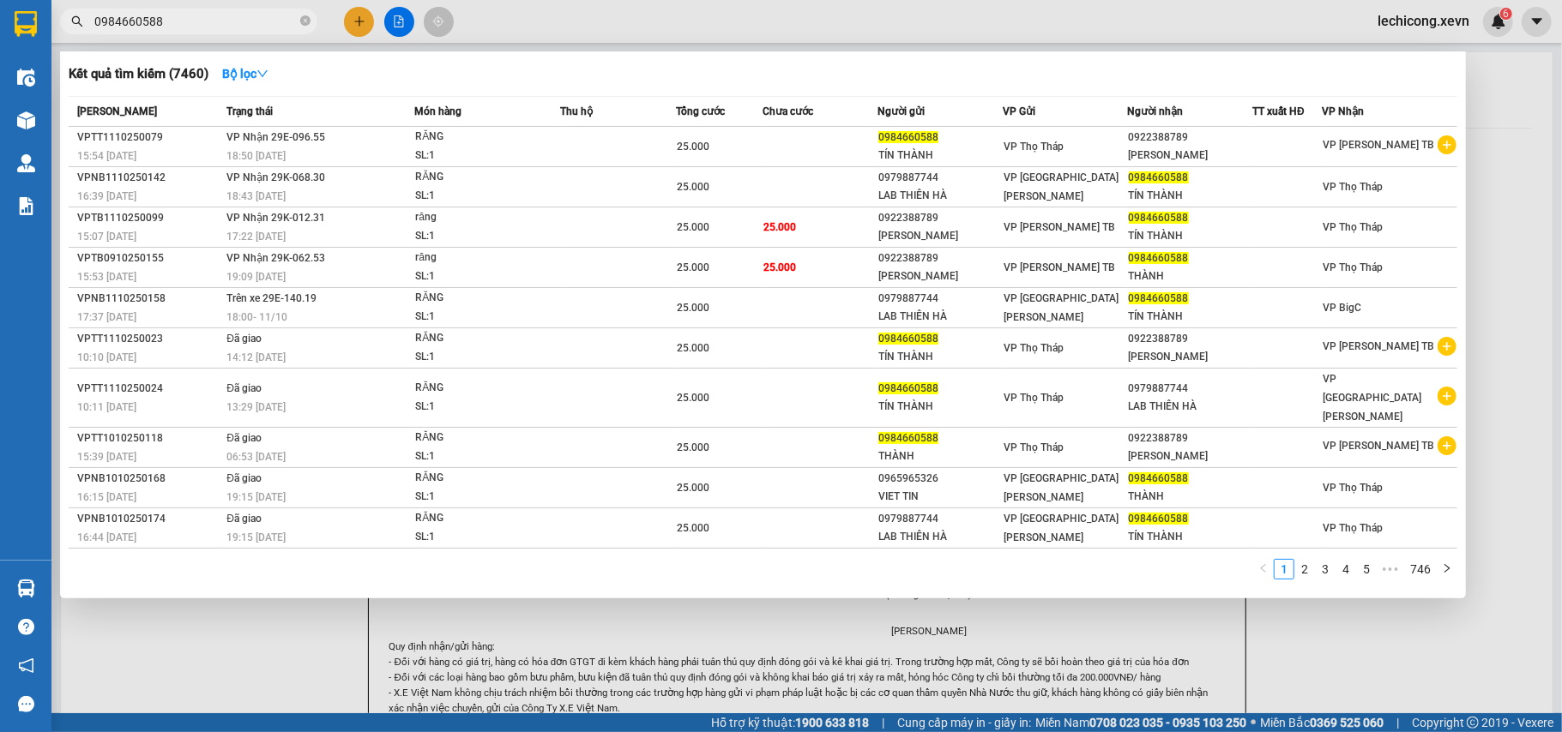
click at [235, 21] on input "0984660588" at bounding box center [195, 21] width 202 height 19
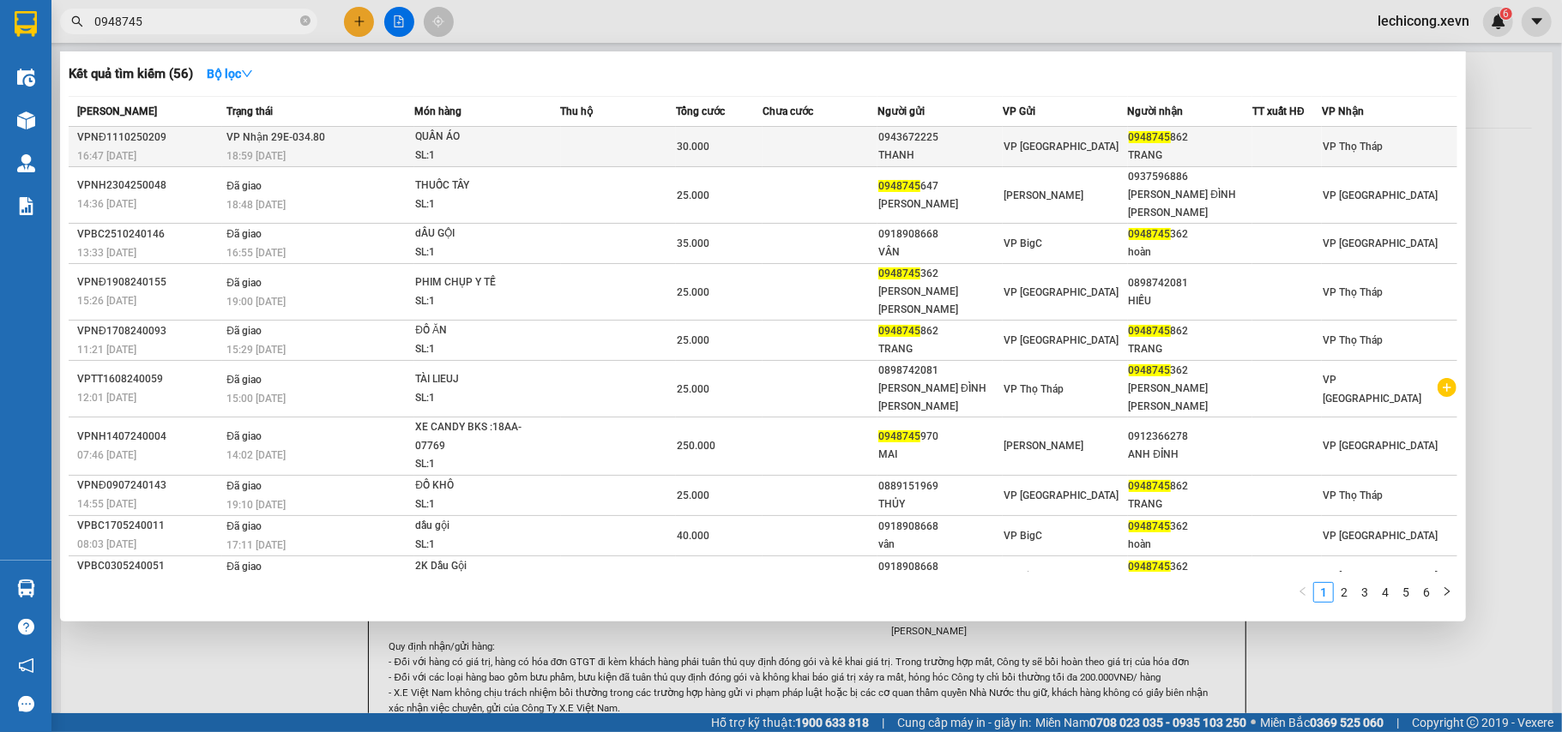
type input "0948745"
click at [1108, 132] on td "VP [GEOGRAPHIC_DATA]" at bounding box center [1064, 147] width 125 height 40
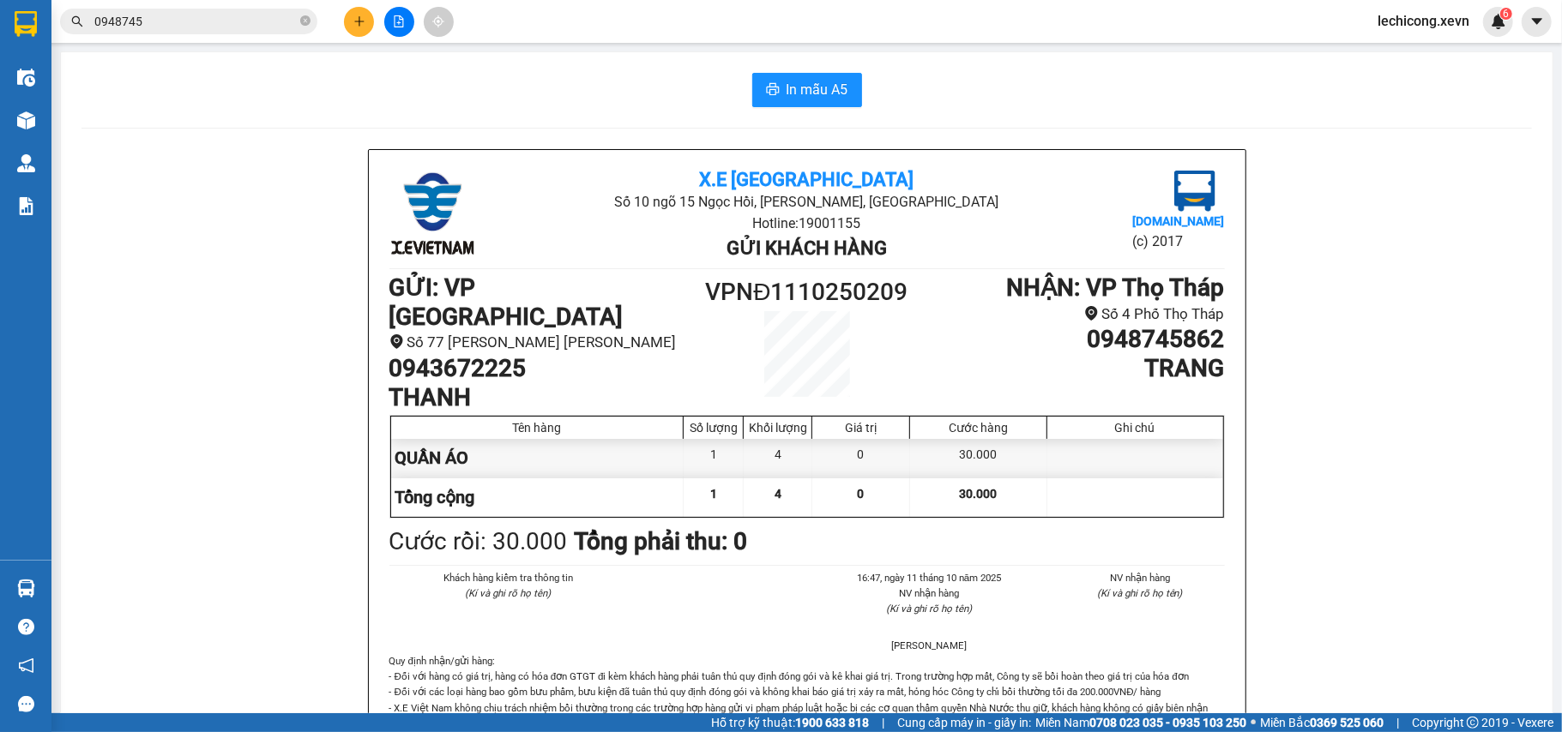
click at [358, 1] on div "Kết quả [PERSON_NAME] ( 56 ) Bộ lọc Mã ĐH Trạng thái Món hàng Thu hộ [PERSON_NA…" at bounding box center [781, 21] width 1562 height 43
click at [358, 11] on button at bounding box center [359, 22] width 30 height 30
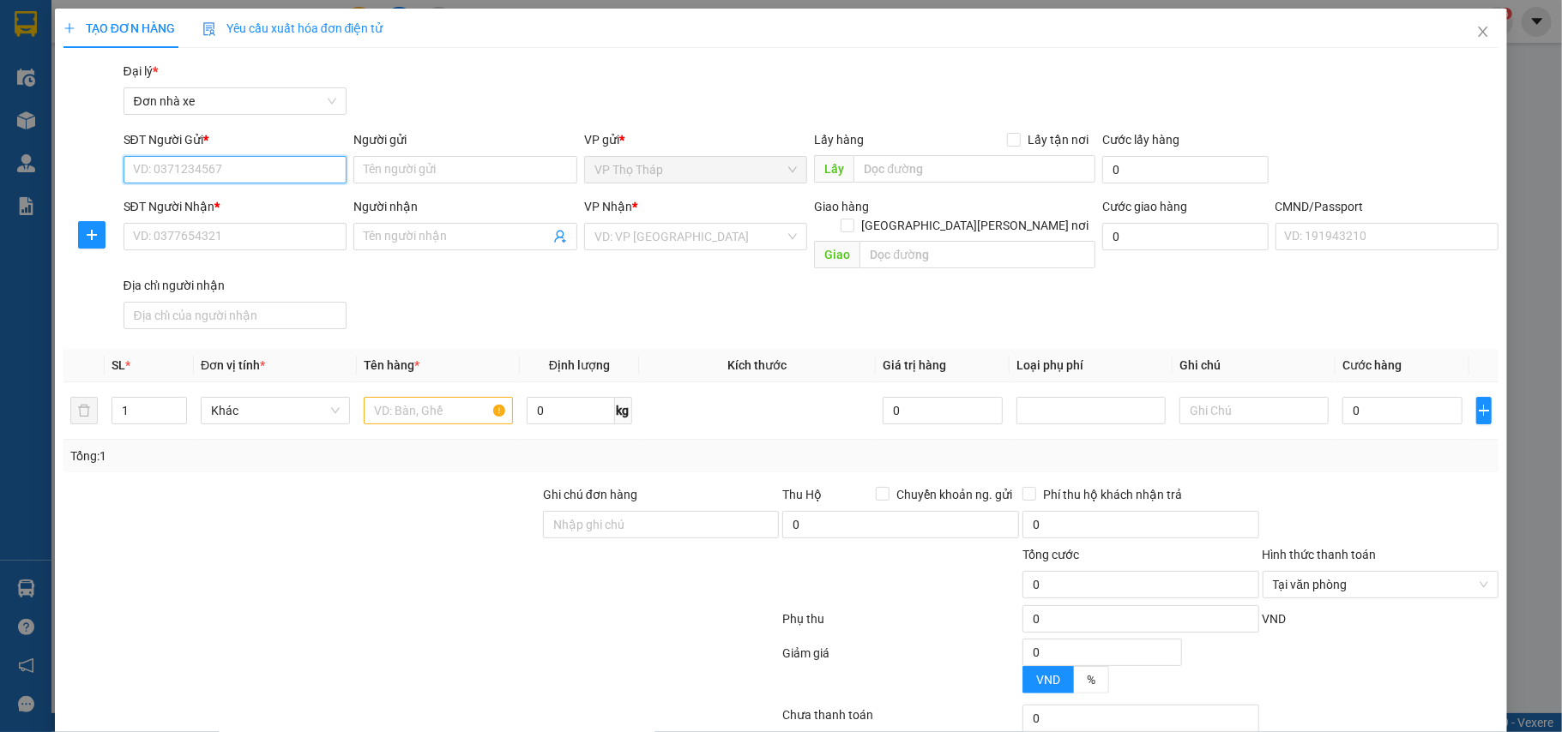
click at [265, 175] on input "SĐT Người Gửi *" at bounding box center [235, 169] width 224 height 27
type input "0971245218"
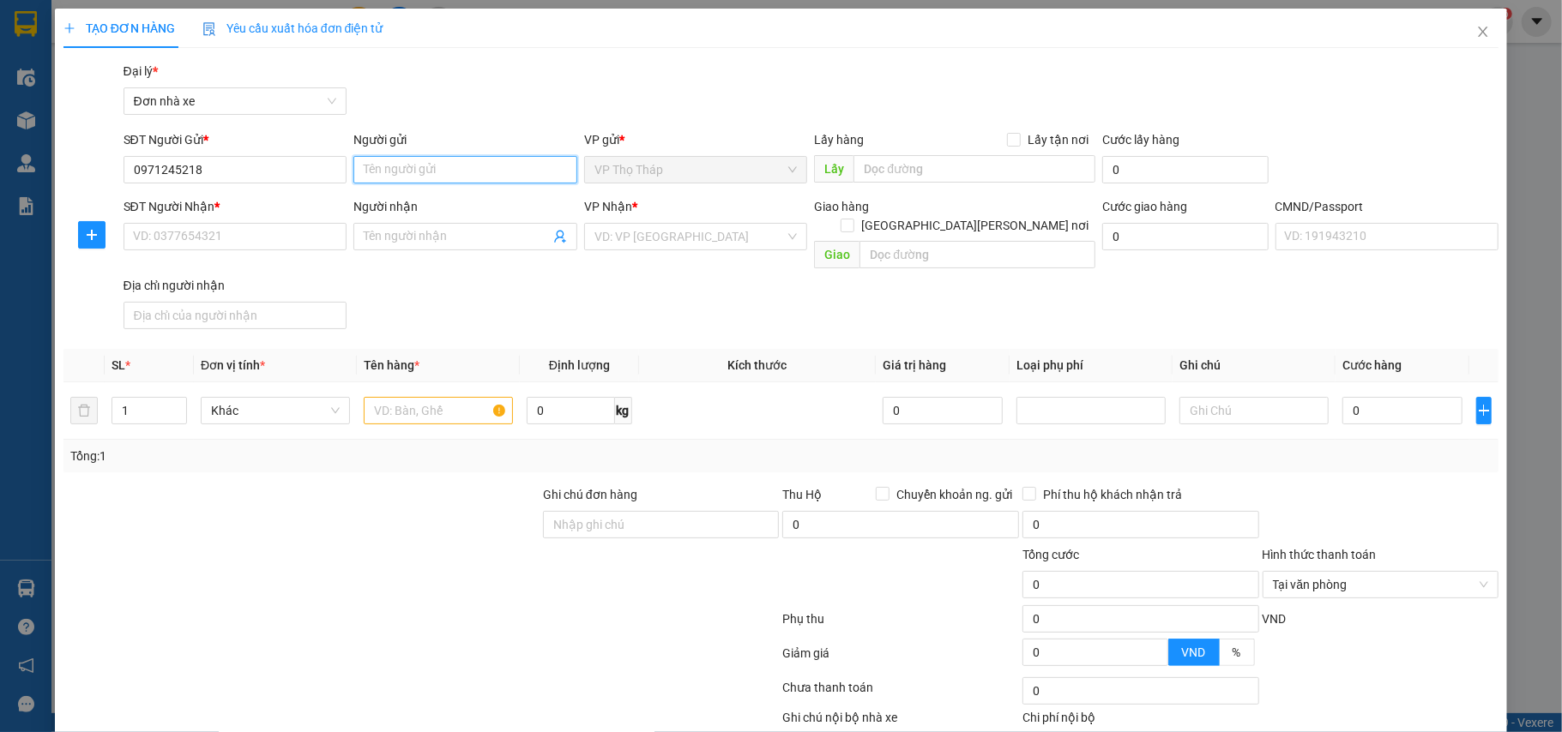
click at [419, 172] on input "Người gửi" at bounding box center [465, 169] width 224 height 27
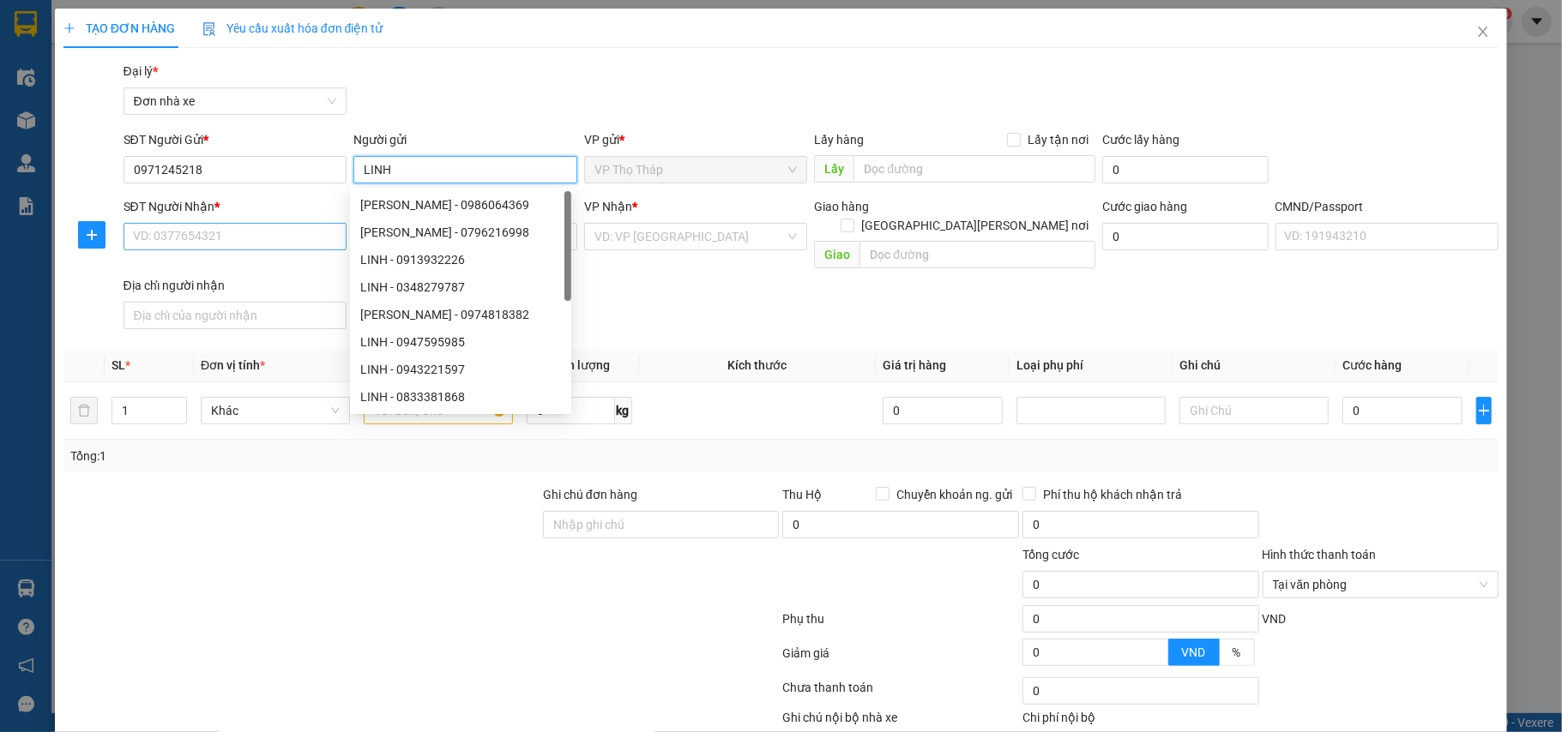
type input "LINH"
click at [292, 231] on input "SĐT Người Nhận *" at bounding box center [235, 236] width 224 height 27
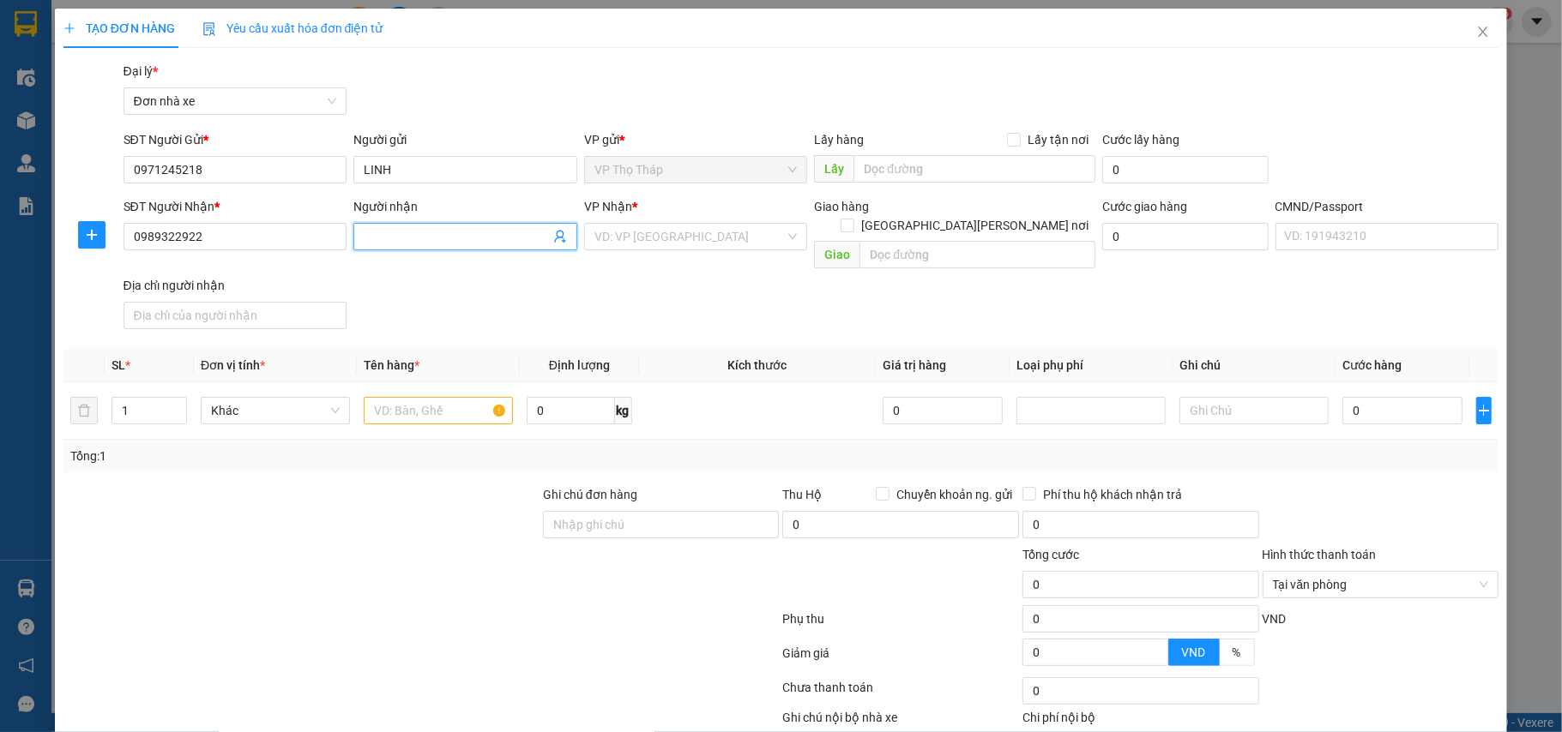
click at [461, 241] on input "Người nhận" at bounding box center [457, 236] width 186 height 19
click at [218, 240] on input "0989322922" at bounding box center [235, 236] width 224 height 27
click at [220, 241] on input "0989322922" at bounding box center [235, 236] width 224 height 27
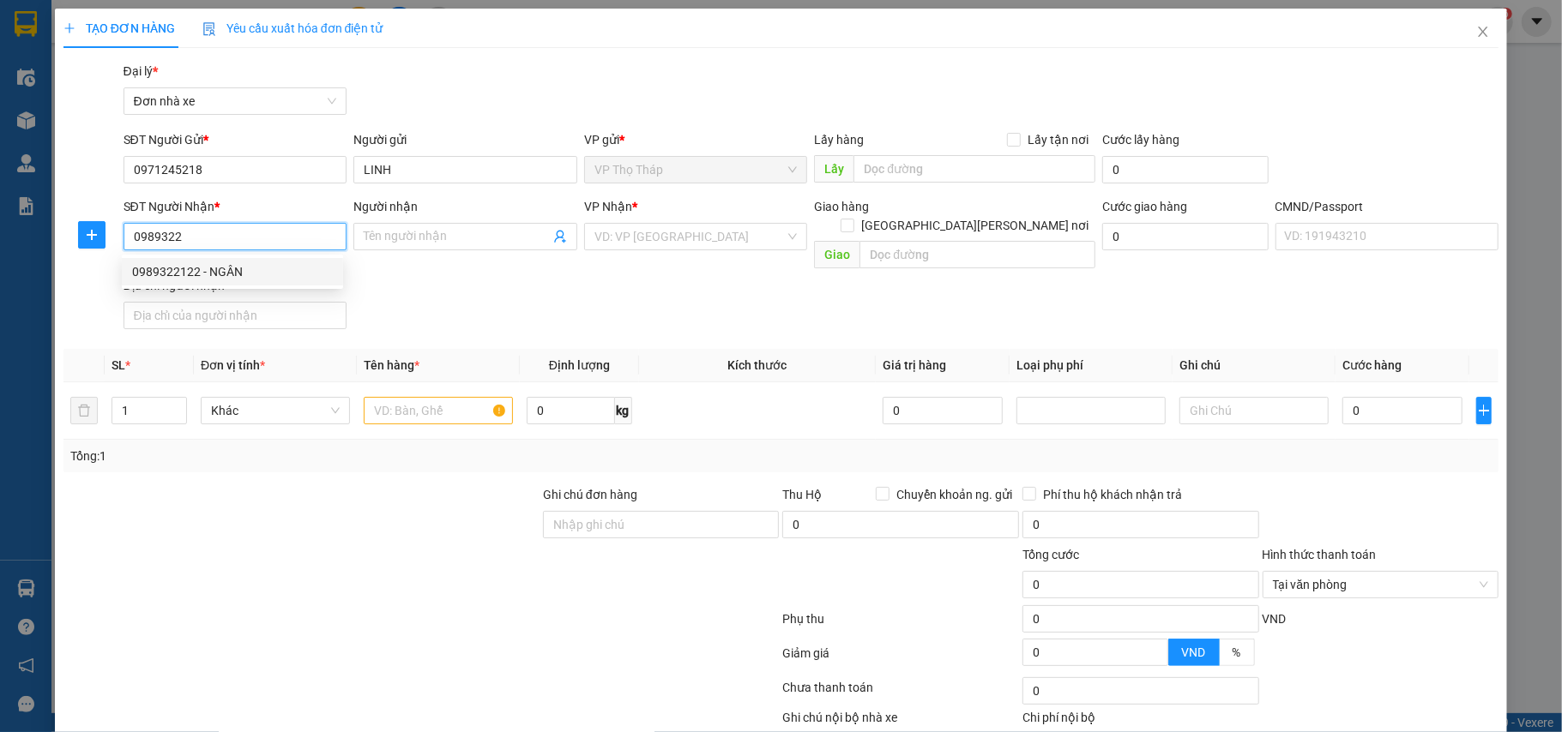
click at [221, 261] on div "0989322122 - NGÂN" at bounding box center [232, 271] width 221 height 27
type input "0989322122"
type input "NGÂN"
type input "037187002494 [PERSON_NAME]"
type input "0989322122"
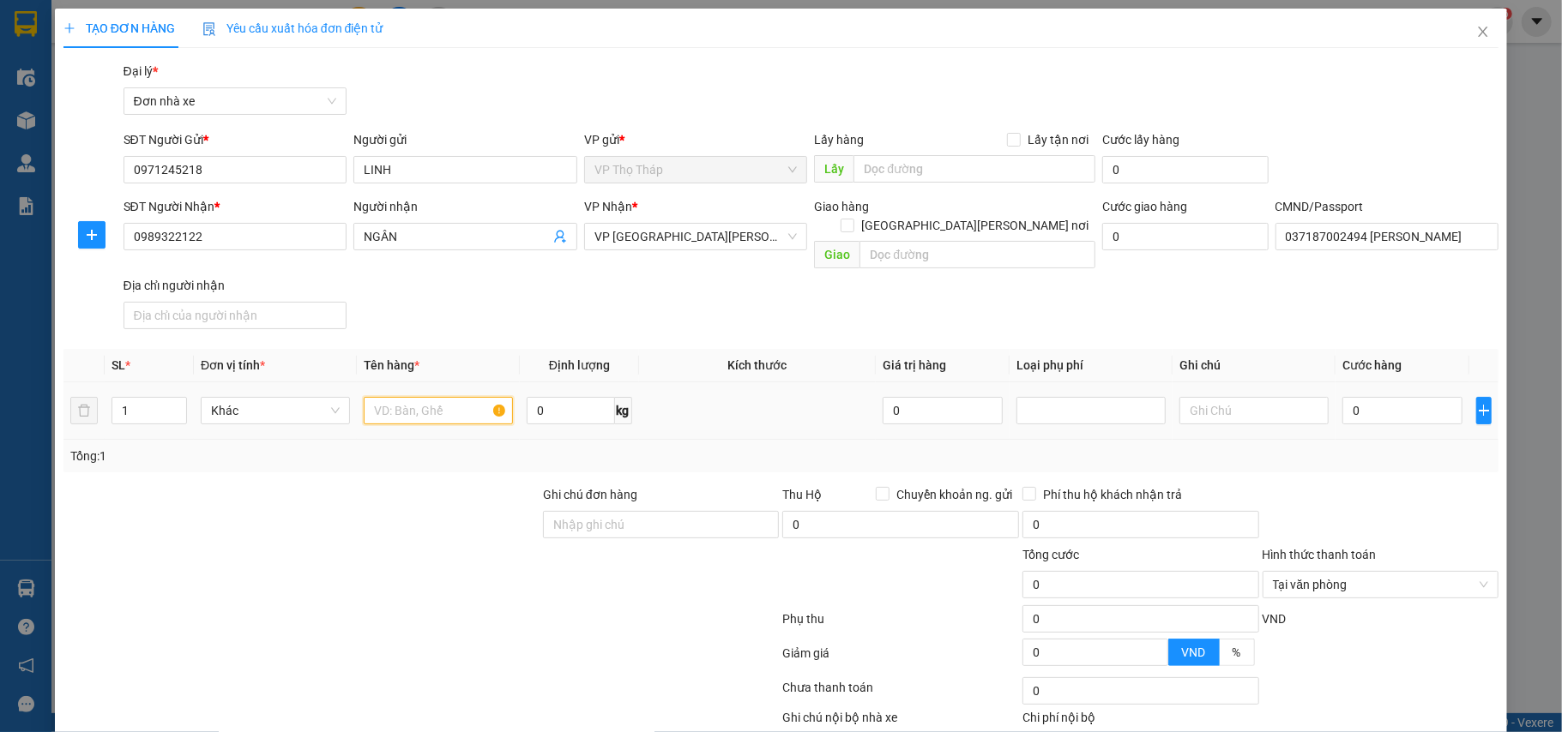
click at [430, 399] on input "text" at bounding box center [438, 410] width 149 height 27
type input "GIÂY DÉP"
click at [1366, 397] on input "0" at bounding box center [1402, 410] width 120 height 27
type input "5"
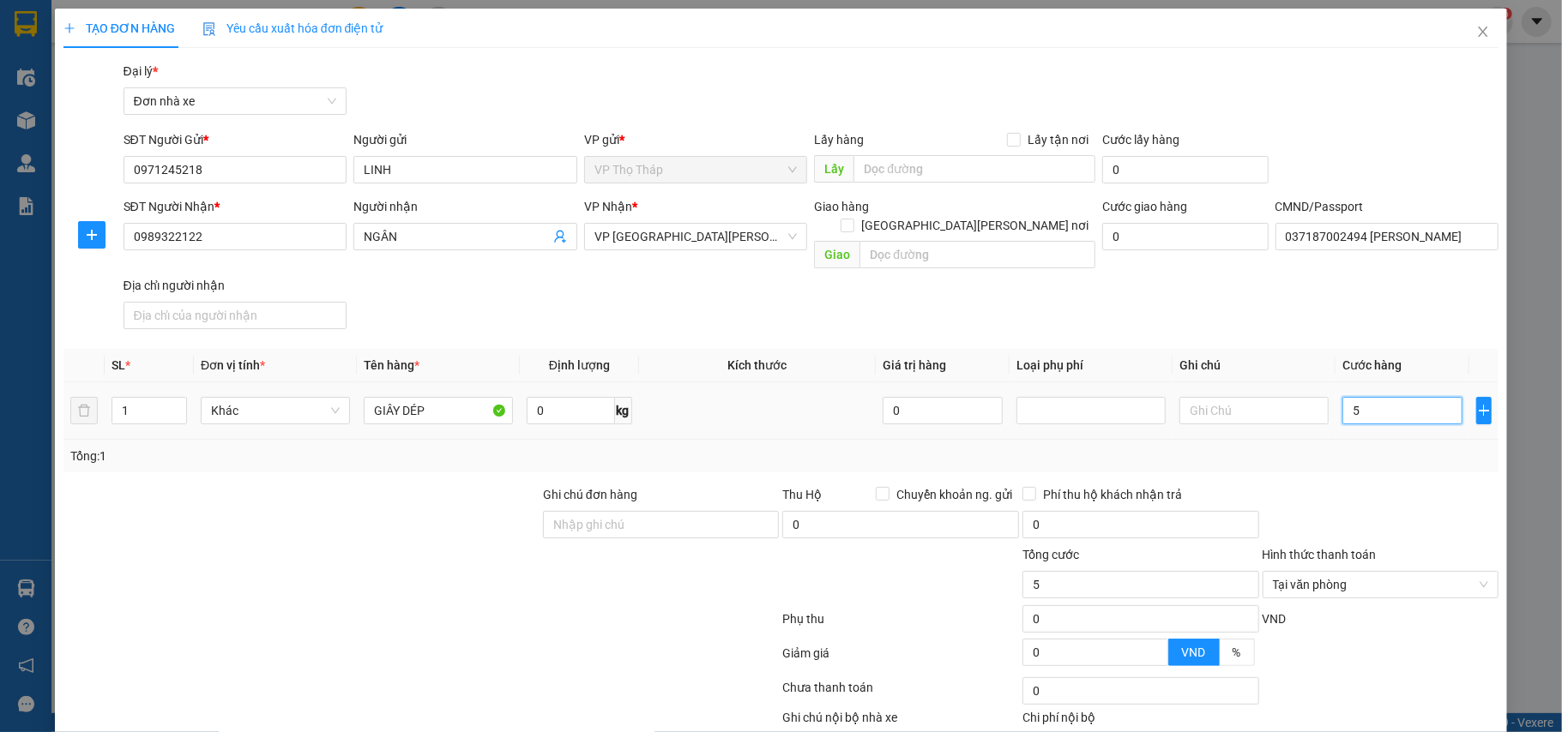
type input "50"
type input "50.000"
click at [1369, 495] on div at bounding box center [1381, 515] width 240 height 60
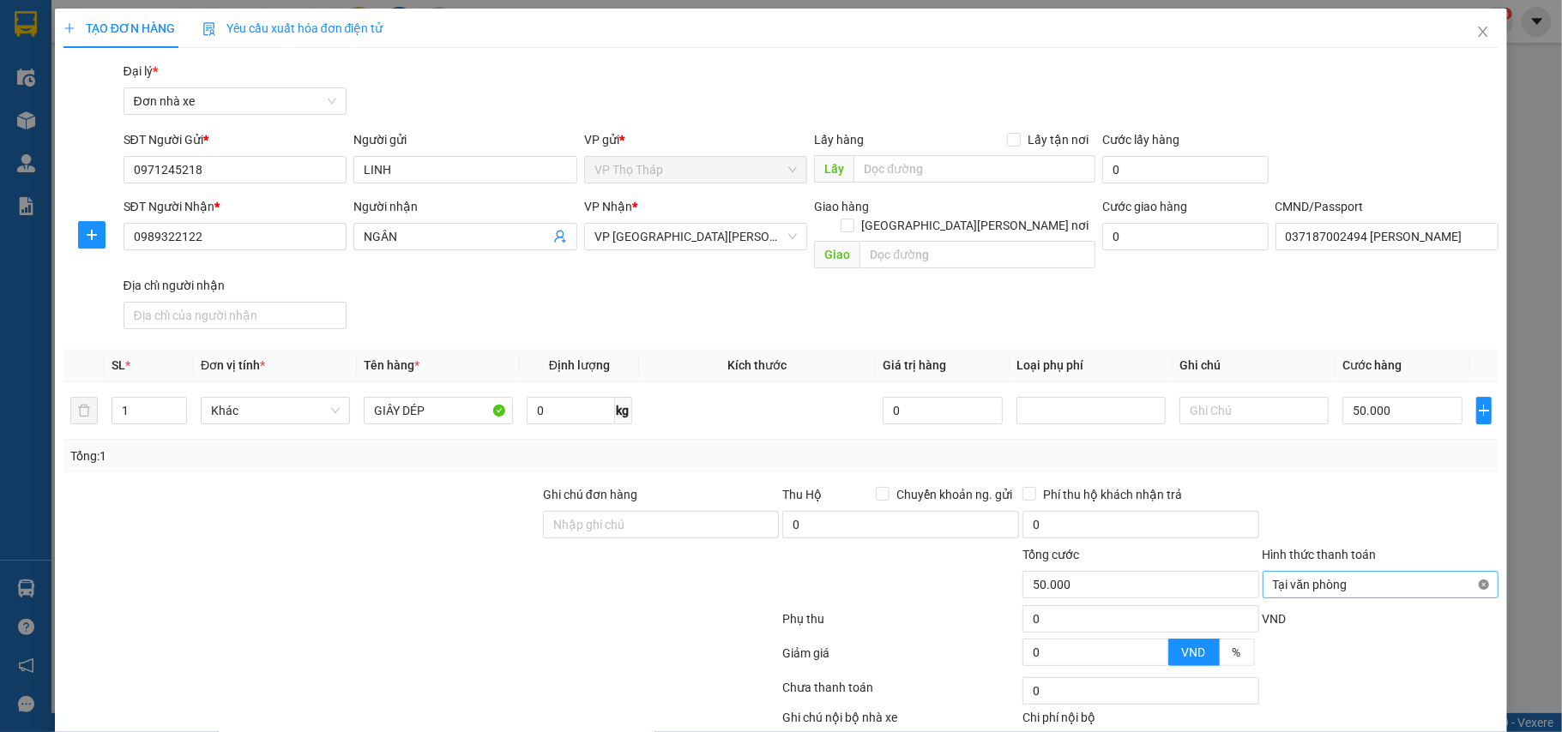
type input "50.000"
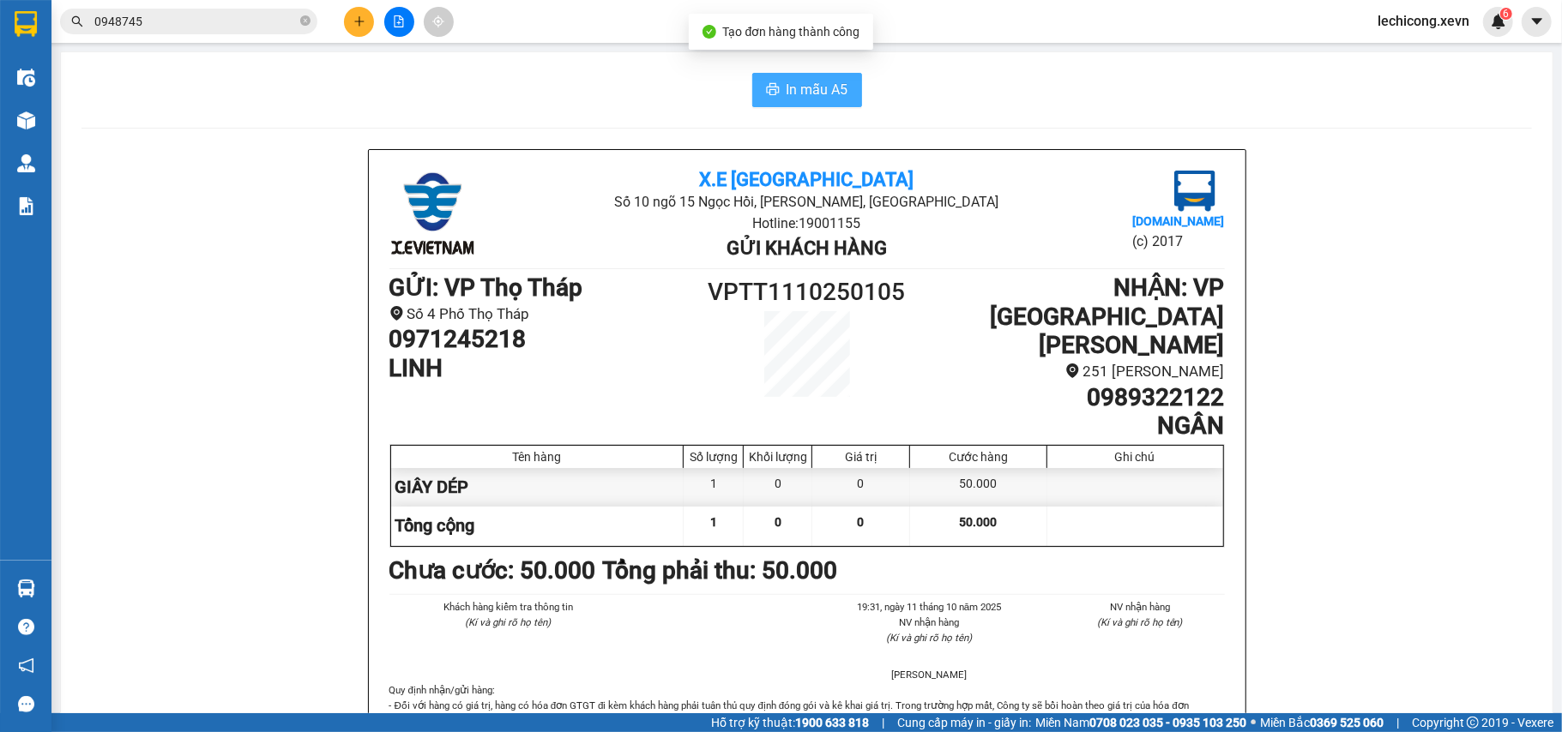
click at [800, 96] on span "In mẫu A5" at bounding box center [817, 89] width 62 height 21
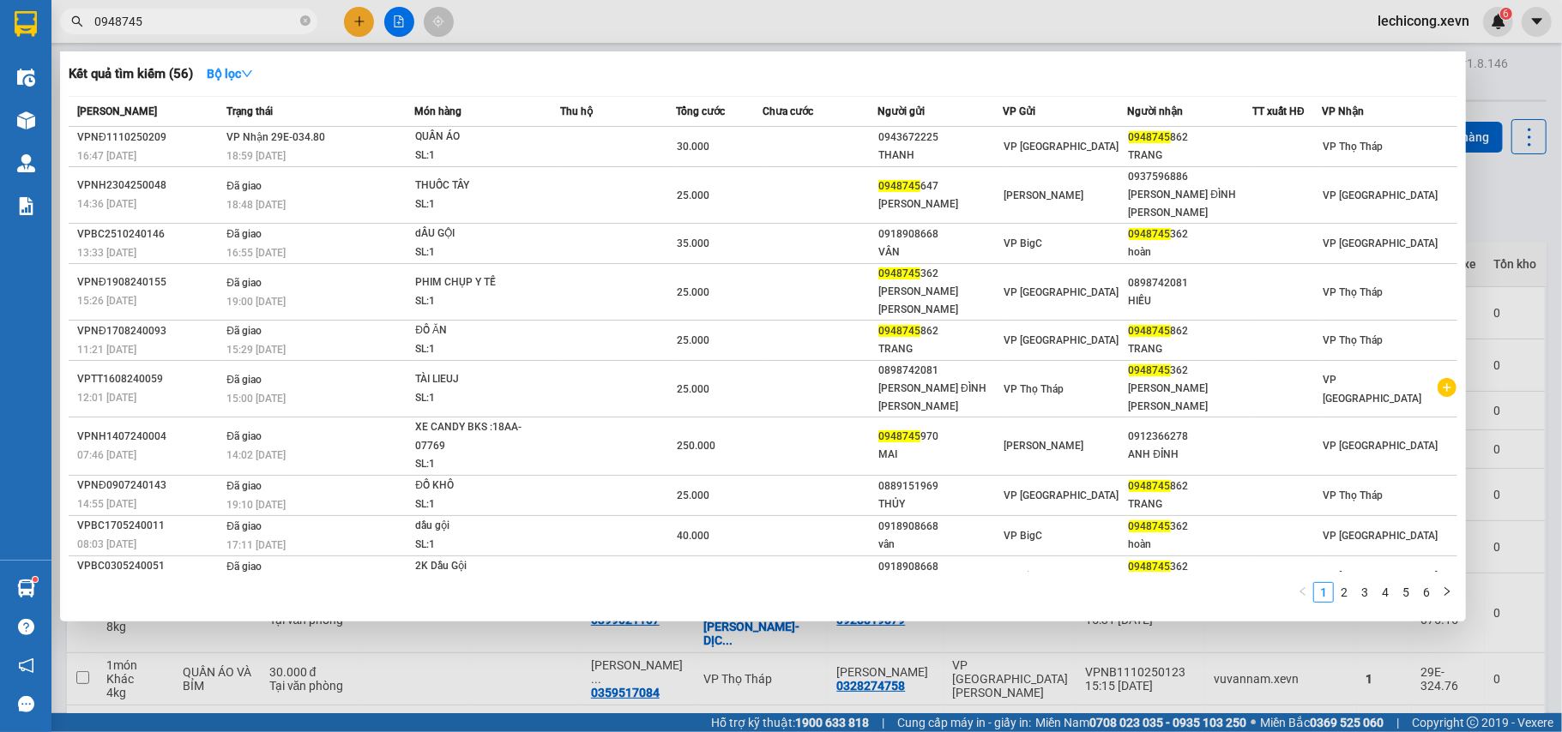
click at [256, 22] on input "0948745" at bounding box center [195, 21] width 202 height 19
click at [256, 21] on input "0948745" at bounding box center [195, 21] width 202 height 19
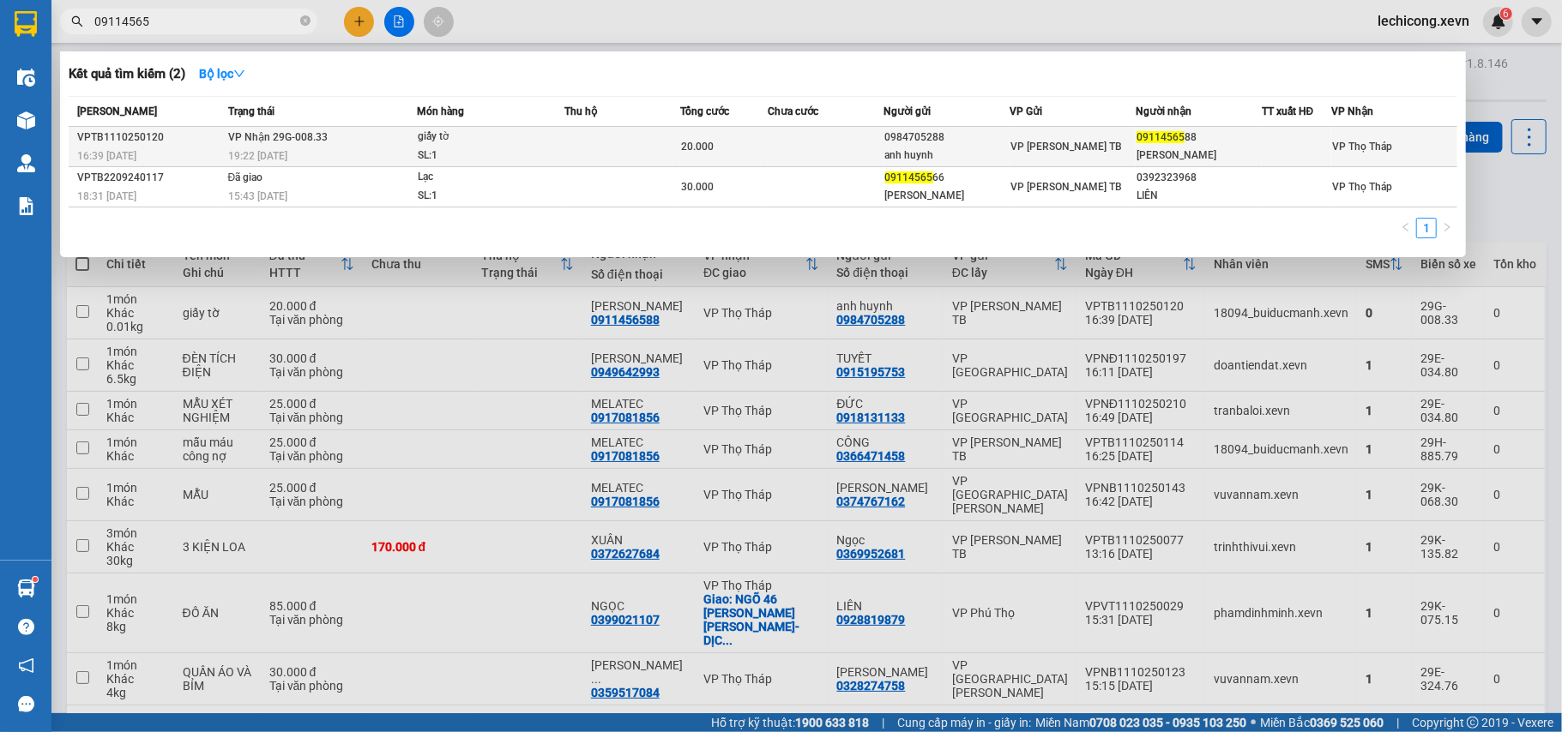
type input "09114565"
click at [1033, 135] on td "VP [PERSON_NAME] TB" at bounding box center [1072, 147] width 126 height 40
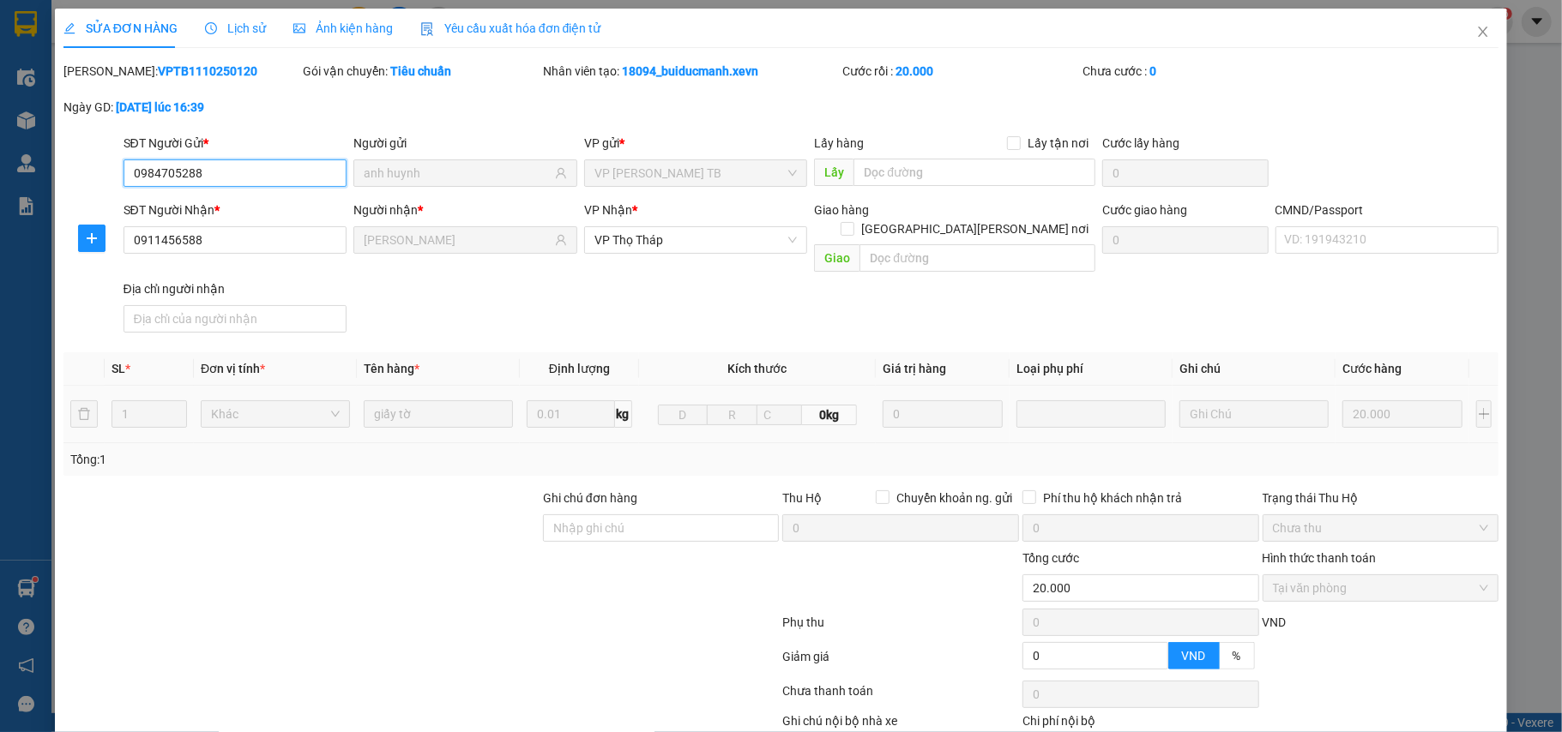
type input "0984705288"
type input "anh huynh"
type input "0911456588"
type input "[PERSON_NAME]"
type input "0"
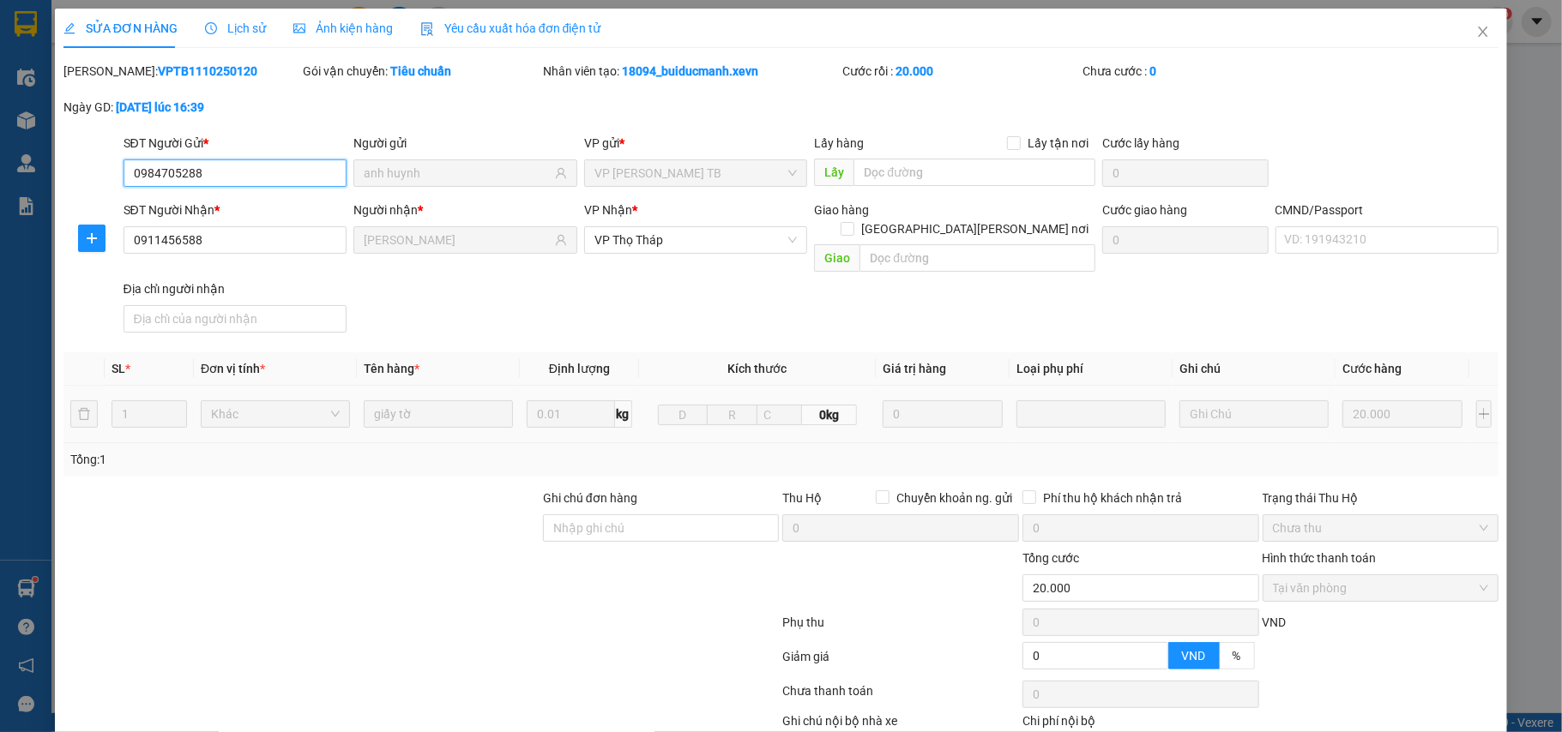
type input "20.000"
click at [1339, 226] on input "CMND/Passport" at bounding box center [1387, 239] width 224 height 27
type input "[PERSON_NAME] [PERSON_NAME] 001088000705"
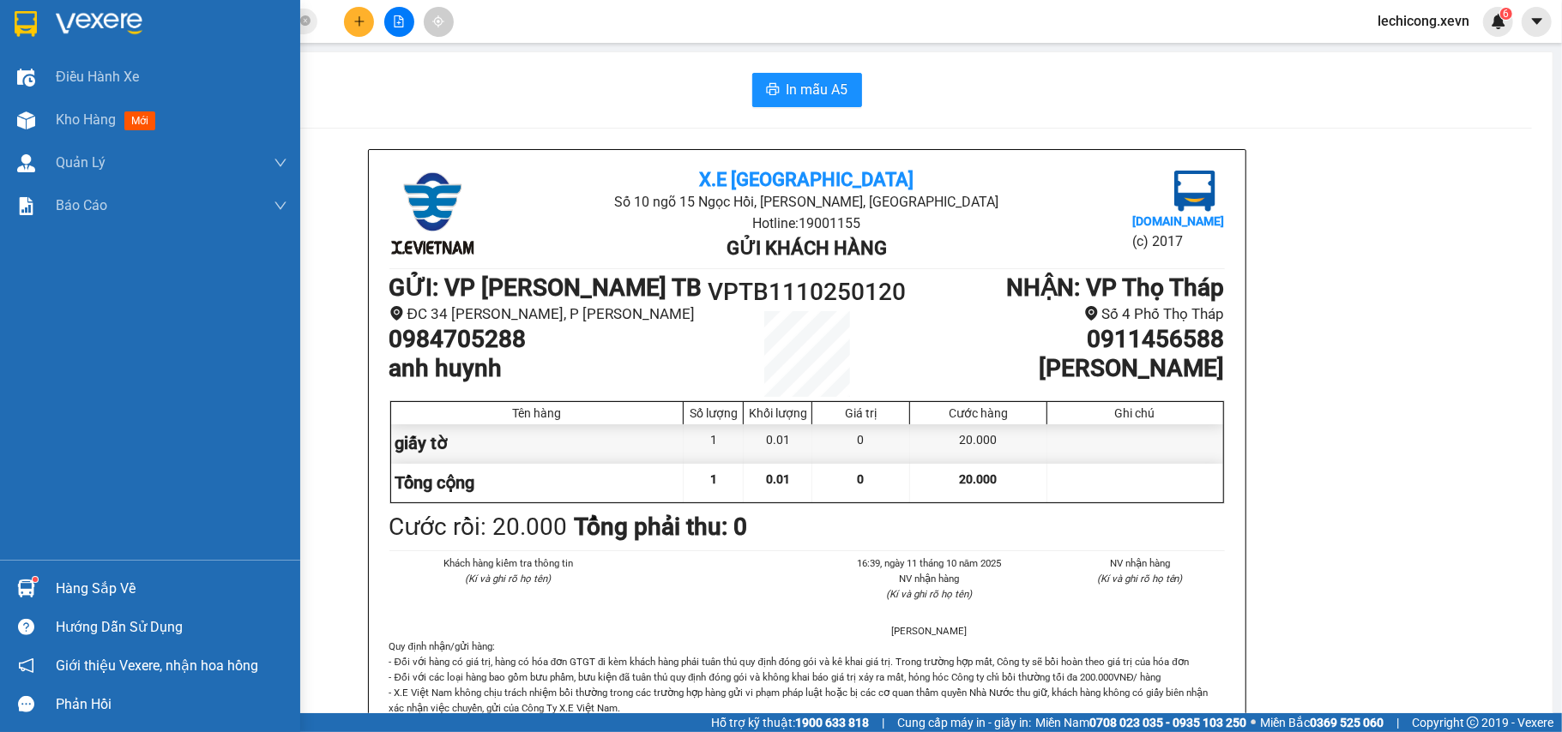
click at [22, 591] on img at bounding box center [26, 589] width 18 height 18
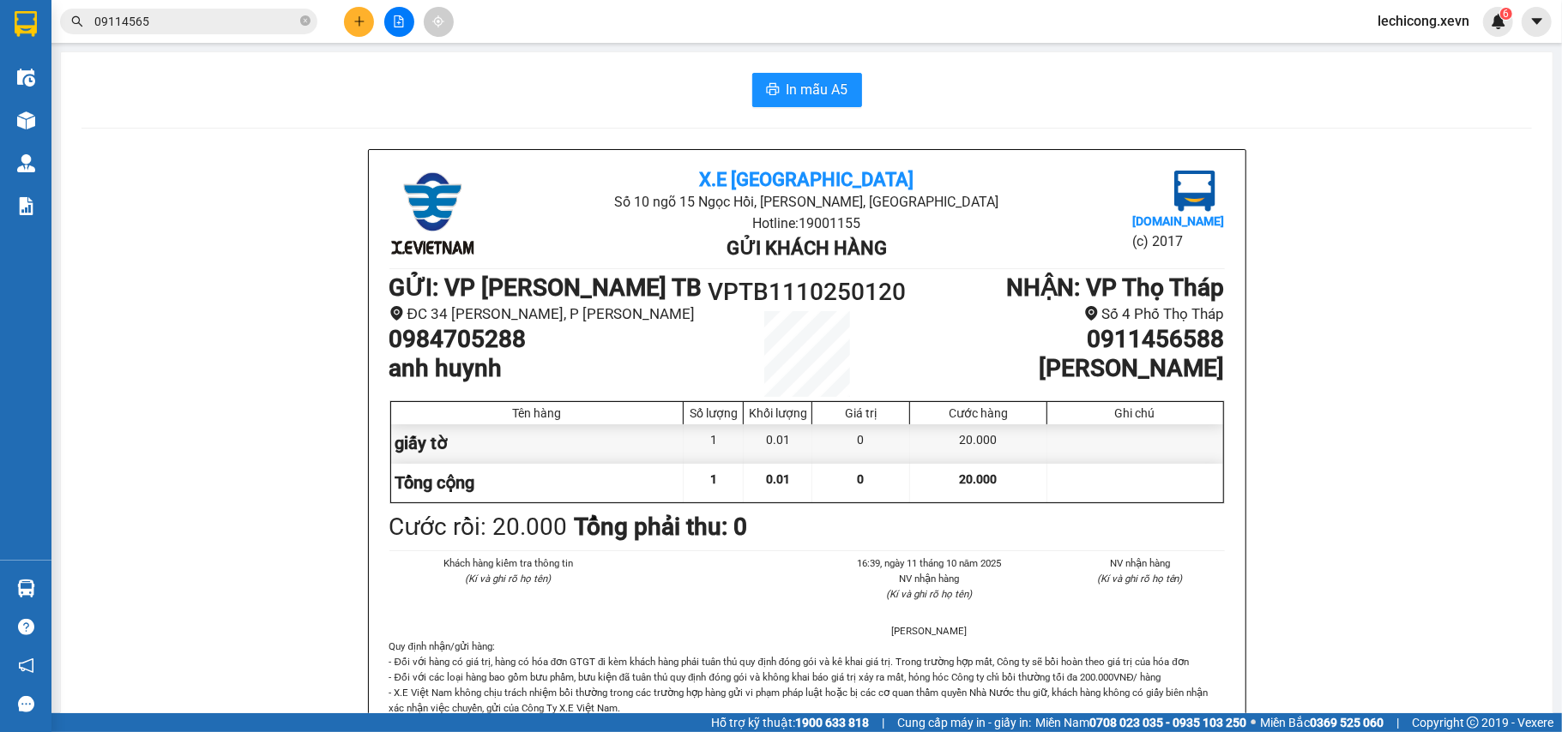
click at [1494, 368] on section "Kết quả [PERSON_NAME] ( 2 ) Bộ lọc Mã ĐH Trạng thái Món hàng Thu hộ [PERSON_NAM…" at bounding box center [781, 366] width 1562 height 732
click at [173, 15] on input "09114565" at bounding box center [195, 21] width 202 height 19
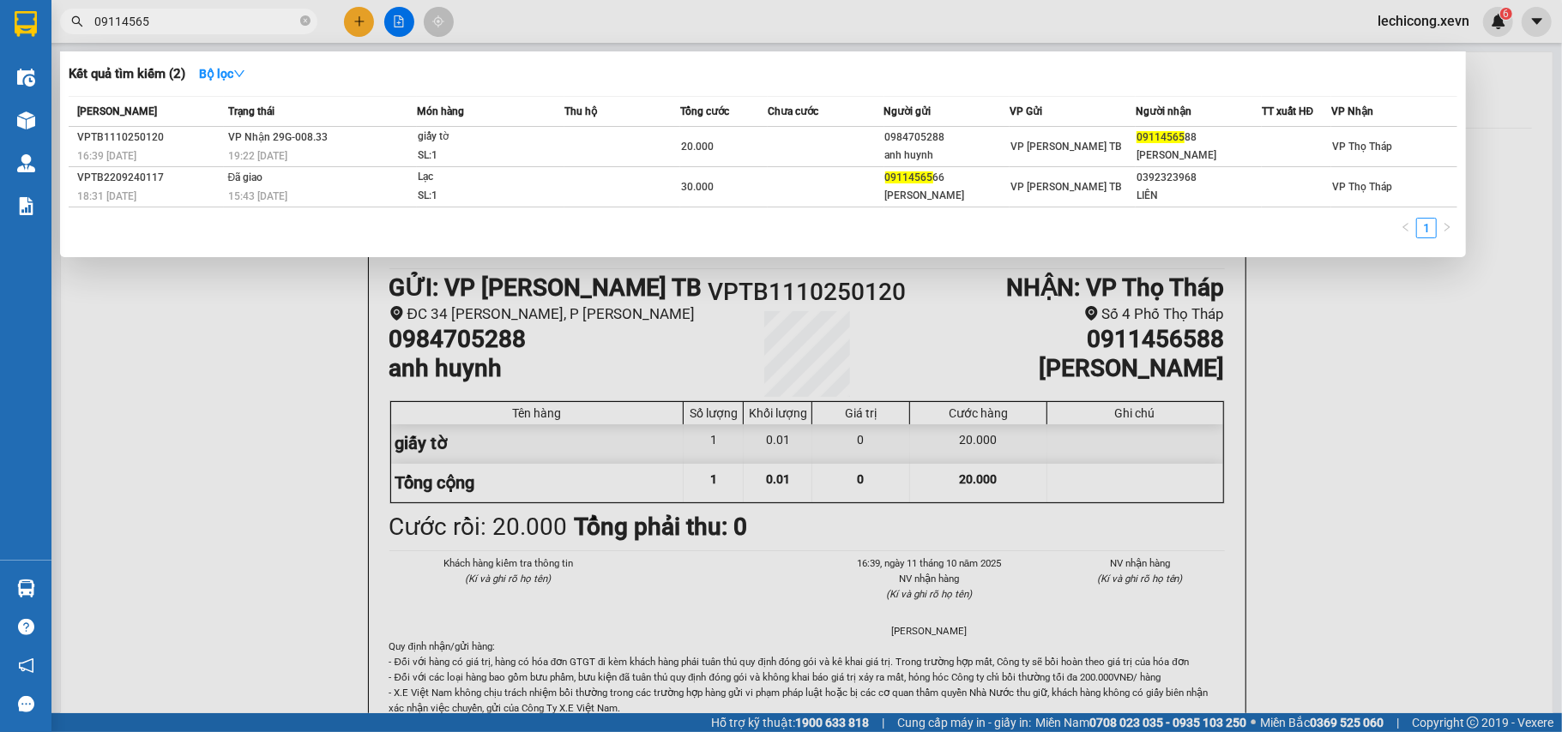
click at [173, 15] on input "09114565" at bounding box center [195, 21] width 202 height 19
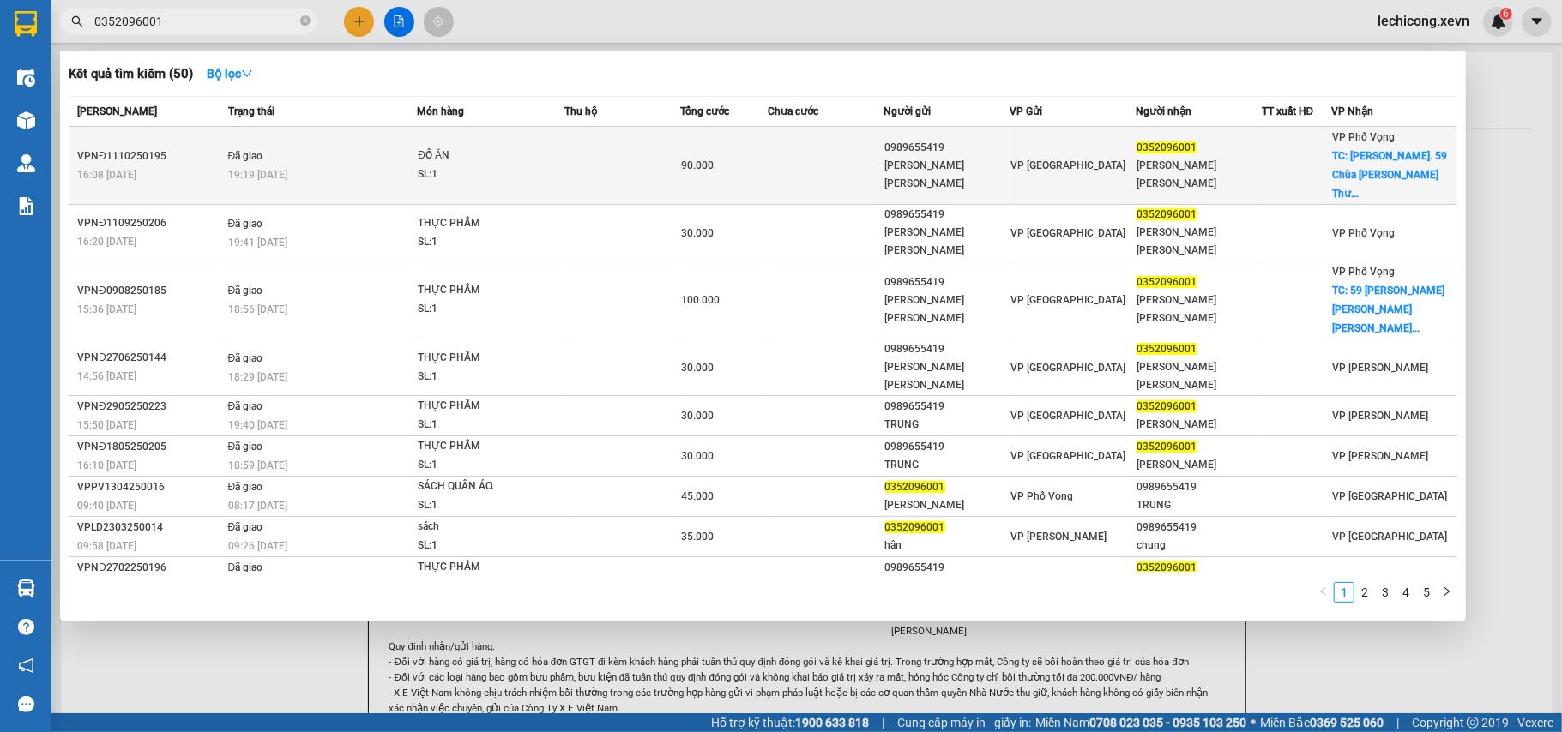
type input "0352096001"
click at [741, 162] on div "90.000" at bounding box center [724, 165] width 86 height 19
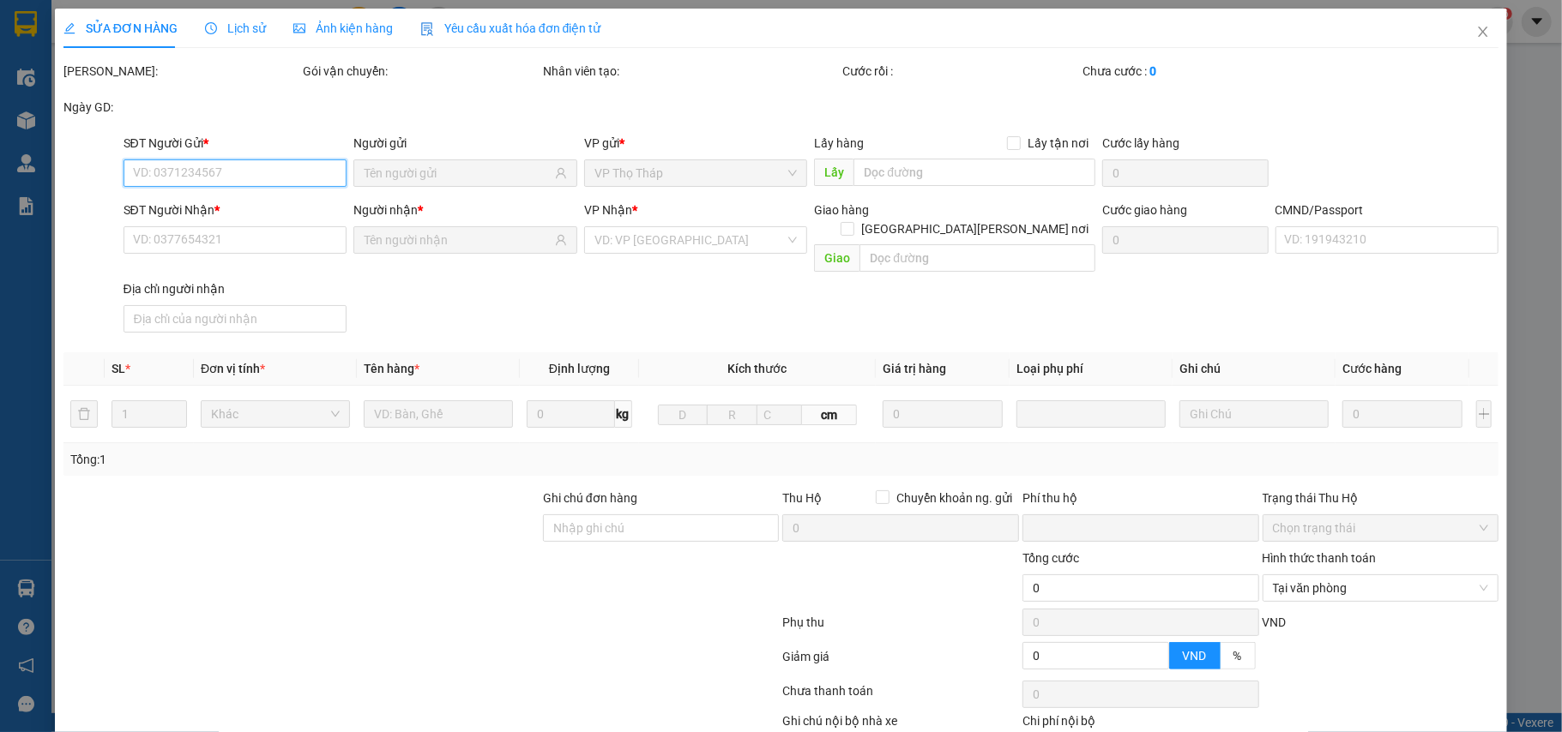
type input "0989655419"
type input "[PERSON_NAME] [PERSON_NAME]"
type input "0352096001"
type input "[PERSON_NAME] [PERSON_NAME]"
checkbox input "true"
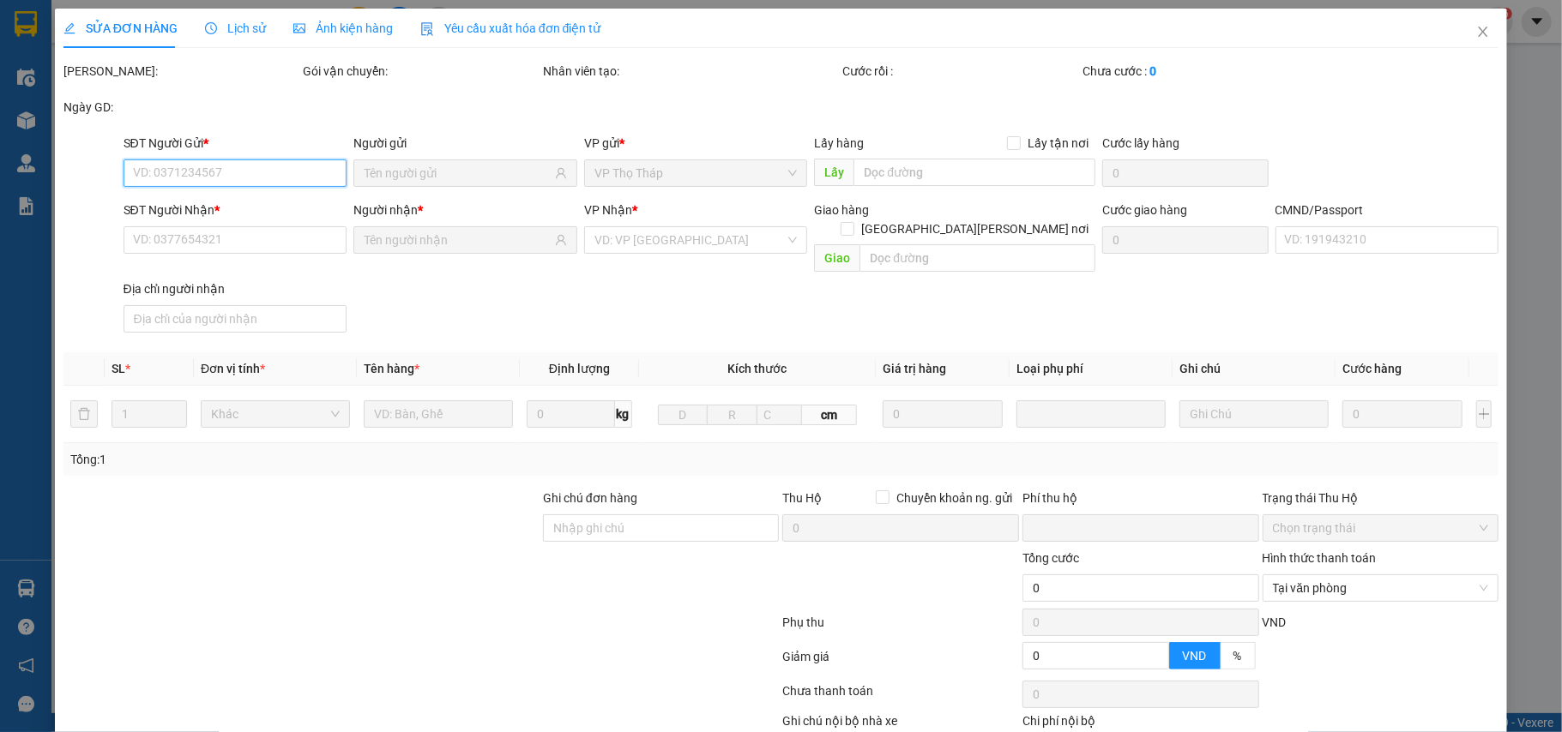
type input "[PERSON_NAME]. 59 Chùa Láng, [PERSON_NAME], [GEOGRAPHIC_DATA], [GEOGRAPHIC_DATA…"
type input "60.000"
type input "1"
type input "0"
type input "90.000"
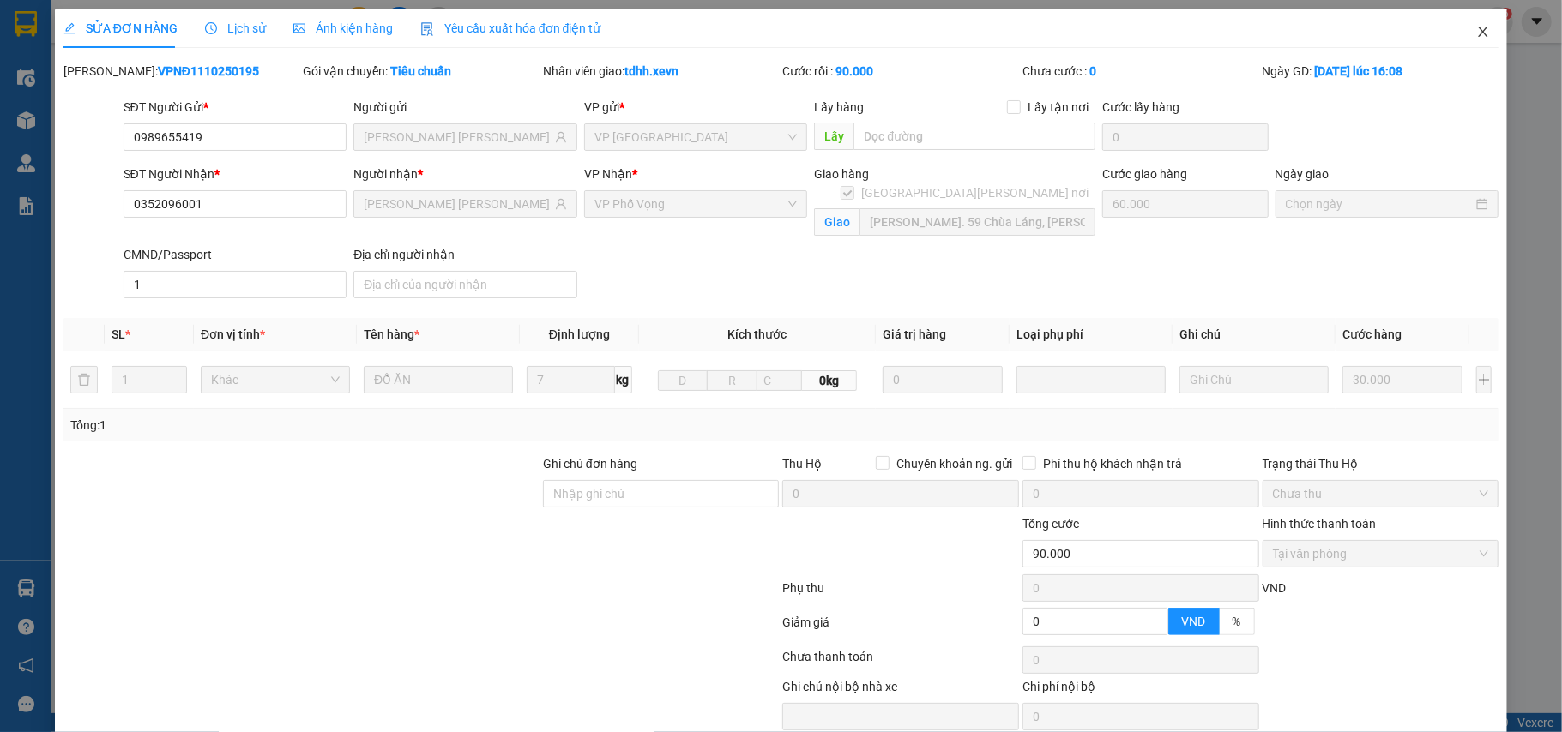
click at [1478, 34] on span "Close" at bounding box center [1483, 33] width 48 height 48
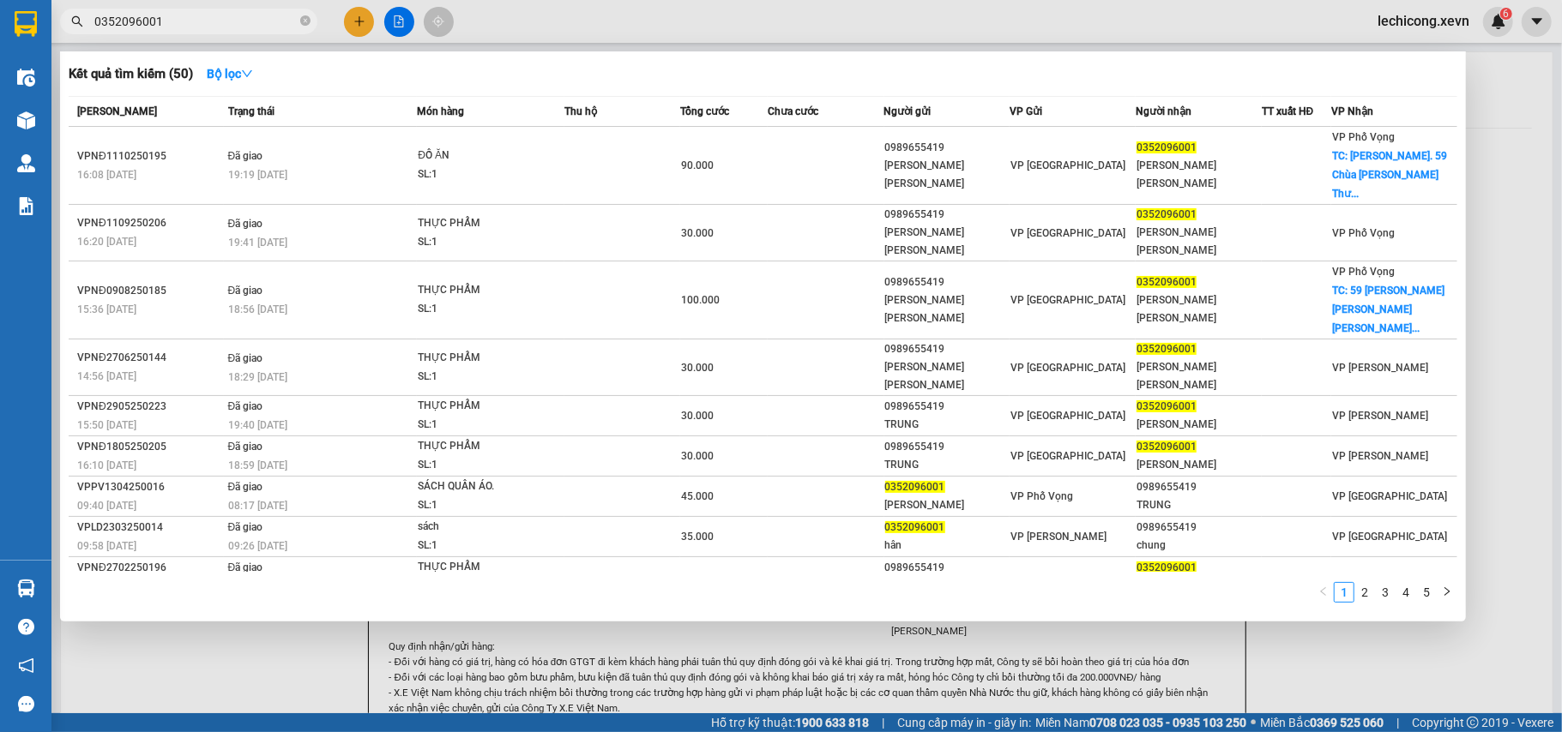
click at [220, 21] on input "0352096001" at bounding box center [195, 21] width 202 height 19
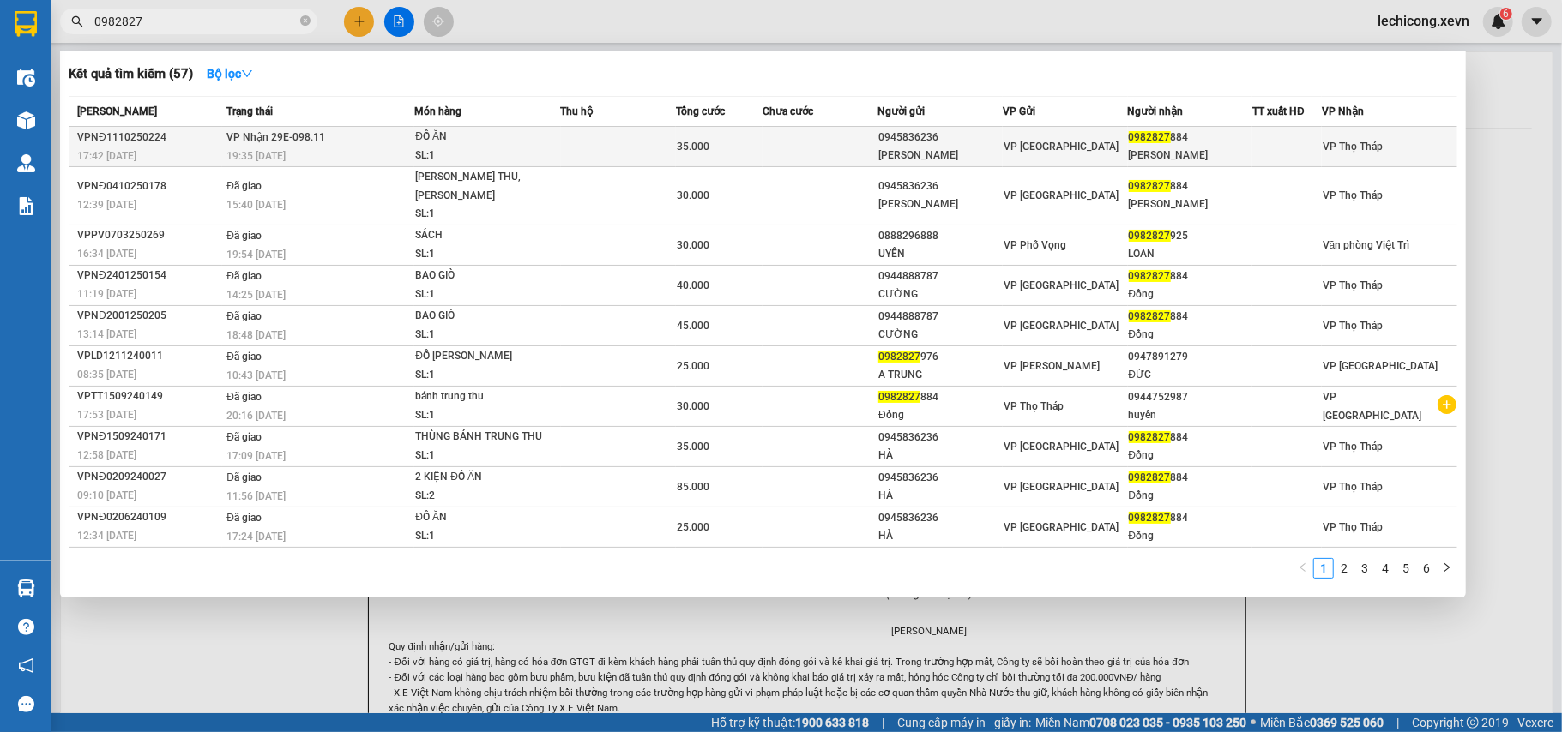
type input "0982827"
click at [1263, 151] on div at bounding box center [1287, 147] width 68 height 18
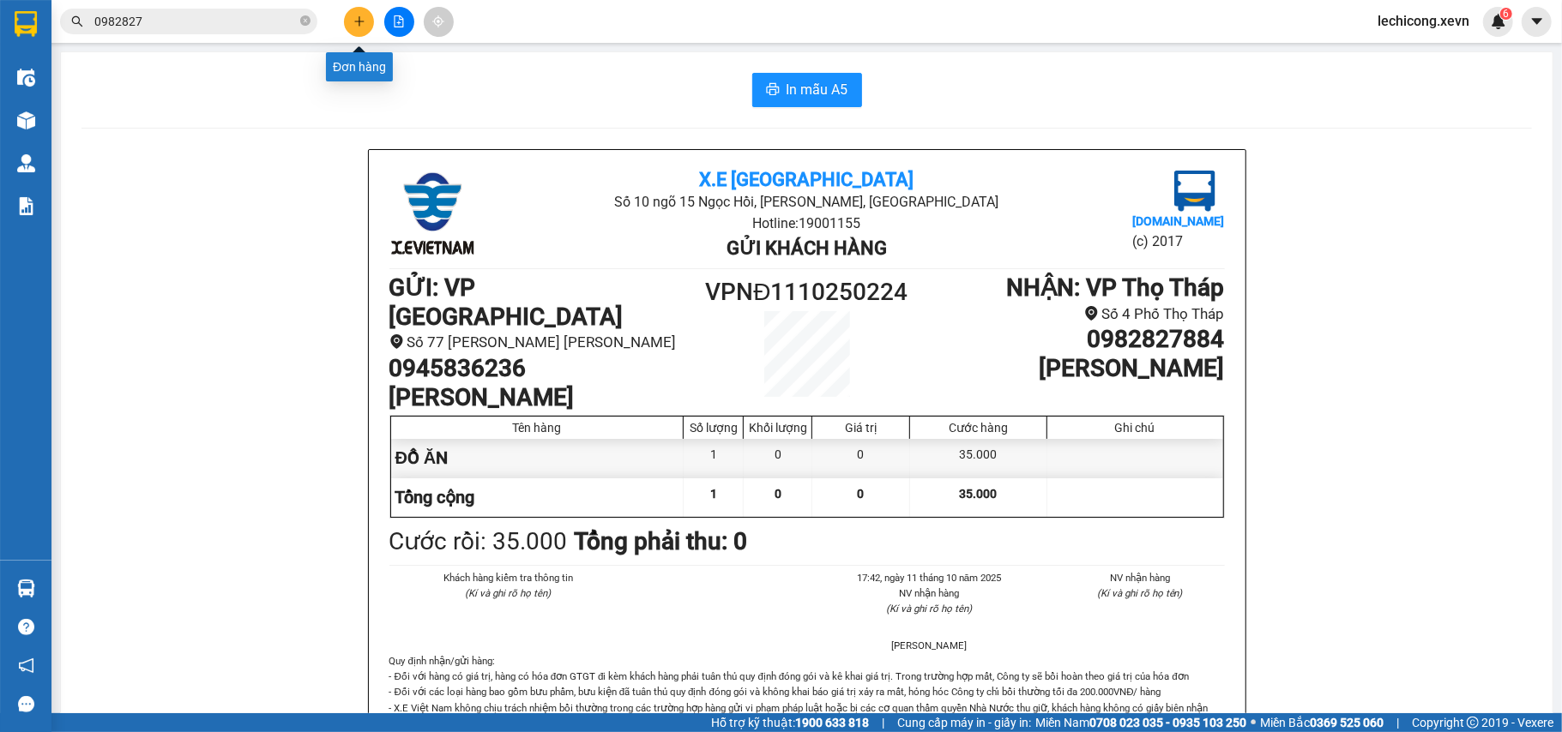
click at [360, 21] on icon "plus" at bounding box center [358, 21] width 9 height 1
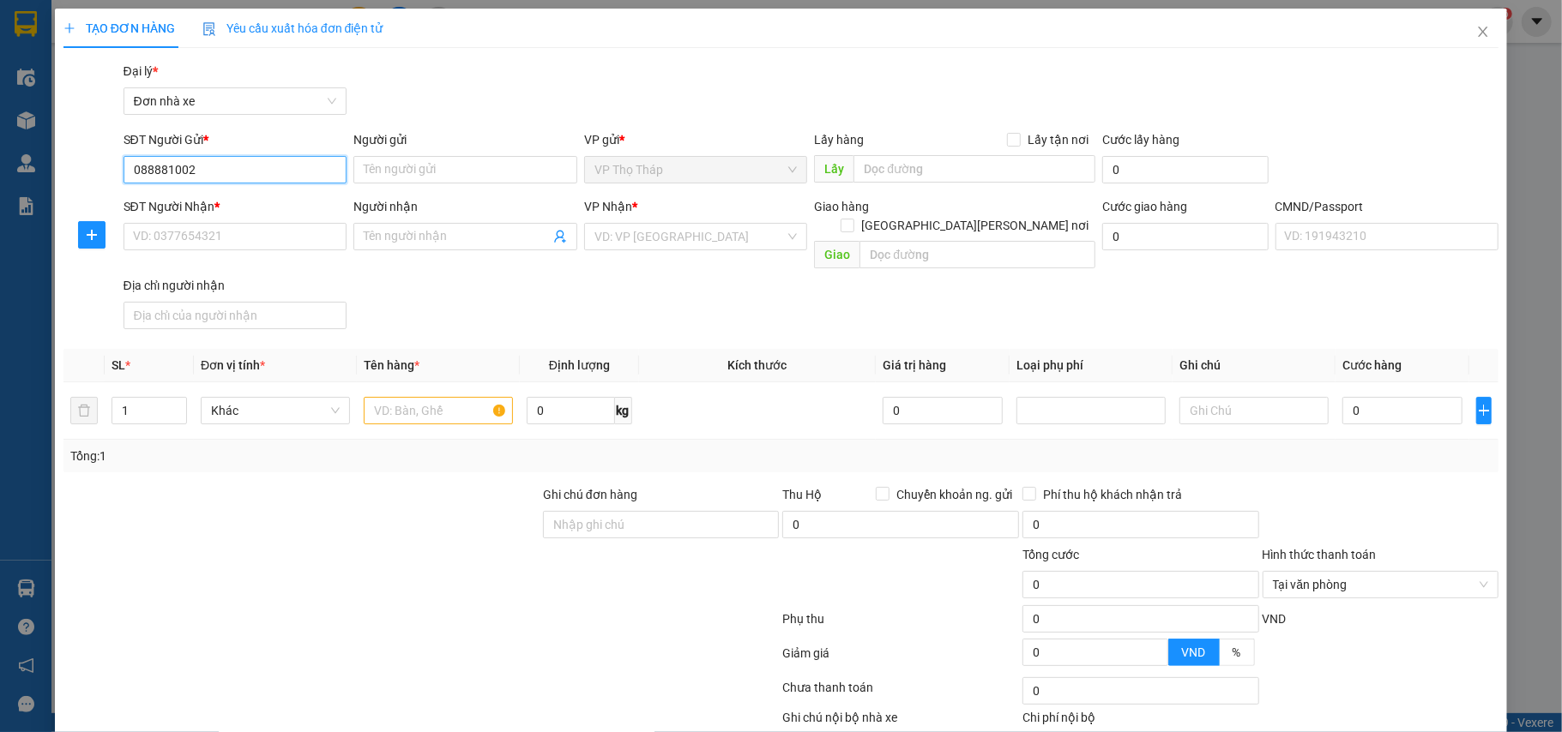
click at [160, 172] on input "088881002" at bounding box center [235, 169] width 224 height 27
type input "0888881002"
click at [237, 204] on div "0888881002 - ĐỨC TÂM" at bounding box center [232, 205] width 201 height 19
type input "ĐỨC TÂM"
type input "0842864555"
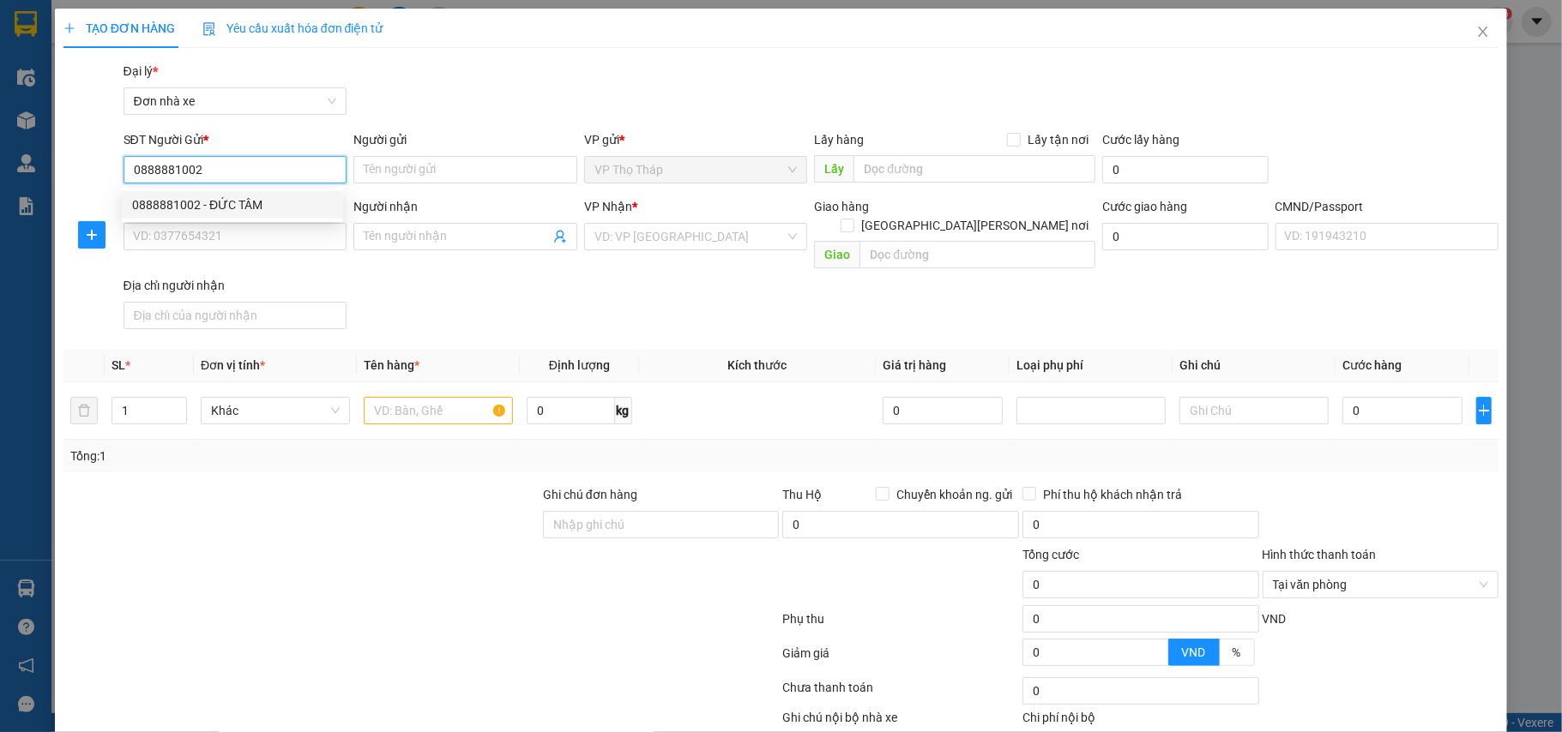
type input "TRUNG"
type input "[PERSON_NAME] 034090017225"
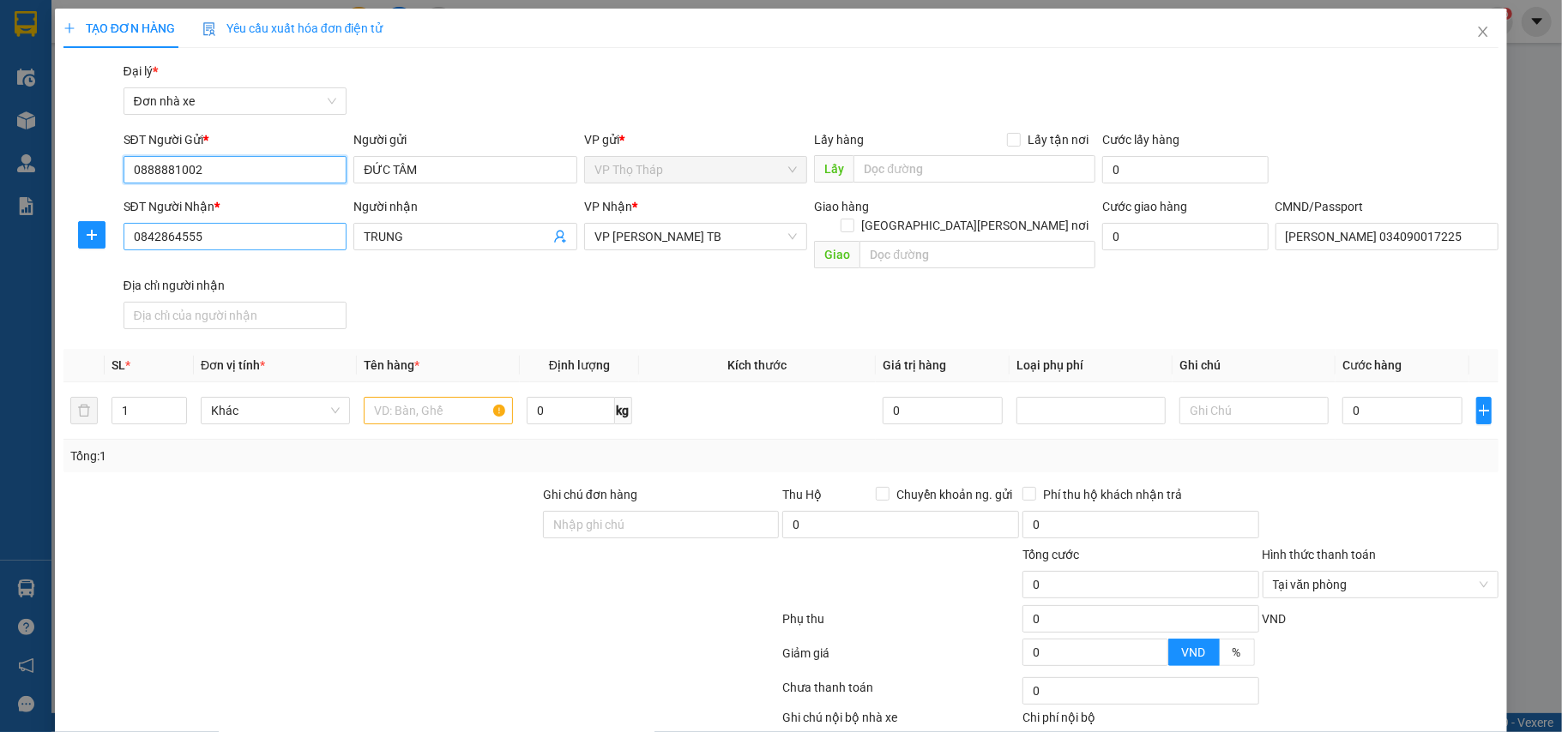
type input "0888881002"
click at [257, 245] on input "0842864555" at bounding box center [235, 236] width 224 height 27
type input "0916567000"
click at [427, 234] on input "TRUNG" at bounding box center [457, 236] width 186 height 19
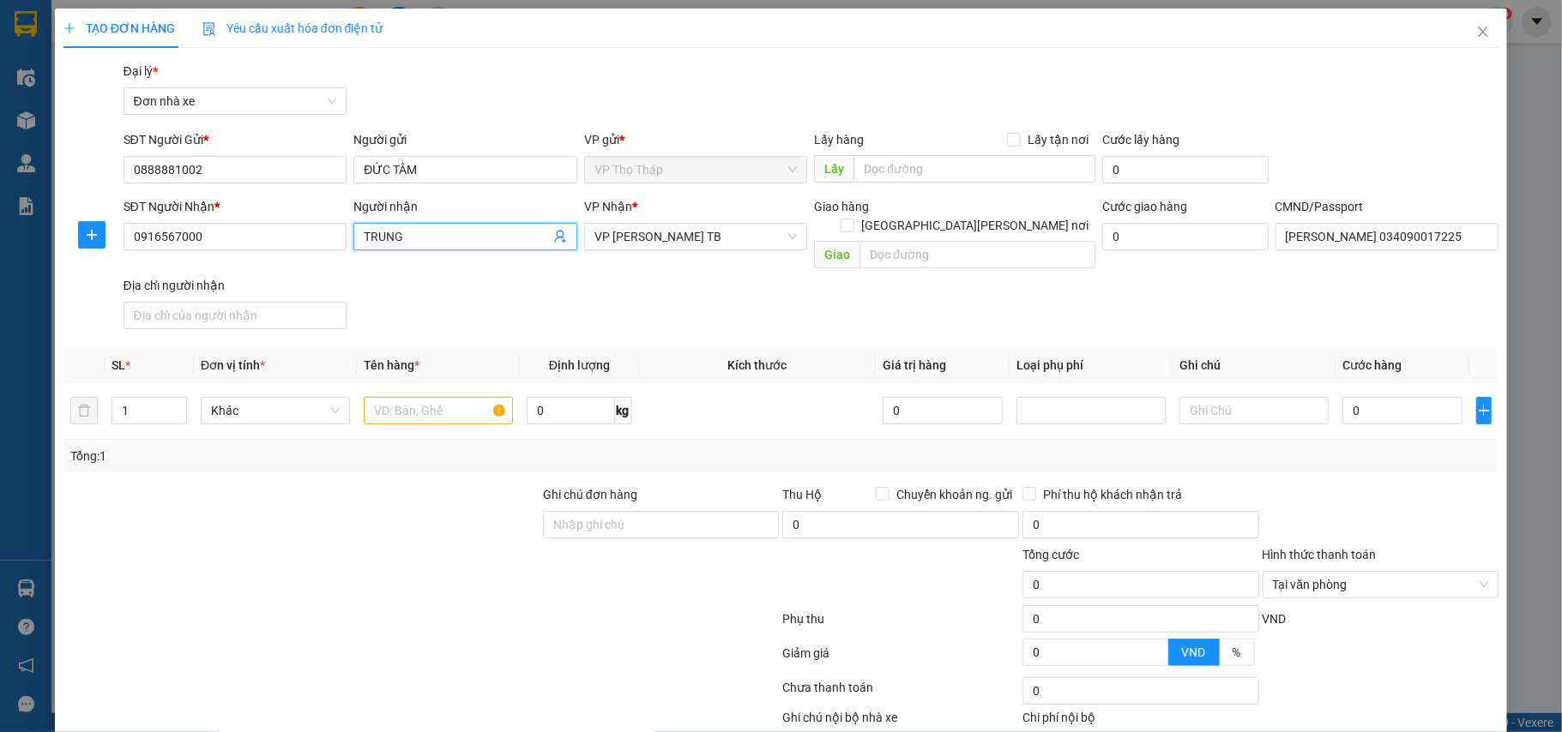
click at [427, 234] on input "TRUNG" at bounding box center [457, 236] width 186 height 19
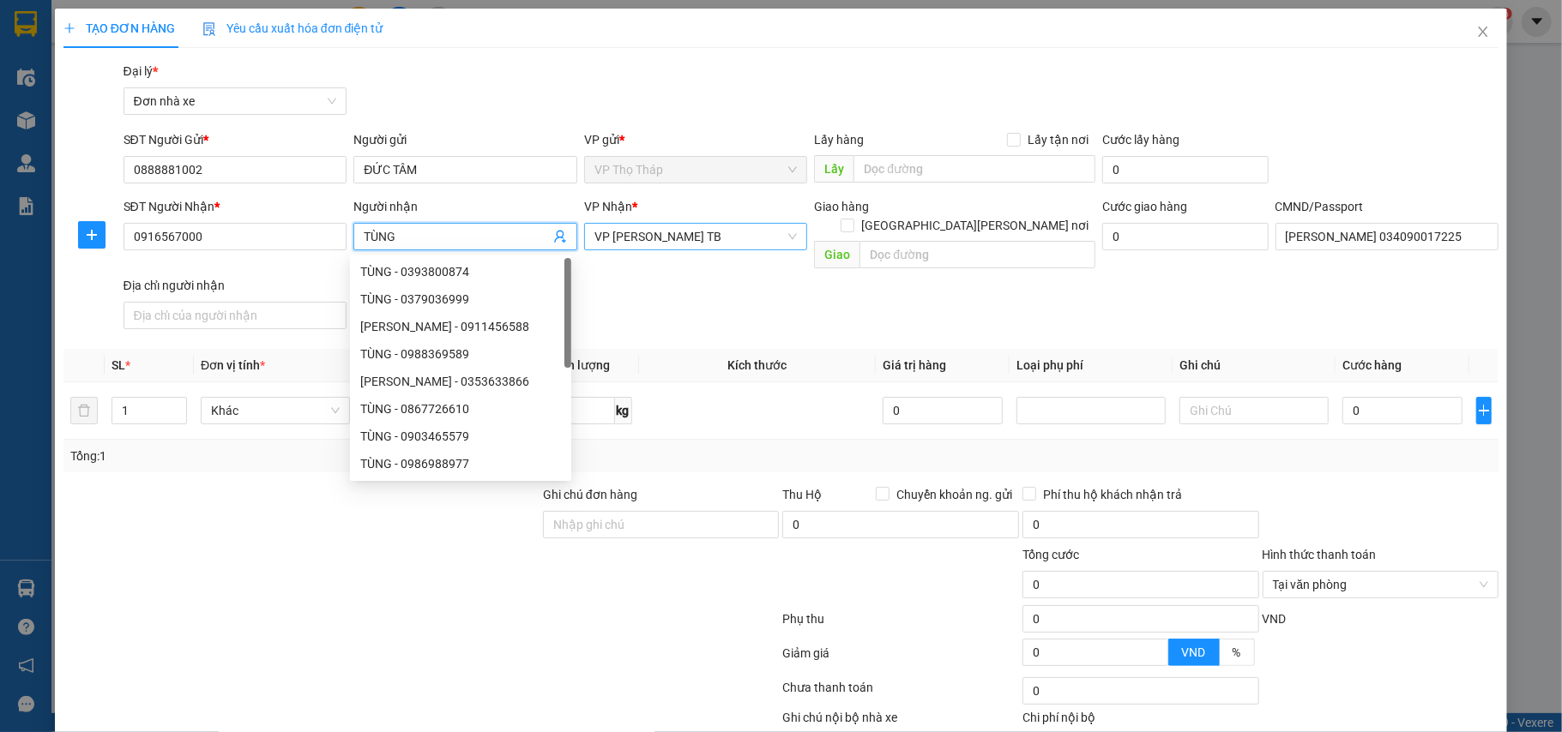
click at [714, 237] on span "VP [PERSON_NAME] TB" at bounding box center [695, 237] width 203 height 26
type input "TÙNG"
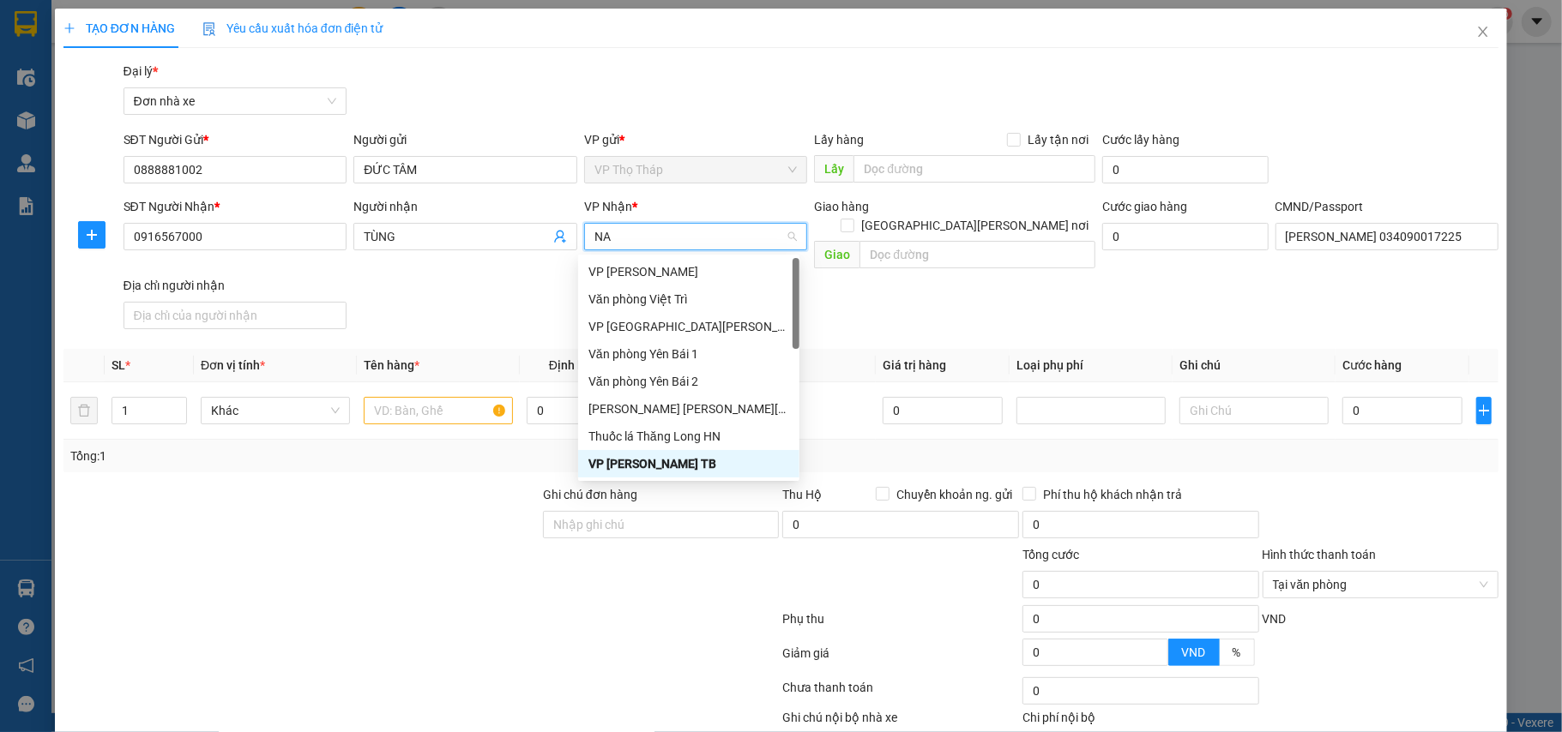
type input "NAM"
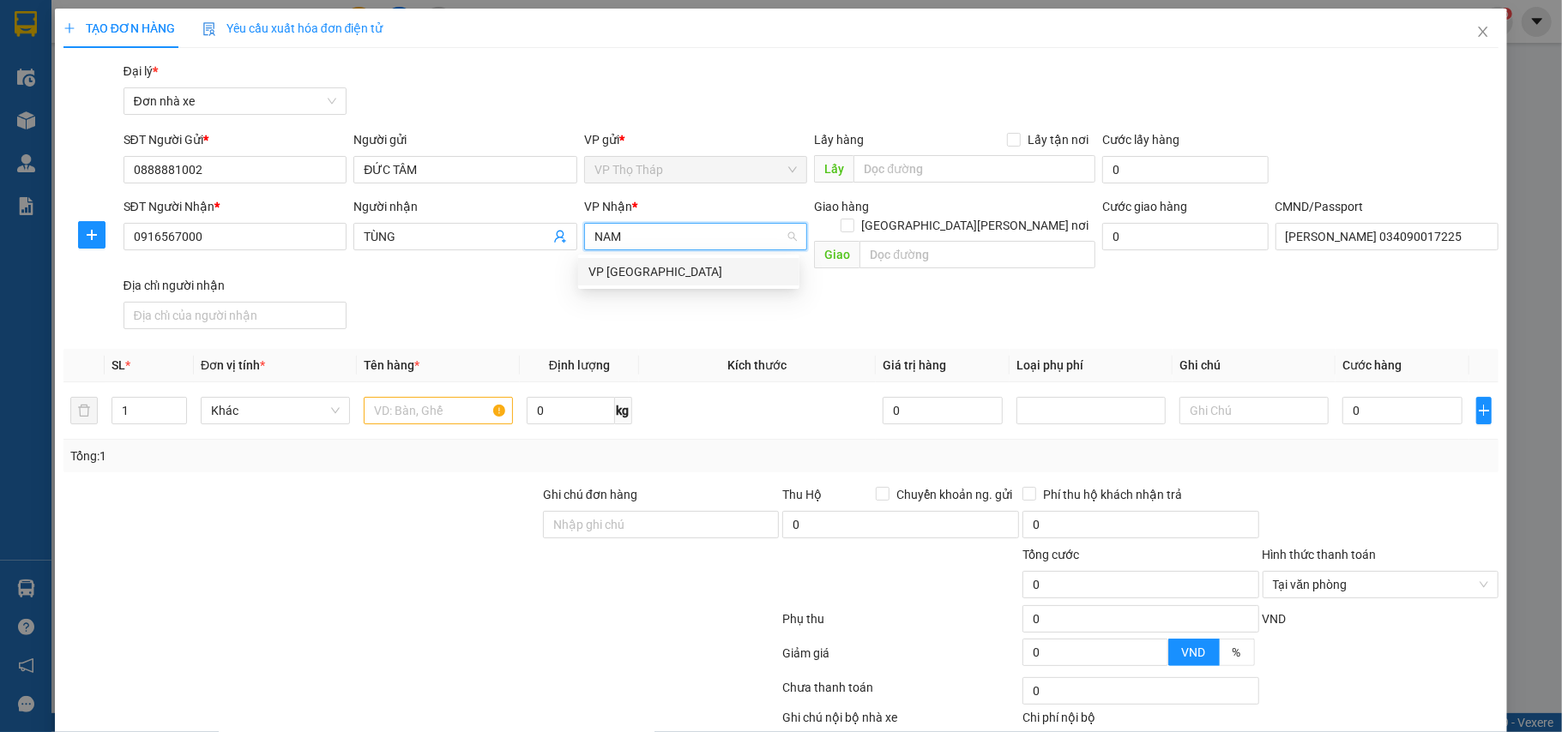
click at [683, 281] on div "VP [GEOGRAPHIC_DATA]" at bounding box center [688, 271] width 221 height 27
click at [443, 397] on input "text" at bounding box center [438, 410] width 149 height 27
click at [436, 401] on input "text" at bounding box center [438, 410] width 149 height 27
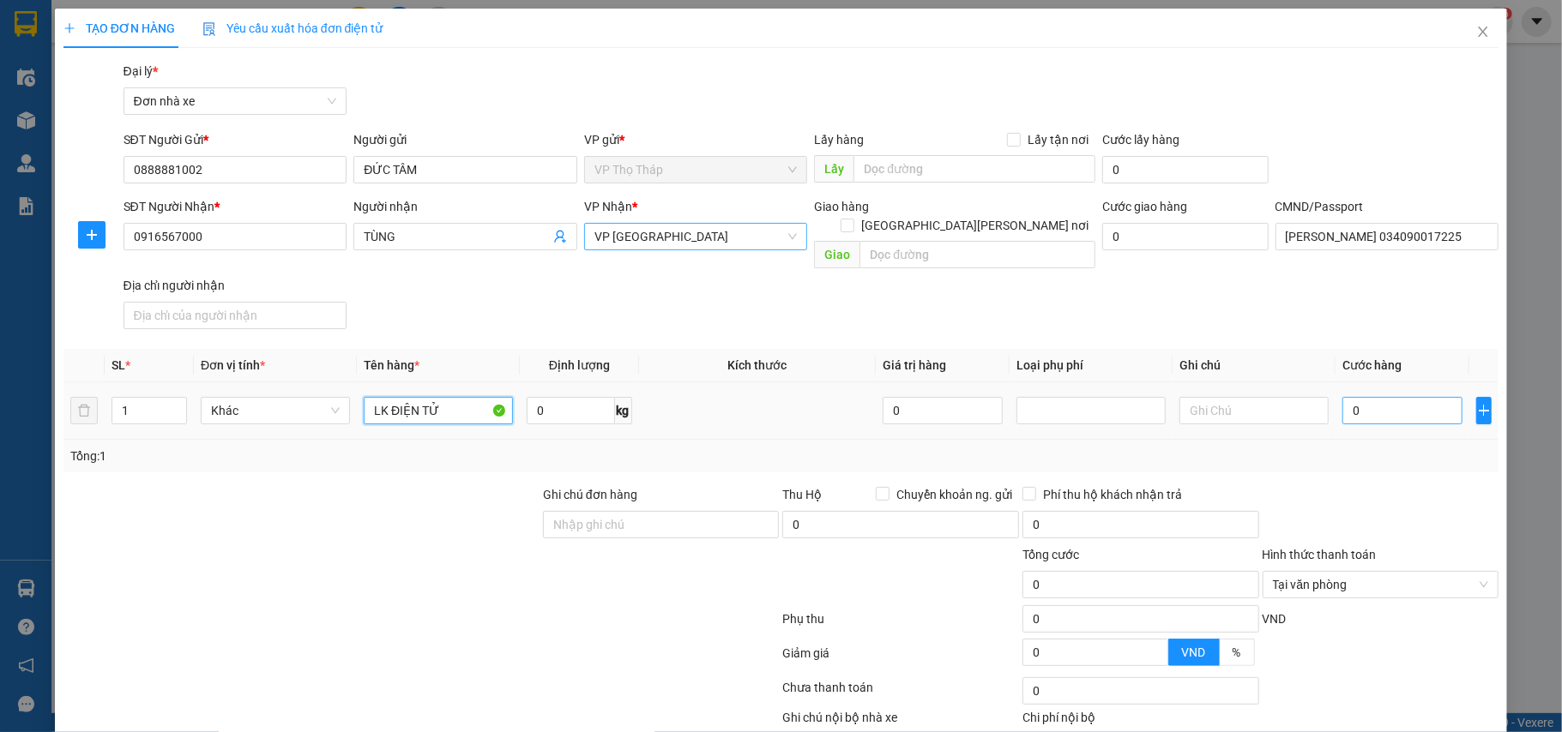
type input "LK ĐIỆN TỬ"
click at [1365, 397] on input "0" at bounding box center [1402, 410] width 120 height 27
type input "3"
type input "30"
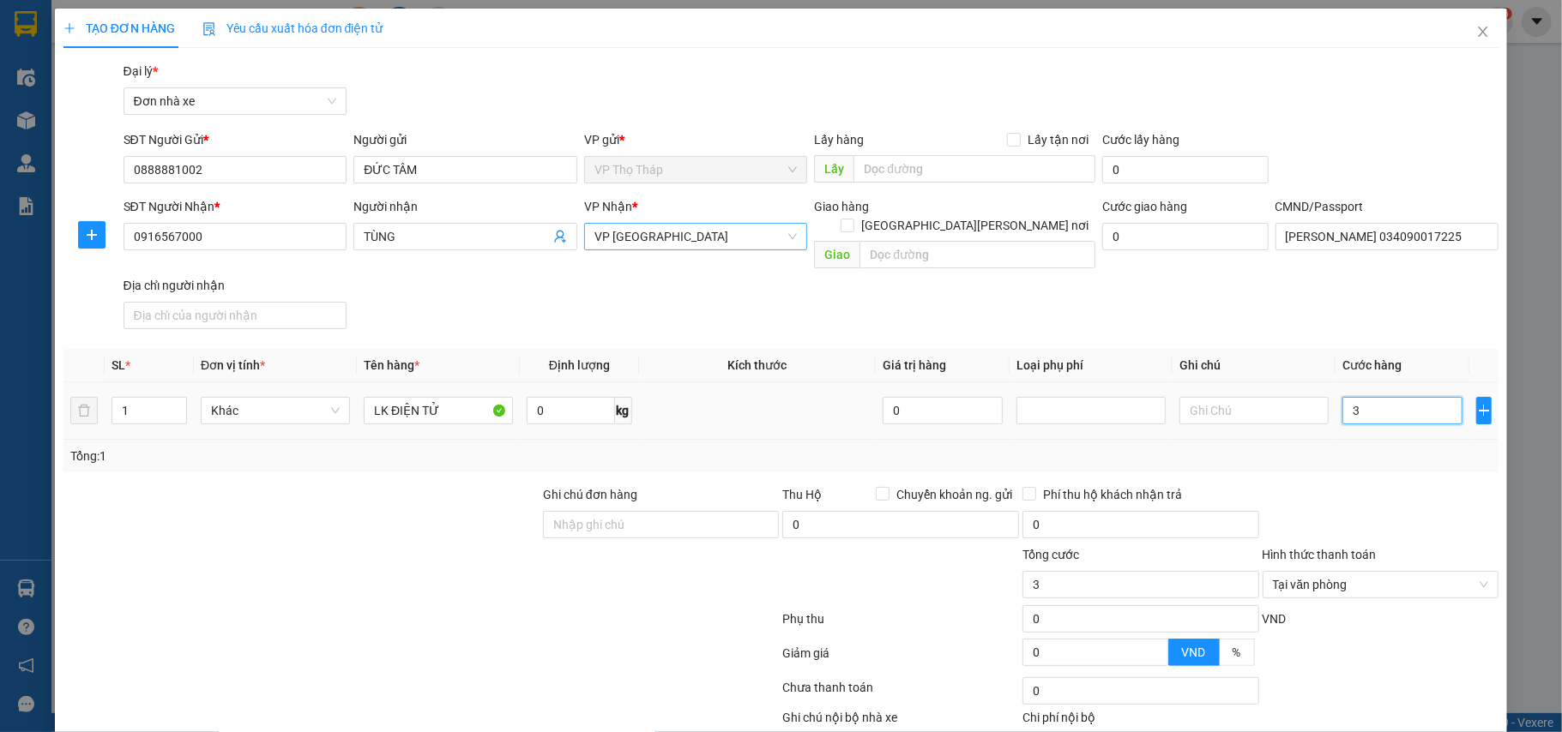
type input "30"
type input "30.000"
click at [1413, 485] on div at bounding box center [1381, 515] width 240 height 60
type input "30.000"
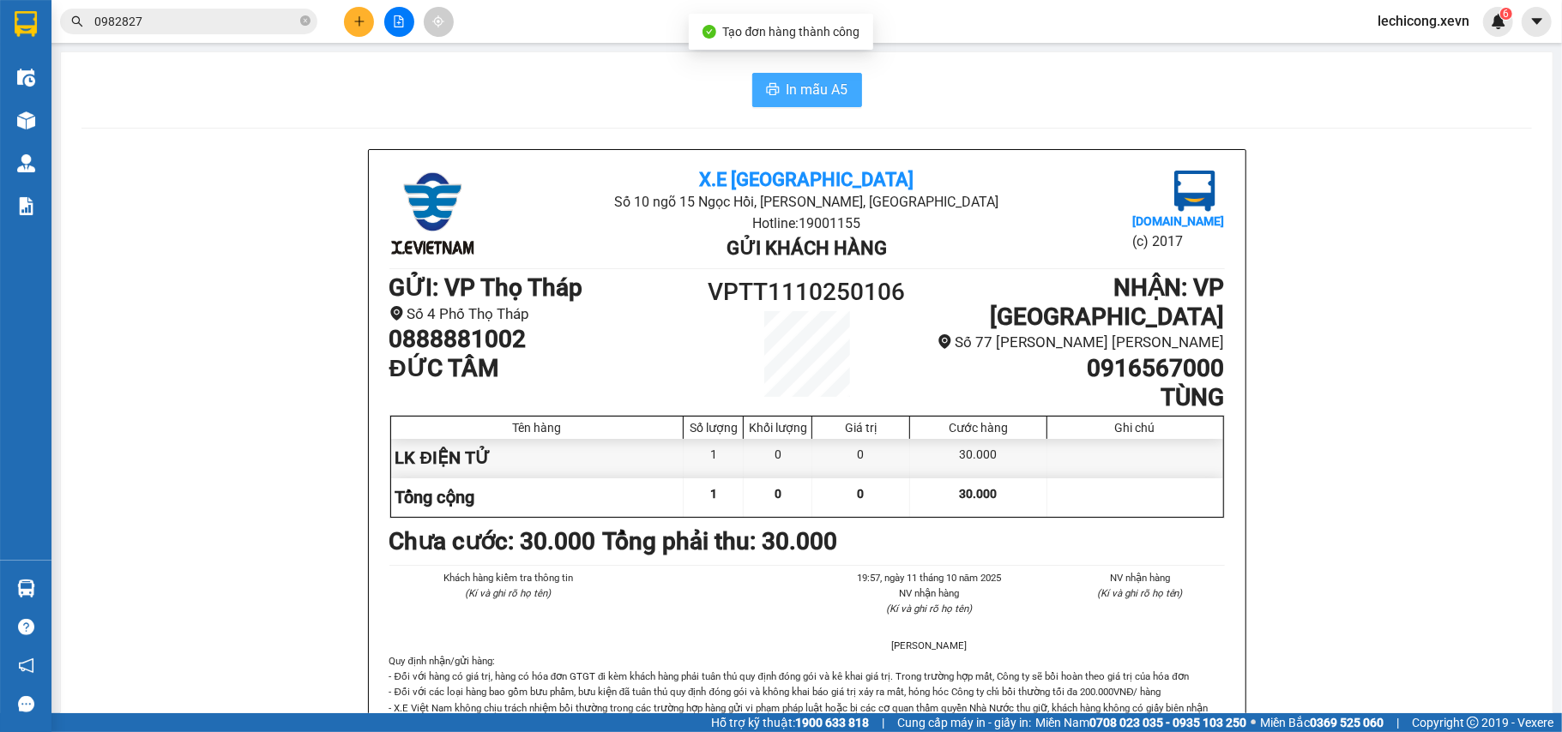
click at [804, 94] on span "In mẫu A5" at bounding box center [817, 89] width 62 height 21
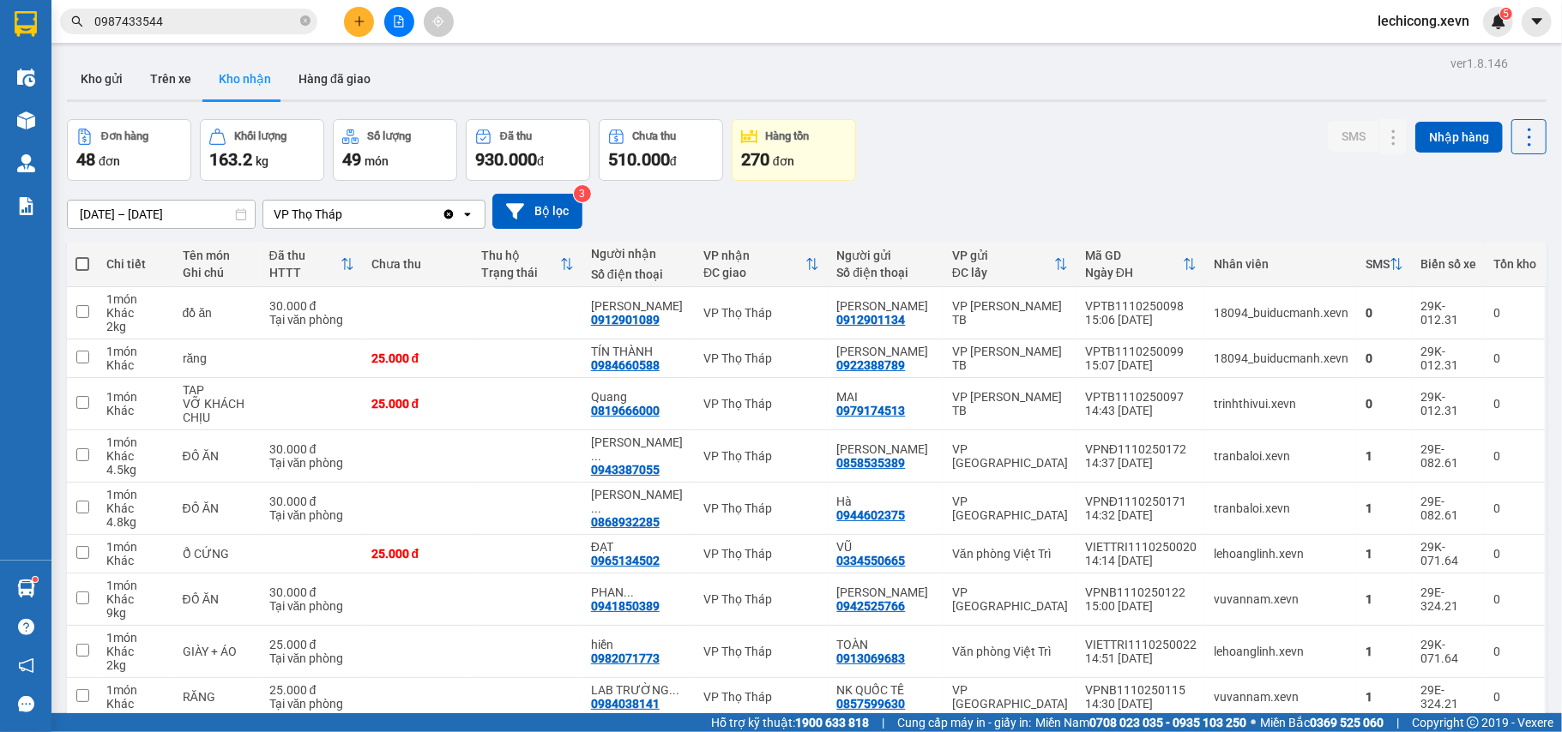
click at [351, 21] on button at bounding box center [359, 22] width 30 height 30
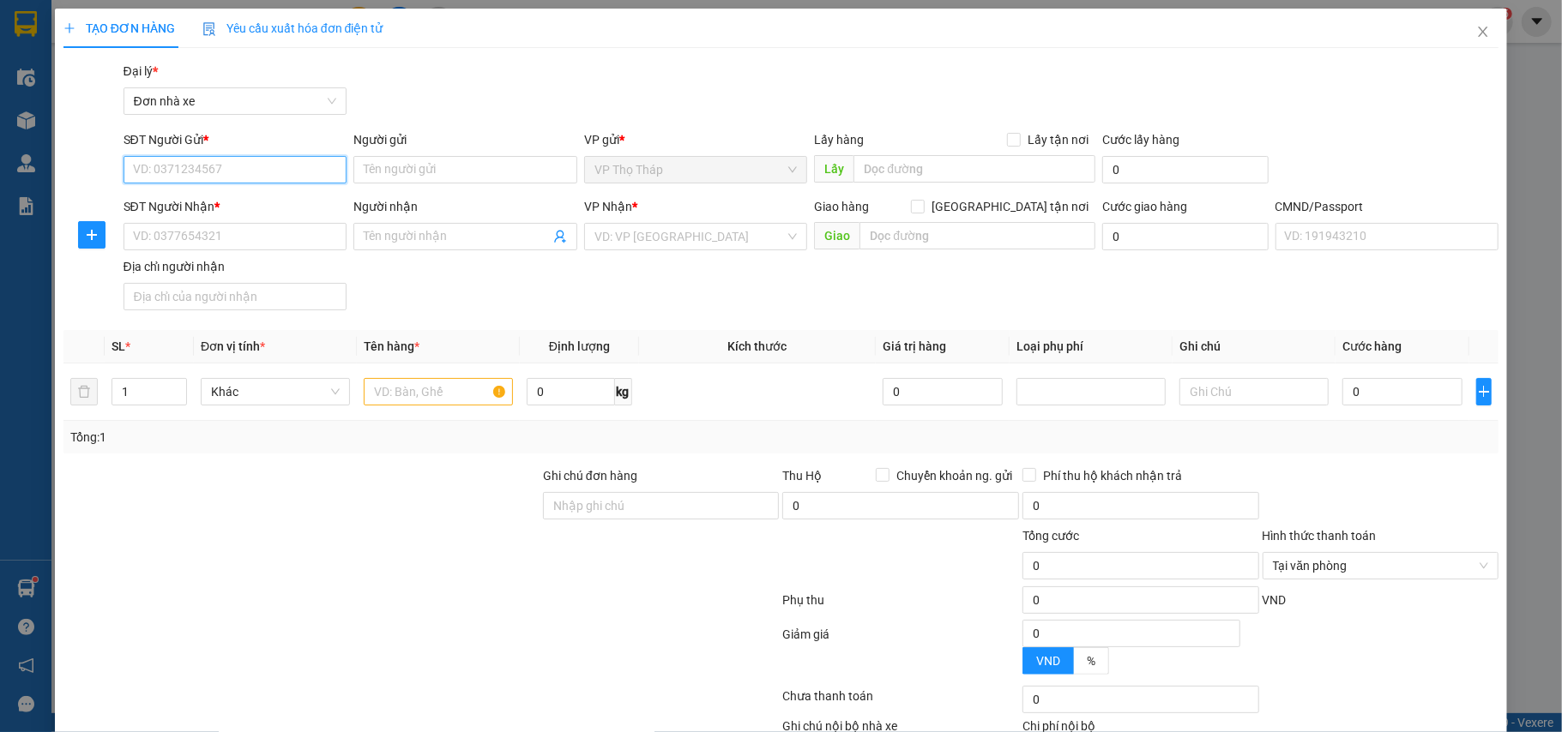
paste input "0393800874"
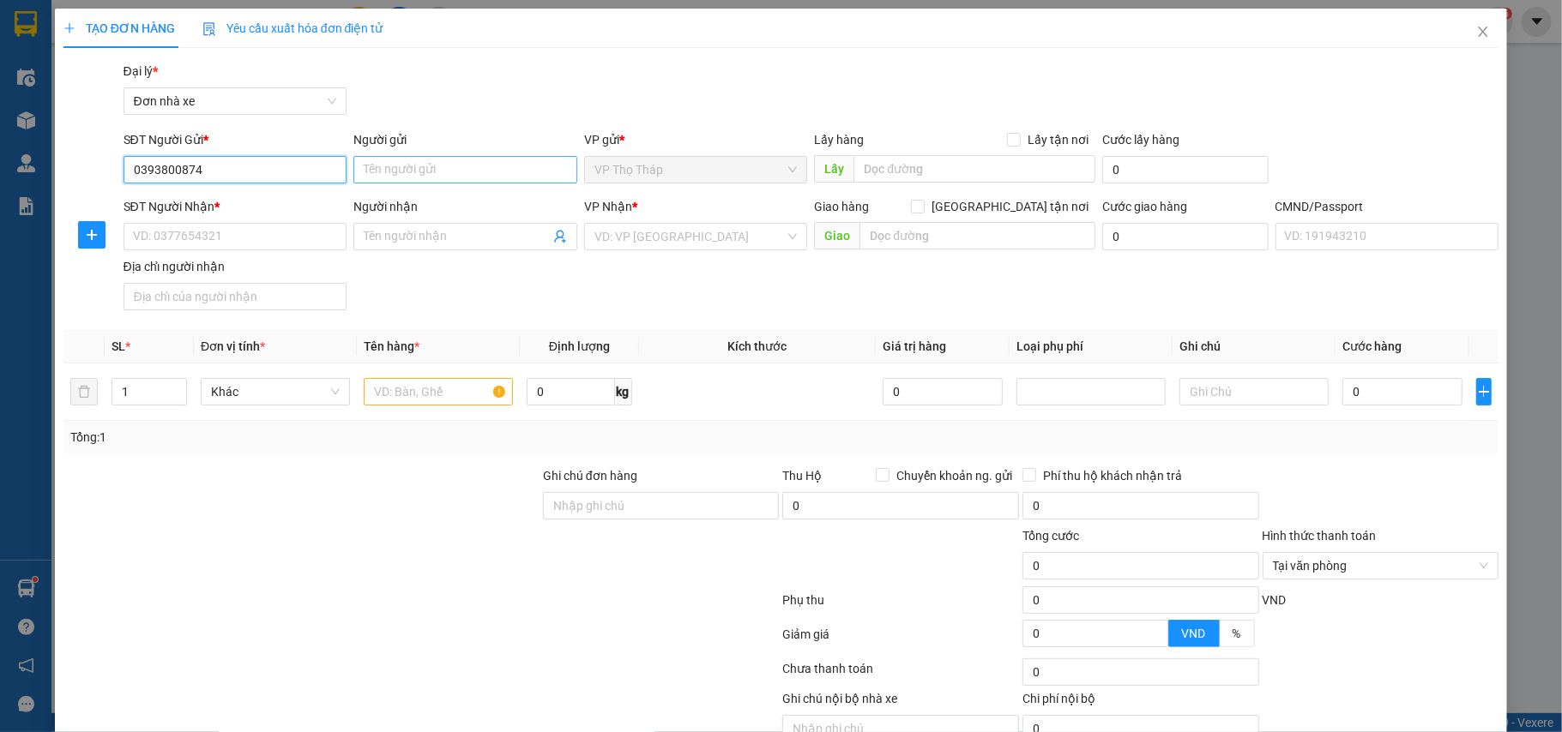
type input "0393800874"
click at [371, 169] on input "Người gửi" at bounding box center [465, 169] width 224 height 27
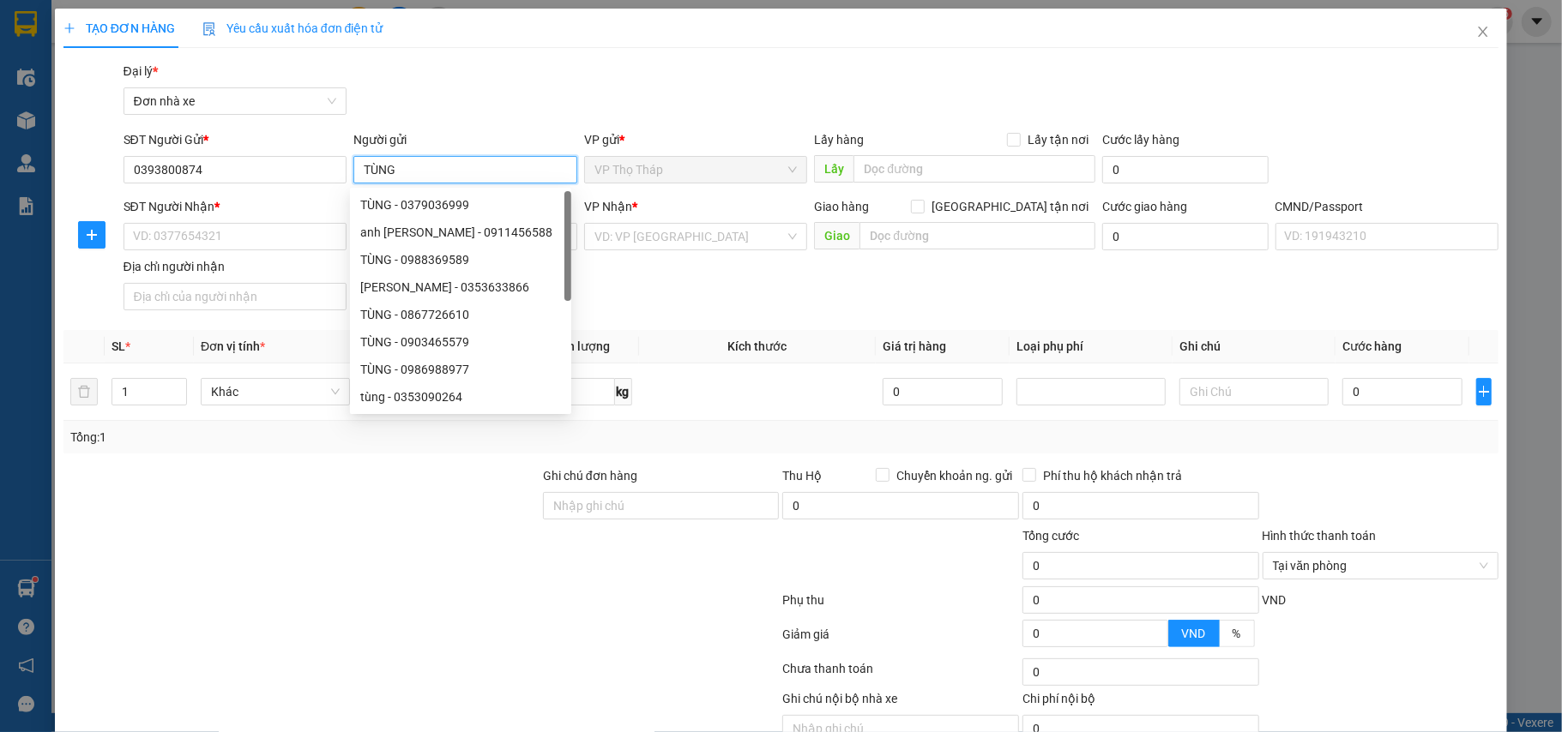
type input "TÙNG"
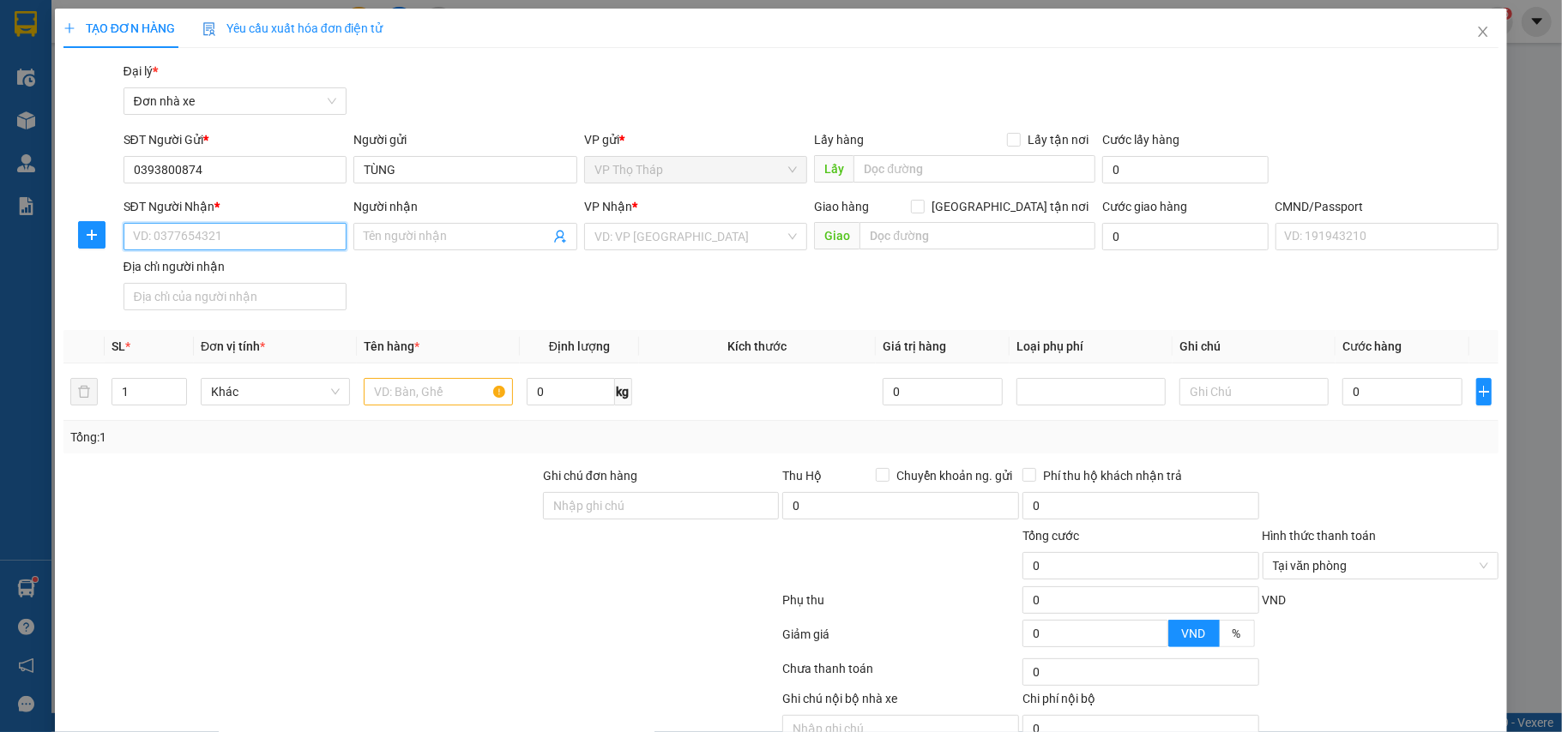
click at [289, 248] on input "SĐT Người Nhận *" at bounding box center [235, 236] width 224 height 27
paste input "0974949172"
type input "0974949172"
click at [262, 276] on div "0974949172 - MAI" at bounding box center [232, 271] width 201 height 19
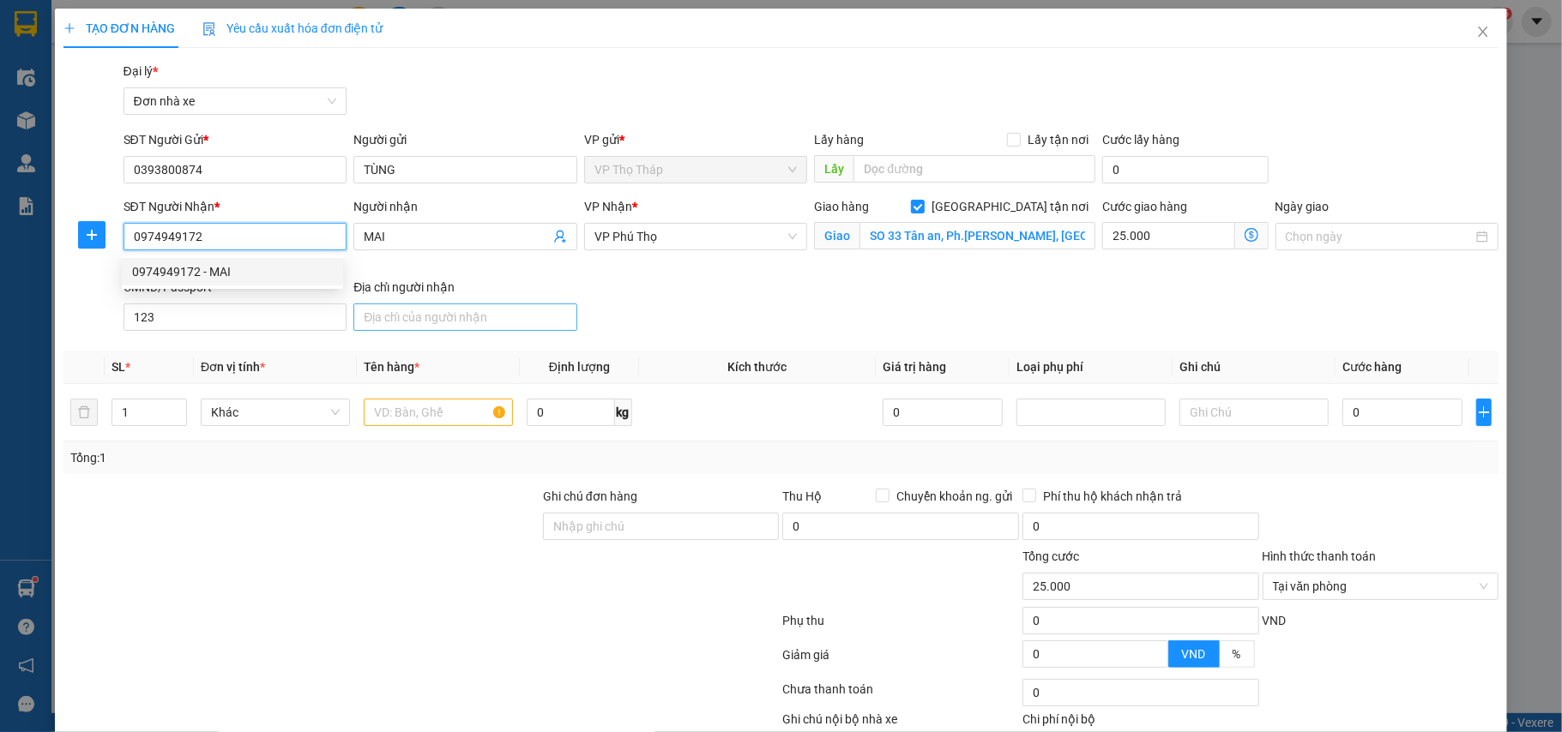
type input "MAI"
checkbox input "true"
type input "SO 33 Tân an, Ph.[PERSON_NAME], [PERSON_NAME][GEOGRAPHIC_DATA], [GEOGRAPHIC_DAT…"
type input "123"
type input "25.000"
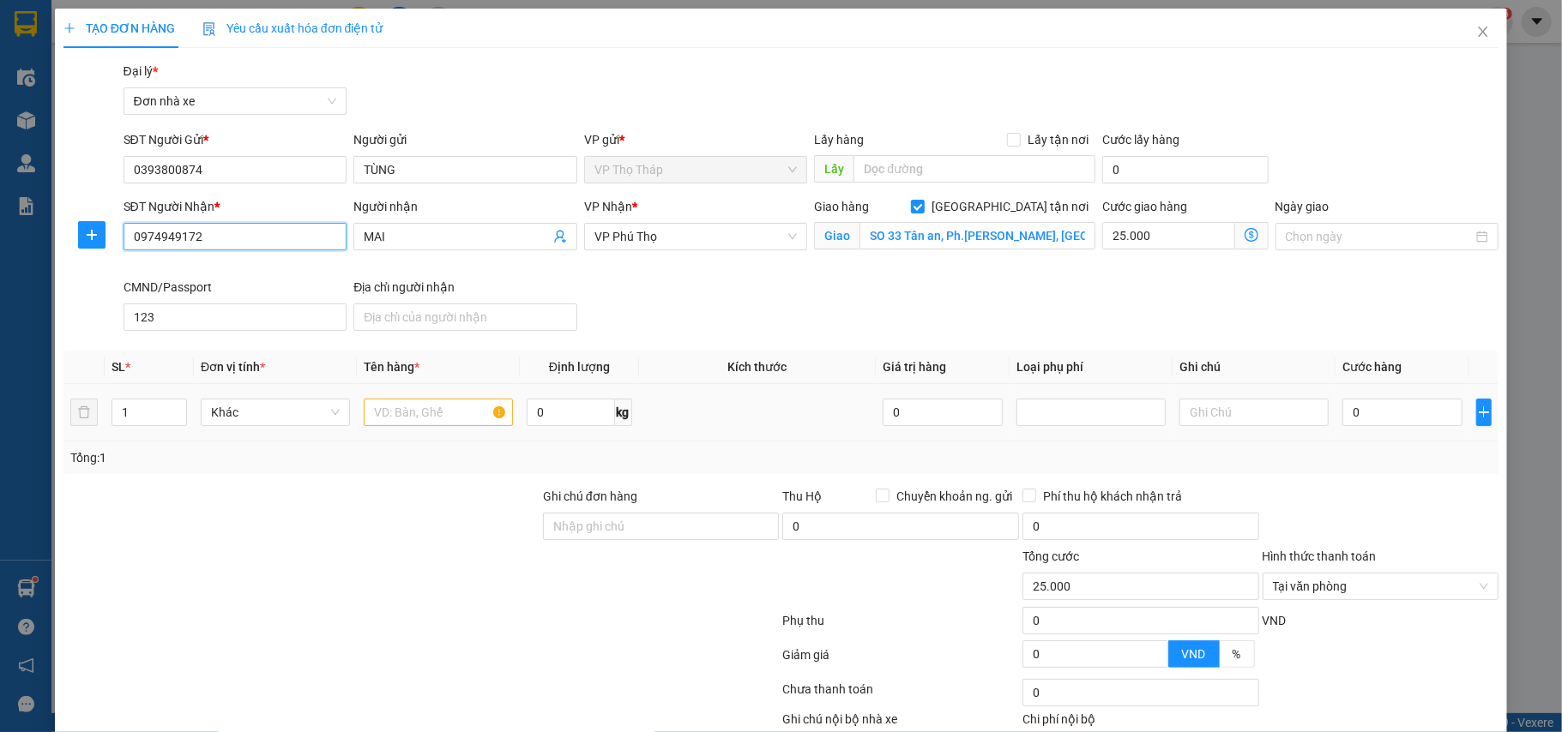
type input "0974949172"
click at [467, 420] on input "text" at bounding box center [438, 412] width 149 height 27
type input "TÁO (HỎNG KO CHỊU ĐỂ QUA ĐÊM)"
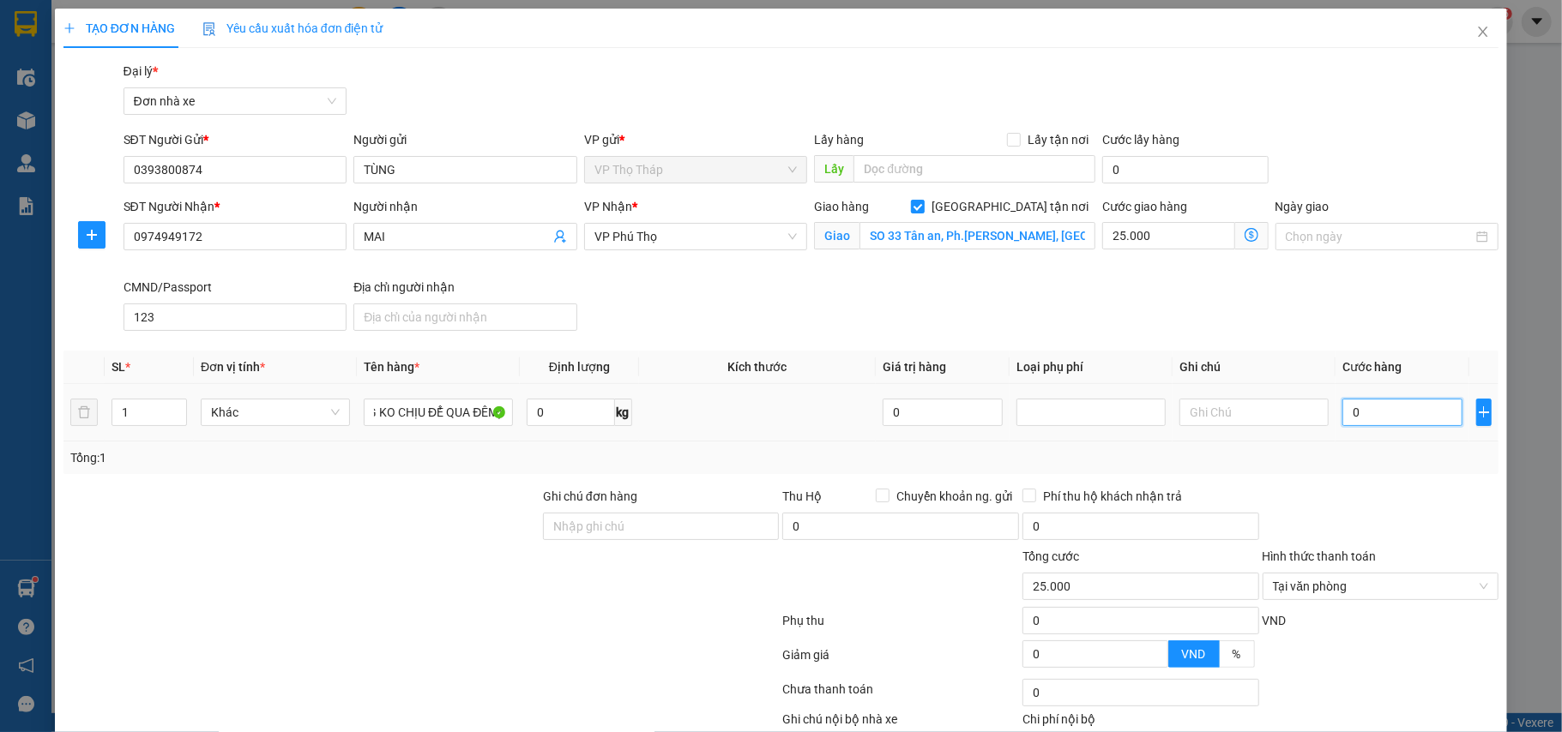
scroll to position [0, 0]
click at [1382, 403] on input "0" at bounding box center [1402, 412] width 120 height 27
type input "5"
type input "25.005"
type input "50"
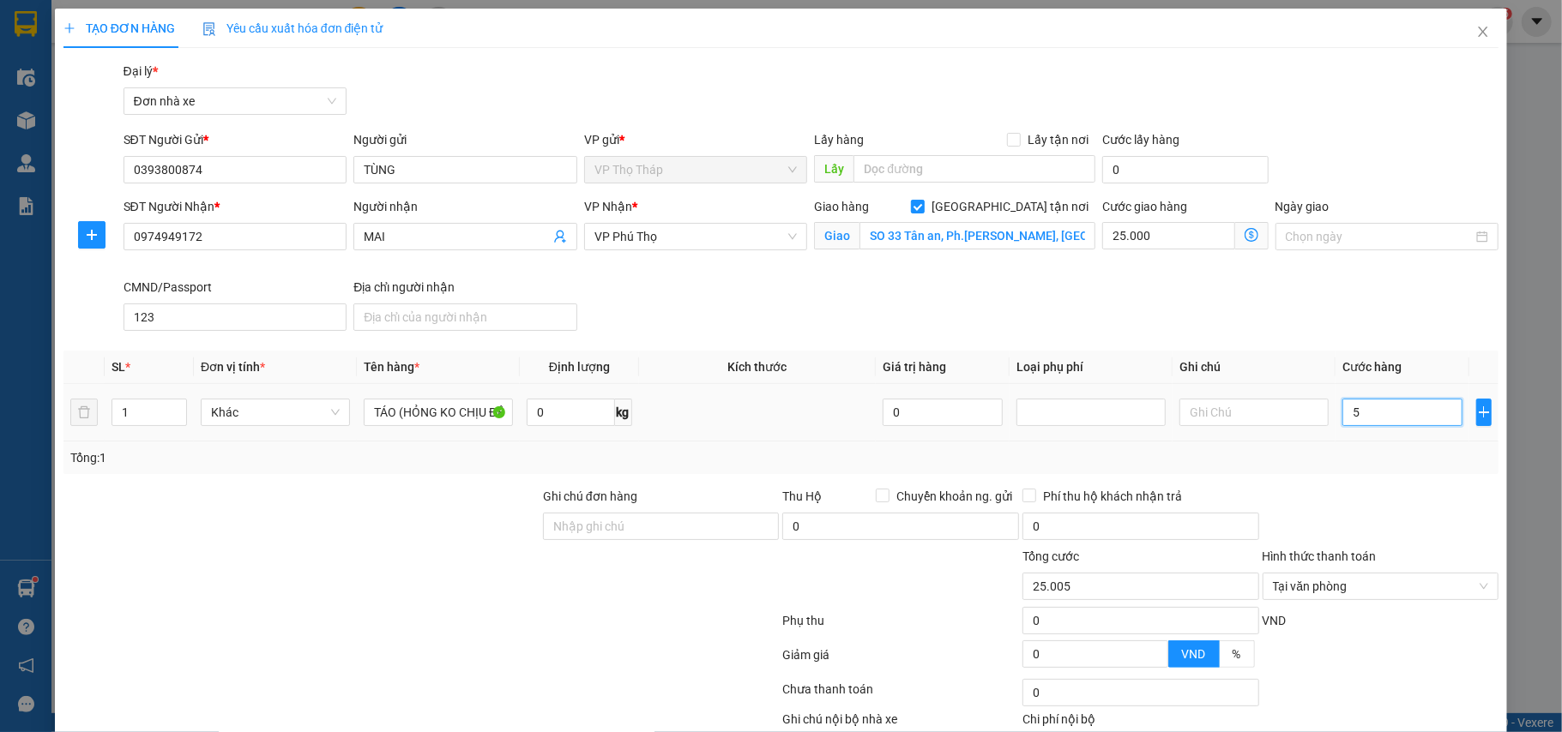
type input "25.050"
type input "50.000"
drag, startPoint x: 1390, startPoint y: 509, endPoint x: 1489, endPoint y: 388, distance: 156.0
click at [1380, 552] on form "Ghi chú đơn hàng Thu Hộ Chuyển khoản ng. gửi 0 Phí thu hộ khách nhận trả 0 Tổng…" at bounding box center [781, 581] width 1436 height 189
type input "50.000"
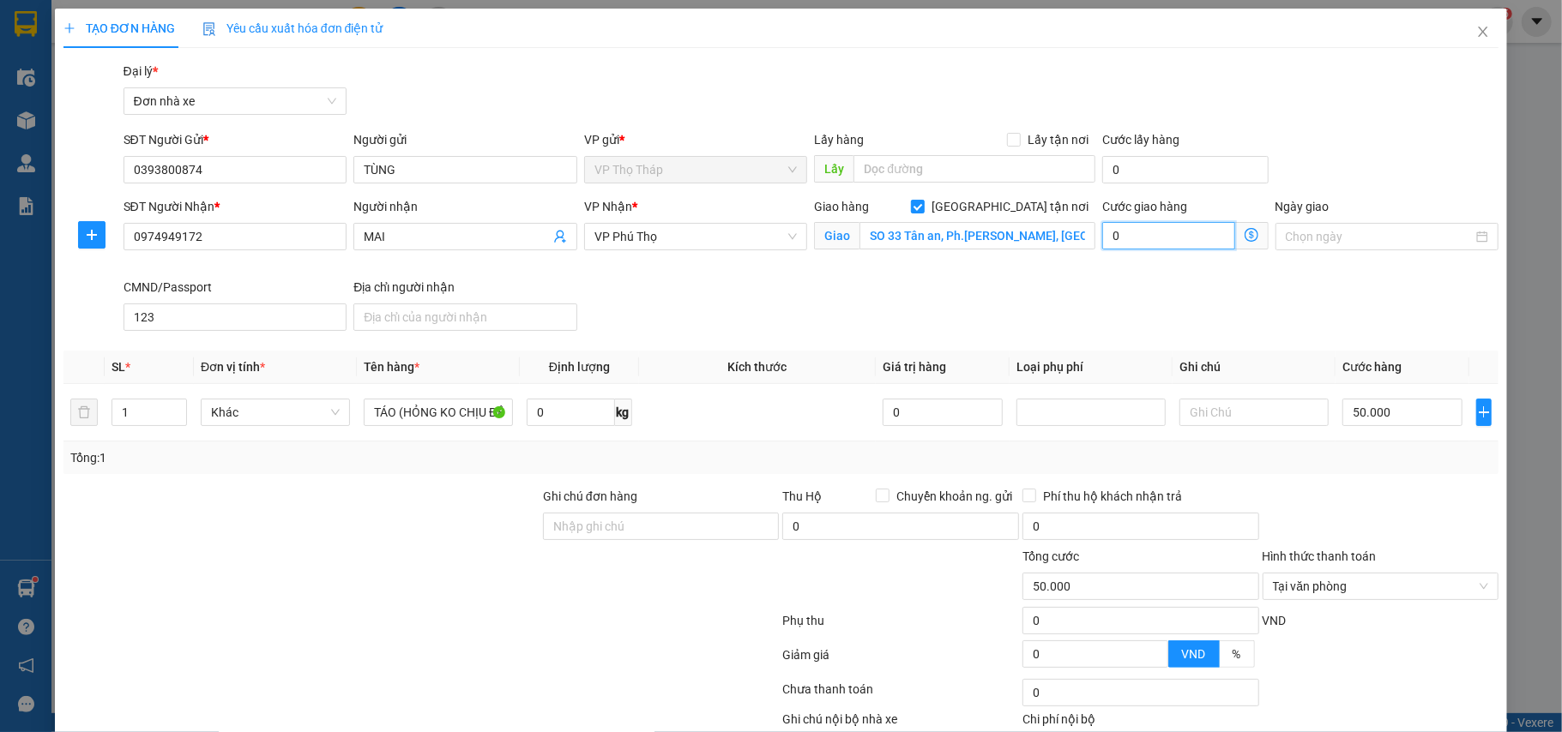
type input "0"
click at [1373, 496] on div at bounding box center [1381, 517] width 240 height 60
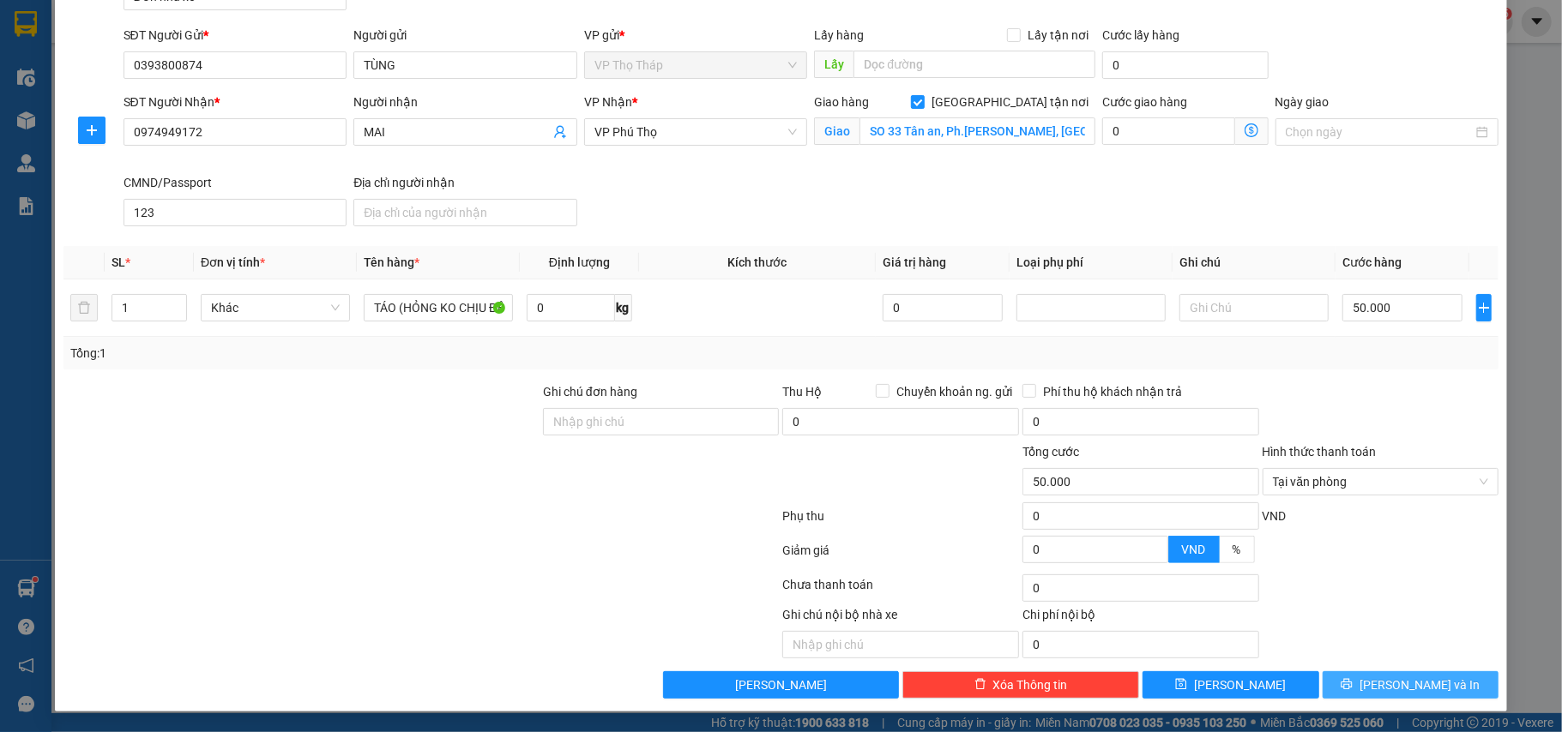
click at [1421, 681] on span "[PERSON_NAME] và In" at bounding box center [1419, 685] width 120 height 19
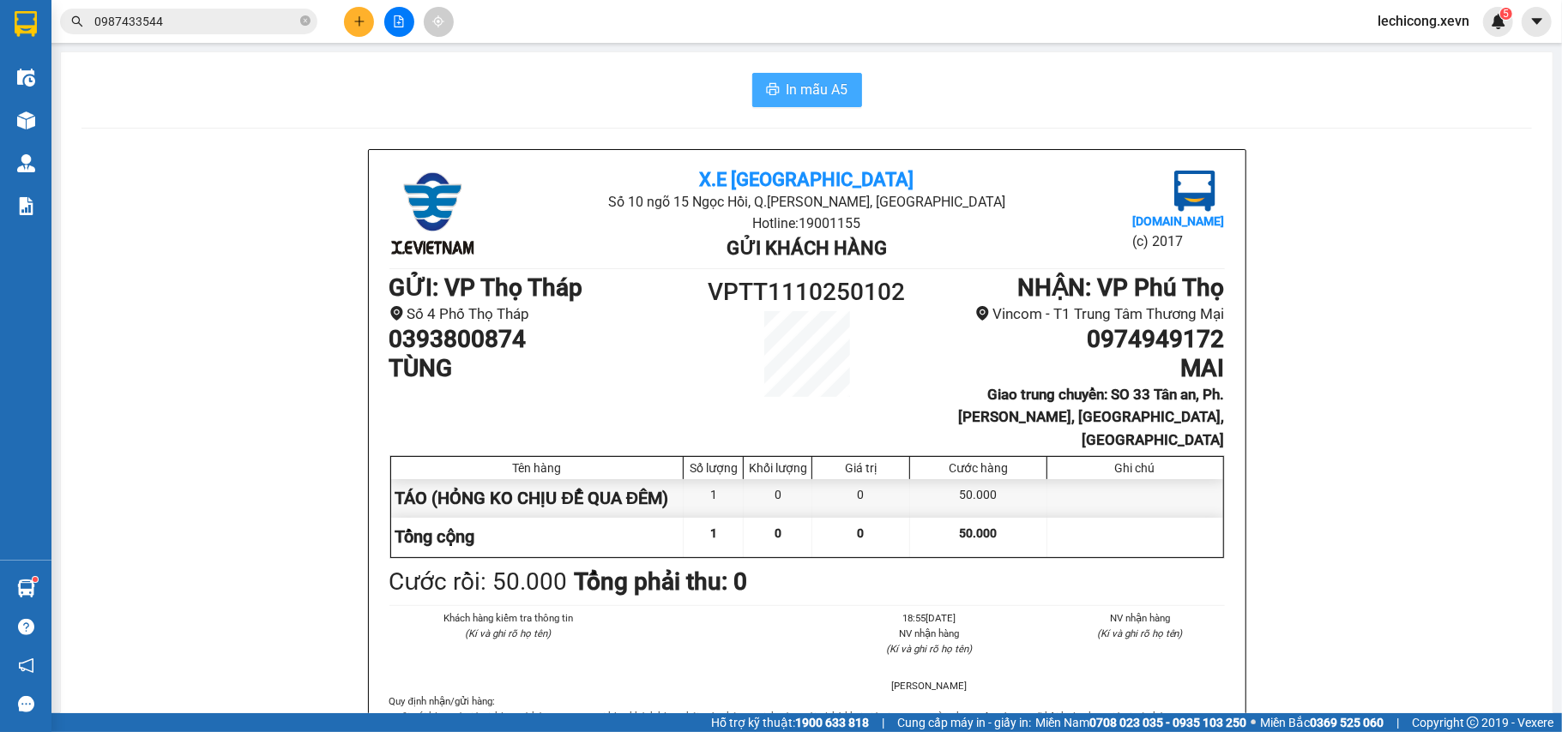
click at [818, 83] on span "In mẫu A5" at bounding box center [817, 89] width 62 height 21
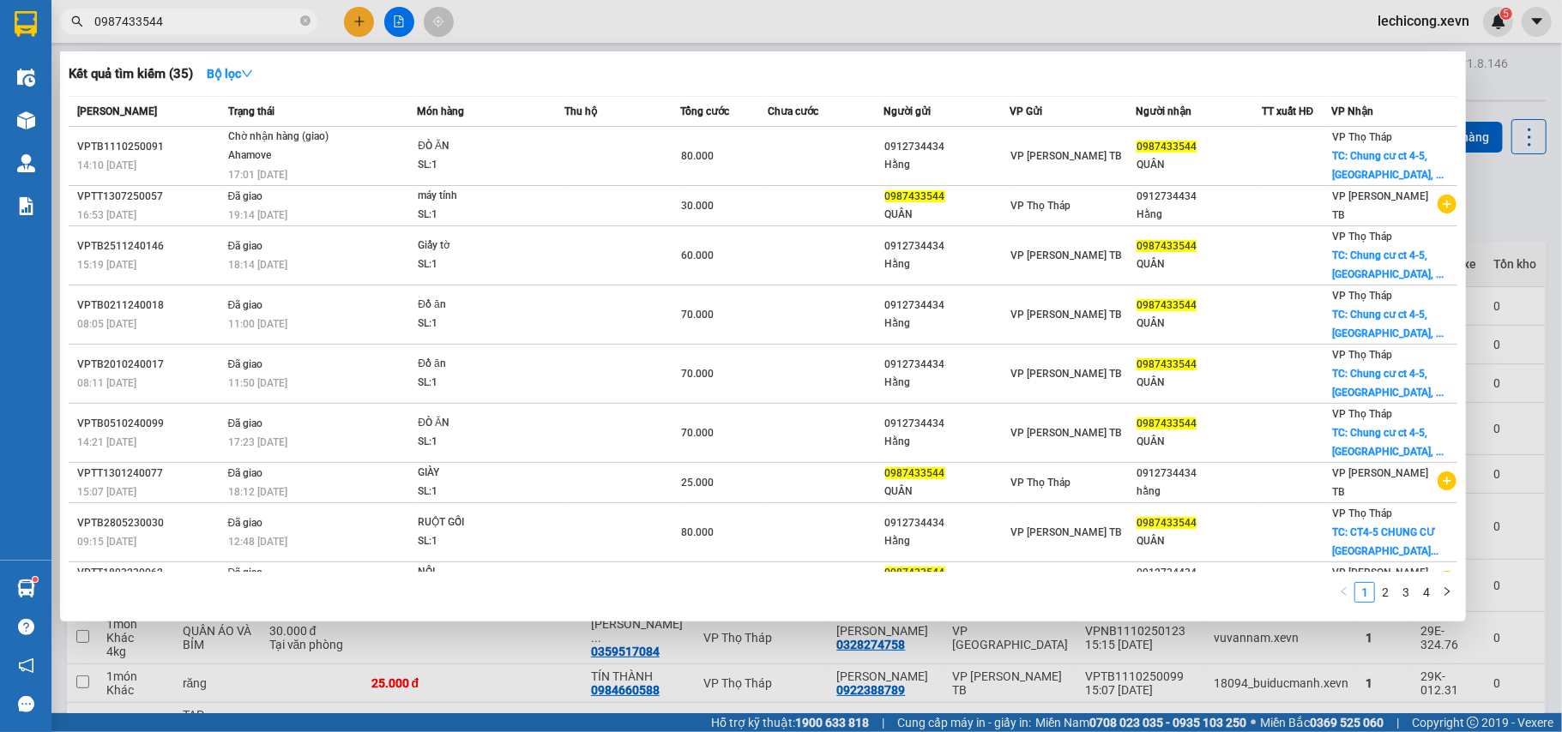
click at [196, 24] on input "0987433544" at bounding box center [195, 21] width 202 height 19
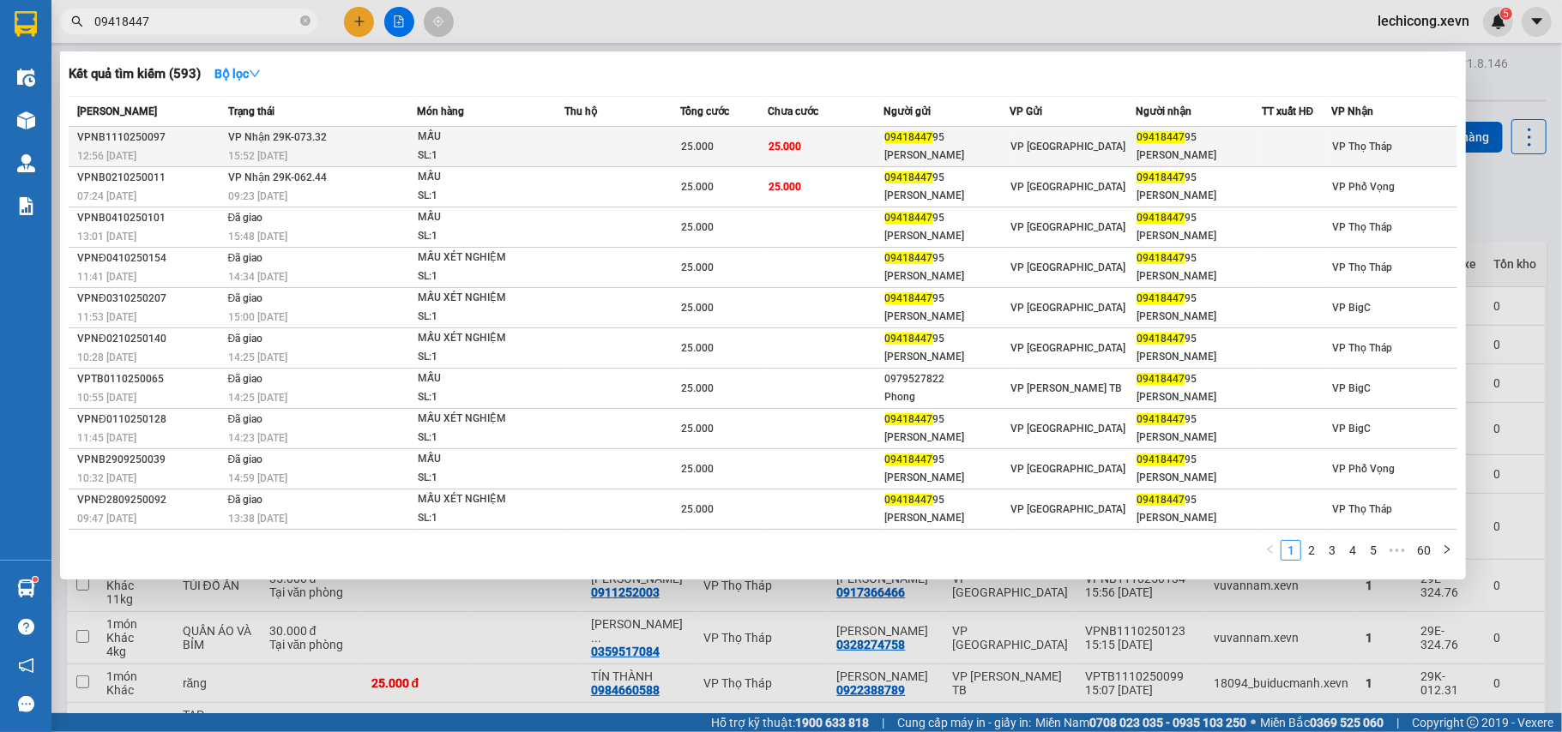
type input "09418447"
click at [944, 147] on div "[PERSON_NAME] [PERSON_NAME]" at bounding box center [947, 156] width 124 height 18
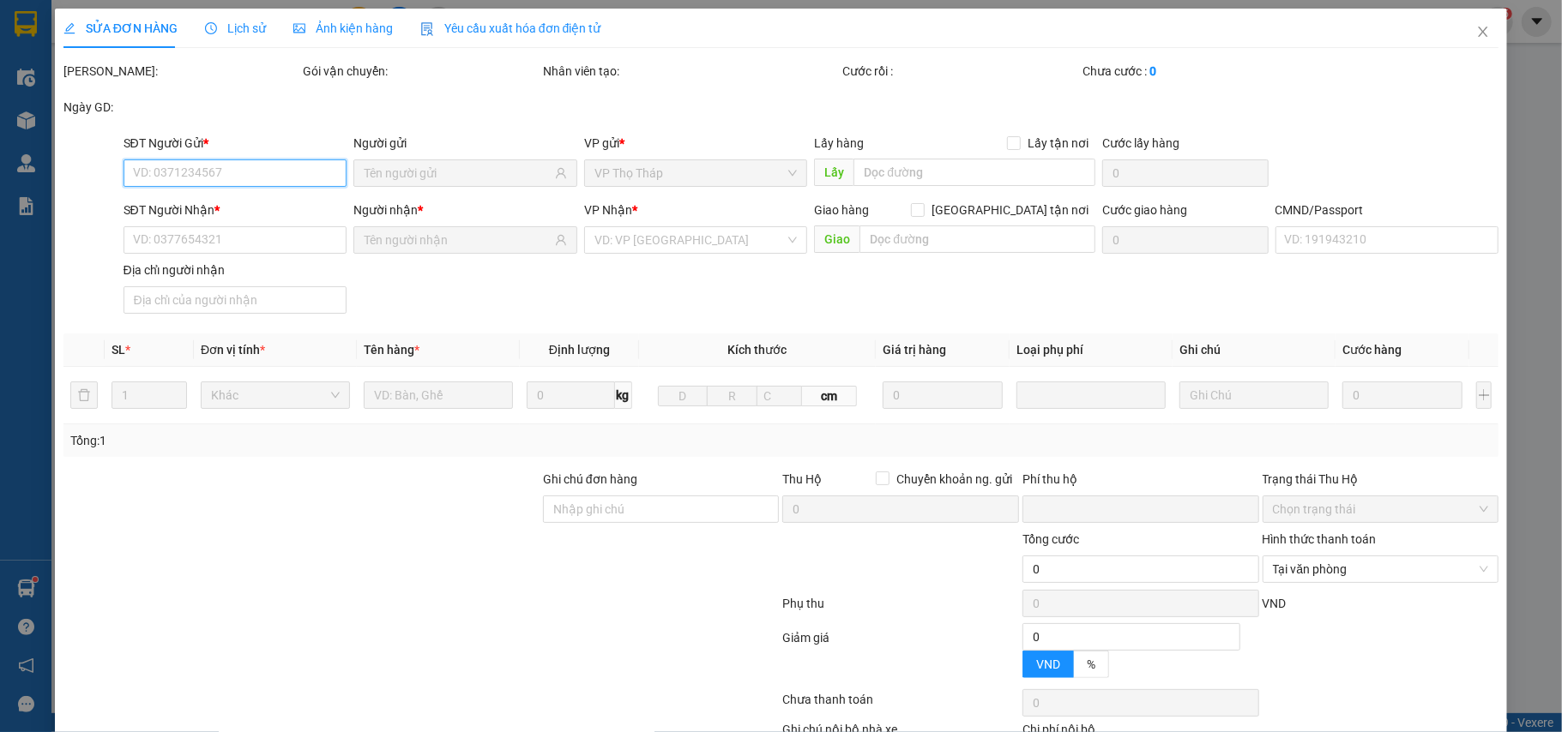
type input "0941844795"
type input "[PERSON_NAME] [PERSON_NAME]"
type input "0941844795"
type input "[PERSON_NAME] [PERSON_NAME]"
type input "A TIẾN 0965224075"
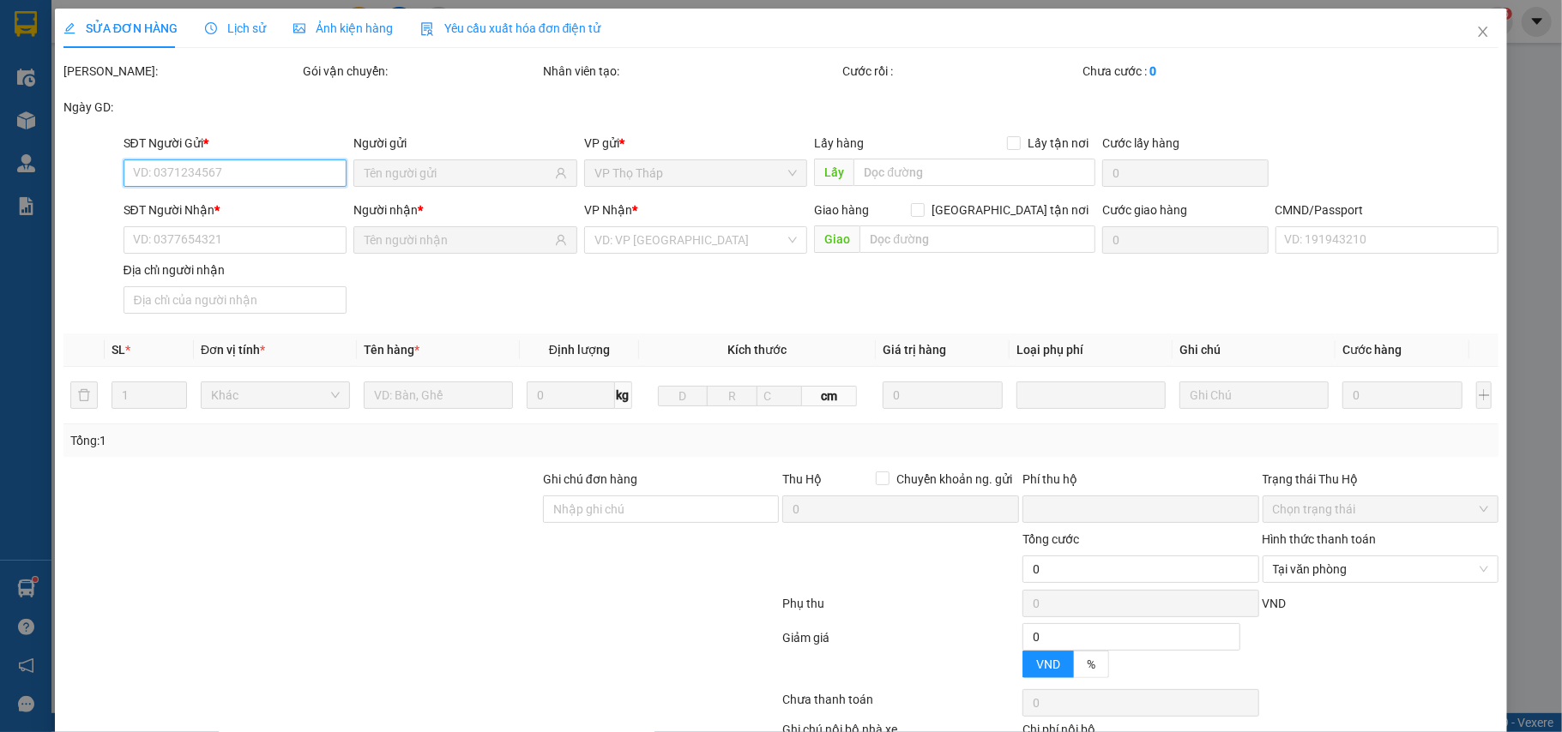
type input "0"
type input "25.000"
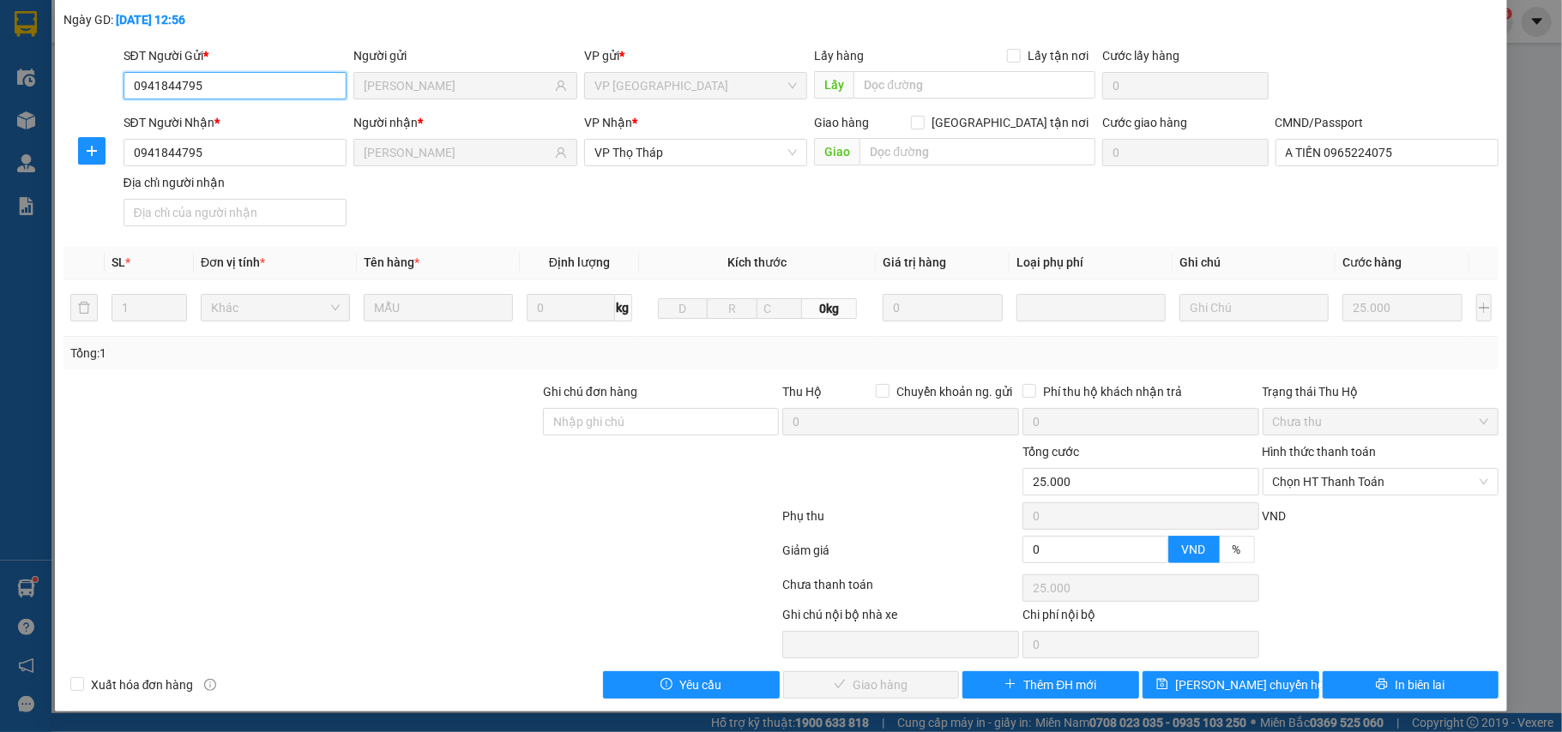
scroll to position [91, 0]
click at [1346, 485] on span "Chọn HT Thanh Toán" at bounding box center [1381, 482] width 216 height 26
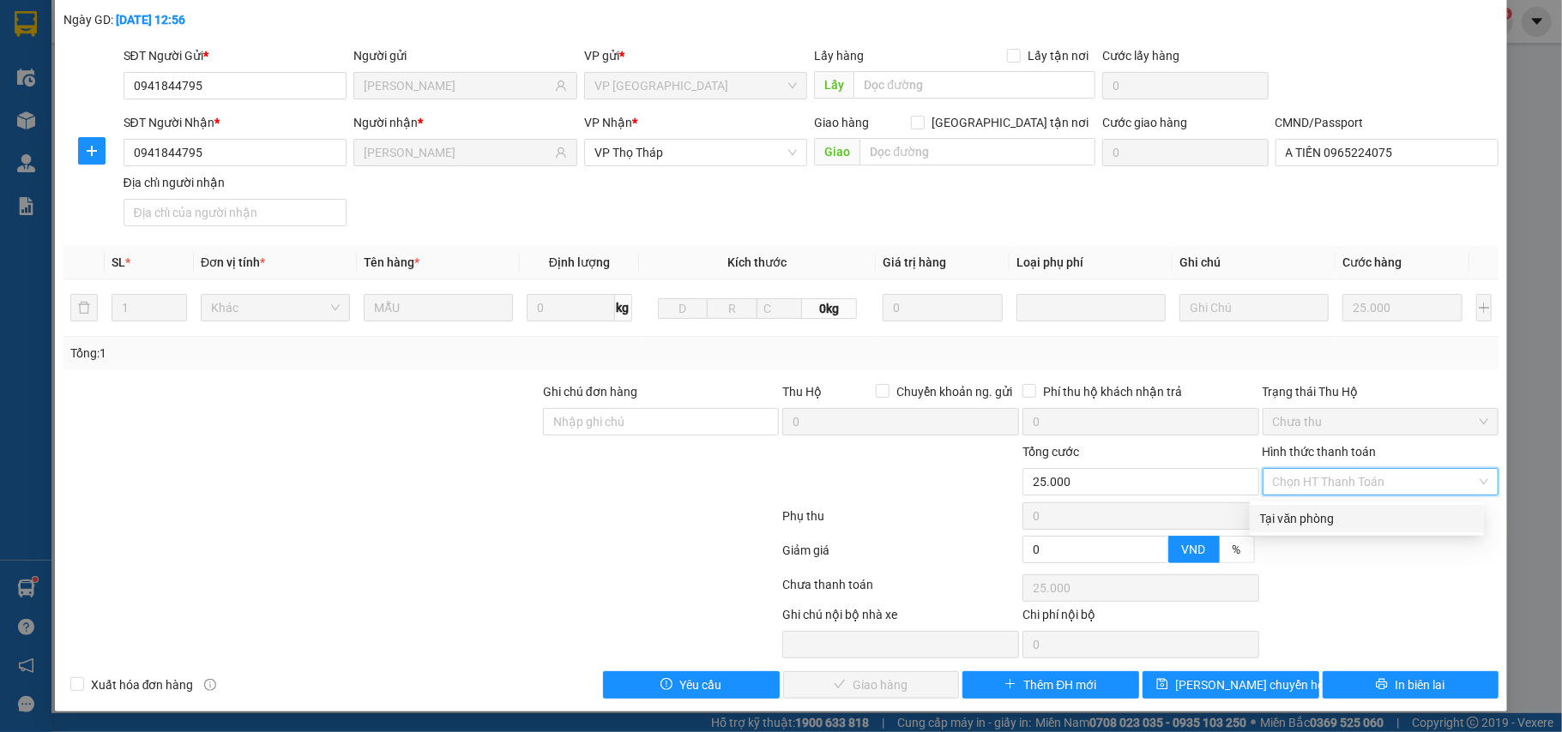
click at [1349, 512] on div "Tại văn phòng" at bounding box center [1367, 518] width 214 height 19
type input "0"
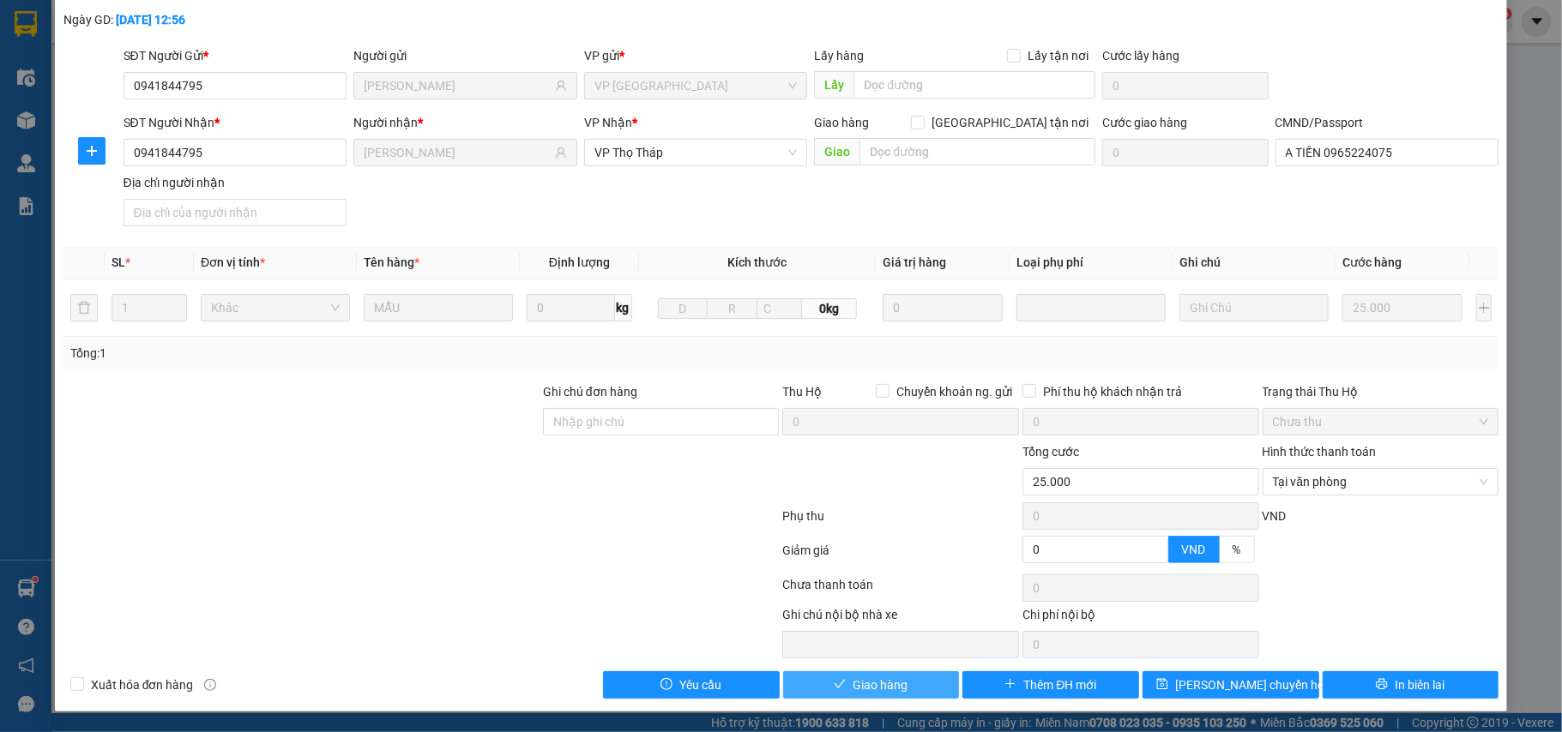
click at [855, 695] on span "Giao hàng" at bounding box center [879, 685] width 55 height 19
